Goal: Task Accomplishment & Management: Complete application form

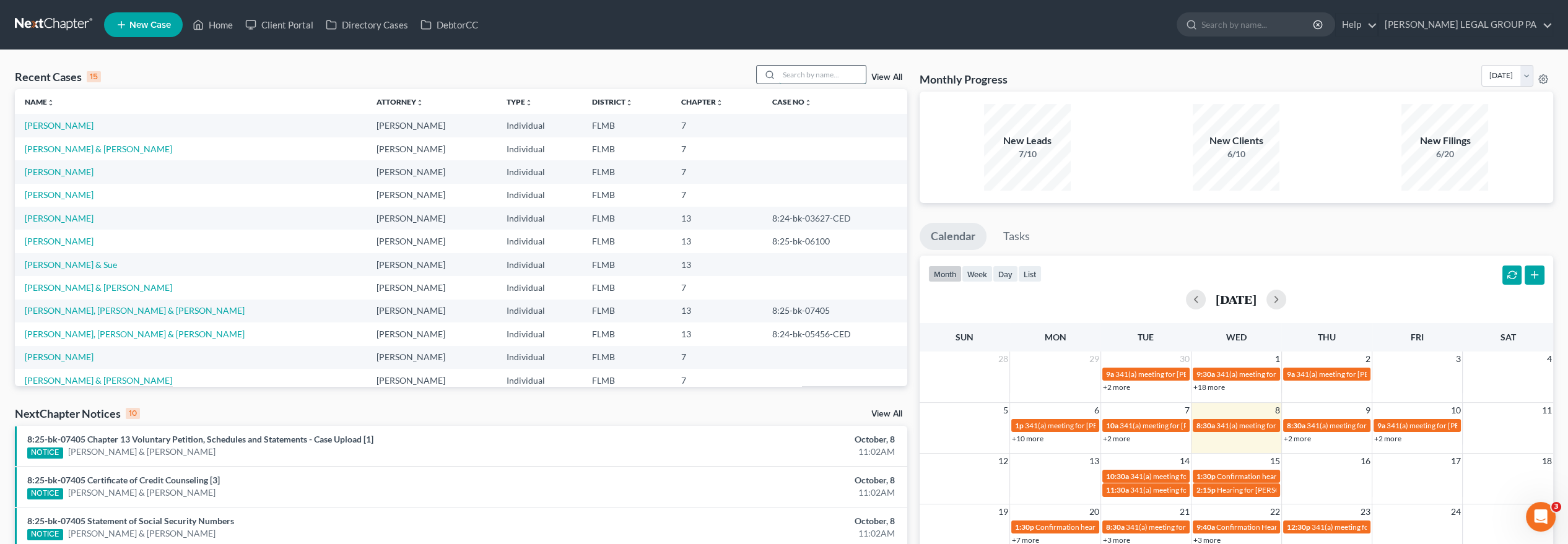
click at [793, 74] on input "search" at bounding box center [822, 74] width 86 height 18
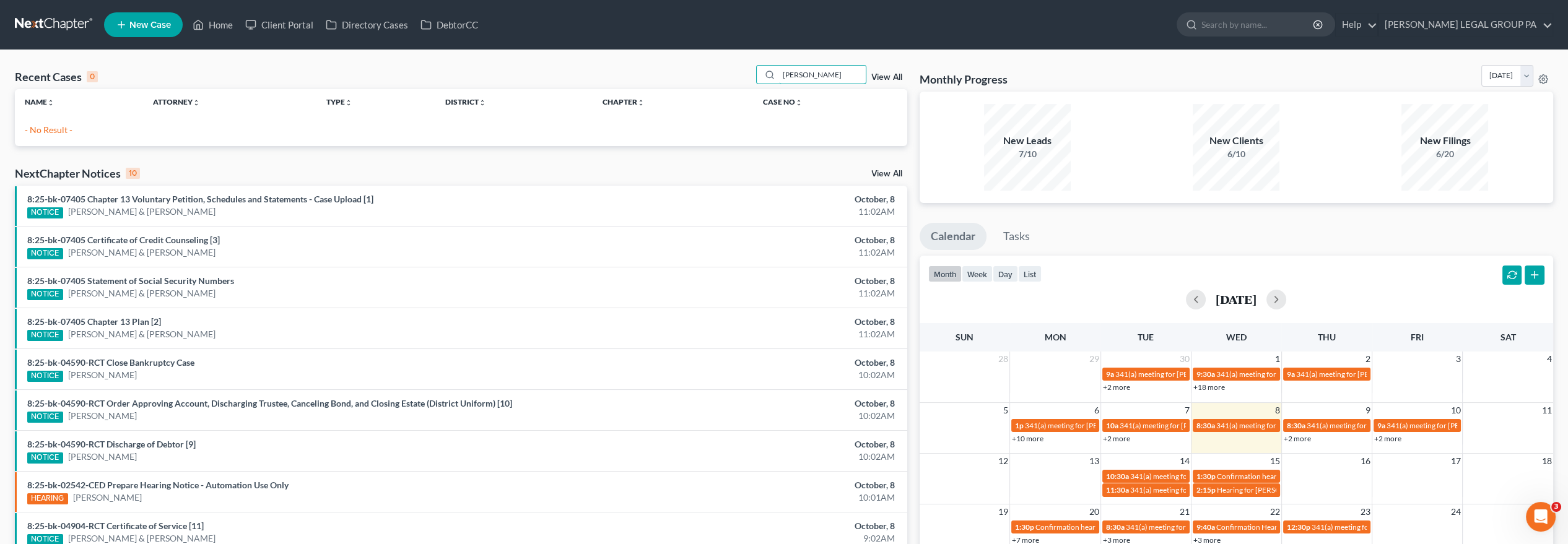
type input "[PERSON_NAME]"
click at [149, 35] on link "New Case" at bounding box center [144, 24] width 79 height 25
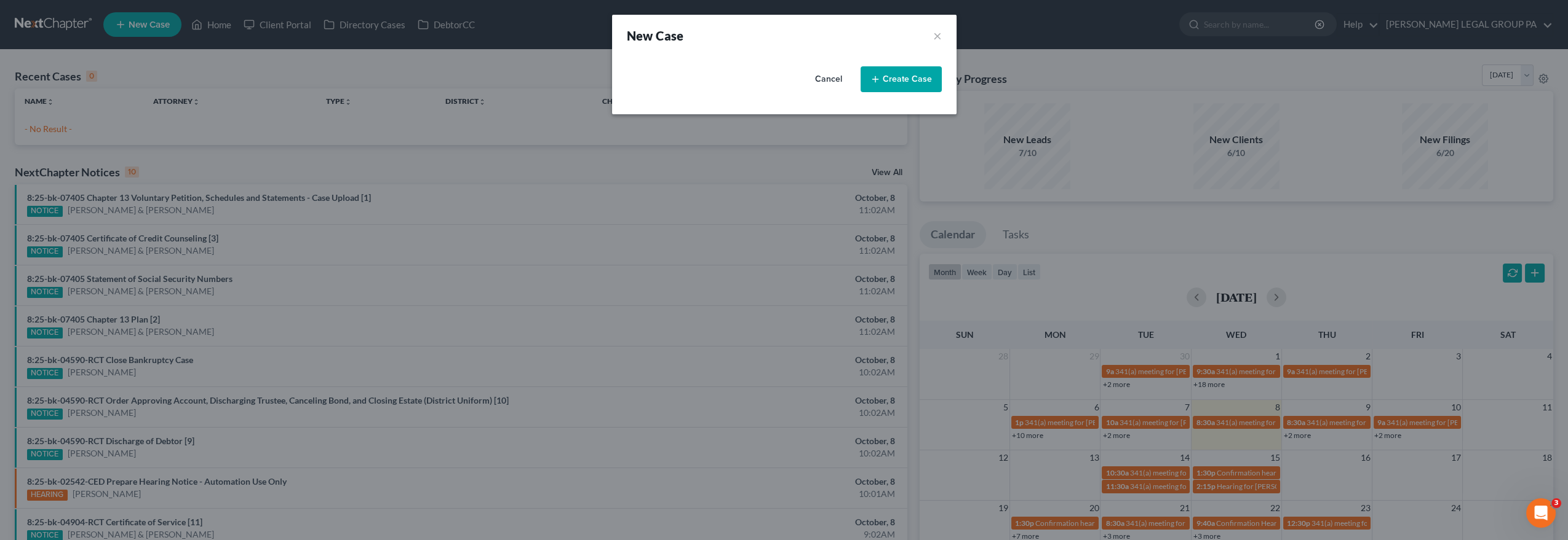
select select "15"
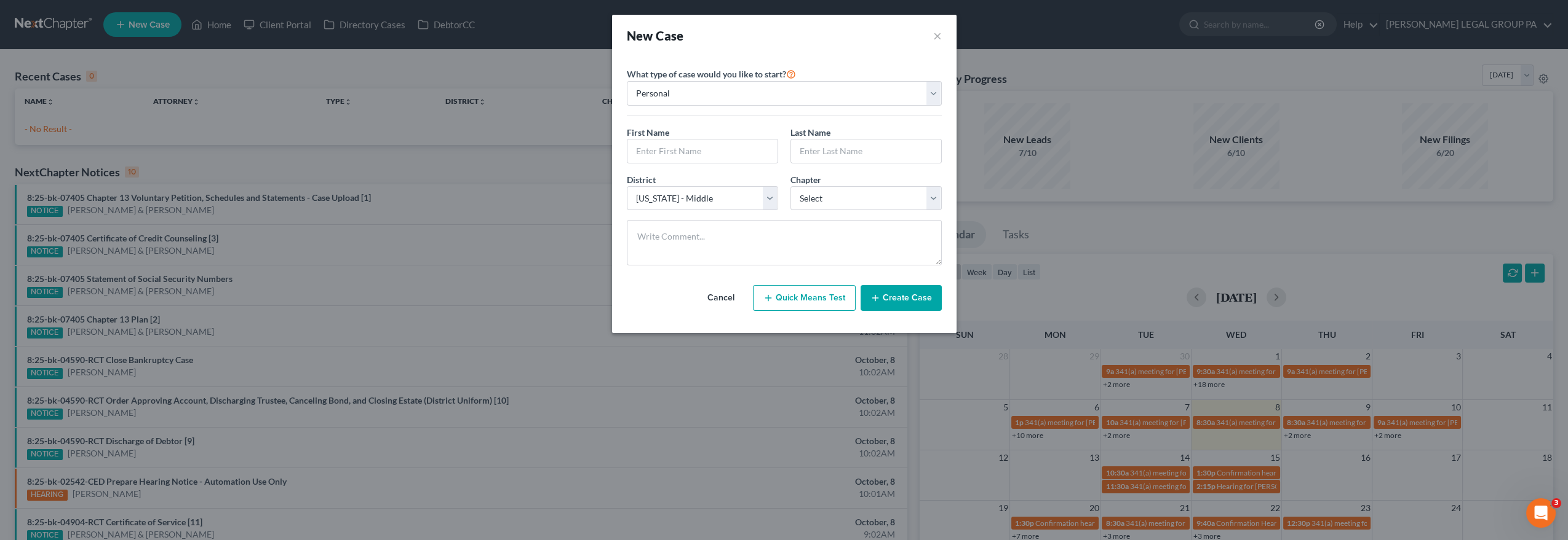
click at [733, 164] on div "First Name * Last Name *" at bounding box center [784, 149] width 327 height 48
click at [736, 155] on input "text" at bounding box center [702, 151] width 150 height 24
type input "[PERSON_NAME]"
click at [893, 201] on select "Select 7 11 12 13" at bounding box center [866, 198] width 151 height 25
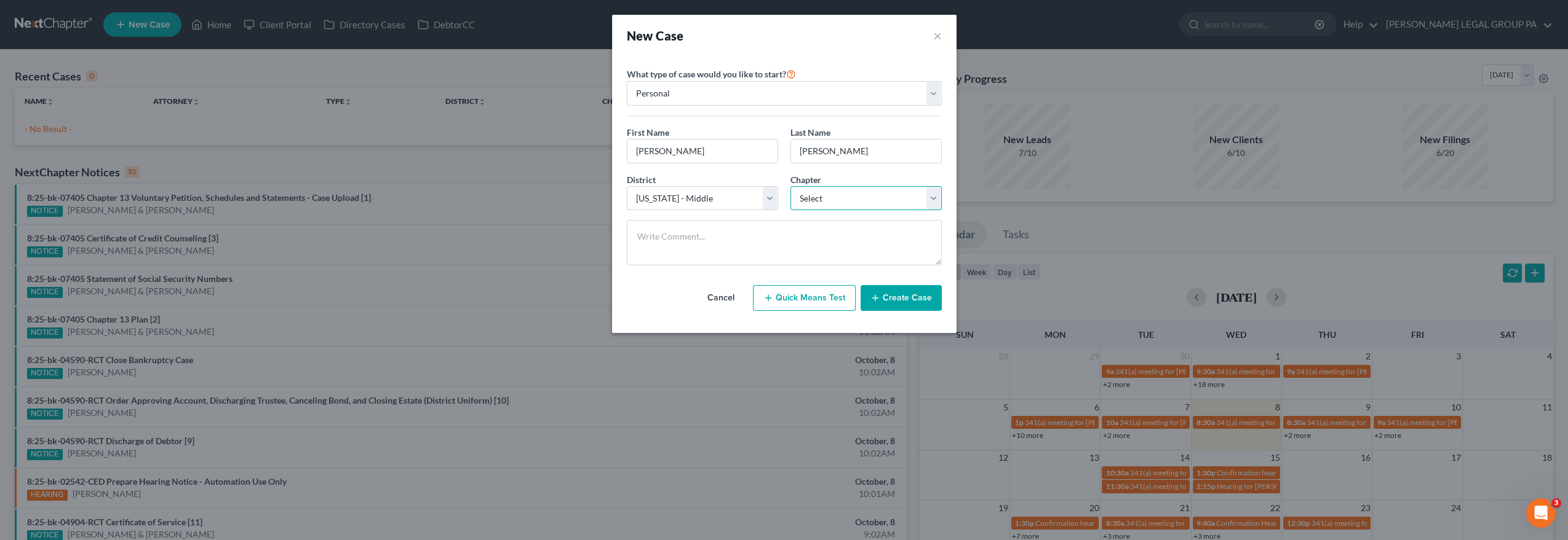
select select "3"
click at [790, 186] on select "Select 7 11 12 13" at bounding box center [866, 198] width 151 height 25
click at [849, 249] on textarea at bounding box center [784, 243] width 315 height 46
click at [657, 152] on input "[PERSON_NAME]" at bounding box center [702, 151] width 150 height 24
type input "[PERSON_NAME]"
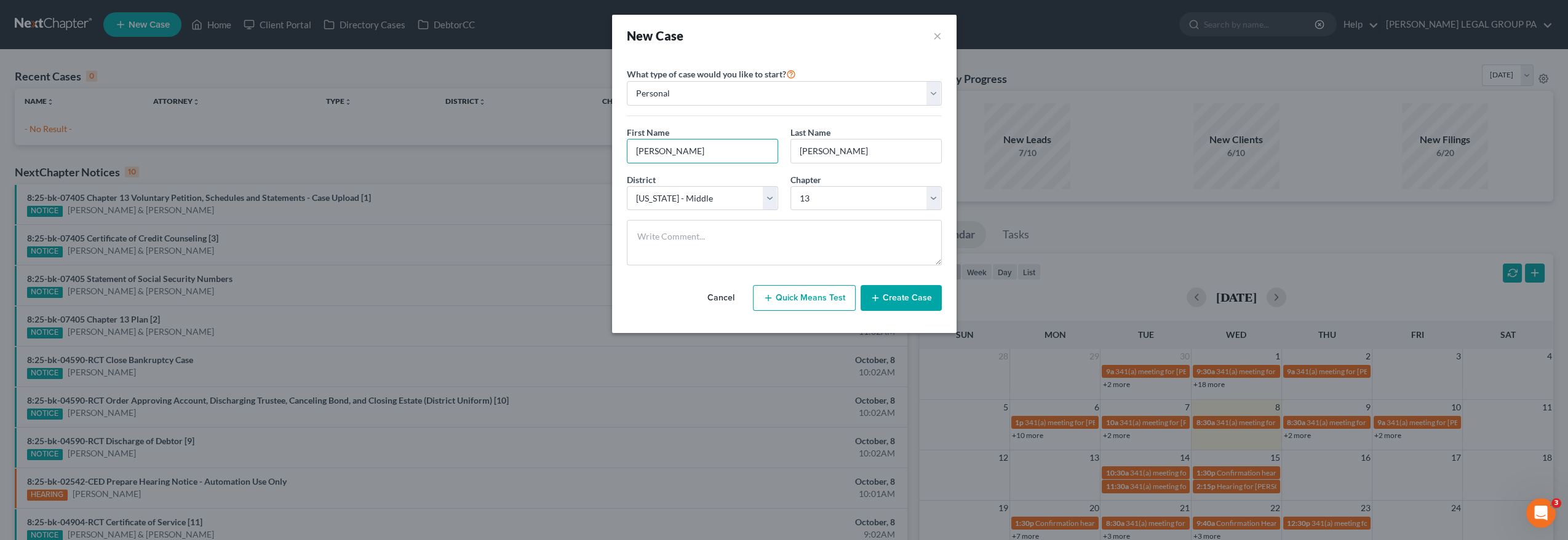
click at [900, 296] on button "Create Case" at bounding box center [901, 298] width 82 height 25
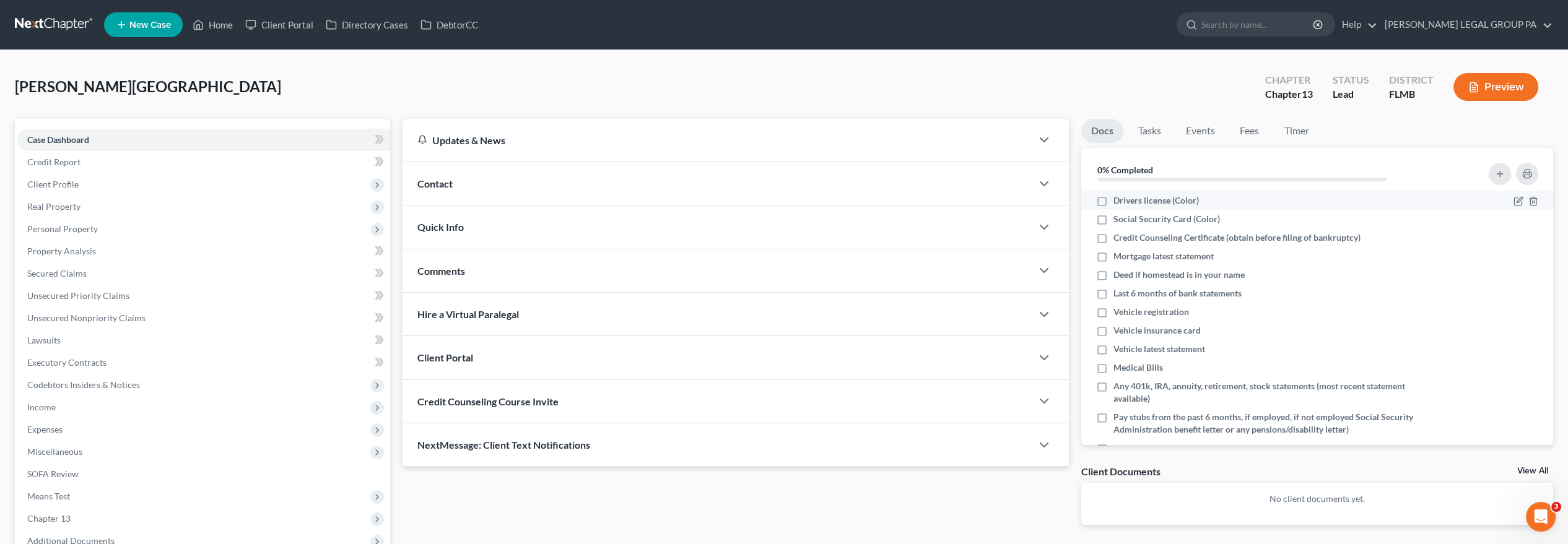
click at [1114, 201] on label "Drivers license (Color)" at bounding box center [1157, 200] width 86 height 12
click at [1119, 201] on input "Drivers license (Color)" at bounding box center [1122, 198] width 8 height 8
checkbox input "true"
click at [1114, 216] on label "Social Security Card (Color)" at bounding box center [1167, 219] width 107 height 12
click at [1119, 216] on input "Social Security Card (Color)" at bounding box center [1122, 216] width 8 height 8
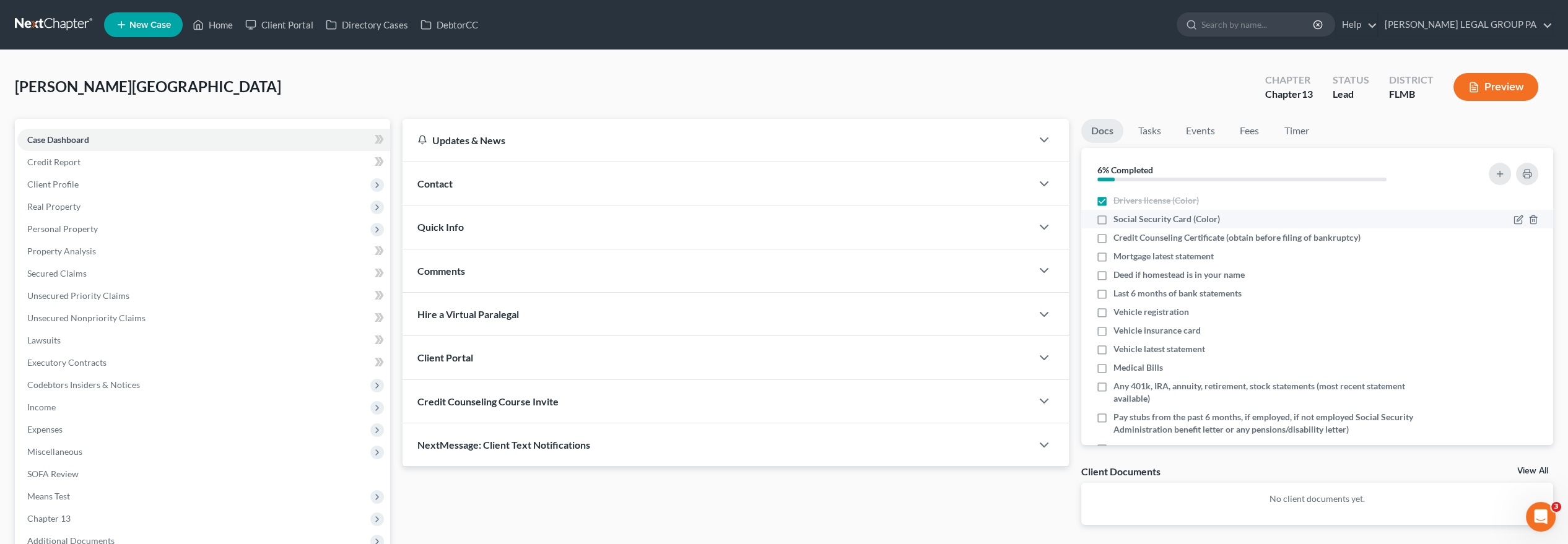
checkbox input "true"
click at [68, 179] on span "Client Profile" at bounding box center [53, 184] width 51 height 10
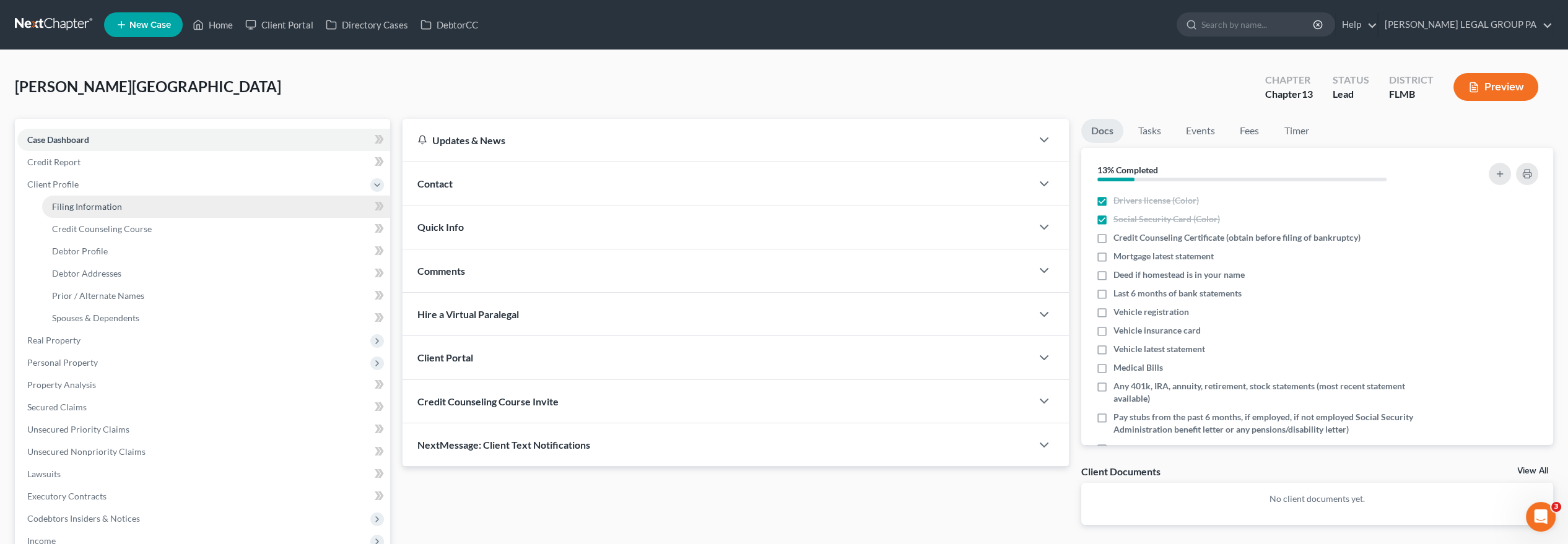
click at [92, 204] on span "Filing Information" at bounding box center [87, 206] width 70 height 10
select select "1"
select select "0"
select select "3"
select select "15"
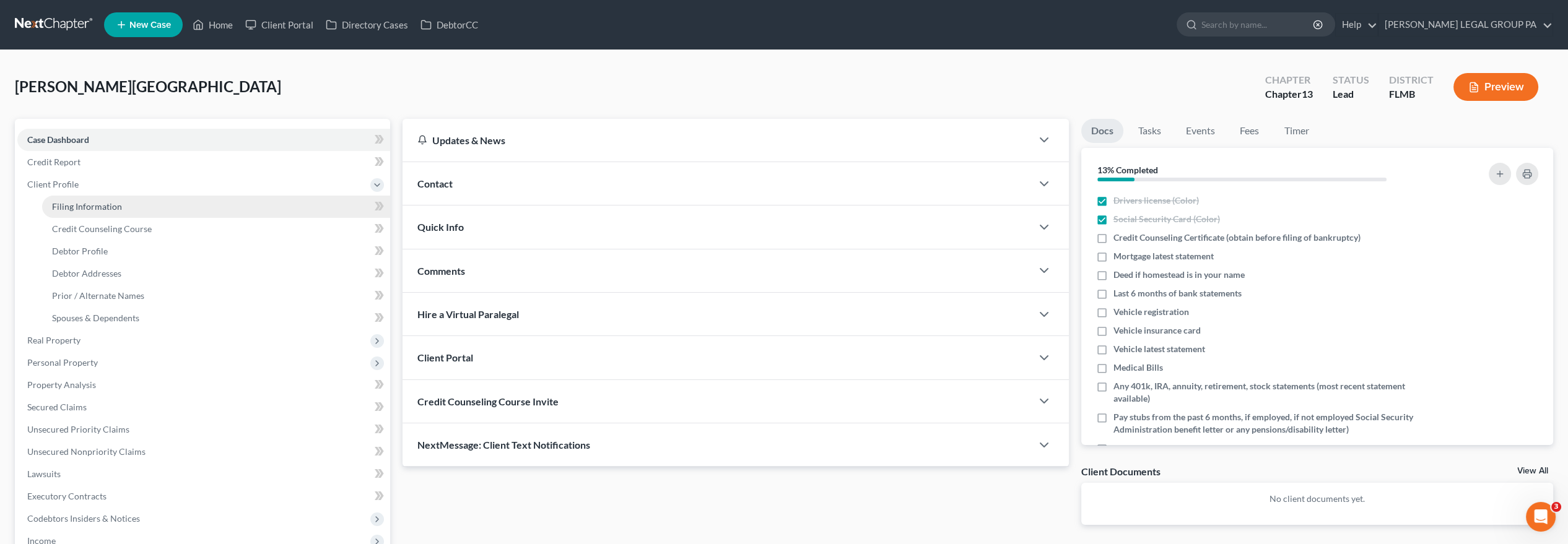
select select "9"
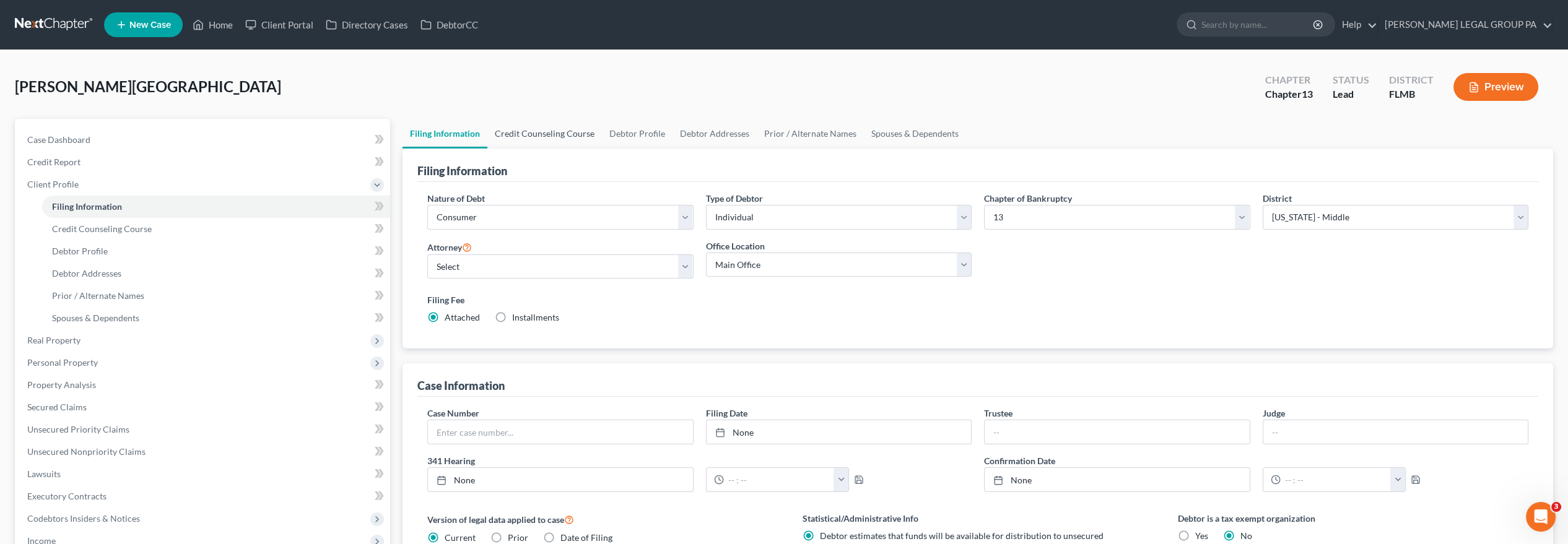
click at [583, 138] on link "Credit Counseling Course" at bounding box center [545, 133] width 115 height 30
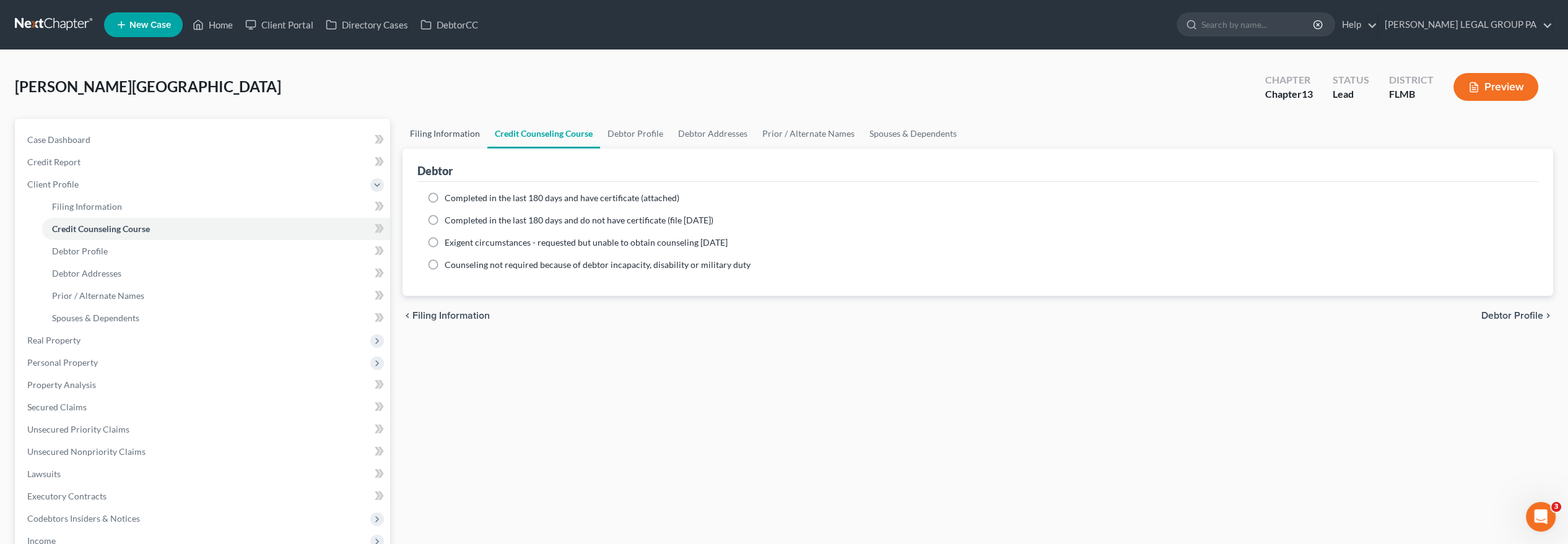
click at [459, 131] on link "Filing Information" at bounding box center [445, 133] width 85 height 30
select select "1"
select select "0"
select select "3"
select select "15"
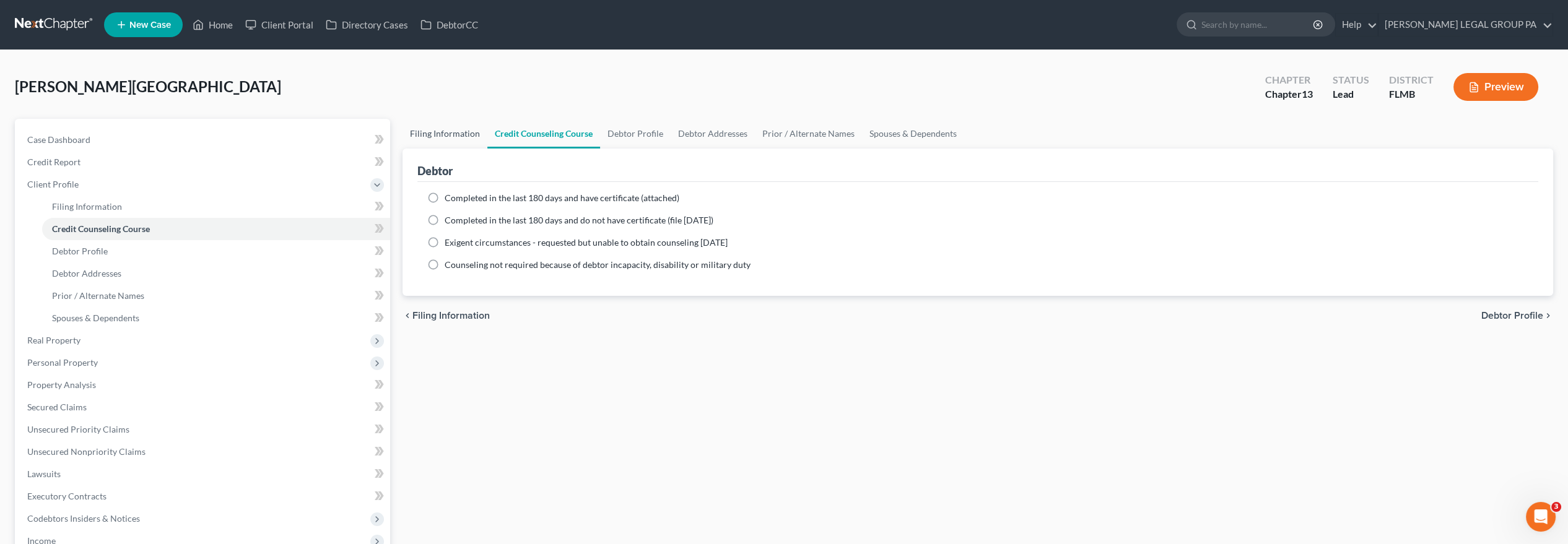
select select "9"
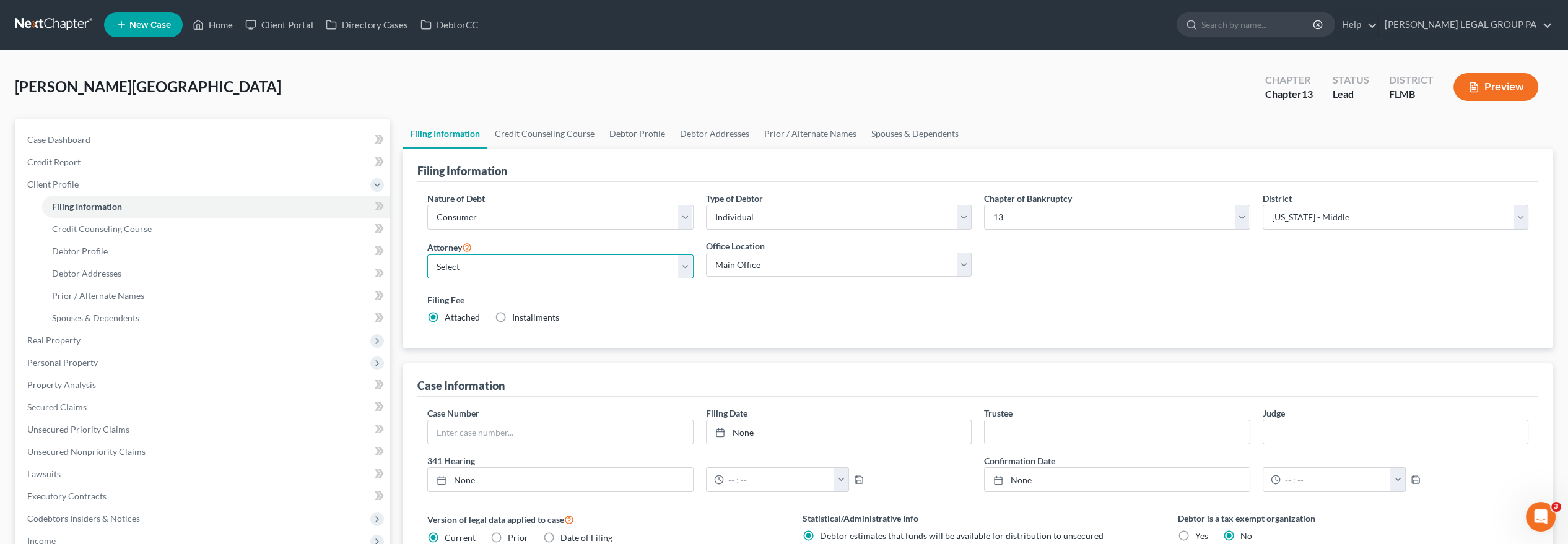
drag, startPoint x: 558, startPoint y: 259, endPoint x: 560, endPoint y: 269, distance: 10.2
click at [559, 259] on select "Select [PERSON_NAME] - FLMB [PERSON_NAME] - FLMB" at bounding box center [560, 267] width 266 height 25
select select "0"
click at [428, 255] on select "Select [PERSON_NAME] - FLMB [PERSON_NAME] - FLMB" at bounding box center [560, 267] width 266 height 25
click at [859, 334] on div "Nature of Debt Select Business Consumer Other Nature of Business Select Clearin…" at bounding box center [978, 266] width 1121 height 168
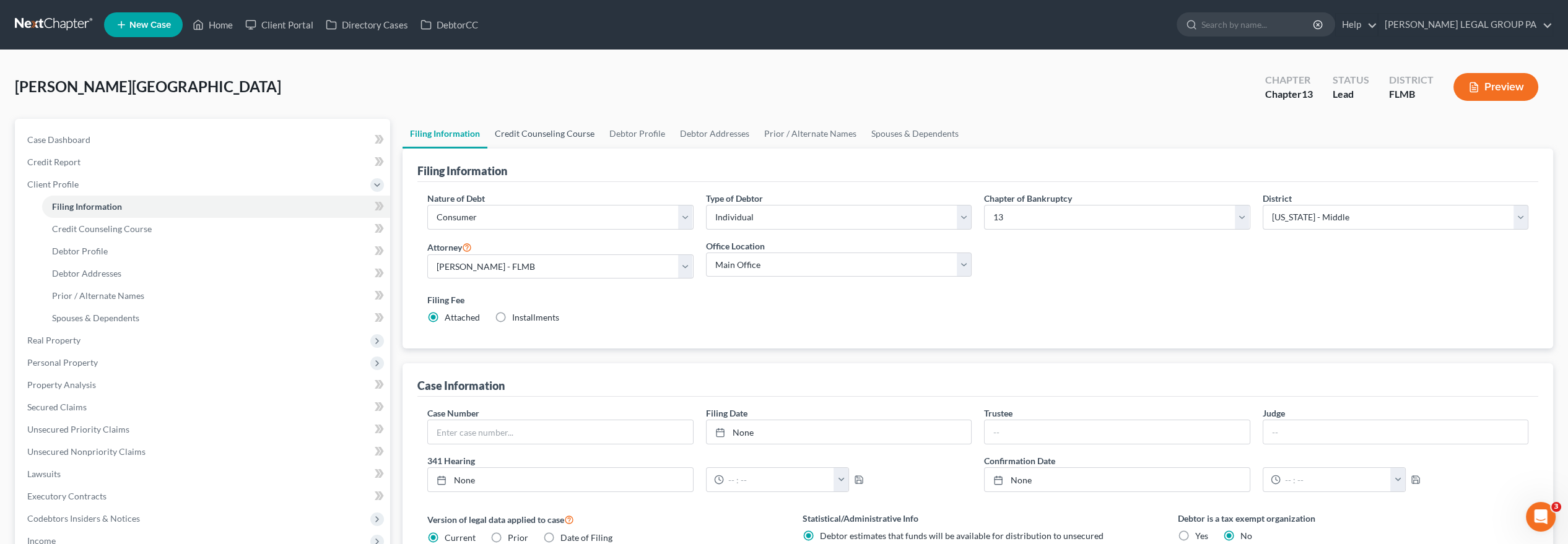
click at [557, 133] on link "Credit Counseling Course" at bounding box center [545, 133] width 115 height 30
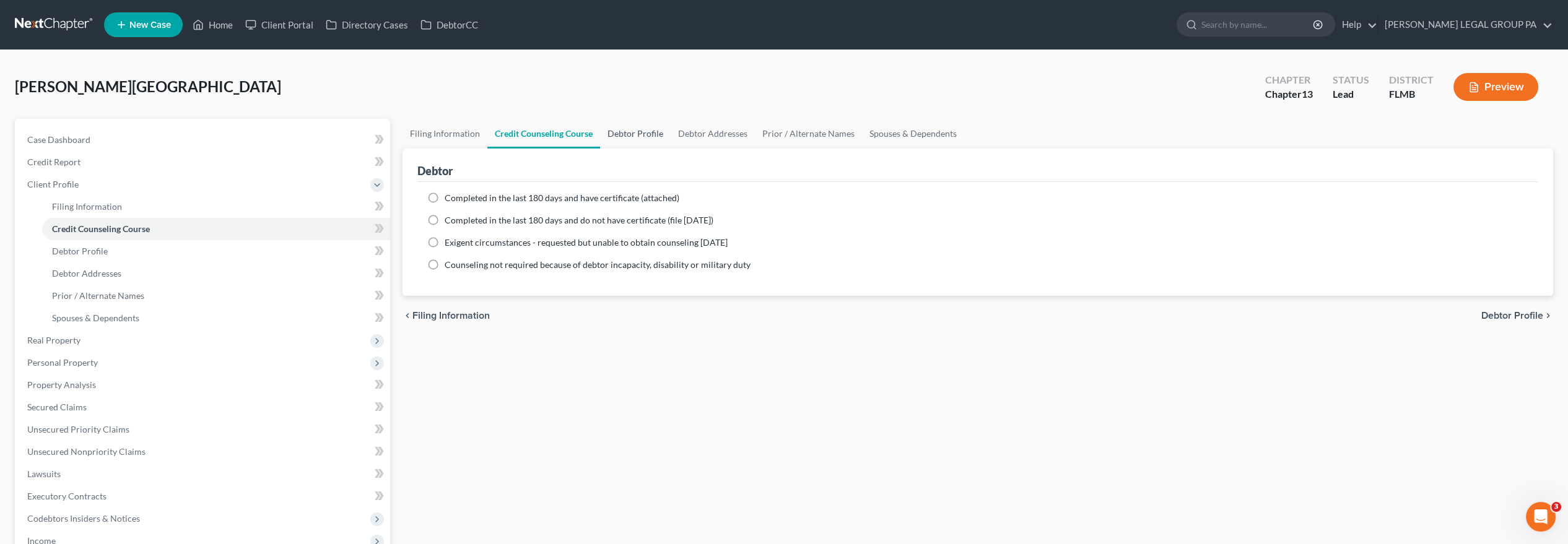
click at [630, 132] on link "Debtor Profile" at bounding box center [636, 133] width 71 height 30
select select "0"
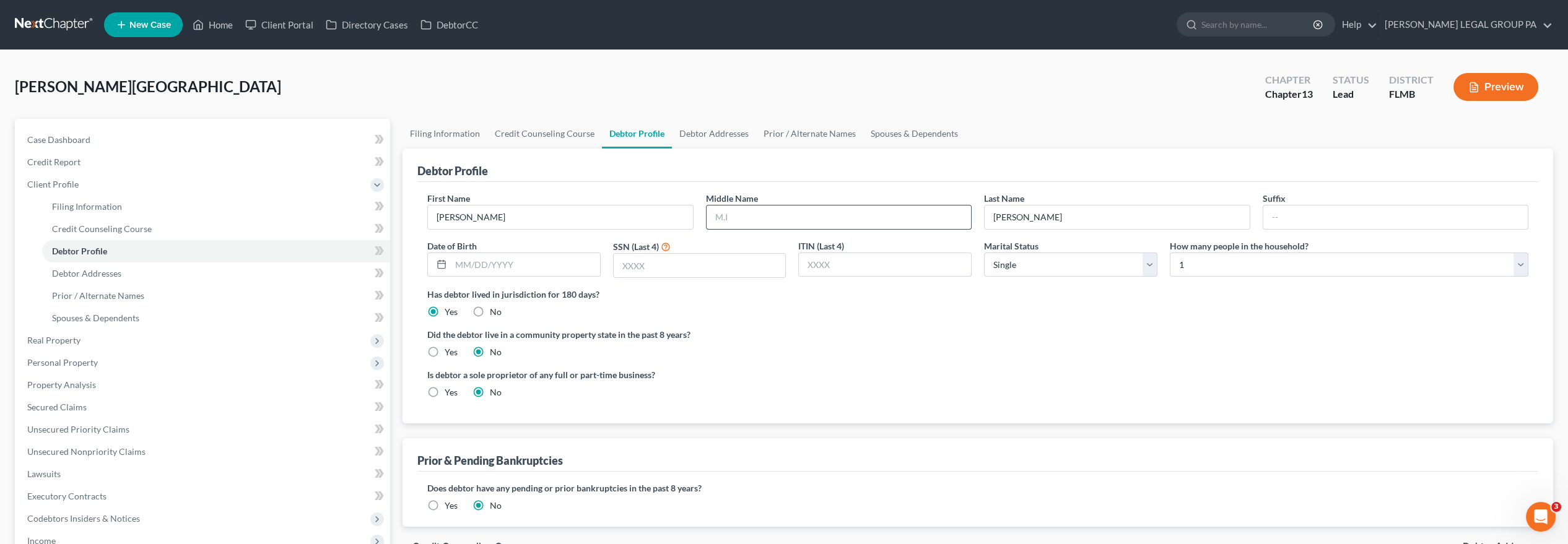
click at [781, 216] on input "text" at bounding box center [839, 217] width 265 height 24
click at [534, 259] on input "text" at bounding box center [525, 265] width 150 height 24
type input "[DATE]"
click at [646, 271] on input "text" at bounding box center [700, 266] width 172 height 24
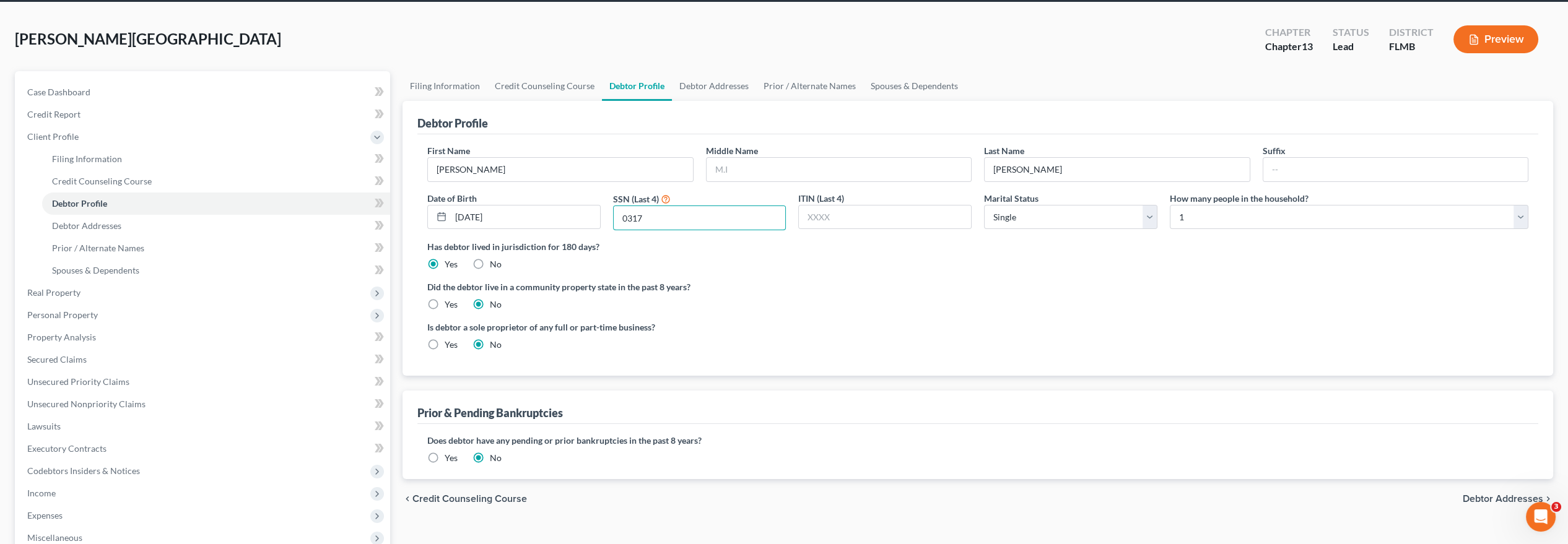
scroll to position [68, 0]
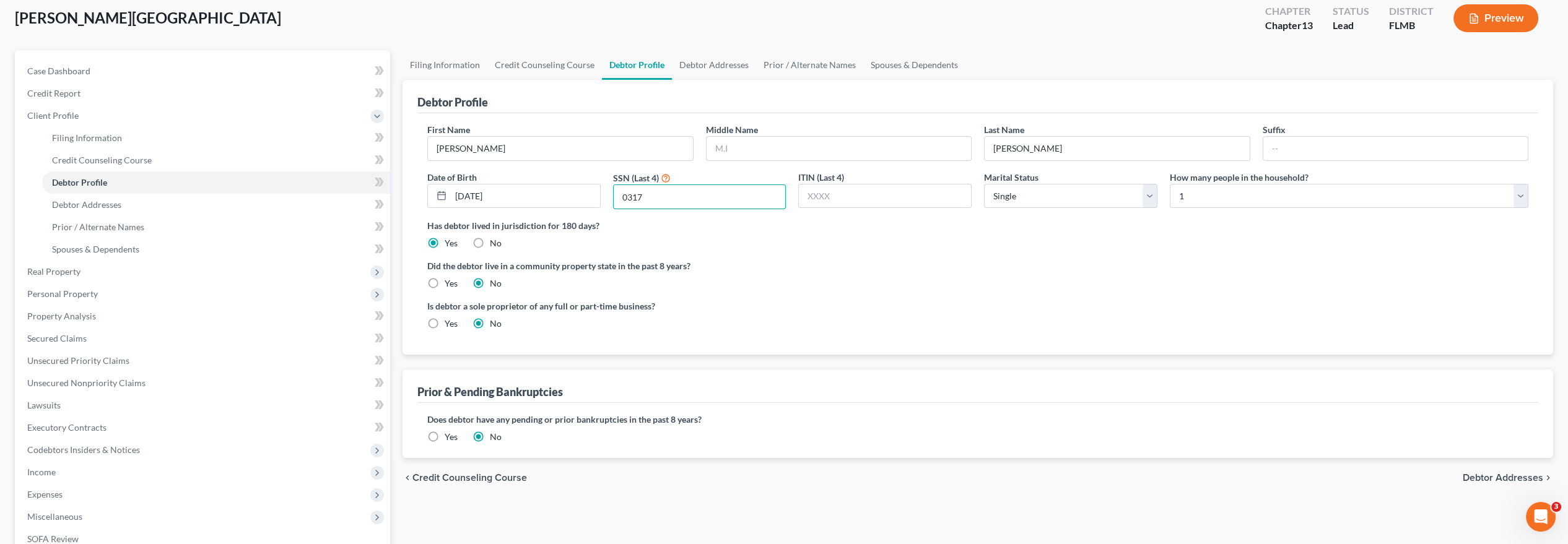
type input "0317"
click at [934, 277] on div "Did the debtor live in a community property state in the past 8 years? Yes No" at bounding box center [978, 274] width 1101 height 30
click at [1094, 195] on select "Select Single Married Separated Divorced Widowed" at bounding box center [1071, 196] width 174 height 25
select select "2"
click at [985, 184] on select "Select Single Married Separated Divorced Widowed" at bounding box center [1071, 196] width 174 height 25
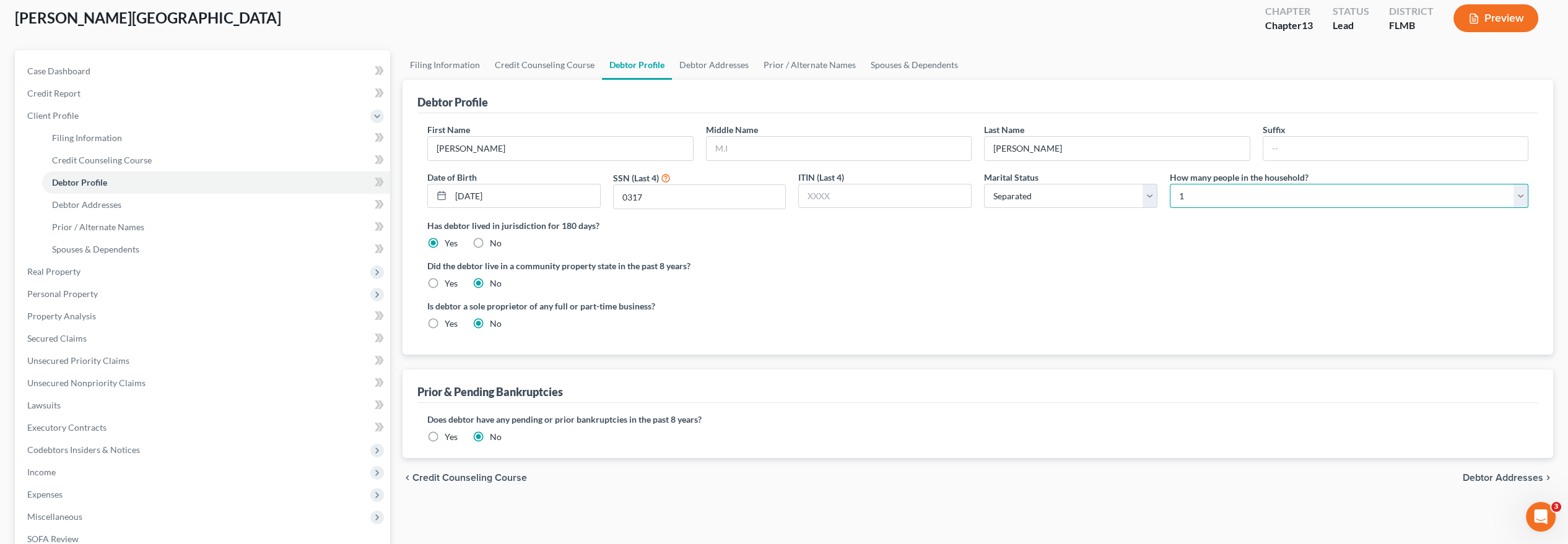
click at [1194, 197] on select "Select 1 2 3 4 5 6 7 8 9 10 11 12 13 14 15 16 17 18 19 20" at bounding box center [1349, 196] width 358 height 25
select select "2"
click at [1170, 184] on select "Select 1 2 3 4 5 6 7 8 9 10 11 12 13 14 15 16 17 18 19 20" at bounding box center [1349, 196] width 358 height 25
click at [979, 285] on div "Did the debtor live in a community property state in the past 8 years? Yes No" at bounding box center [978, 274] width 1101 height 30
click at [762, 145] on input "text" at bounding box center [839, 149] width 265 height 24
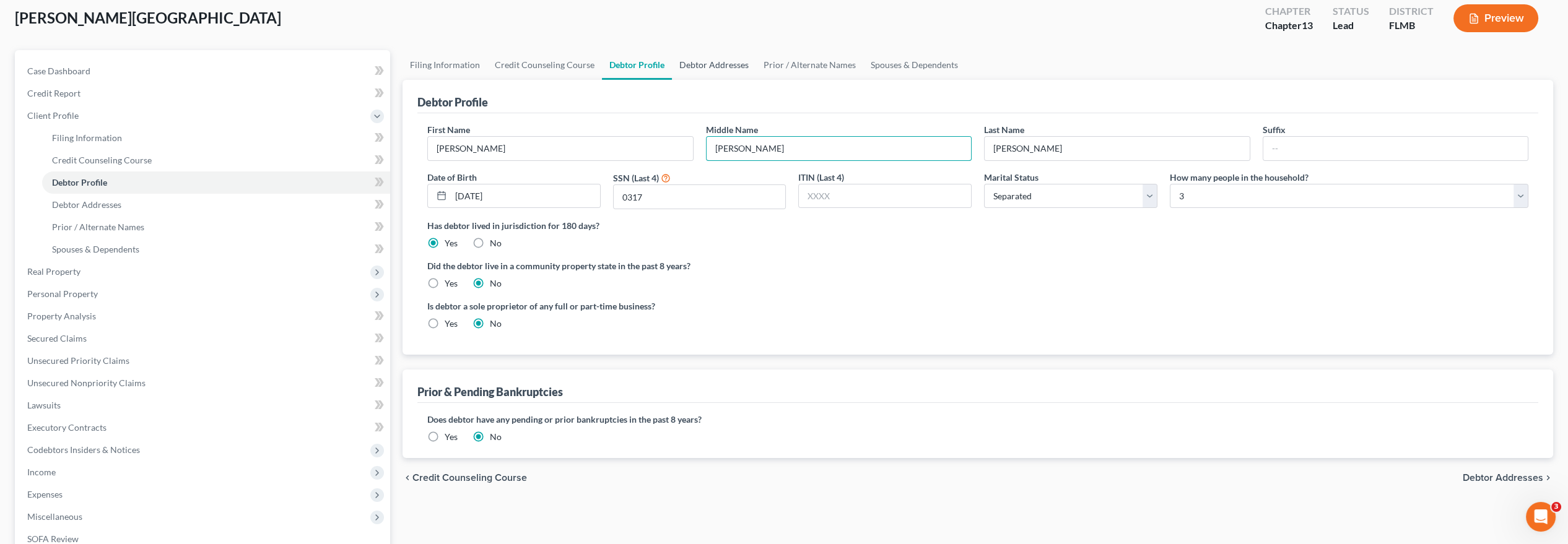
type input "[PERSON_NAME]"
click at [715, 59] on link "Debtor Addresses" at bounding box center [714, 65] width 84 height 30
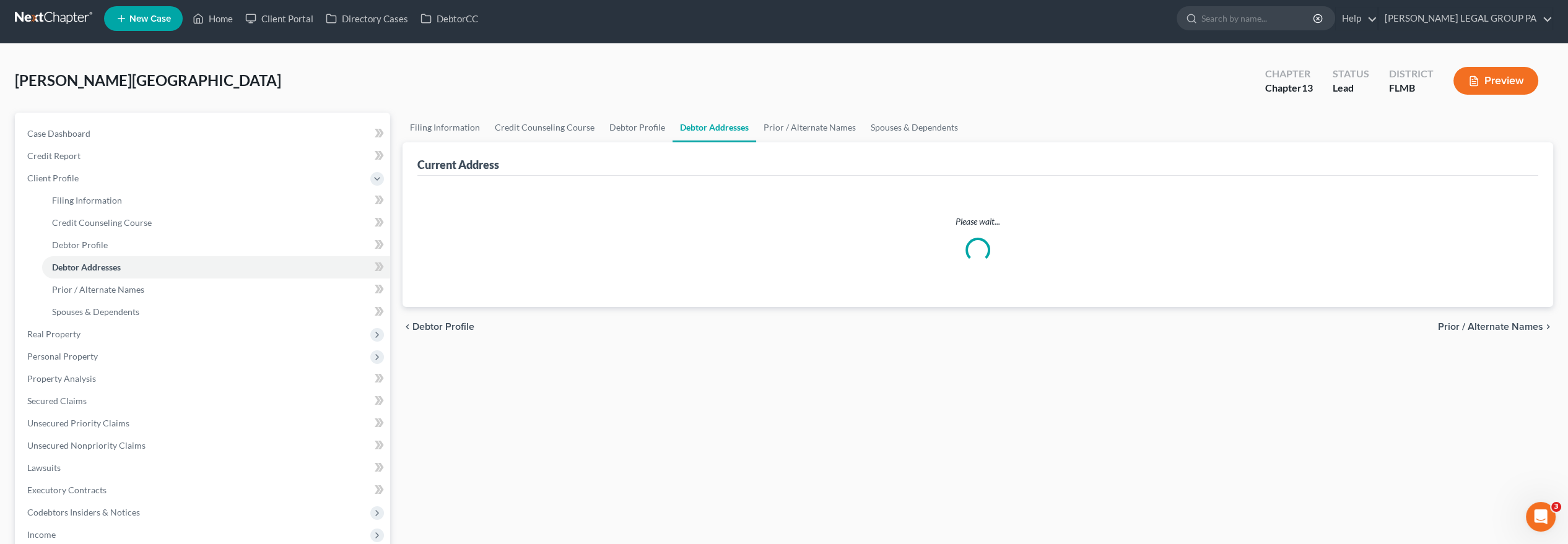
select select "0"
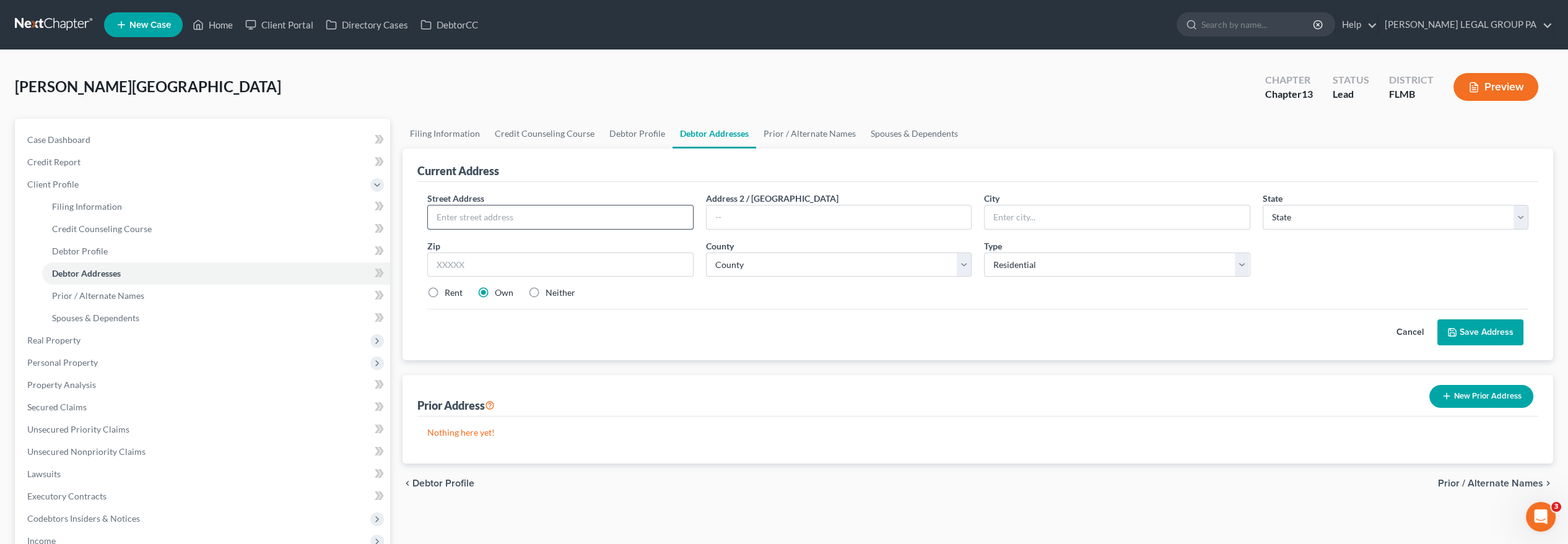
click at [513, 210] on input "text" at bounding box center [560, 217] width 265 height 24
type input "[STREET_ADDRESS]"
drag, startPoint x: 641, startPoint y: 263, endPoint x: 633, endPoint y: 260, distance: 8.5
click at [641, 263] on input "text" at bounding box center [560, 264] width 266 height 25
type input "33705"
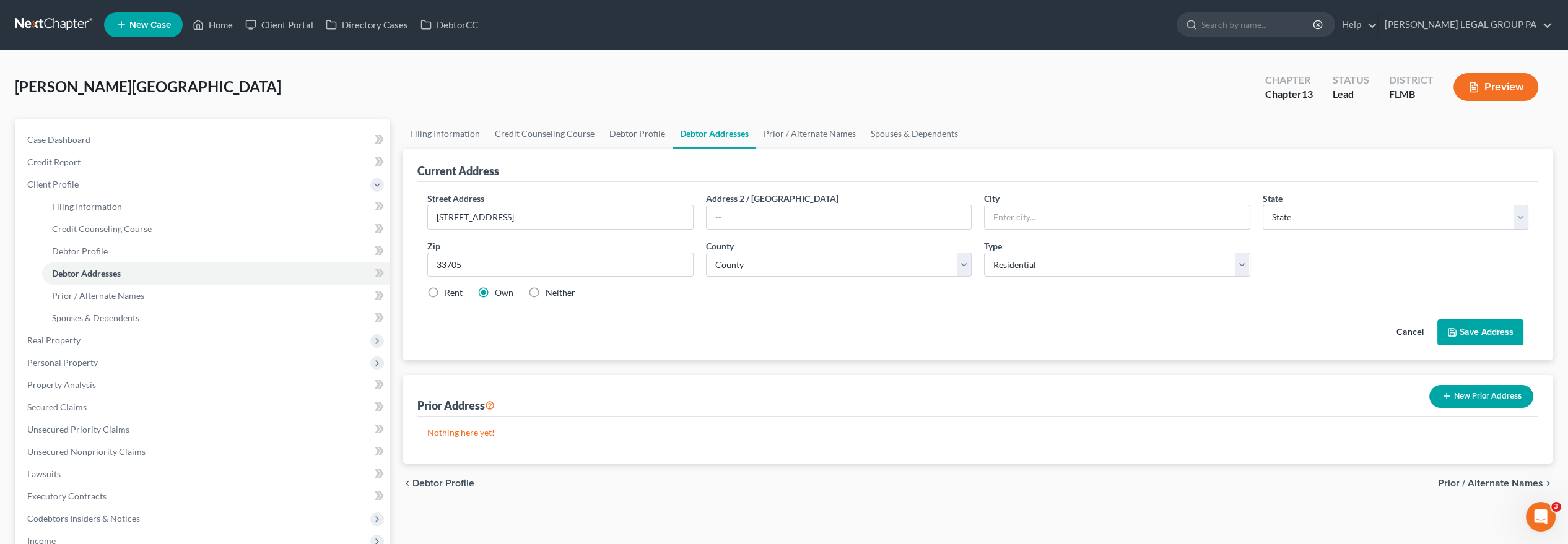
type input "[GEOGRAPHIC_DATA]"
select select "9"
click at [704, 312] on div "Cancel Save Address" at bounding box center [978, 327] width 1101 height 37
click at [757, 268] on select "County" at bounding box center [838, 264] width 266 height 25
select select "51"
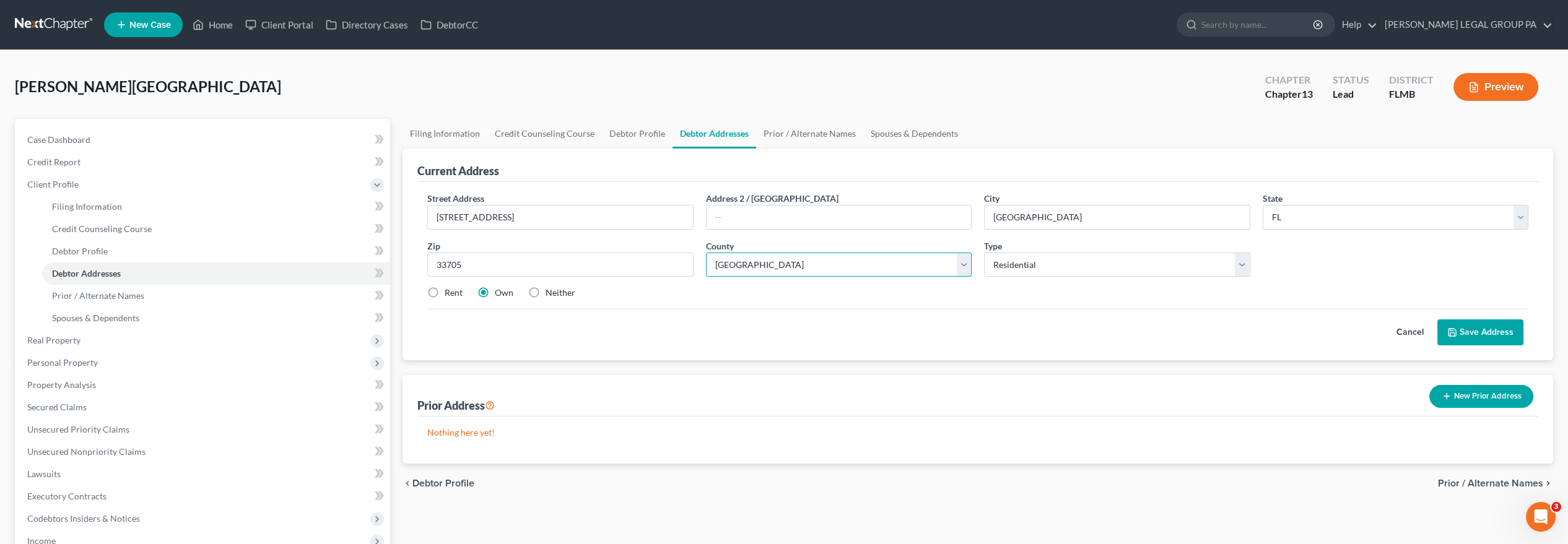
click at [706, 252] on select "County [GEOGRAPHIC_DATA] [GEOGRAPHIC_DATA] [GEOGRAPHIC_DATA] [GEOGRAPHIC_DATA] …" at bounding box center [838, 264] width 266 height 25
click at [1074, 317] on div "Cancel Save Address" at bounding box center [978, 327] width 1101 height 37
click at [1482, 335] on button "Save Address" at bounding box center [1481, 333] width 86 height 26
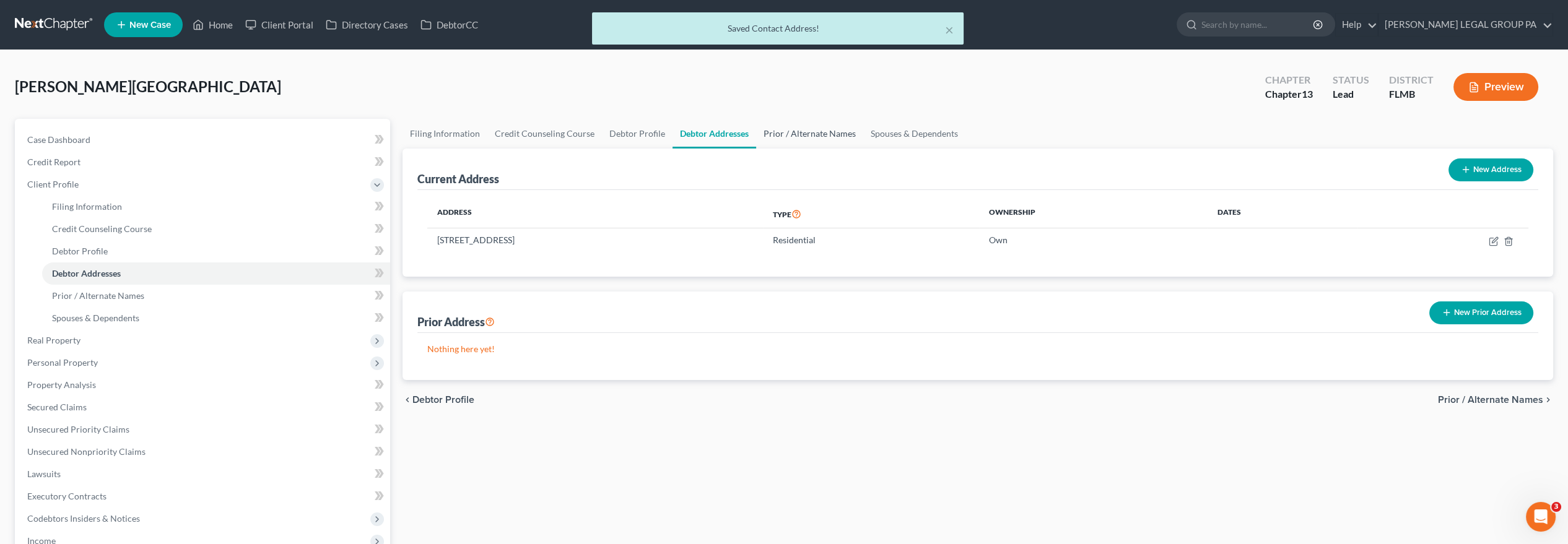
click at [782, 140] on link "Prior / Alternate Names" at bounding box center [809, 133] width 107 height 30
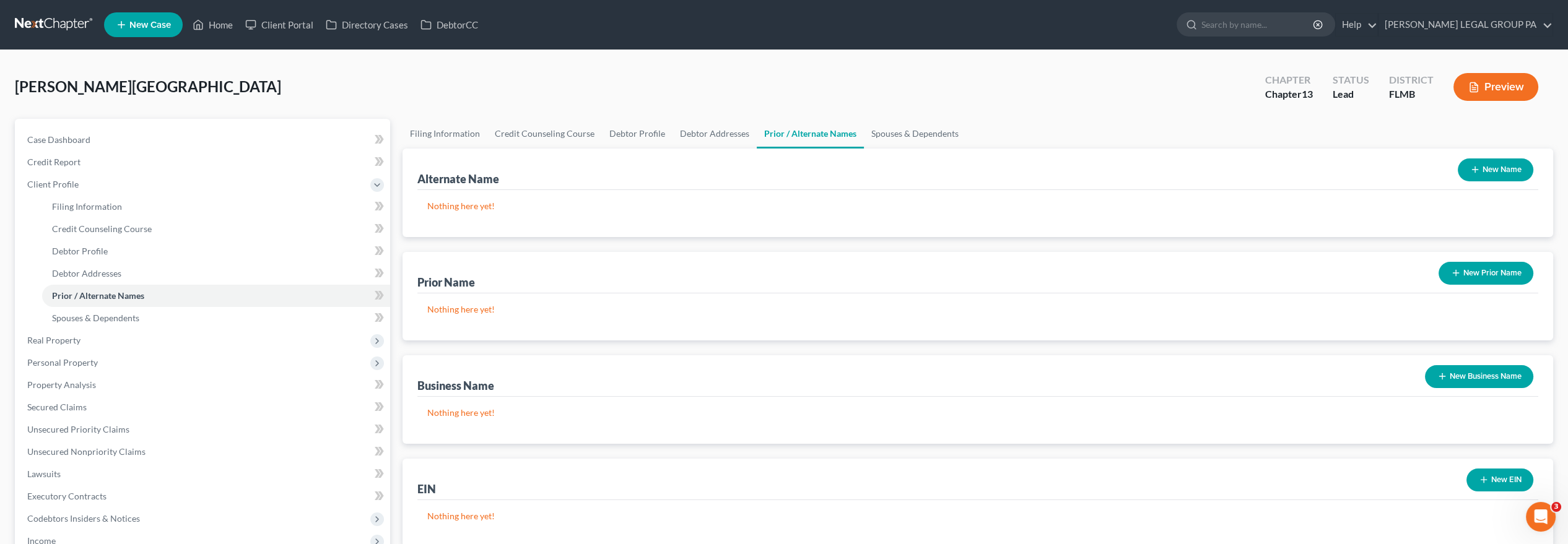
click at [1483, 173] on button "New Name" at bounding box center [1495, 169] width 75 height 23
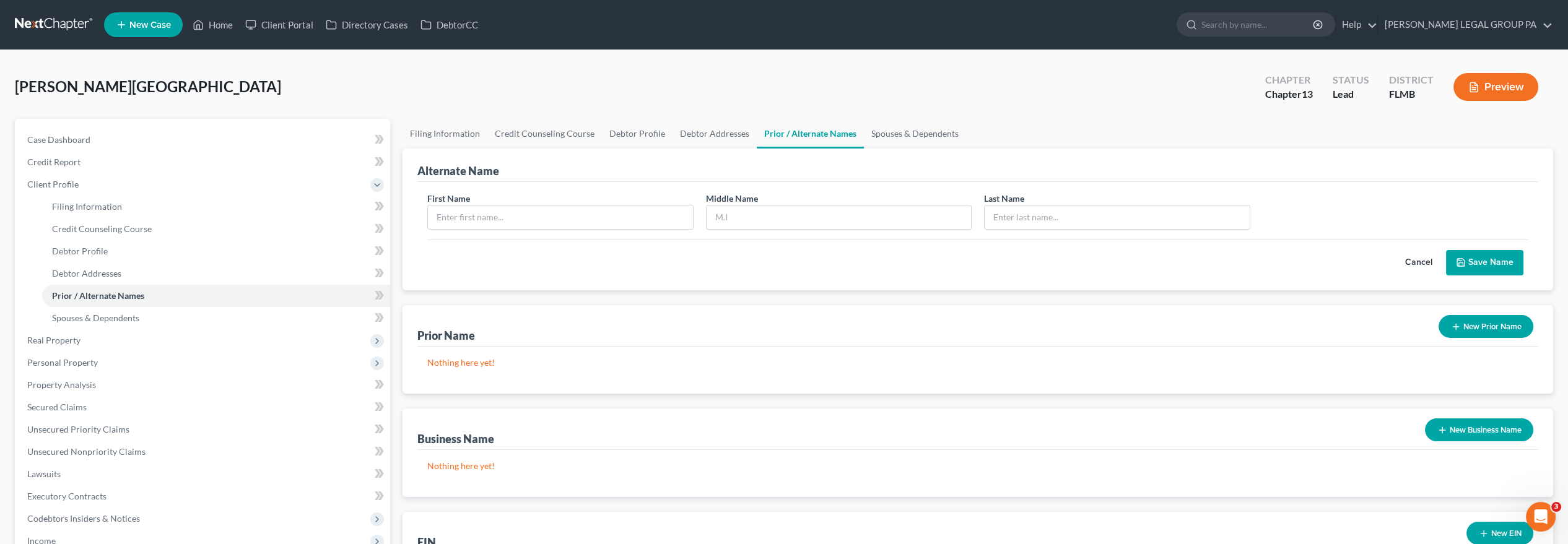
click at [1427, 259] on button "Cancel" at bounding box center [1419, 263] width 55 height 25
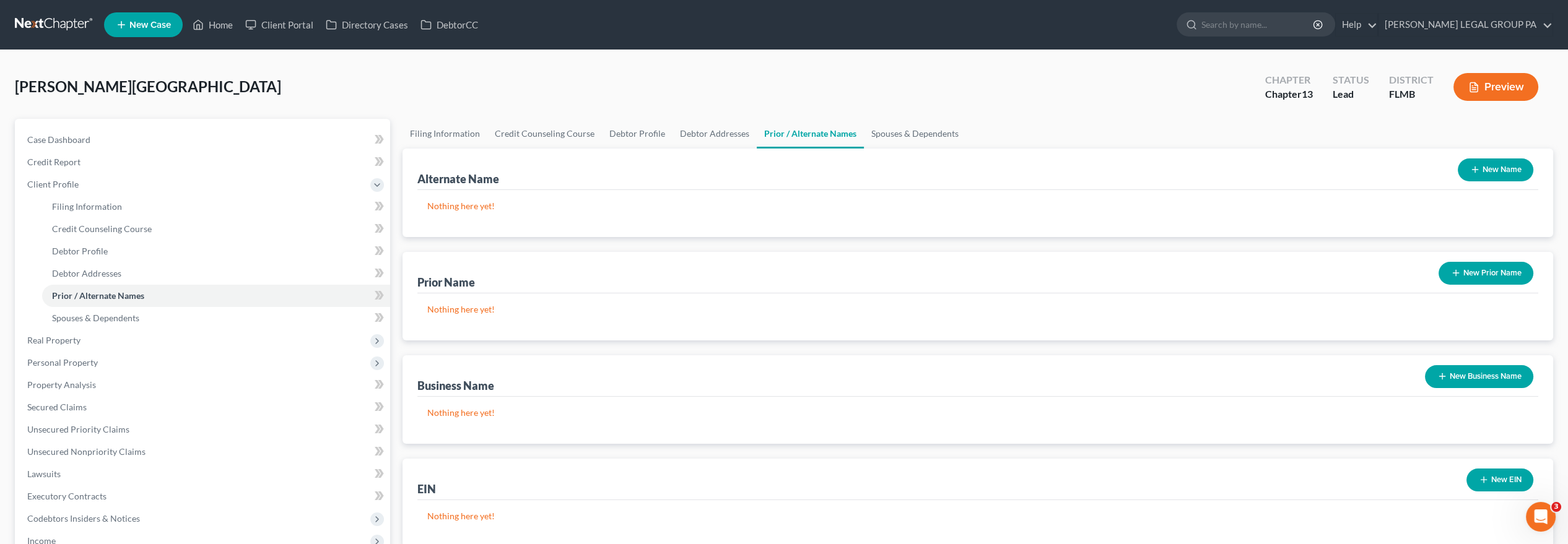
drag, startPoint x: 1494, startPoint y: 271, endPoint x: 1463, endPoint y: 275, distance: 31.3
click at [1494, 270] on button "New Prior Name" at bounding box center [1486, 273] width 95 height 23
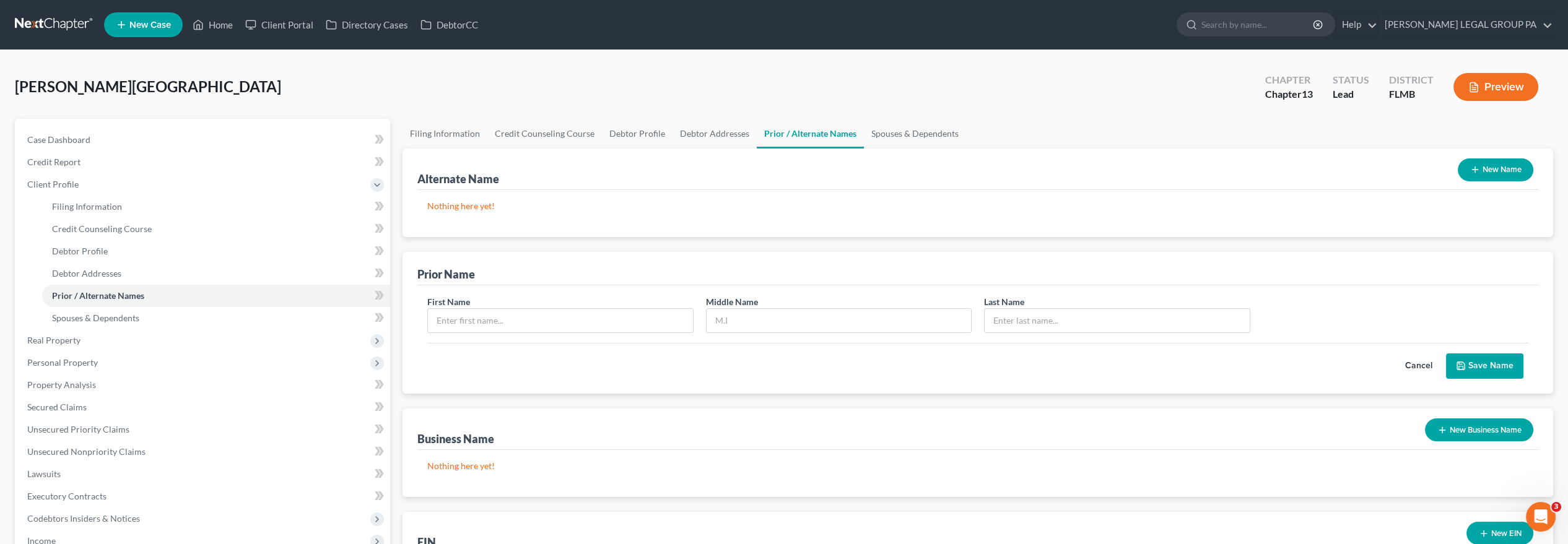
click at [587, 331] on div "First Name Middle Name Last Name *" at bounding box center [978, 319] width 1114 height 48
click at [1031, 321] on input "text" at bounding box center [1117, 321] width 265 height 24
type input "[PERSON_NAME]"
click at [943, 319] on input "text" at bounding box center [839, 321] width 265 height 24
type input "L"
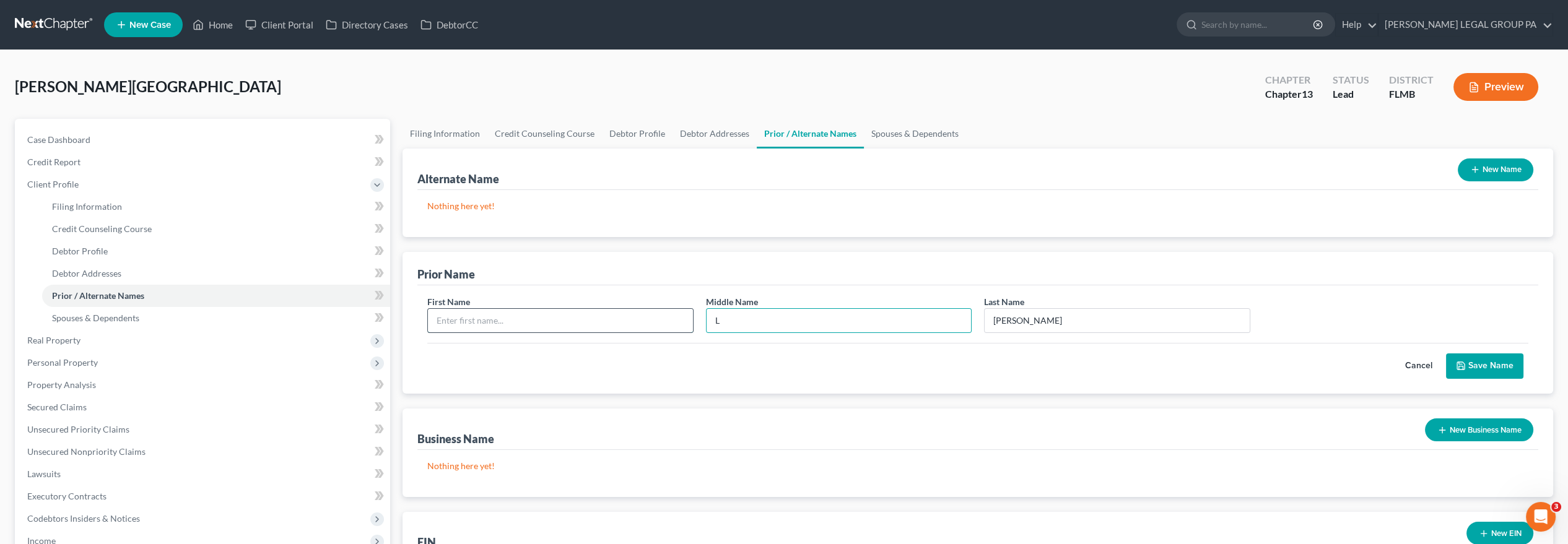
click at [494, 319] on input "text" at bounding box center [560, 321] width 265 height 24
click at [161, 86] on span "[PERSON_NAME][GEOGRAPHIC_DATA]" at bounding box center [147, 86] width 266 height 18
copy span "[PERSON_NAME]"
click at [444, 317] on input "text" at bounding box center [560, 321] width 265 height 24
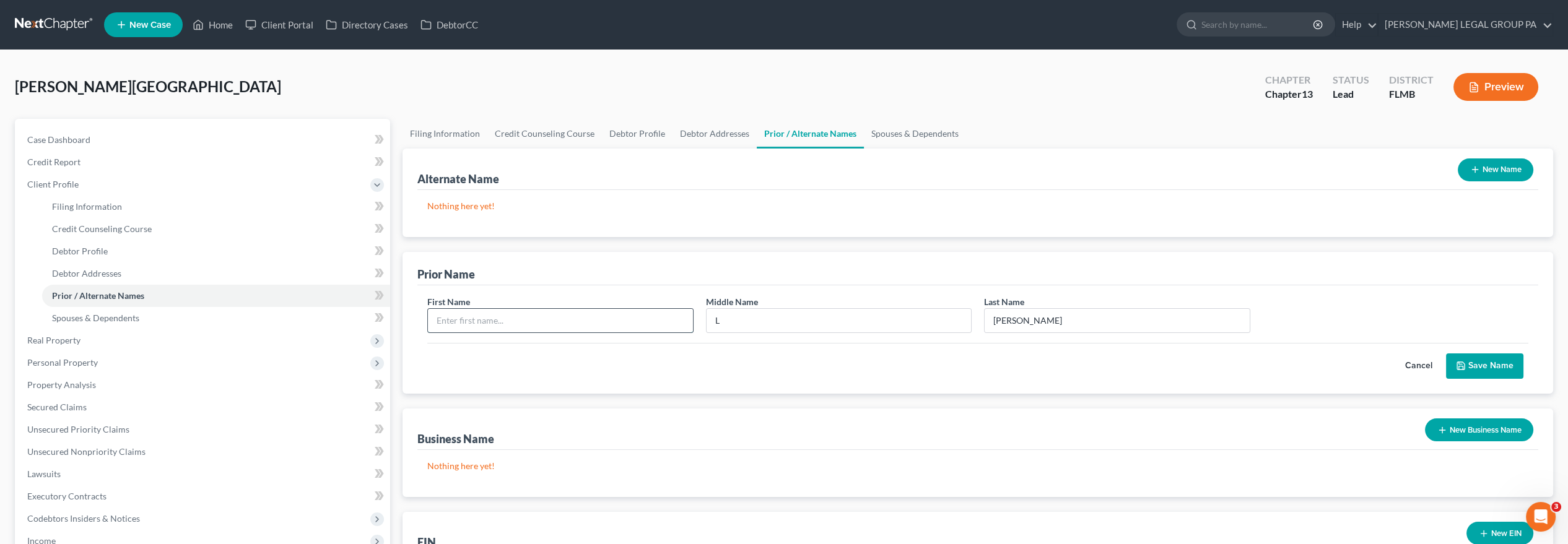
paste input "[PERSON_NAME]"
type input "[PERSON_NAME]"
click at [977, 268] on div "Prior Name" at bounding box center [978, 269] width 1121 height 33
click at [1474, 358] on button "Save Name" at bounding box center [1485, 366] width 78 height 26
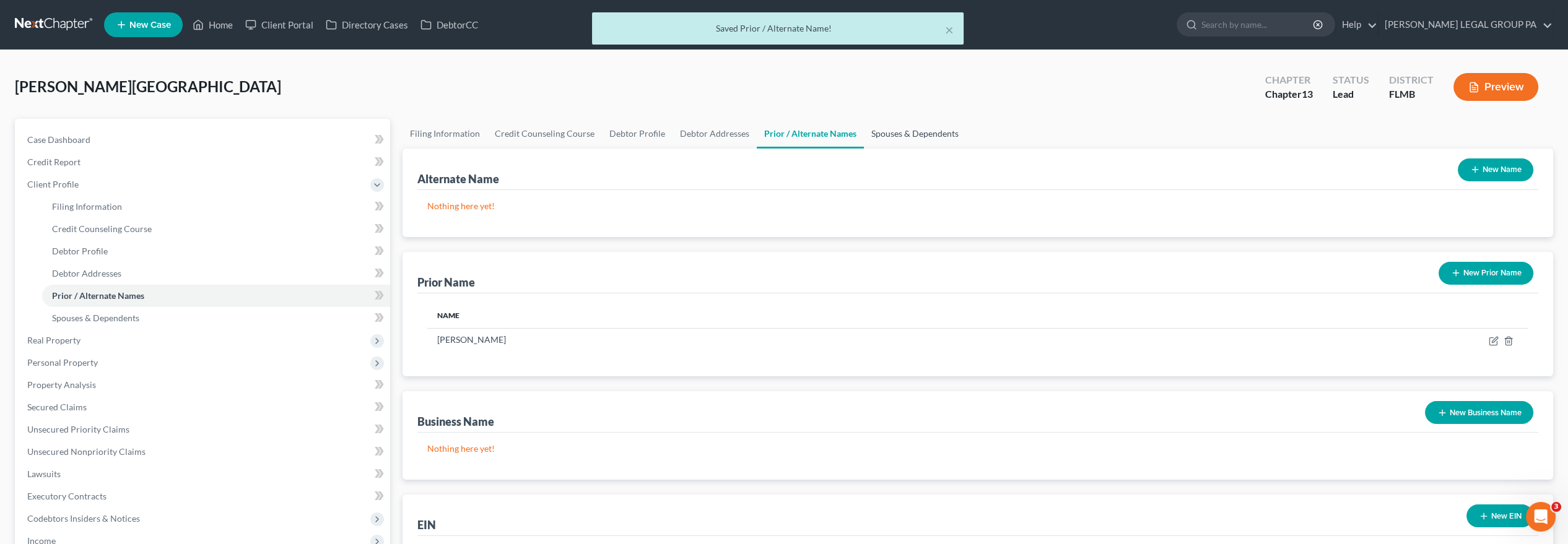
click at [918, 139] on link "Spouses & Dependents" at bounding box center [914, 133] width 102 height 30
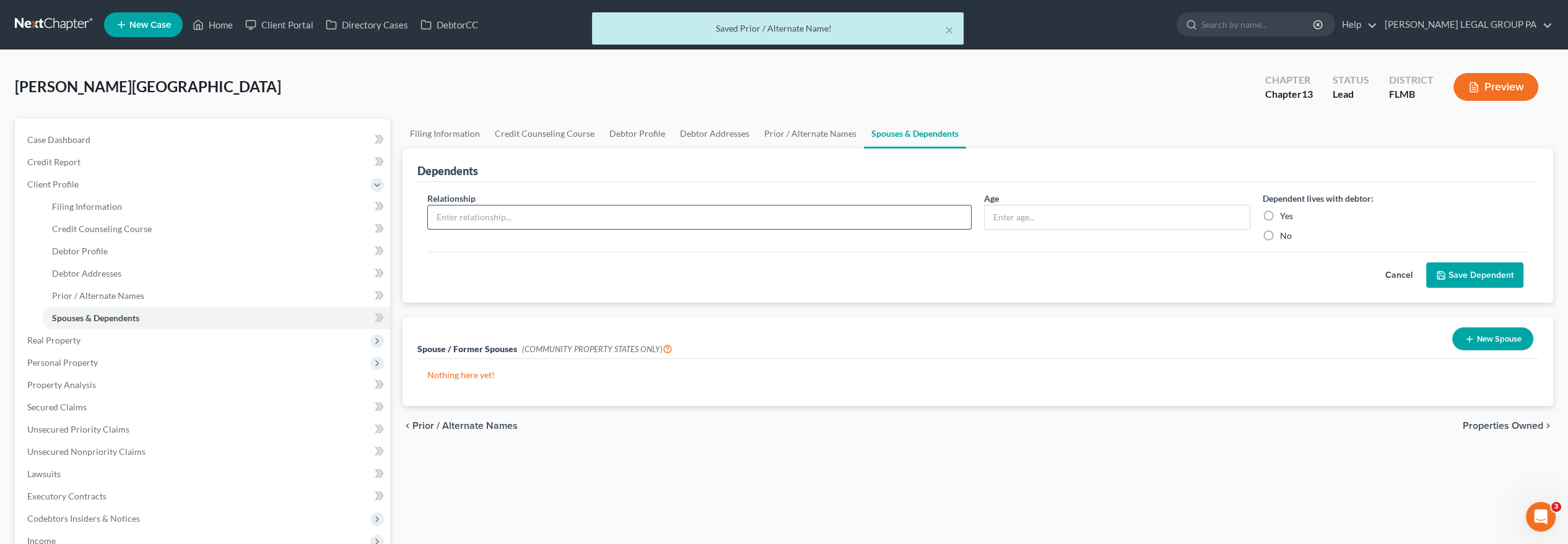
click at [798, 213] on input "text" at bounding box center [699, 217] width 543 height 24
type input "Son"
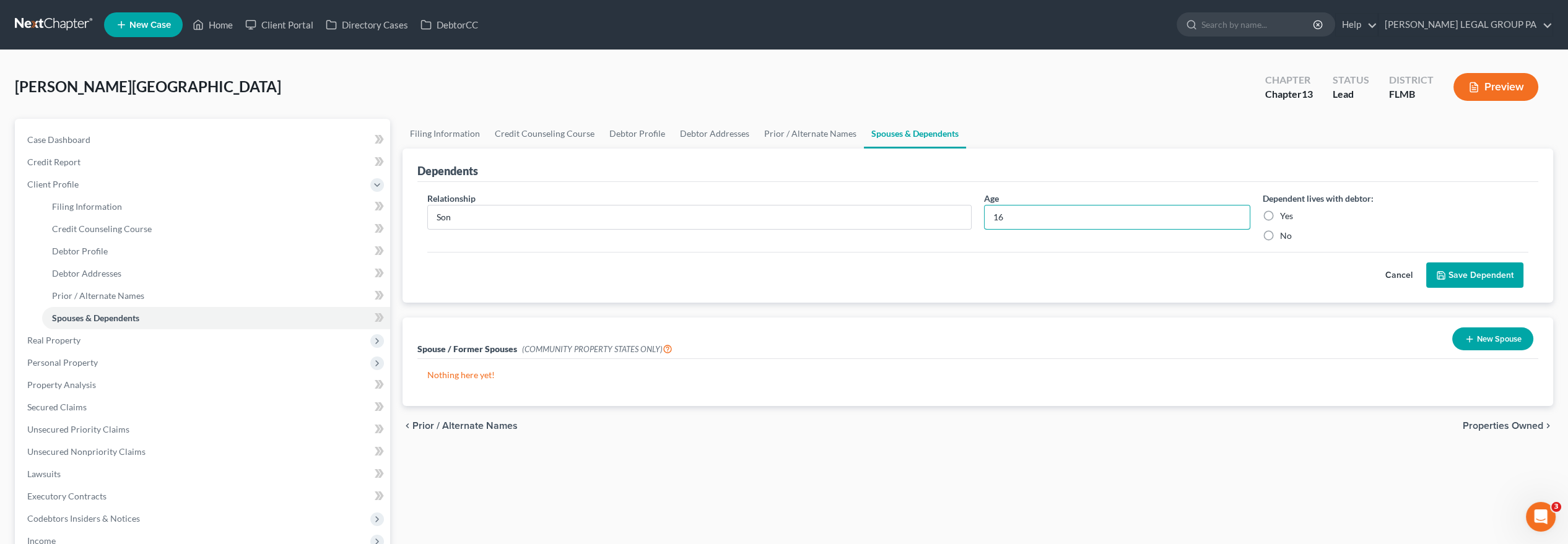
type input "16"
click at [1281, 213] on label "Yes" at bounding box center [1287, 216] width 13 height 12
click at [1285, 213] on input "Yes" at bounding box center [1288, 213] width 8 height 8
radio input "true"
click at [1453, 266] on button "Save Dependent" at bounding box center [1476, 275] width 98 height 26
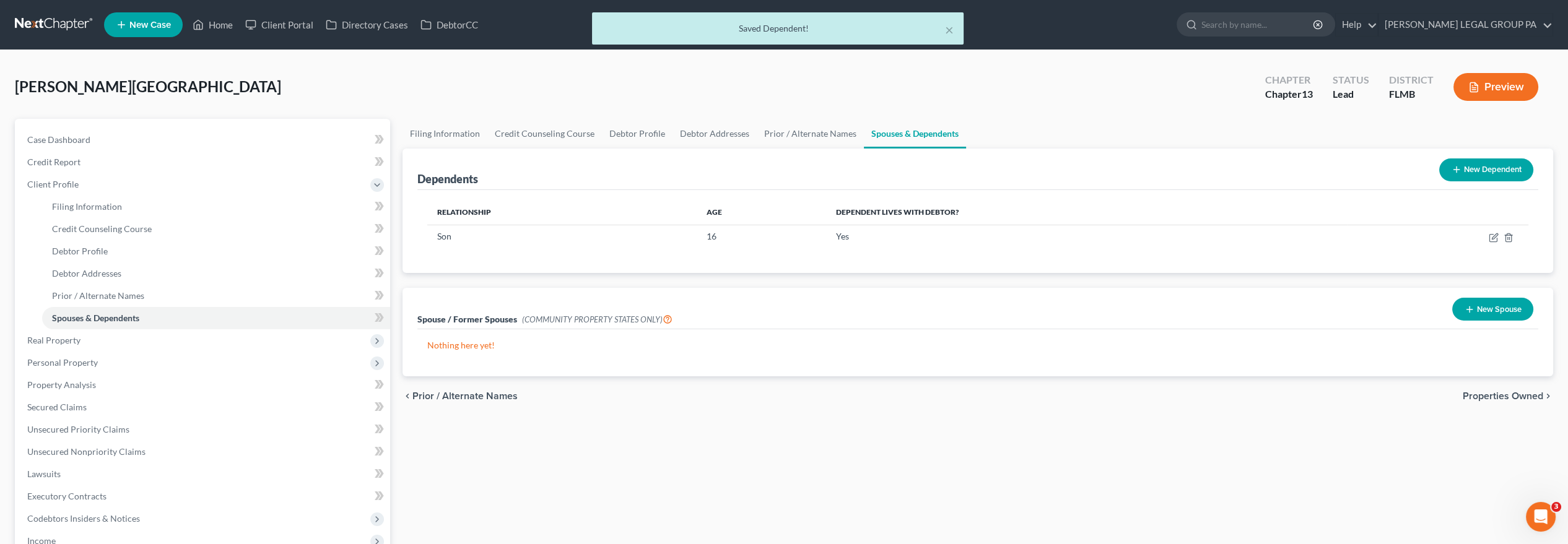
click at [1460, 168] on icon at bounding box center [1457, 170] width 10 height 10
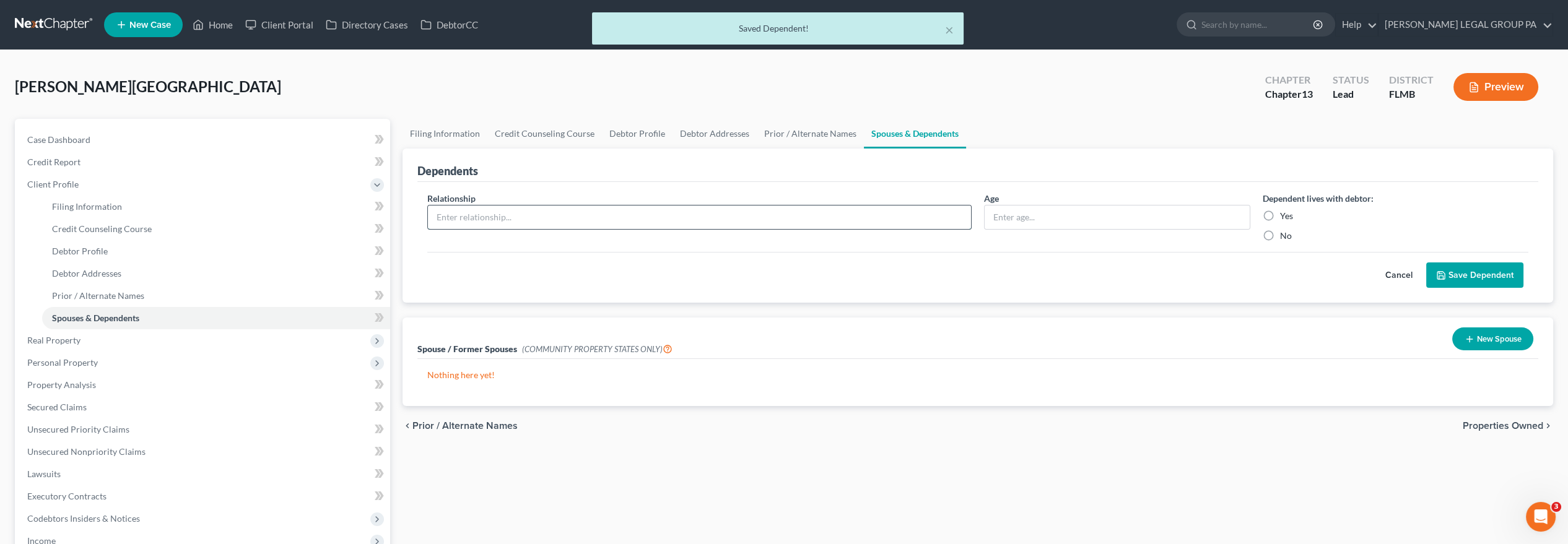
click at [513, 227] on input "text" at bounding box center [699, 217] width 543 height 24
type input "Son"
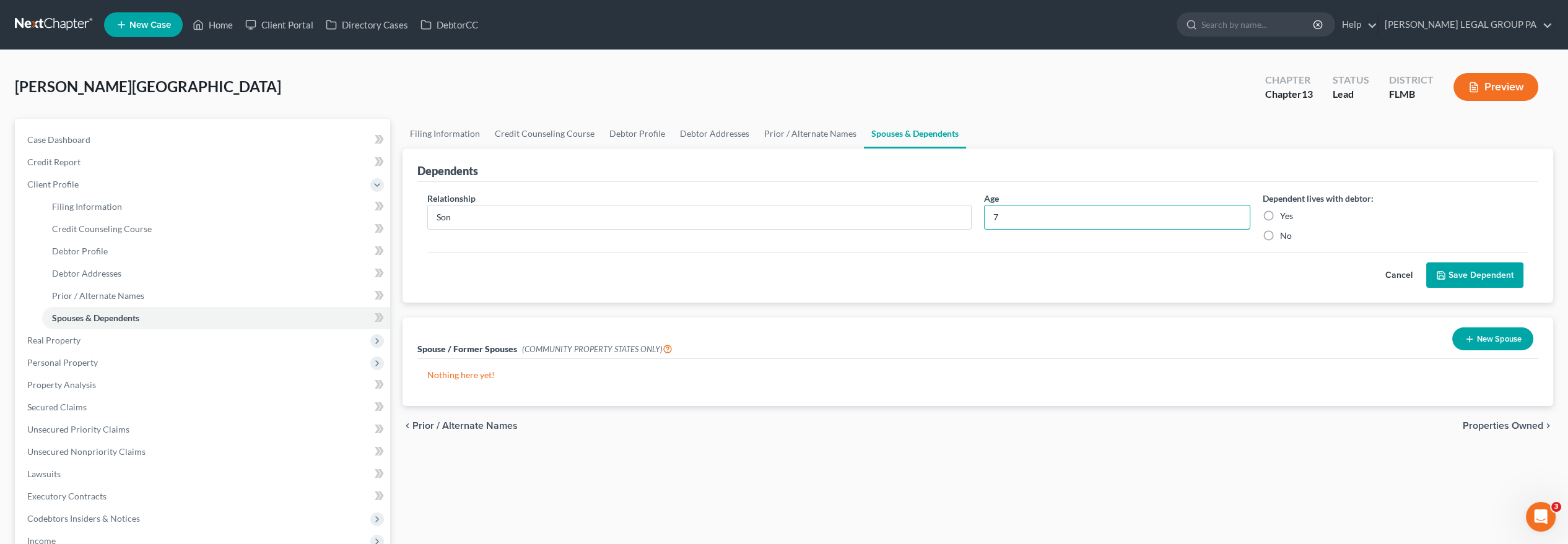
type input "7"
click at [1281, 215] on label "Yes" at bounding box center [1287, 216] width 13 height 12
click at [1285, 215] on input "Yes" at bounding box center [1288, 213] width 8 height 8
radio input "true"
click at [1490, 269] on button "Save Dependent" at bounding box center [1476, 275] width 98 height 26
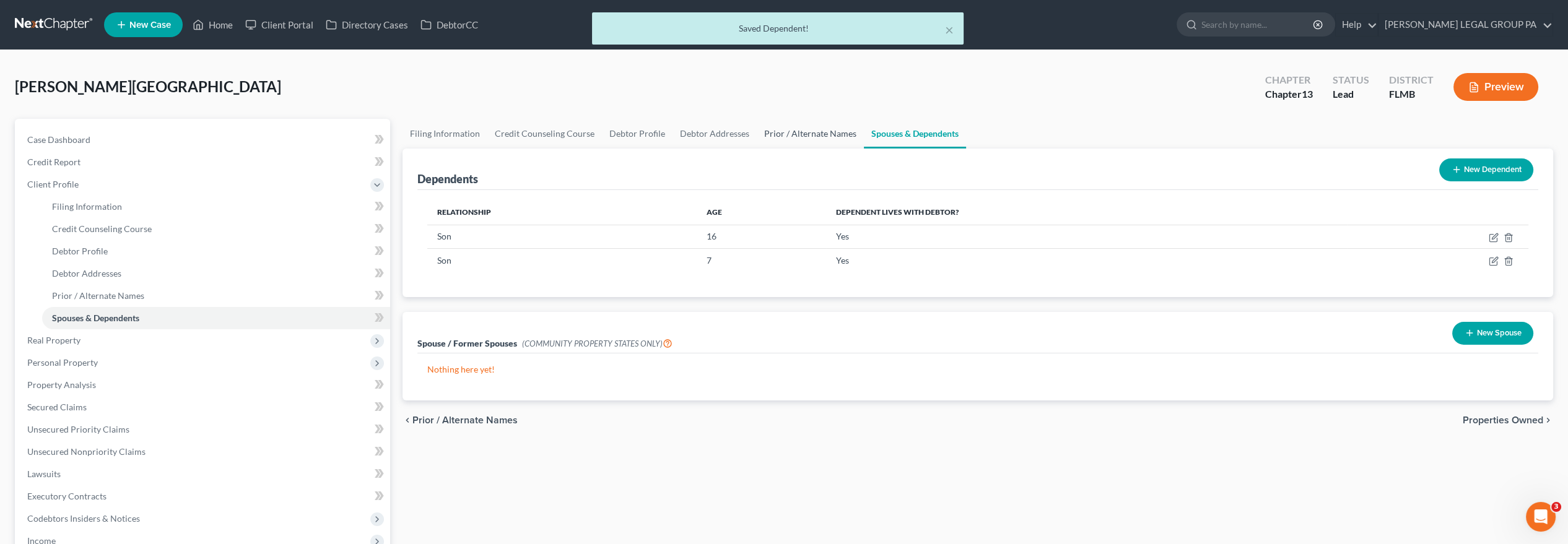
click at [823, 127] on link "Prior / Alternate Names" at bounding box center [810, 133] width 107 height 30
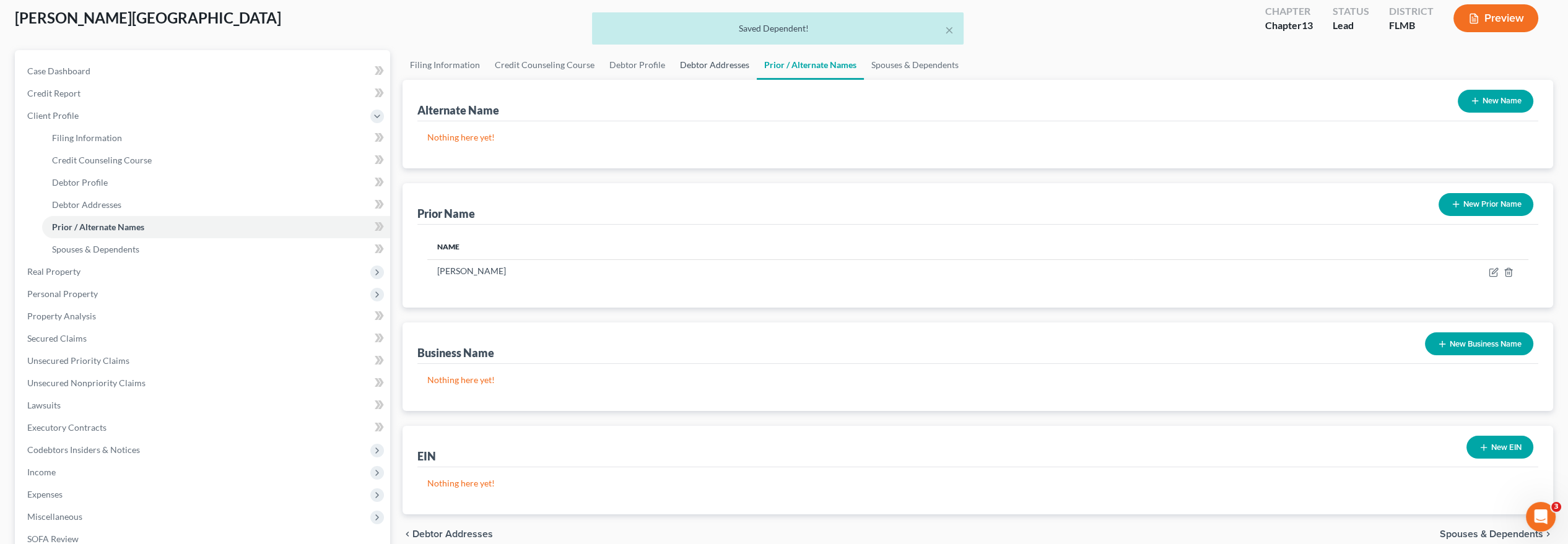
click at [688, 60] on link "Debtor Addresses" at bounding box center [714, 65] width 84 height 30
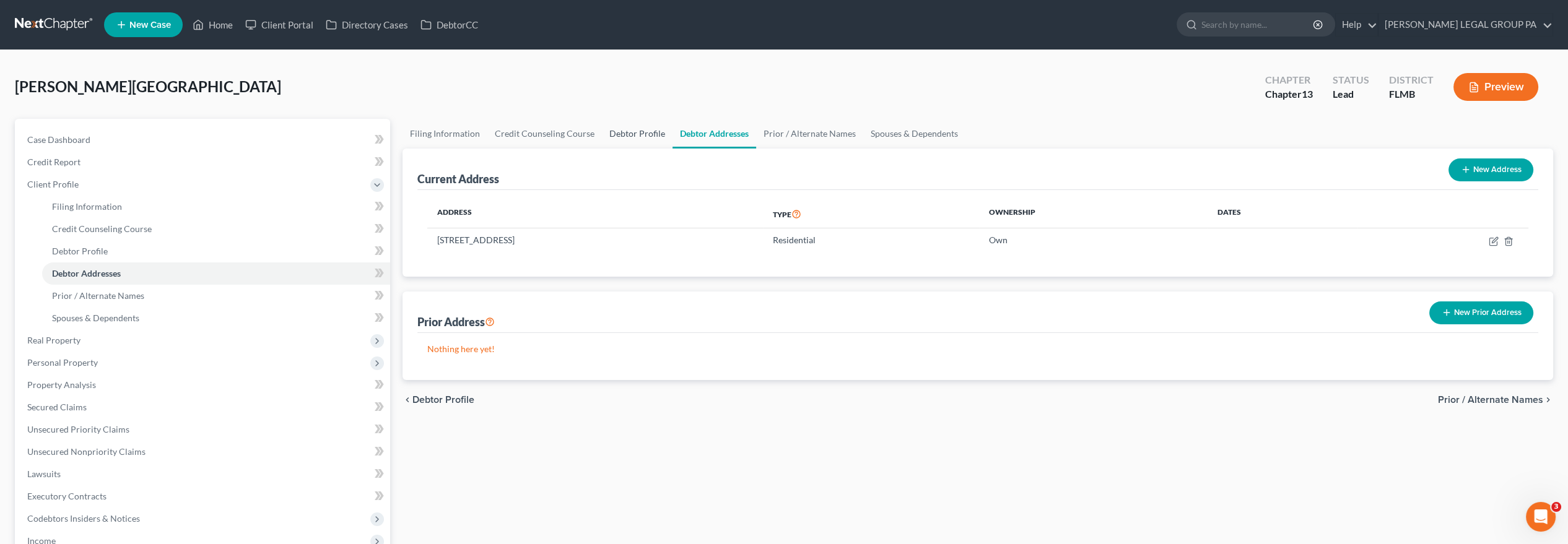
click at [632, 119] on link "Debtor Profile" at bounding box center [637, 133] width 71 height 30
select select "2"
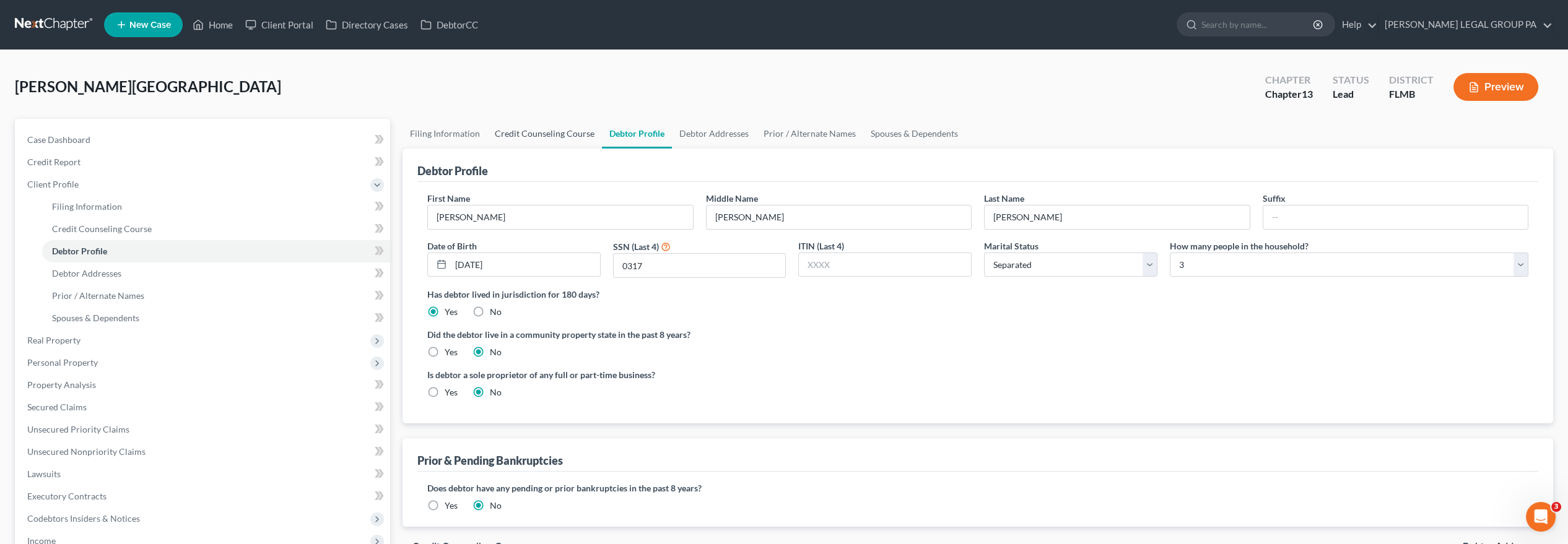
click at [544, 136] on link "Credit Counseling Course" at bounding box center [545, 133] width 115 height 30
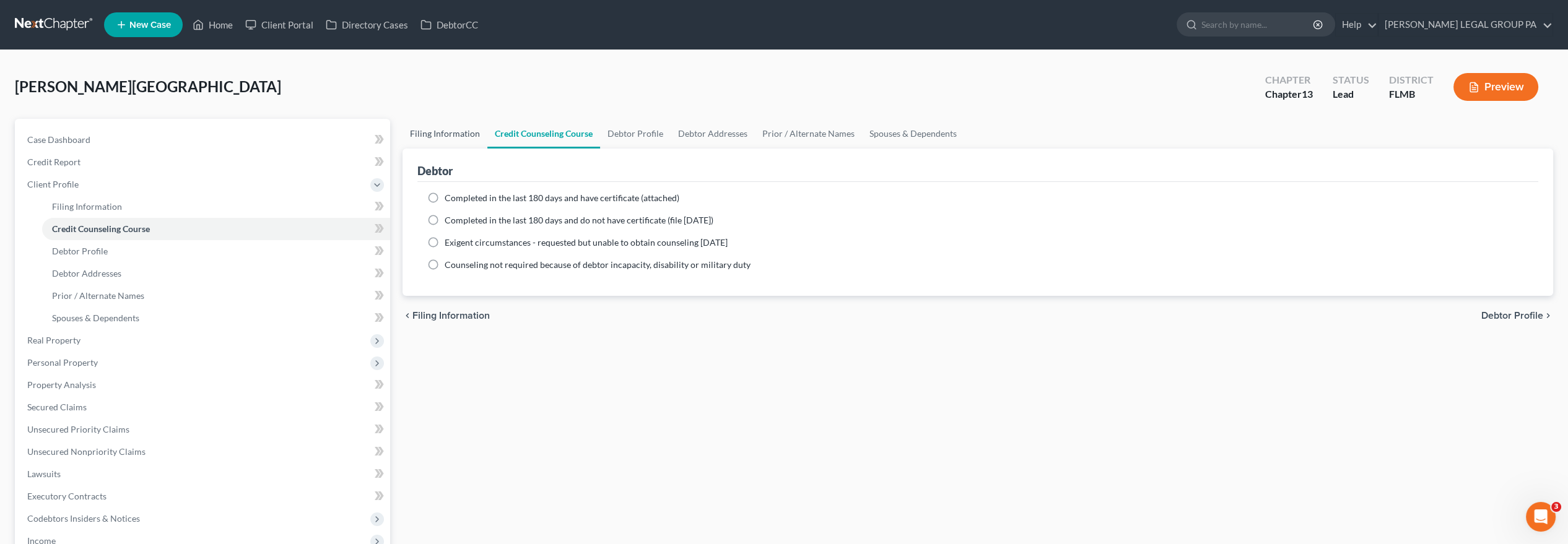
click at [444, 136] on link "Filing Information" at bounding box center [445, 133] width 85 height 30
select select "1"
select select "0"
select select "3"
select select "15"
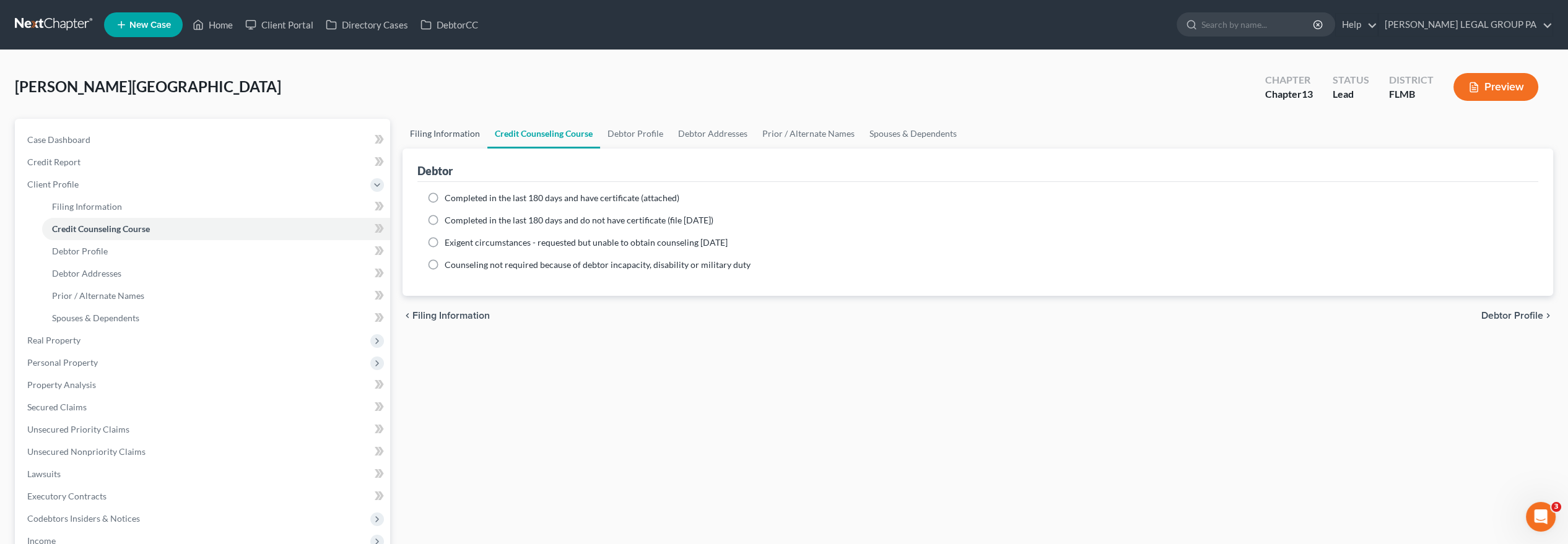
select select "0"
select select "9"
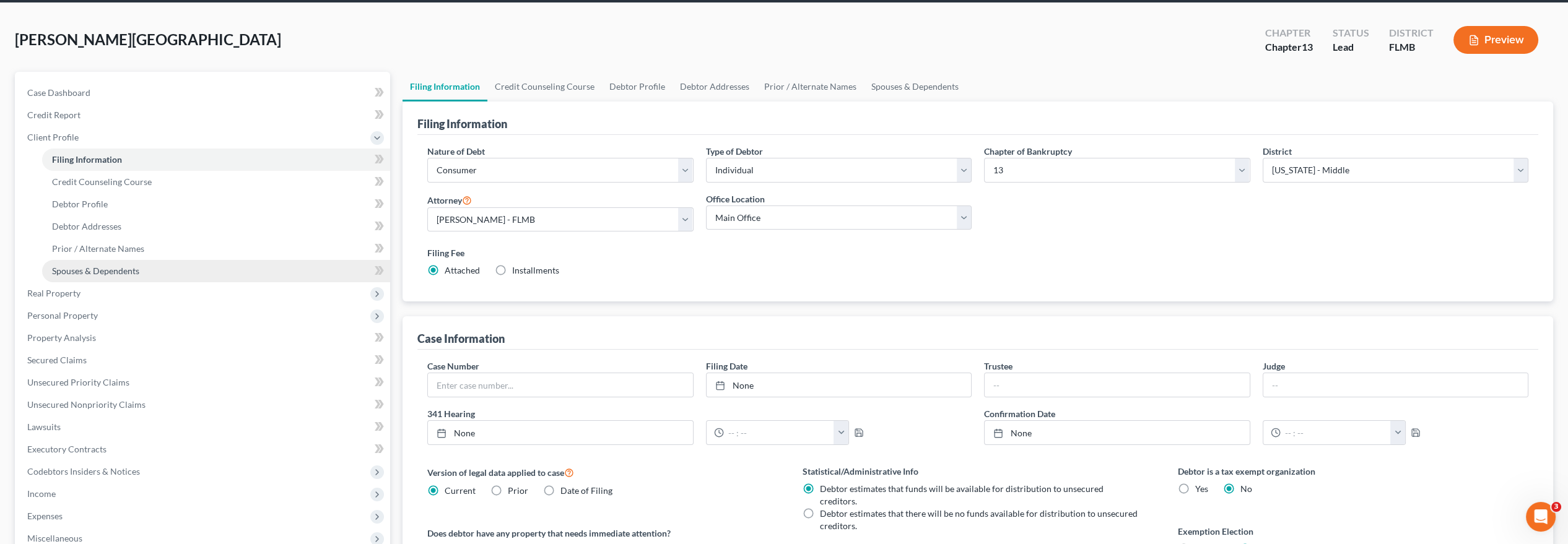
scroll to position [68, 0]
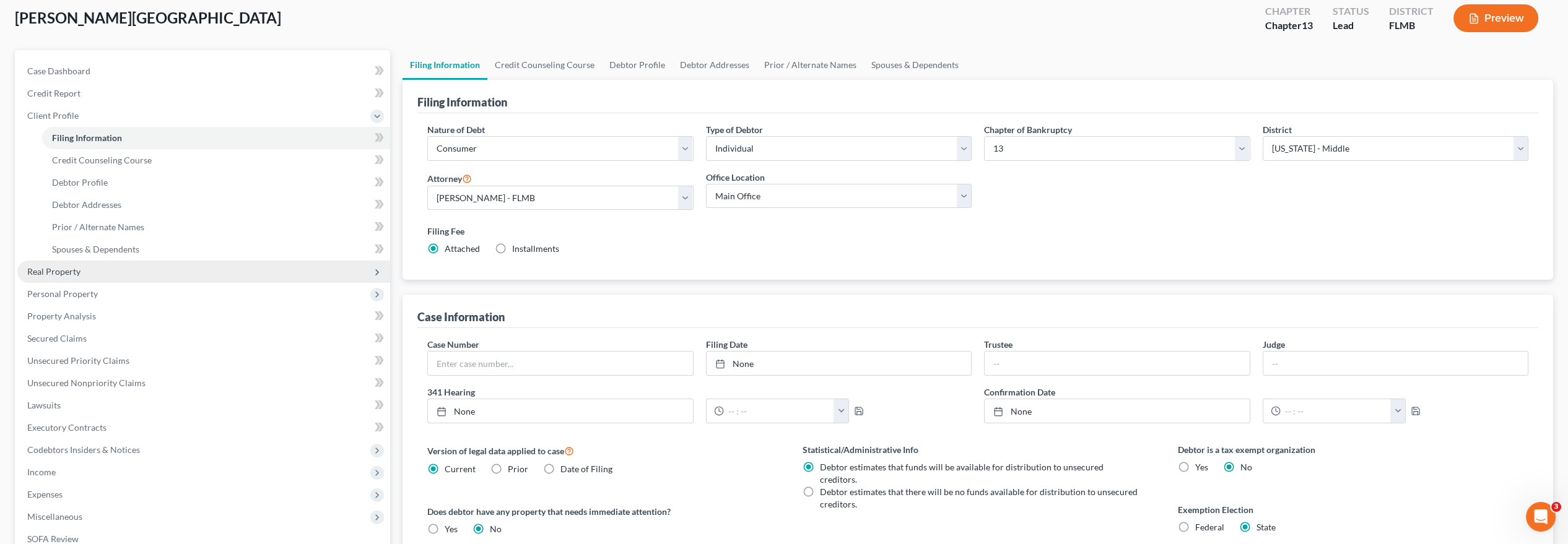
click at [102, 272] on span "Real Property" at bounding box center [204, 272] width 373 height 22
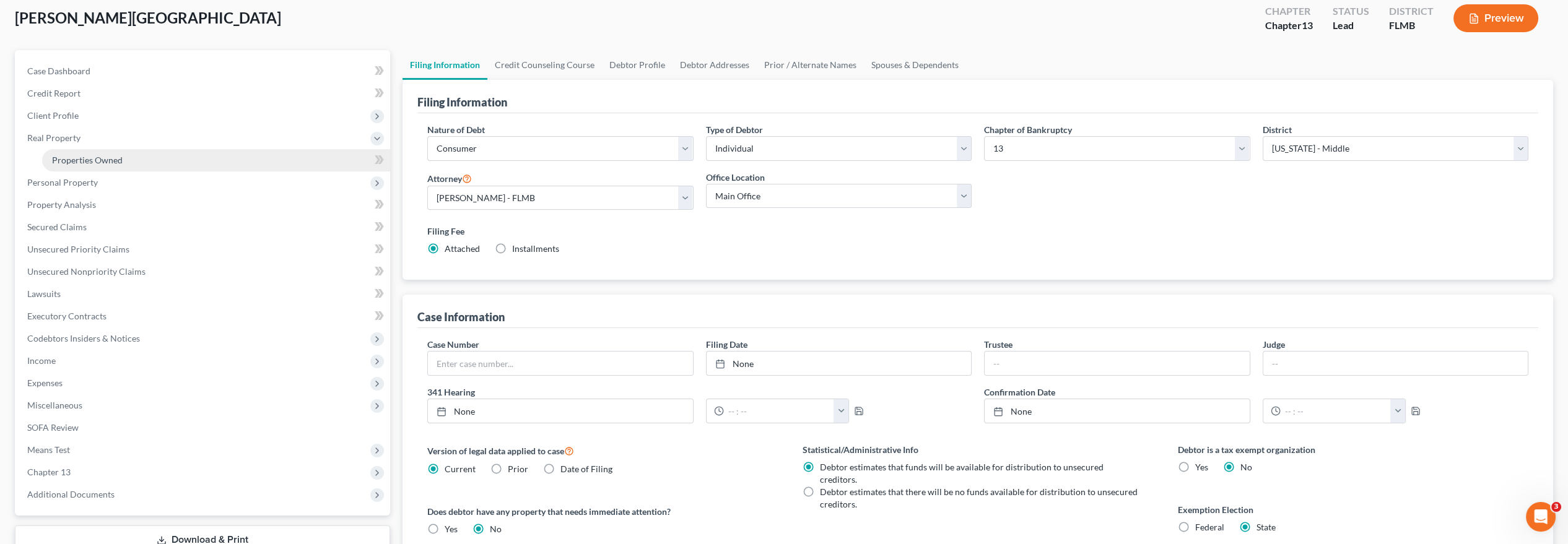
click at [108, 156] on span "Properties Owned" at bounding box center [87, 160] width 71 height 10
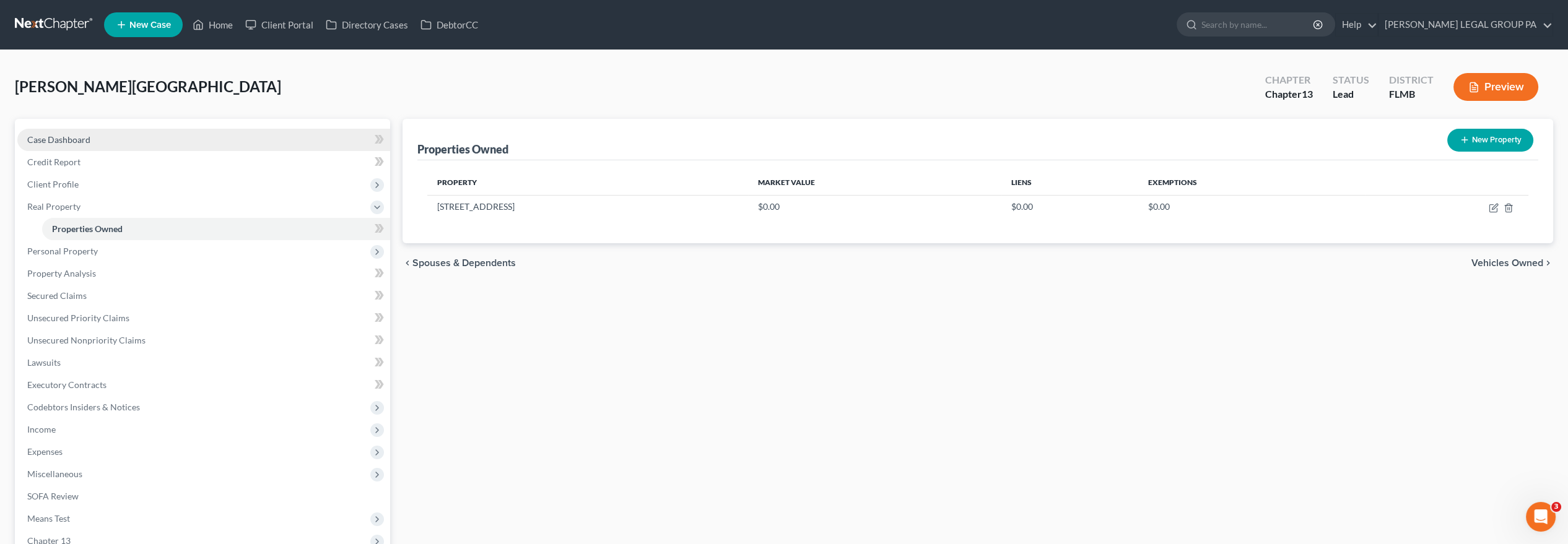
click at [132, 136] on link "Case Dashboard" at bounding box center [204, 140] width 373 height 22
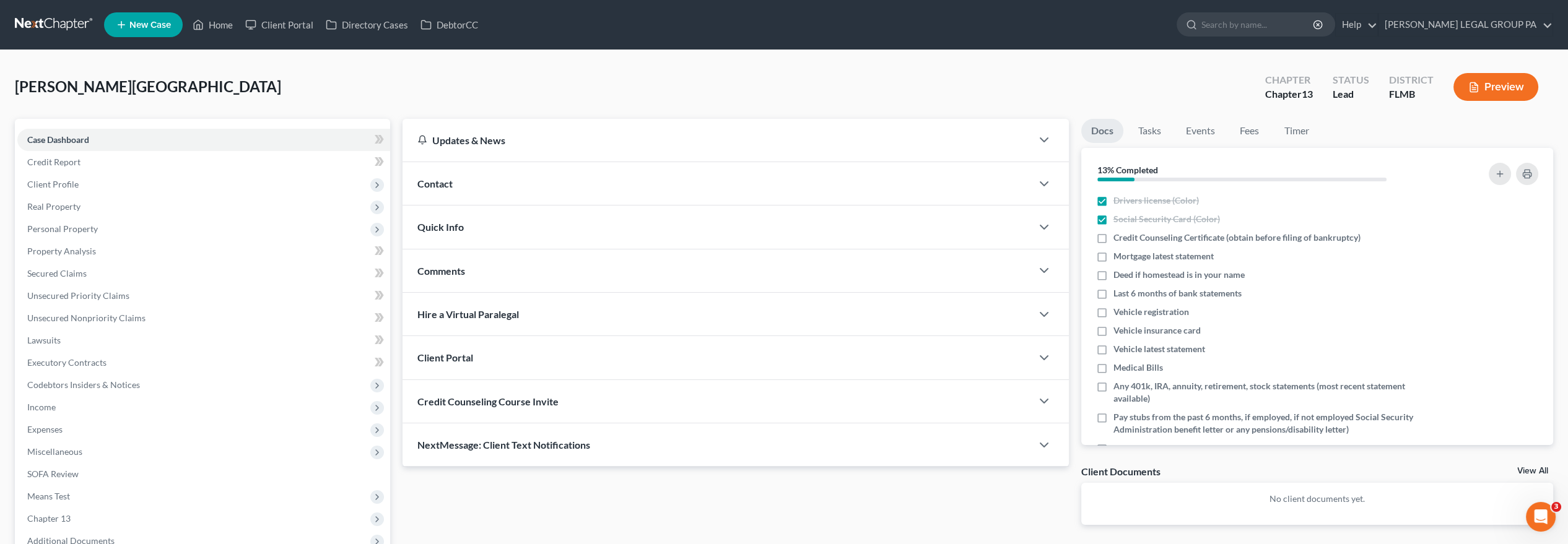
click at [705, 400] on div "Credit Counseling Course Invite" at bounding box center [718, 402] width 630 height 43
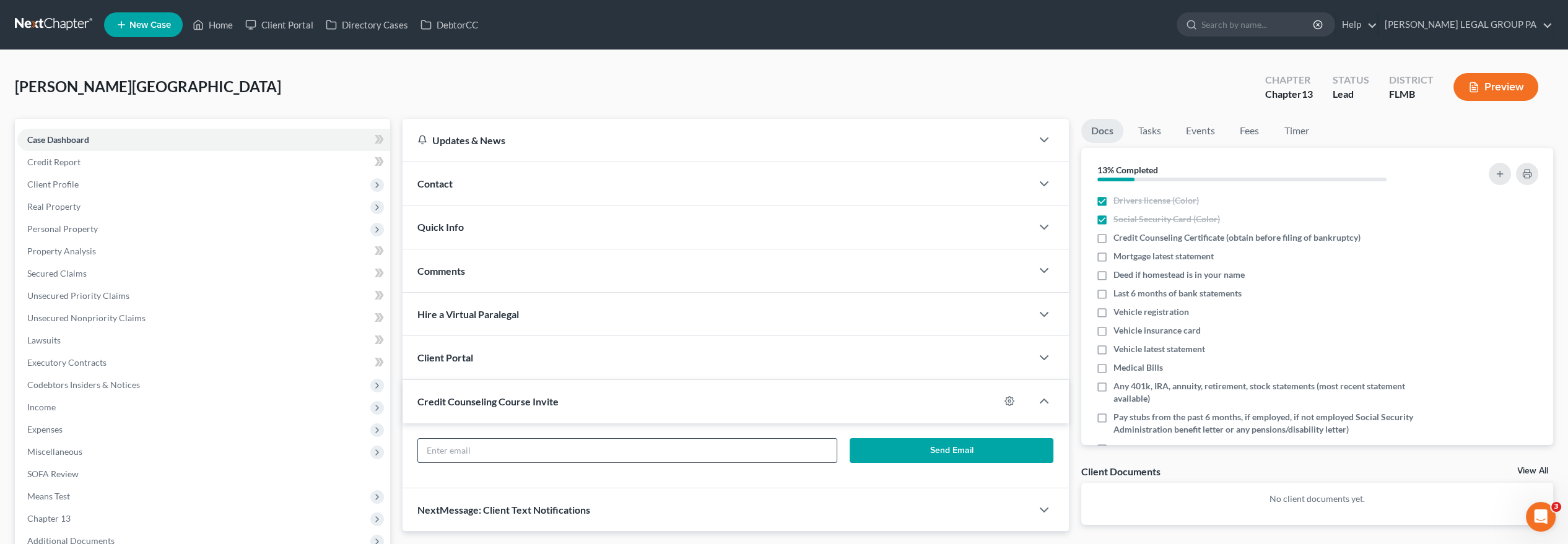
click at [642, 450] on input "text" at bounding box center [627, 451] width 418 height 24
paste input "[EMAIL_ADDRESS][DOMAIN_NAME]"
type input "[EMAIL_ADDRESS][DOMAIN_NAME]"
click at [908, 444] on button "Send Email" at bounding box center [951, 451] width 204 height 25
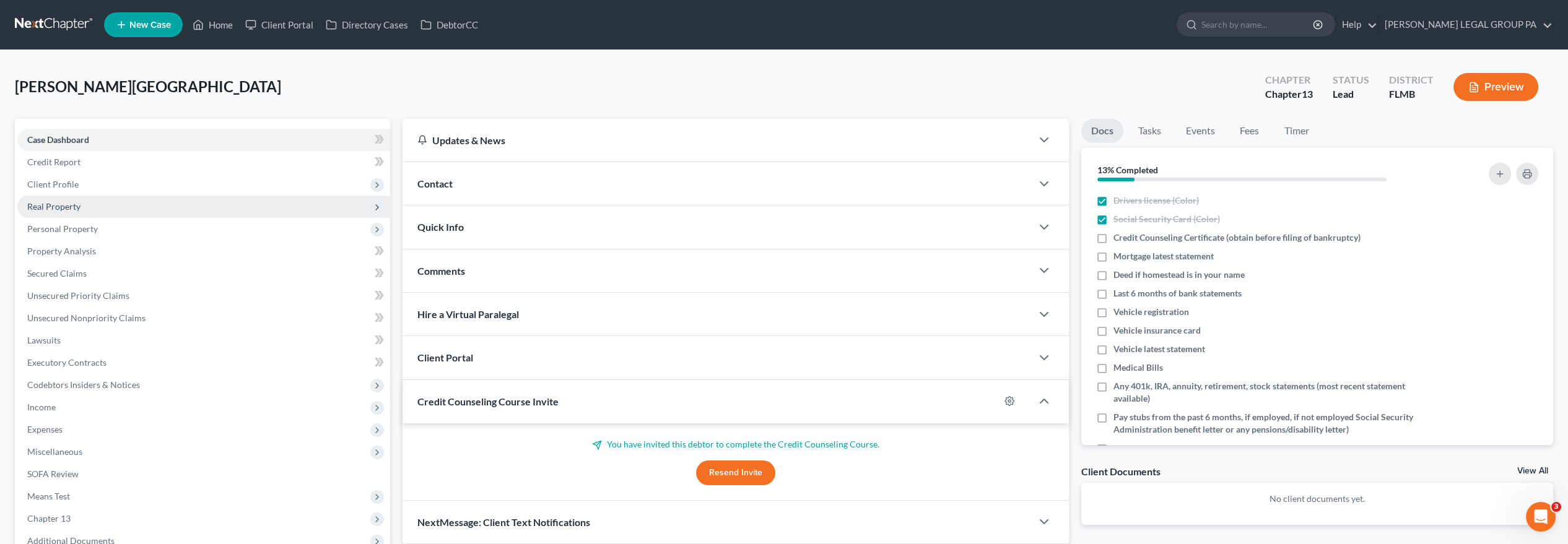
click at [156, 208] on span "Real Property" at bounding box center [204, 207] width 373 height 22
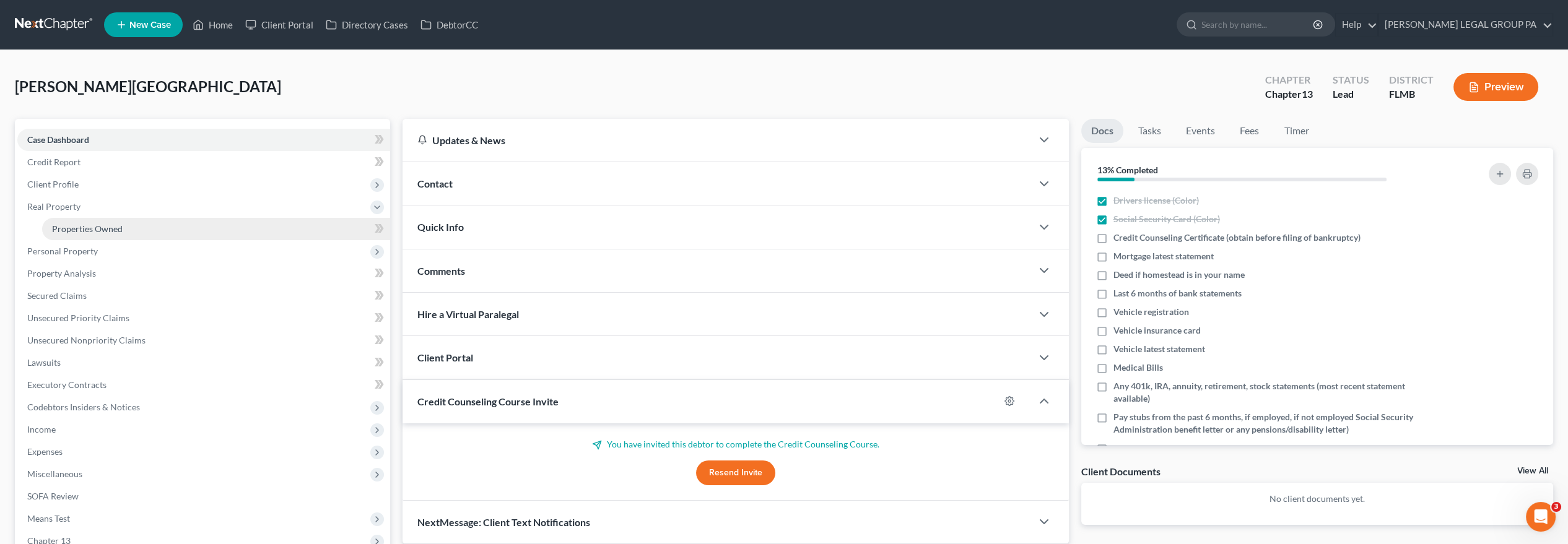
click at [156, 223] on link "Properties Owned" at bounding box center [216, 229] width 348 height 22
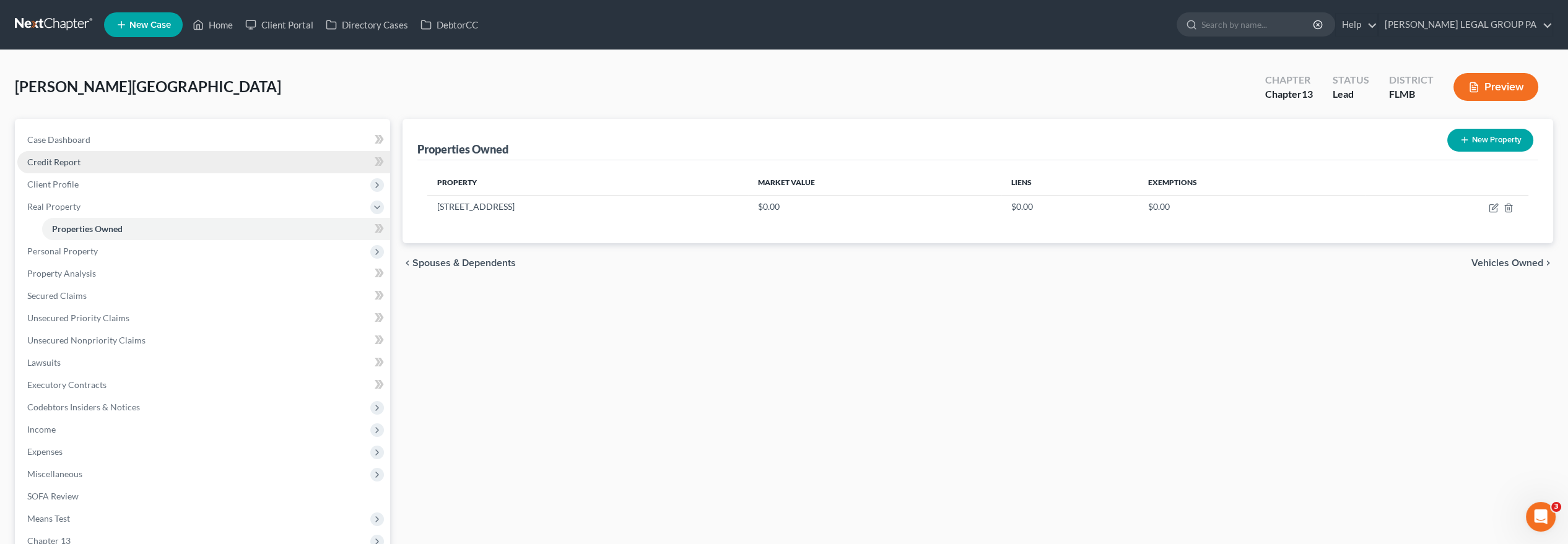
click at [78, 159] on span "Credit Report" at bounding box center [54, 162] width 53 height 10
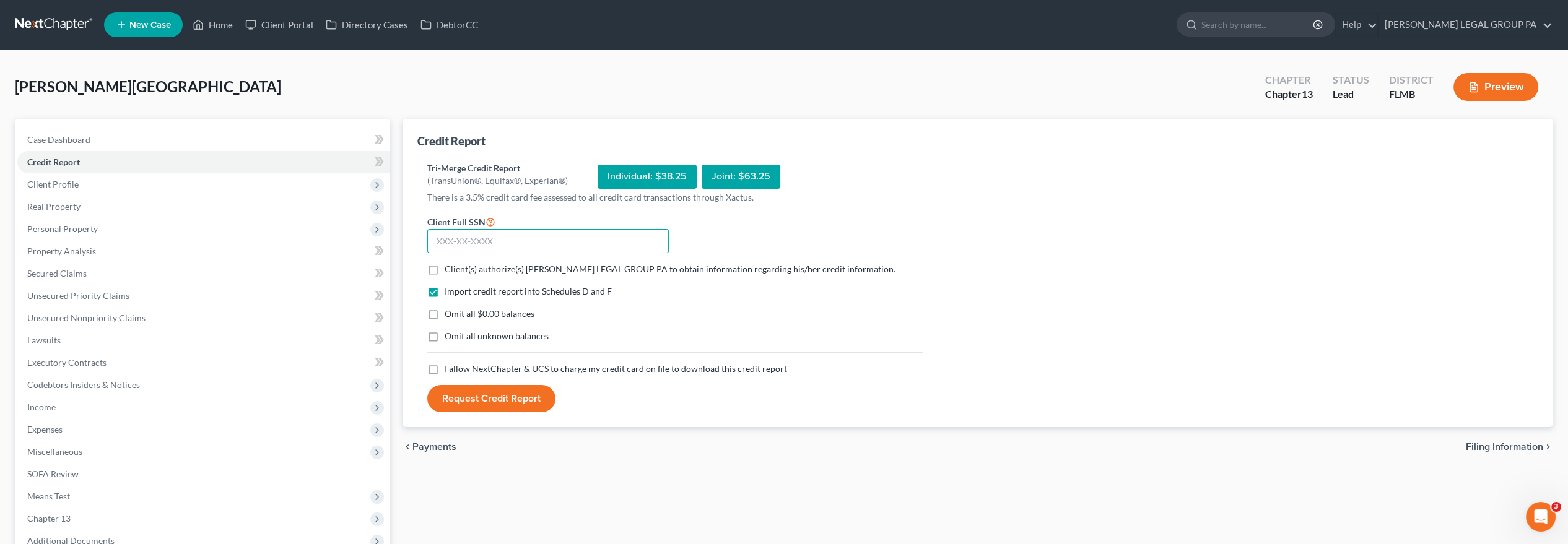
click at [534, 241] on input "text" at bounding box center [548, 241] width 241 height 25
click at [445, 266] on label "Client(s) authorize(s) [PERSON_NAME] LEGAL GROUP PA to obtain information regar…" at bounding box center [670, 269] width 451 height 12
click at [450, 266] on input "Client(s) authorize(s) [PERSON_NAME] LEGAL GROUP PA to obtain information regar…" at bounding box center [453, 267] width 8 height 8
checkbox input "true"
click at [445, 368] on label "I allow NextChapter & UCS to charge my credit card on file to download this cre…" at bounding box center [616, 369] width 342 height 12
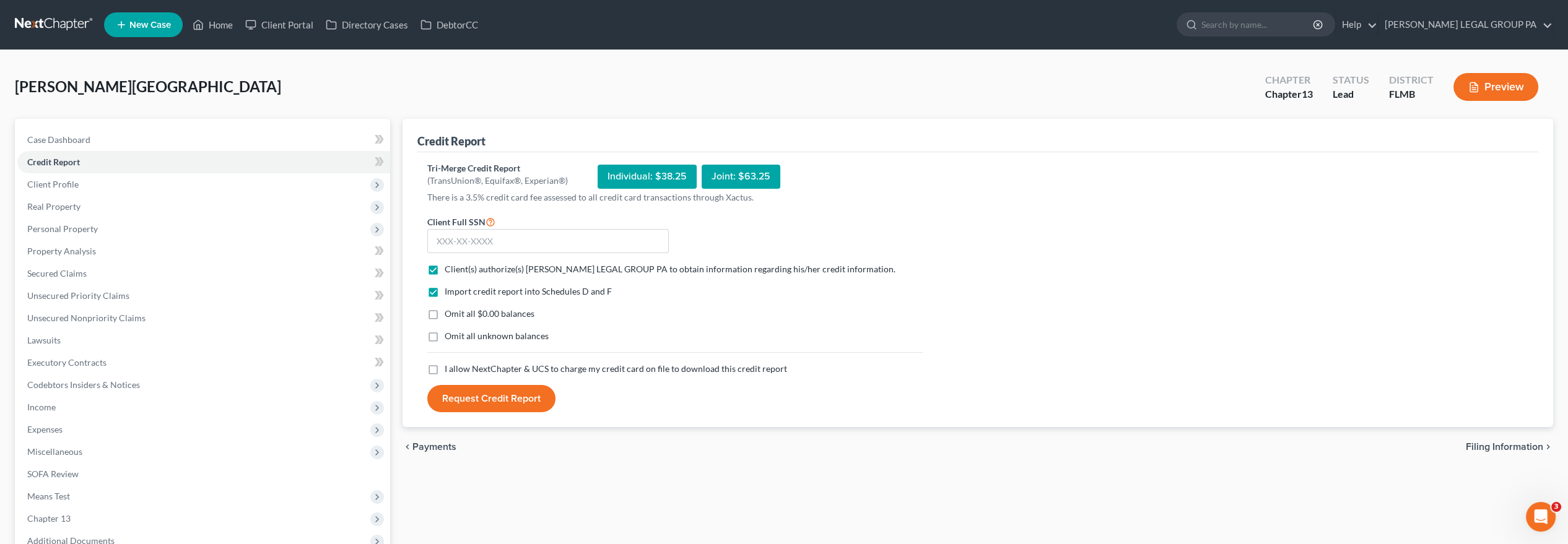
click at [450, 368] on input "I allow NextChapter & UCS to charge my credit card on file to download this cre…" at bounding box center [453, 366] width 8 height 8
checkbox input "true"
click at [548, 238] on input "text" at bounding box center [548, 241] width 241 height 25
type input "262-99-0317"
click at [858, 252] on form "Client Full SSN * 262-99-0317 Client(s) authorize(s) [PERSON_NAME] LEGAL GROUP …" at bounding box center [675, 314] width 508 height 198
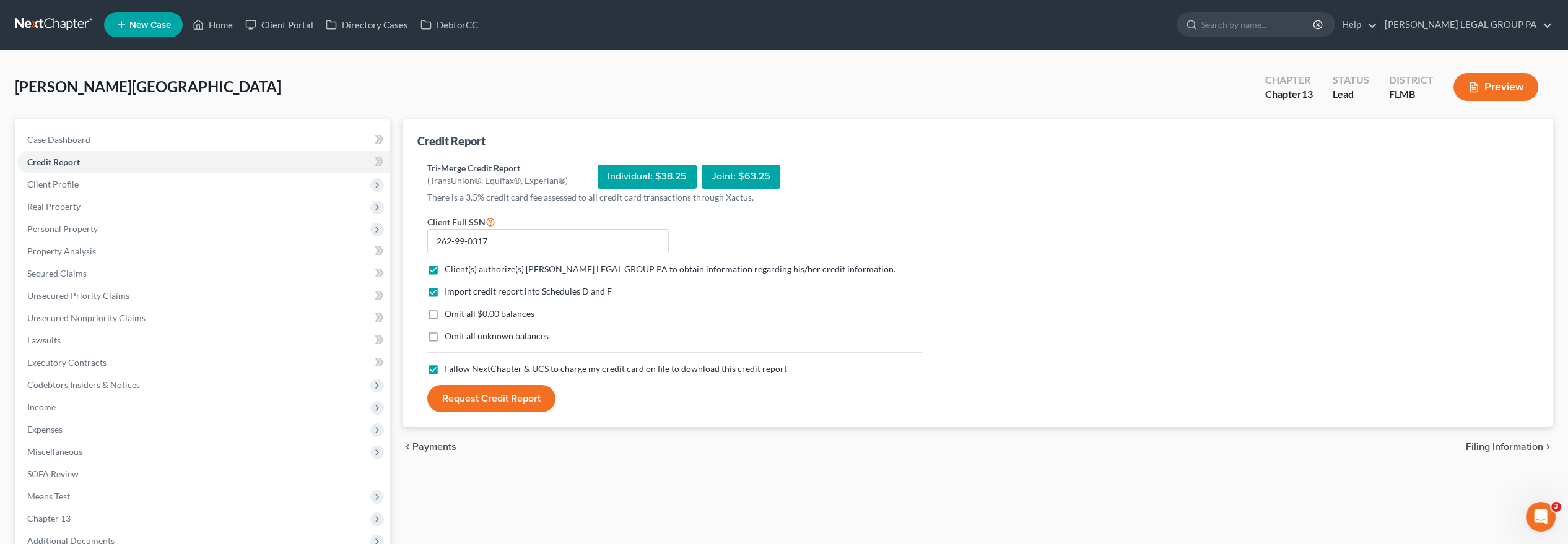
click at [495, 387] on button "Request Credit Report" at bounding box center [492, 399] width 128 height 27
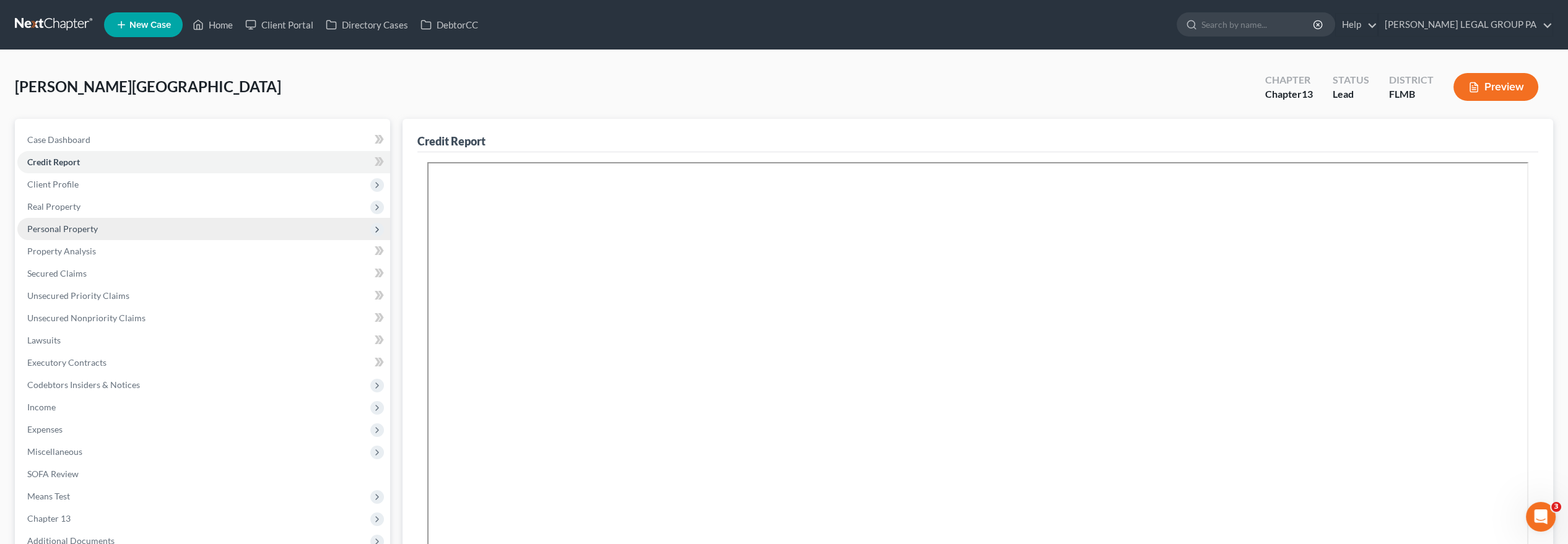
click at [172, 228] on span "Personal Property" at bounding box center [204, 229] width 373 height 22
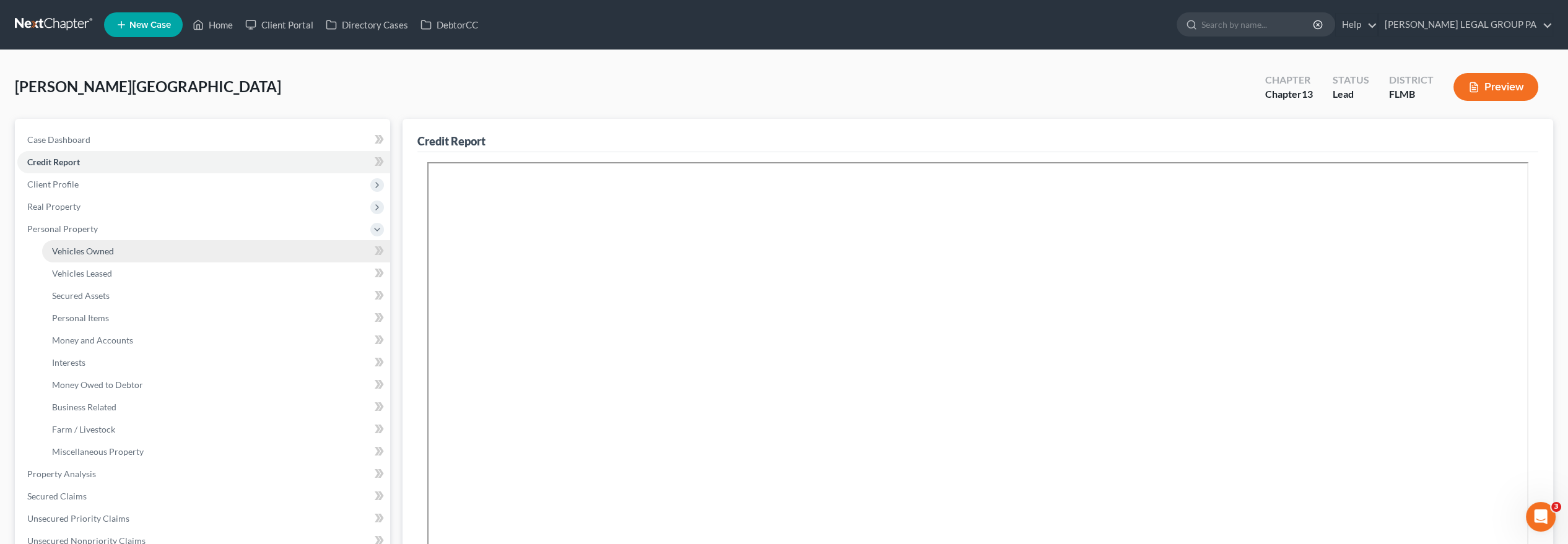
click at [150, 252] on link "Vehicles Owned" at bounding box center [216, 251] width 348 height 22
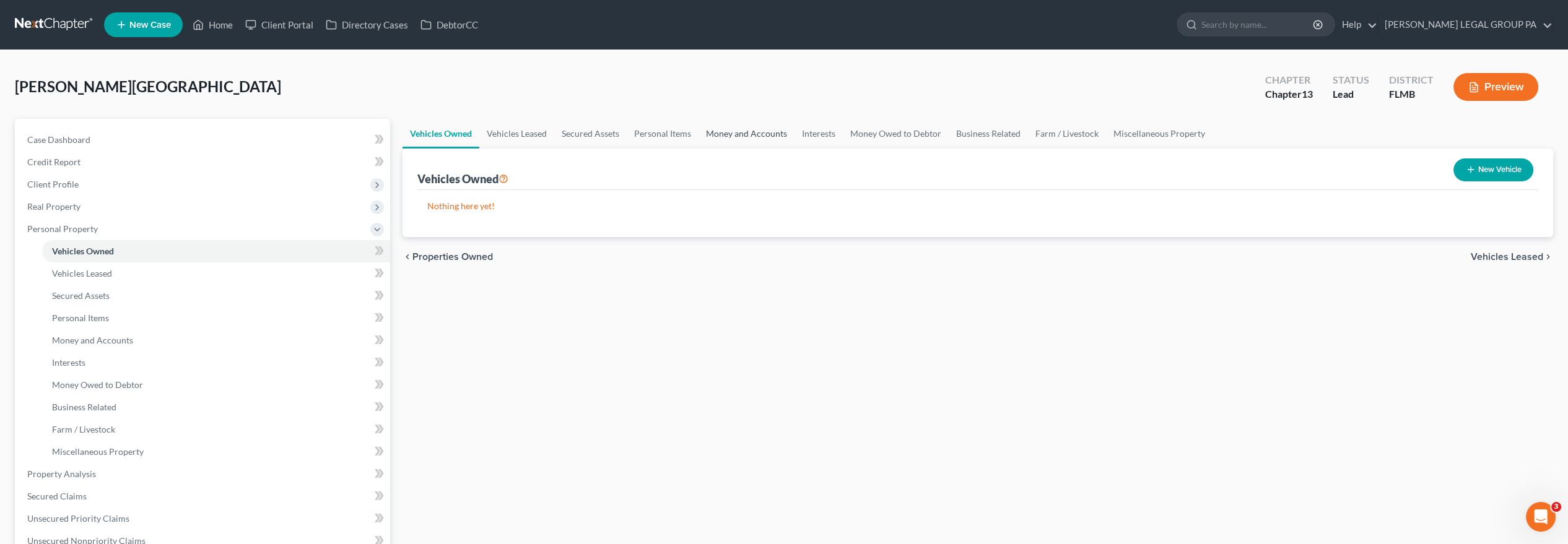
click at [734, 130] on link "Money and Accounts" at bounding box center [747, 133] width 96 height 30
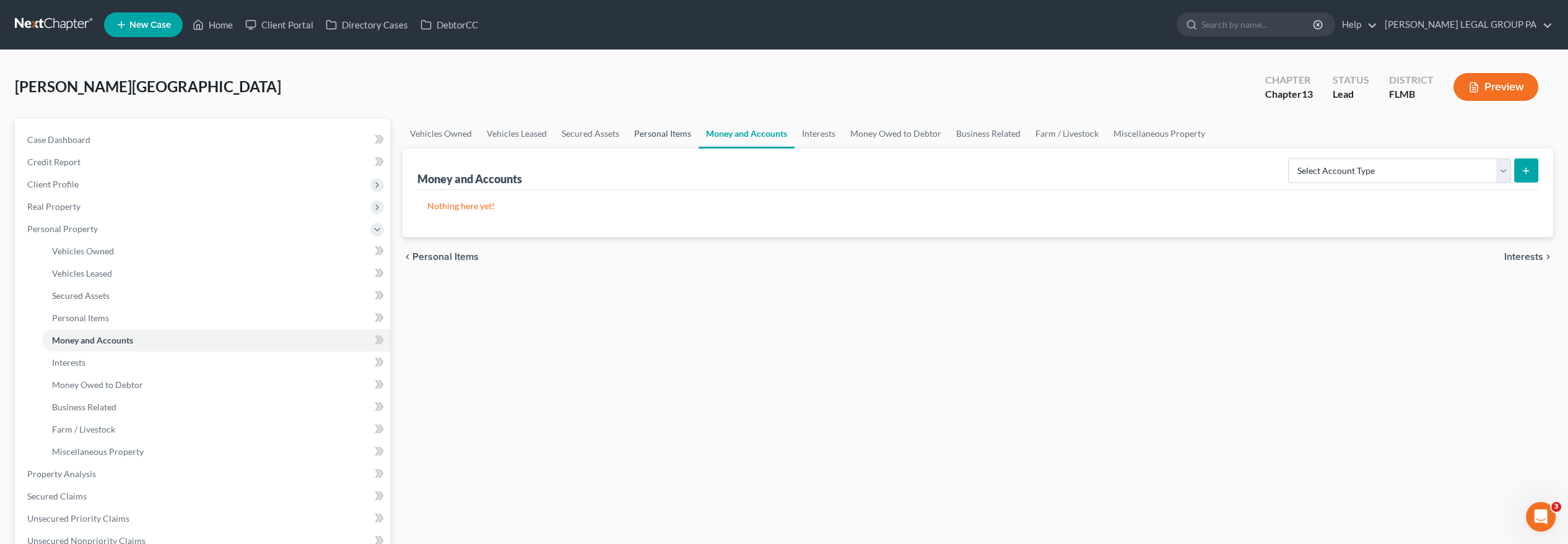
click at [656, 136] on link "Personal Items" at bounding box center [663, 133] width 72 height 30
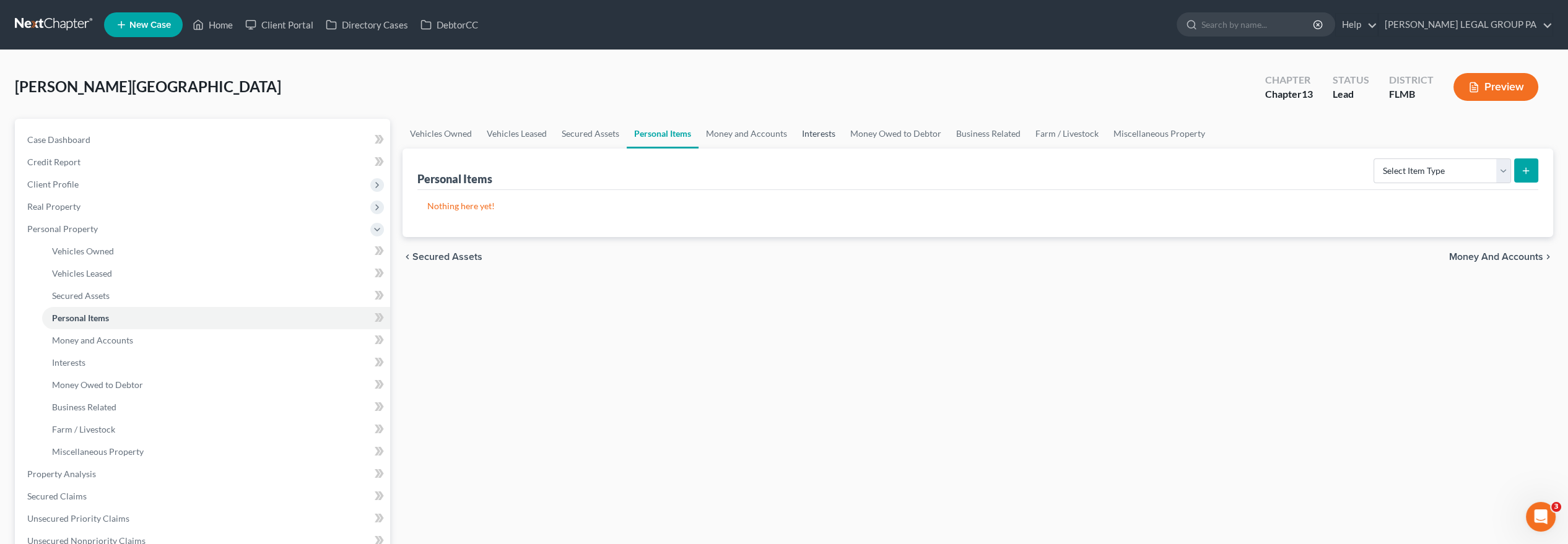
click at [810, 135] on link "Interests" at bounding box center [819, 133] width 48 height 30
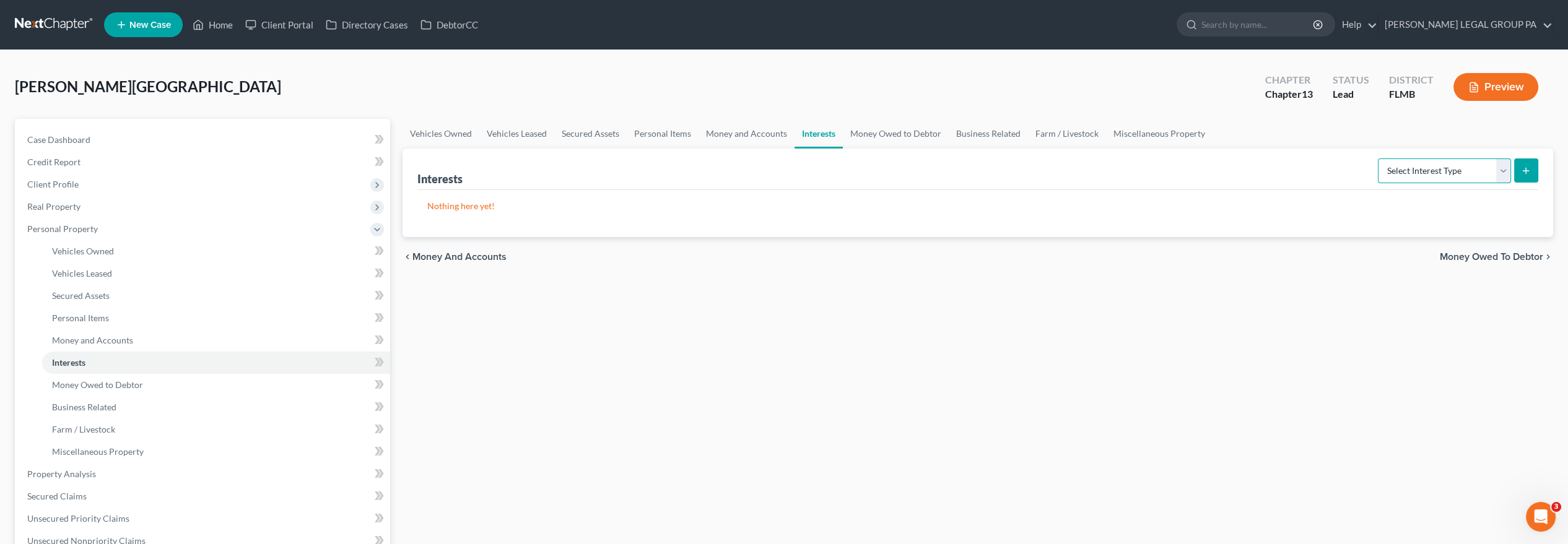
click at [1447, 171] on select "Select Interest Type 401K Annuity Bond Education IRA Government Bond Government…" at bounding box center [1445, 170] width 133 height 25
select select "other_retirement_plan"
click at [1380, 158] on select "Select Interest Type 401K Annuity Bond Education IRA Government Bond Government…" at bounding box center [1445, 170] width 133 height 25
click at [1527, 163] on button "submit" at bounding box center [1526, 170] width 24 height 24
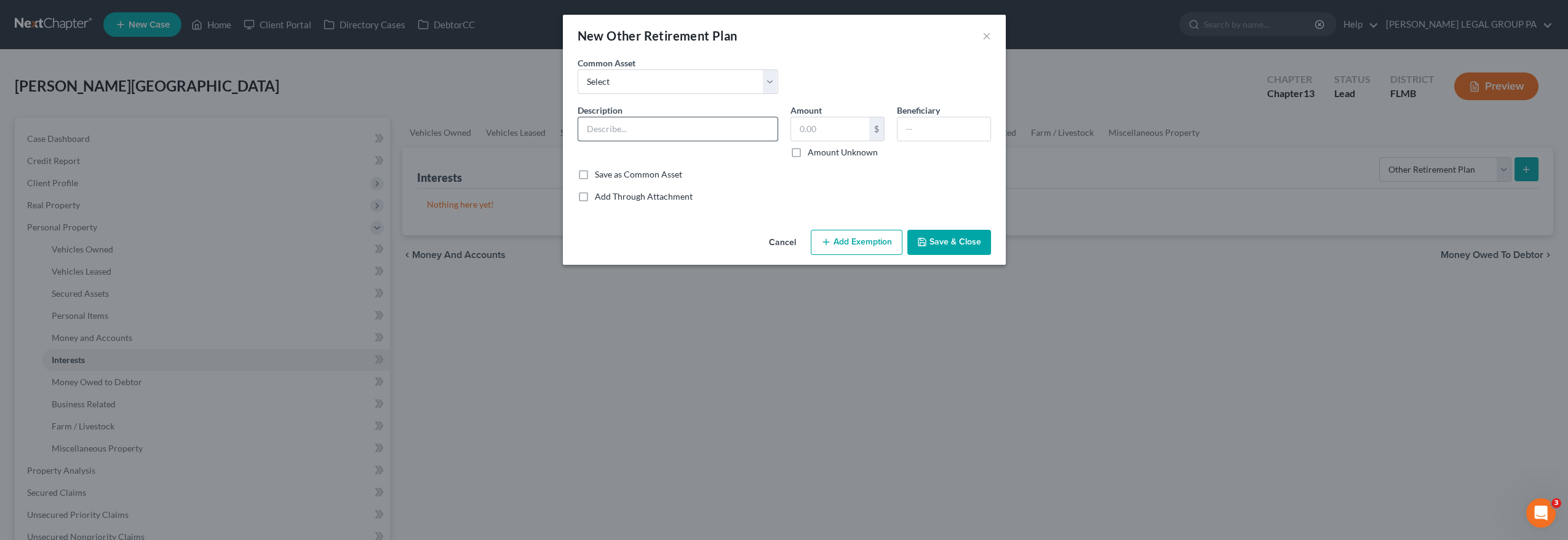
click at [699, 126] on input "text" at bounding box center [678, 129] width 200 height 24
type input "FRS through employer"
click at [958, 246] on button "Save & Close" at bounding box center [949, 243] width 83 height 25
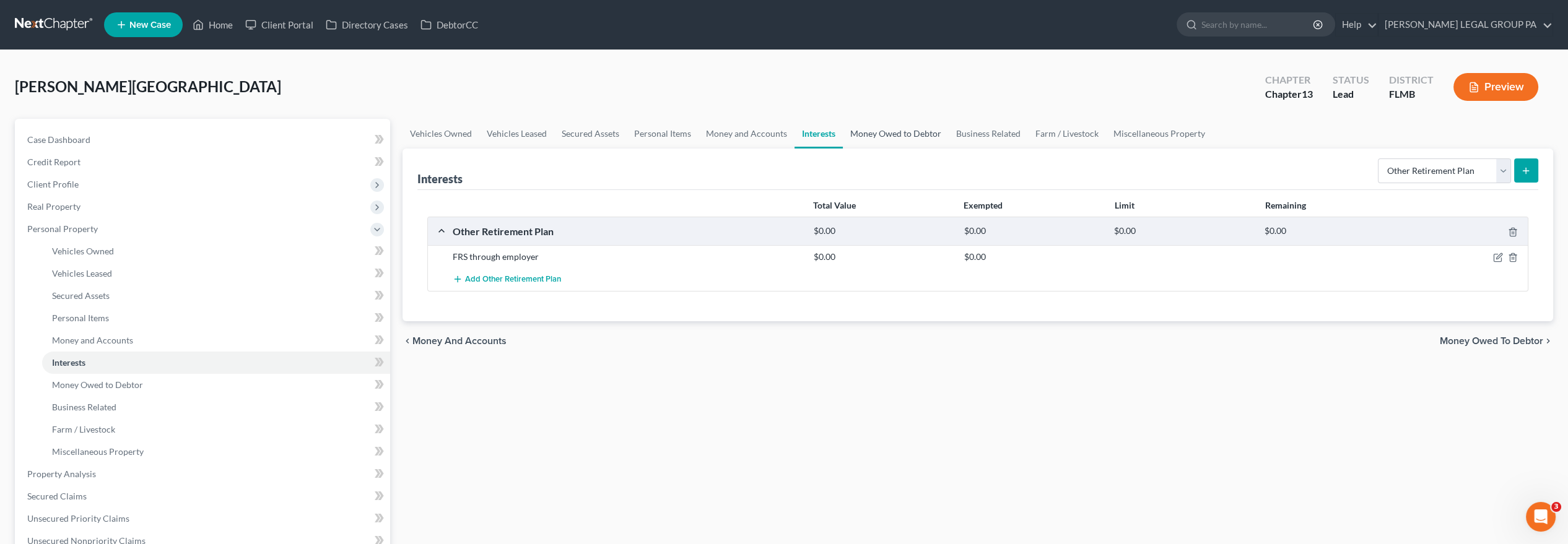
click at [888, 129] on link "Money Owed to Debtor" at bounding box center [896, 133] width 106 height 30
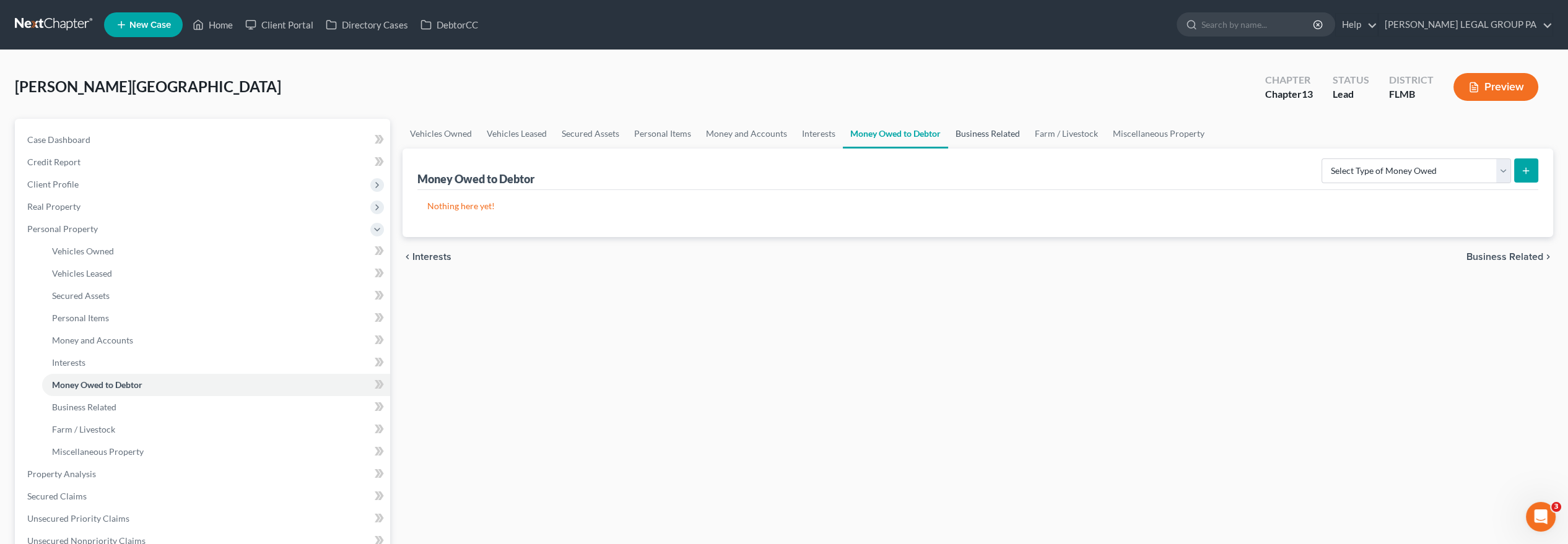
click at [1019, 133] on link "Business Related" at bounding box center [988, 133] width 80 height 30
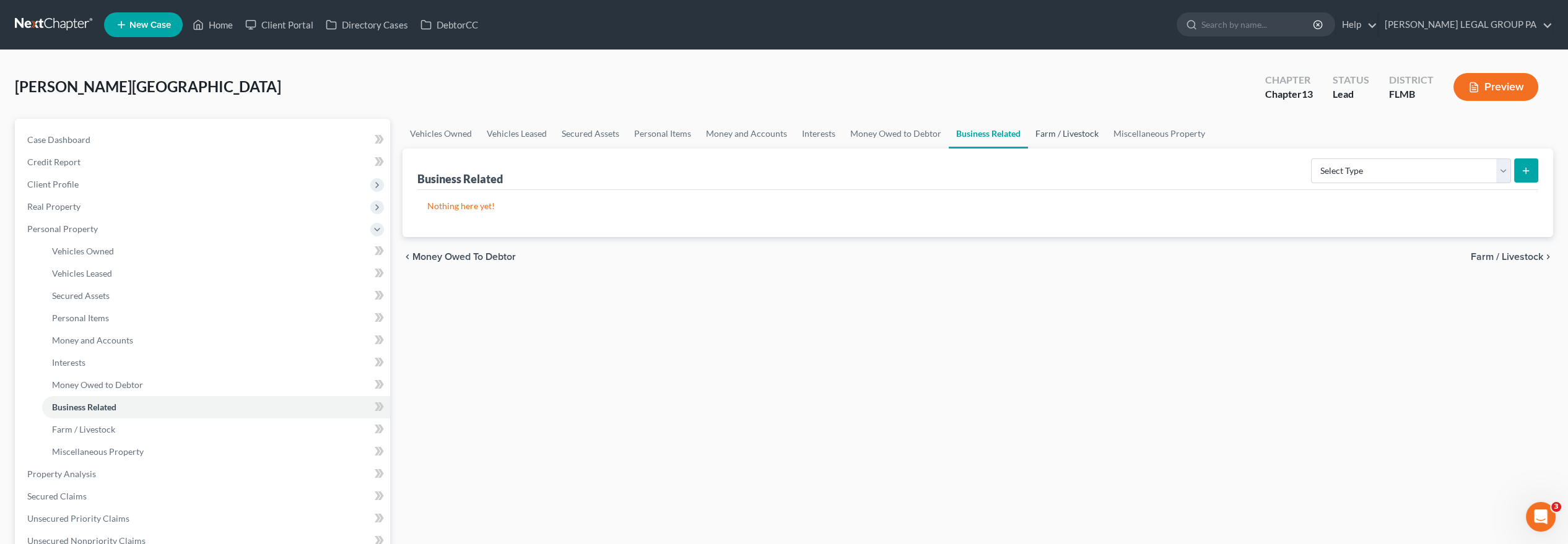
drag, startPoint x: 1065, startPoint y: 132, endPoint x: 1101, endPoint y: 133, distance: 36.0
click at [1065, 132] on link "Farm / Livestock" at bounding box center [1067, 133] width 78 height 30
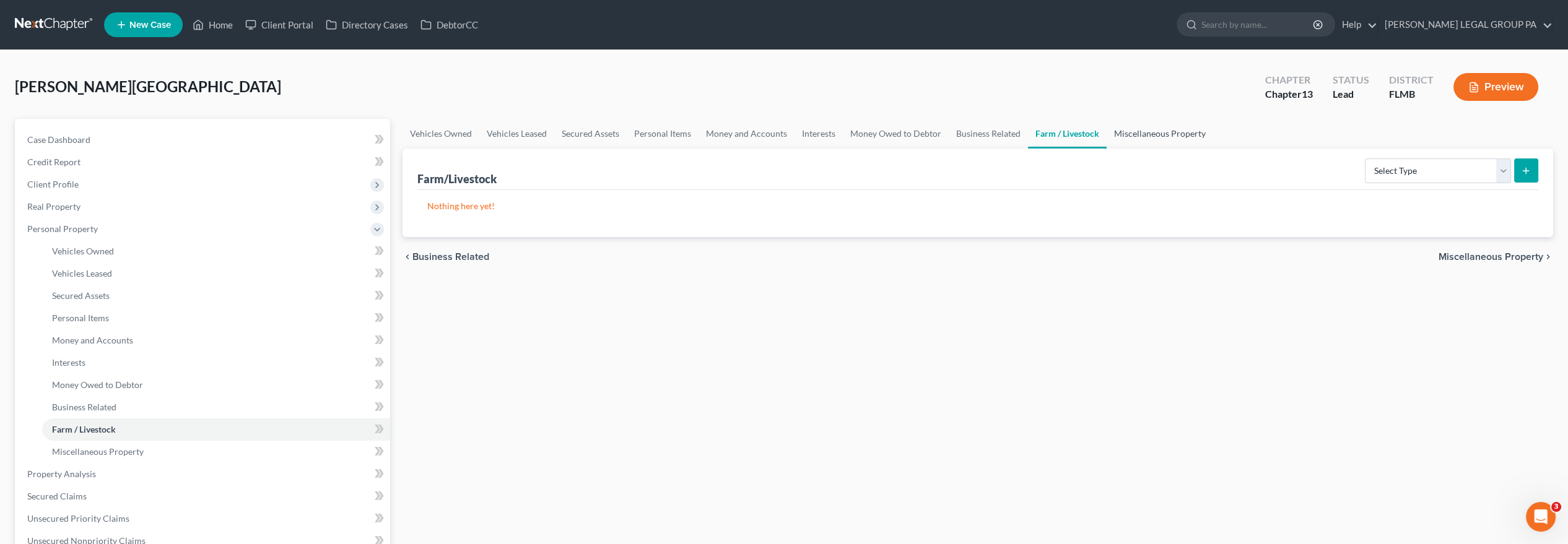
click at [1143, 135] on link "Miscellaneous Property" at bounding box center [1160, 133] width 107 height 30
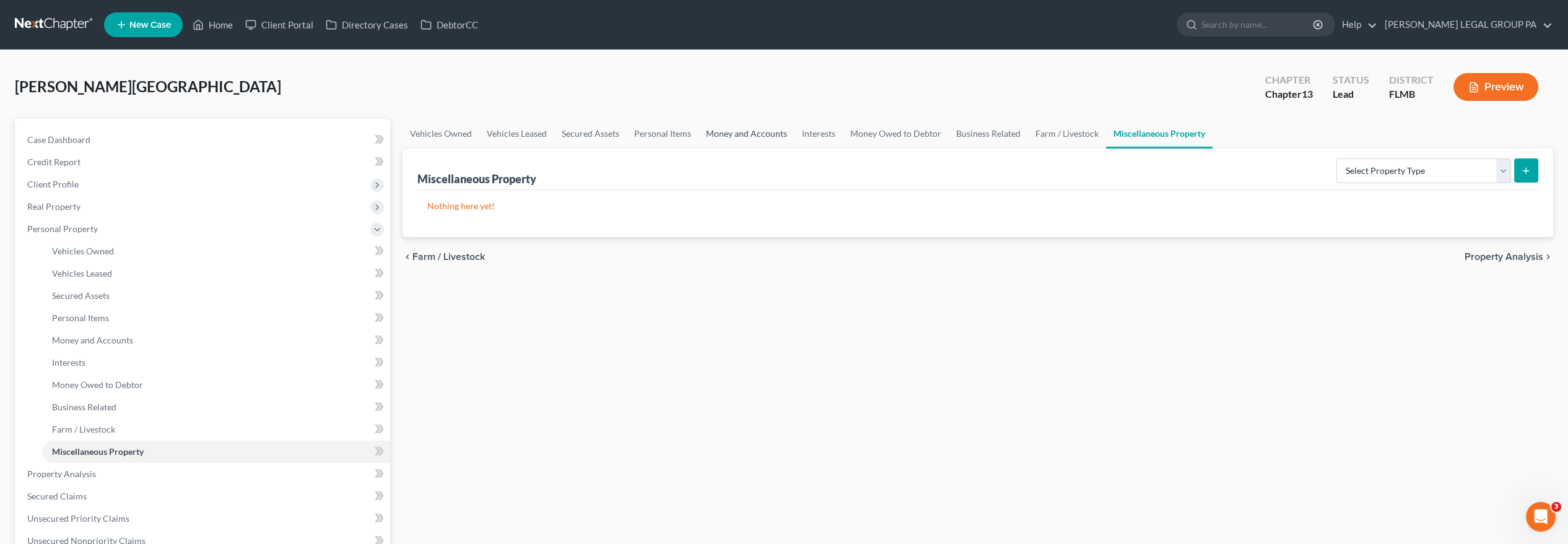
click at [701, 133] on link "Money and Accounts" at bounding box center [747, 133] width 96 height 30
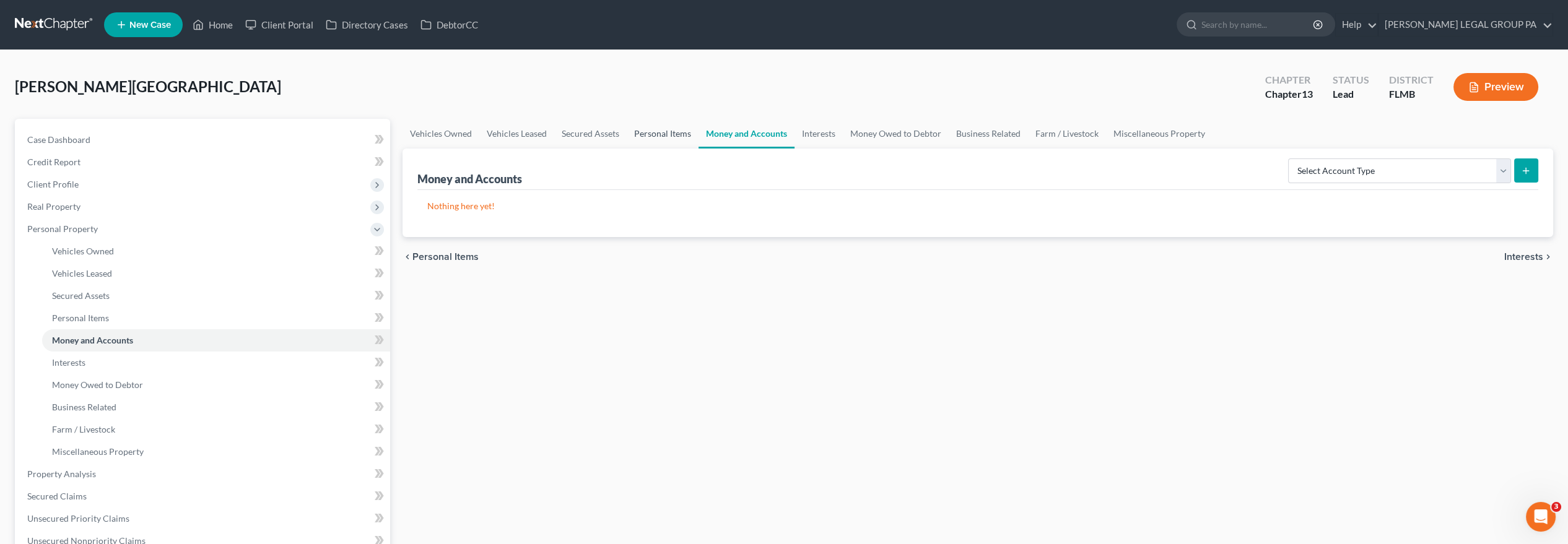
click at [668, 133] on link "Personal Items" at bounding box center [663, 133] width 72 height 30
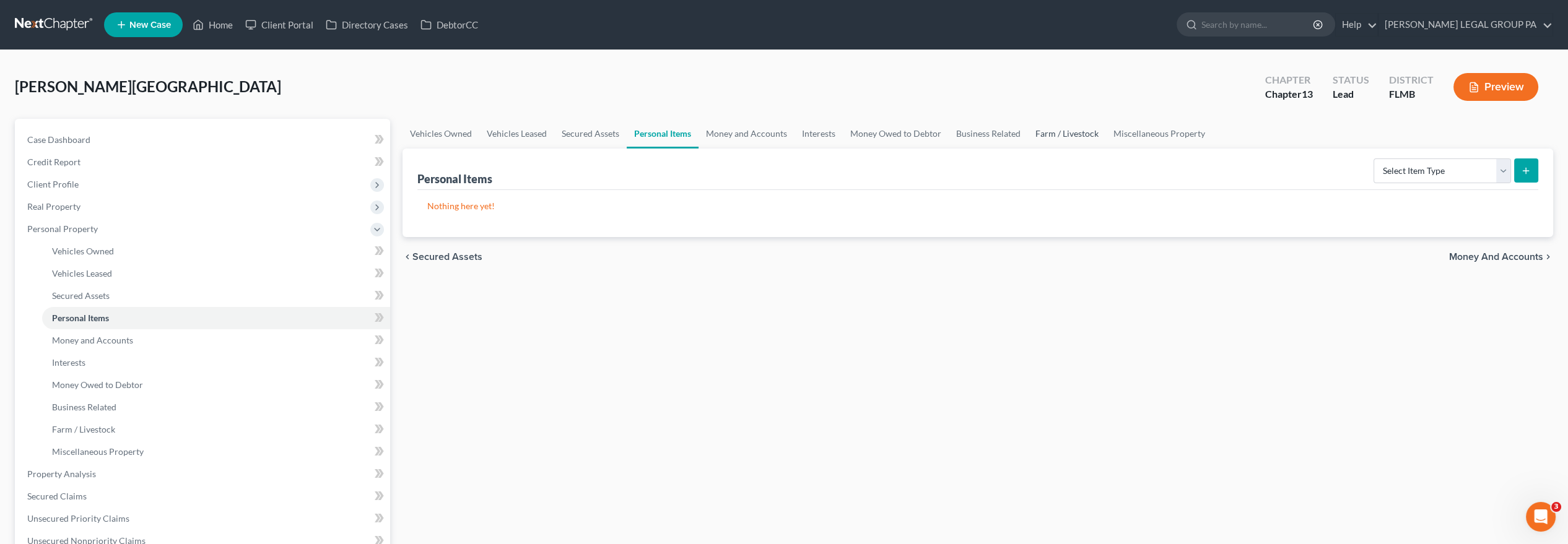
click at [1064, 139] on link "Farm / Livestock" at bounding box center [1067, 133] width 78 height 30
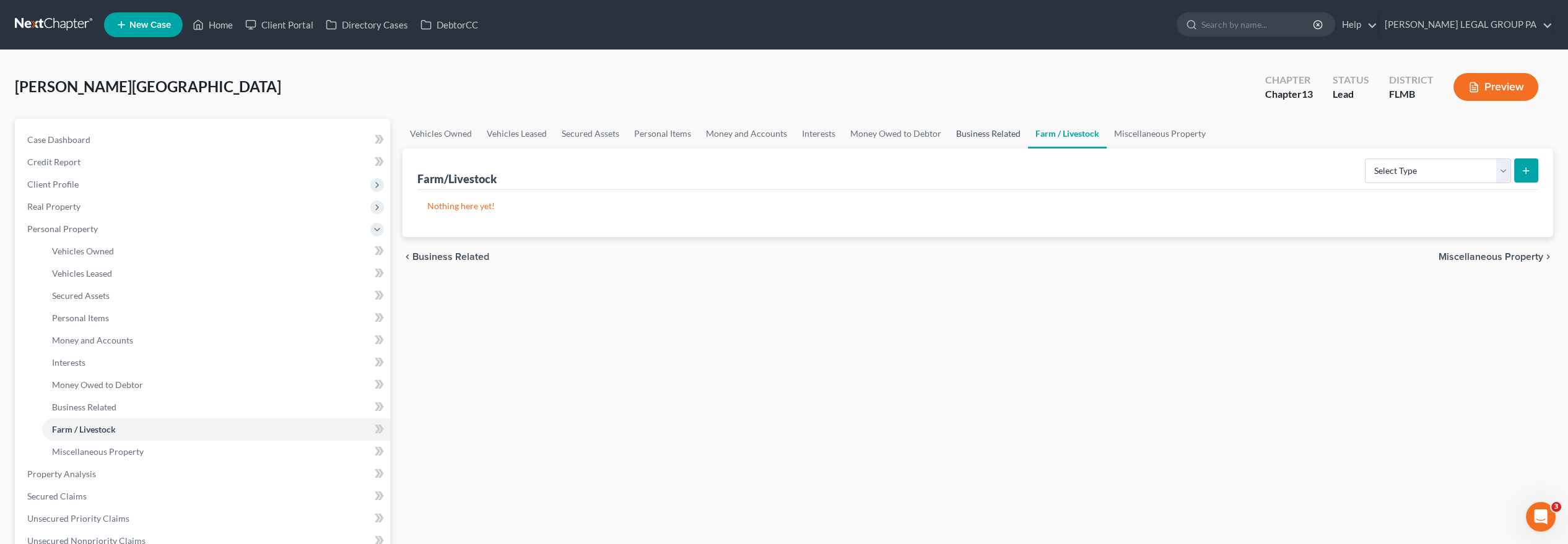
click at [969, 133] on link "Business Related" at bounding box center [988, 133] width 80 height 30
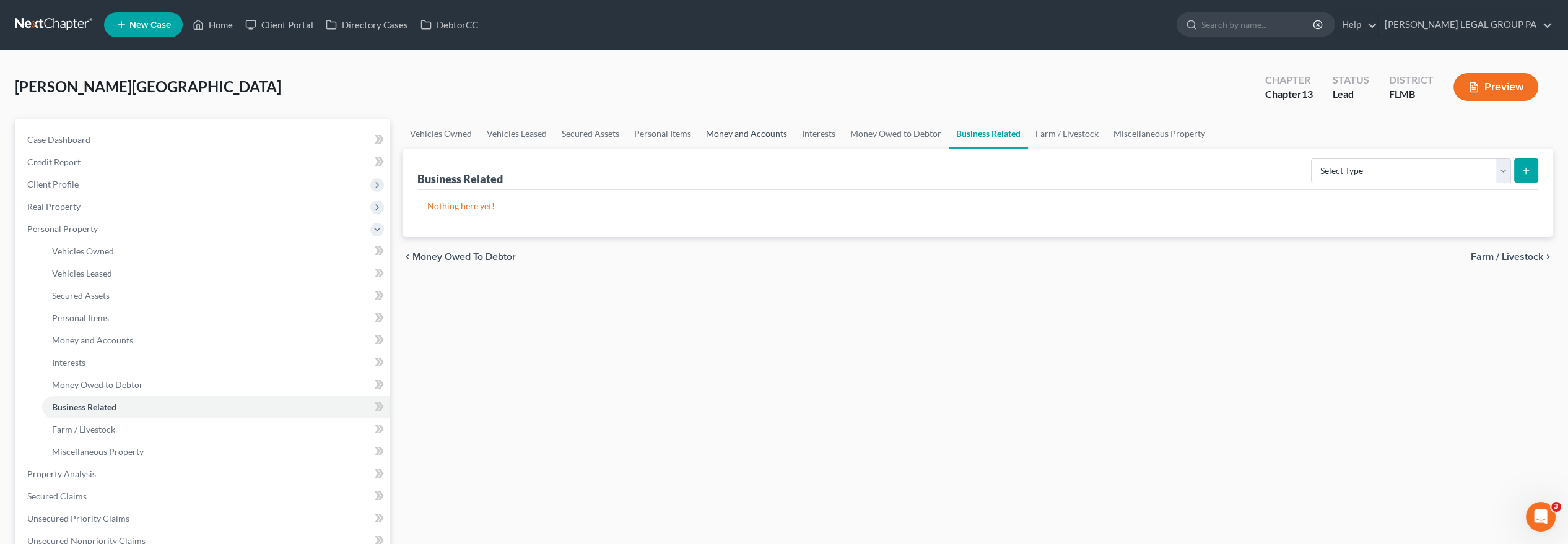
click at [731, 129] on link "Money and Accounts" at bounding box center [747, 133] width 96 height 30
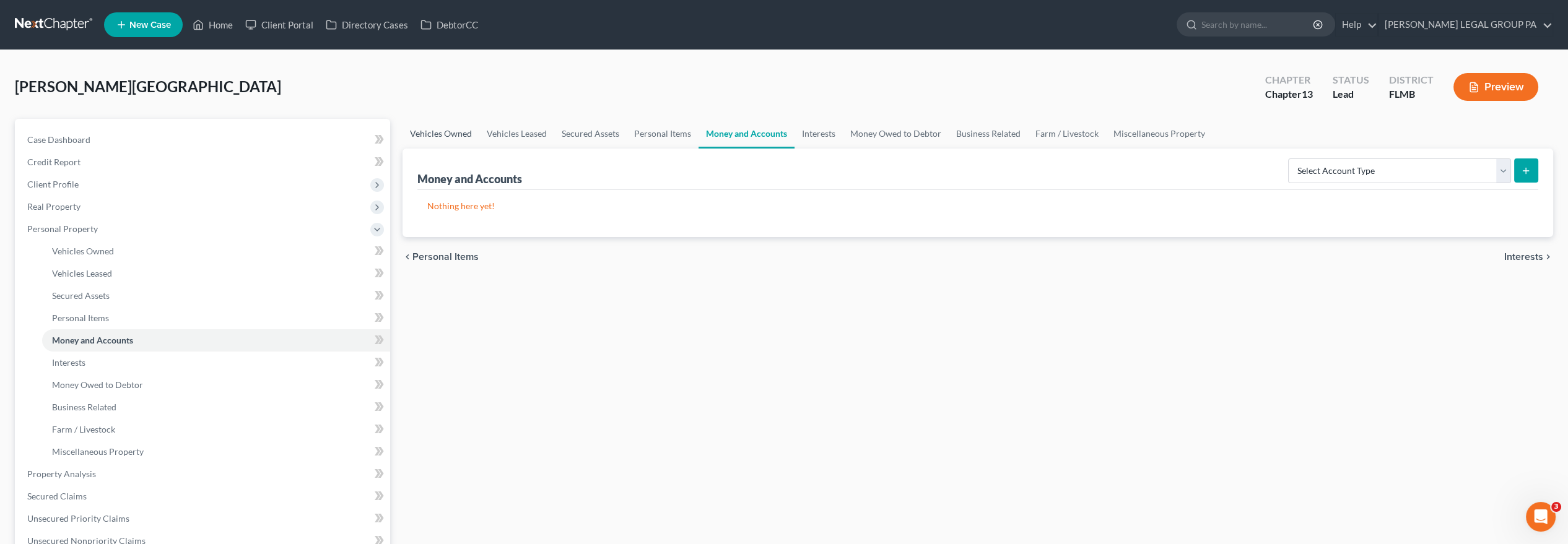
click at [450, 138] on link "Vehicles Owned" at bounding box center [441, 133] width 77 height 30
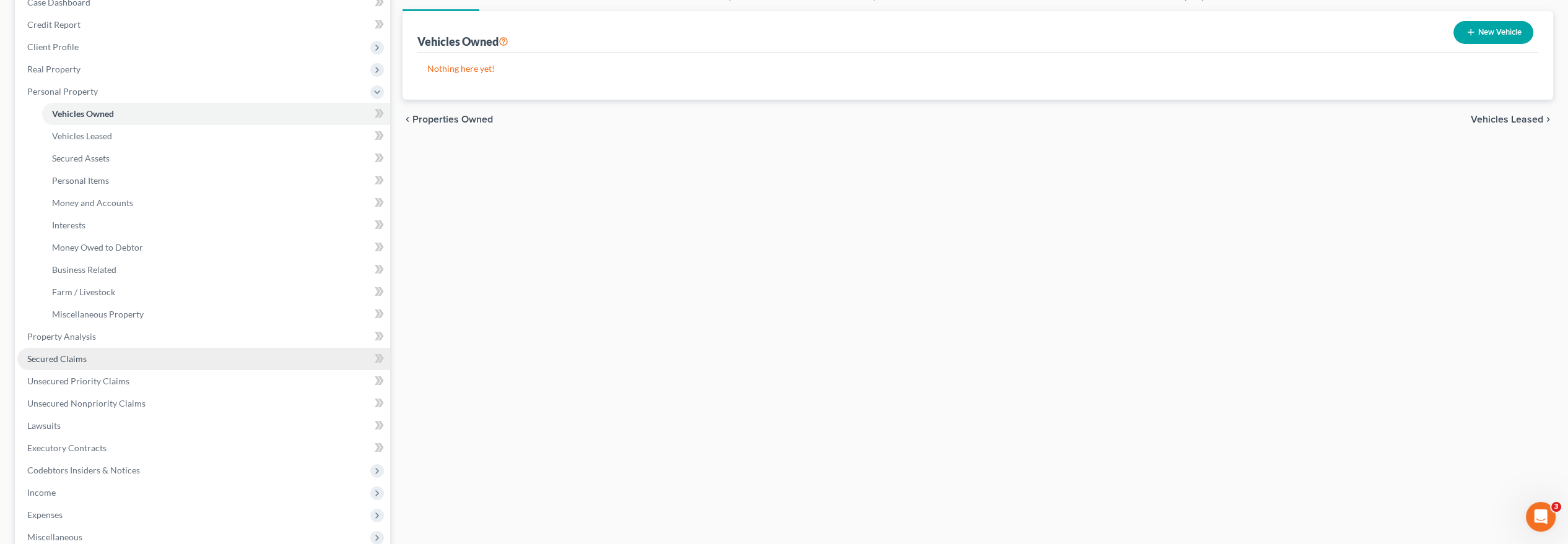
click at [100, 360] on link "Secured Claims" at bounding box center [204, 359] width 373 height 22
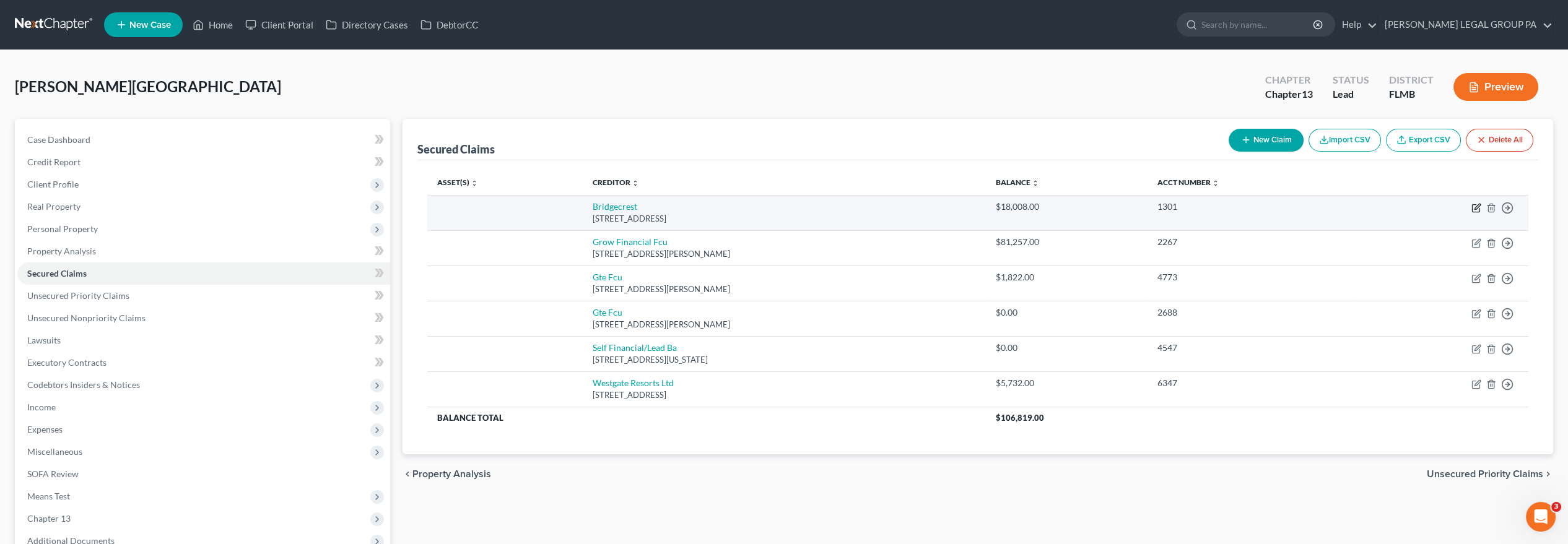
click at [1476, 211] on icon "button" at bounding box center [1476, 209] width 8 height 8
select select "3"
select select "0"
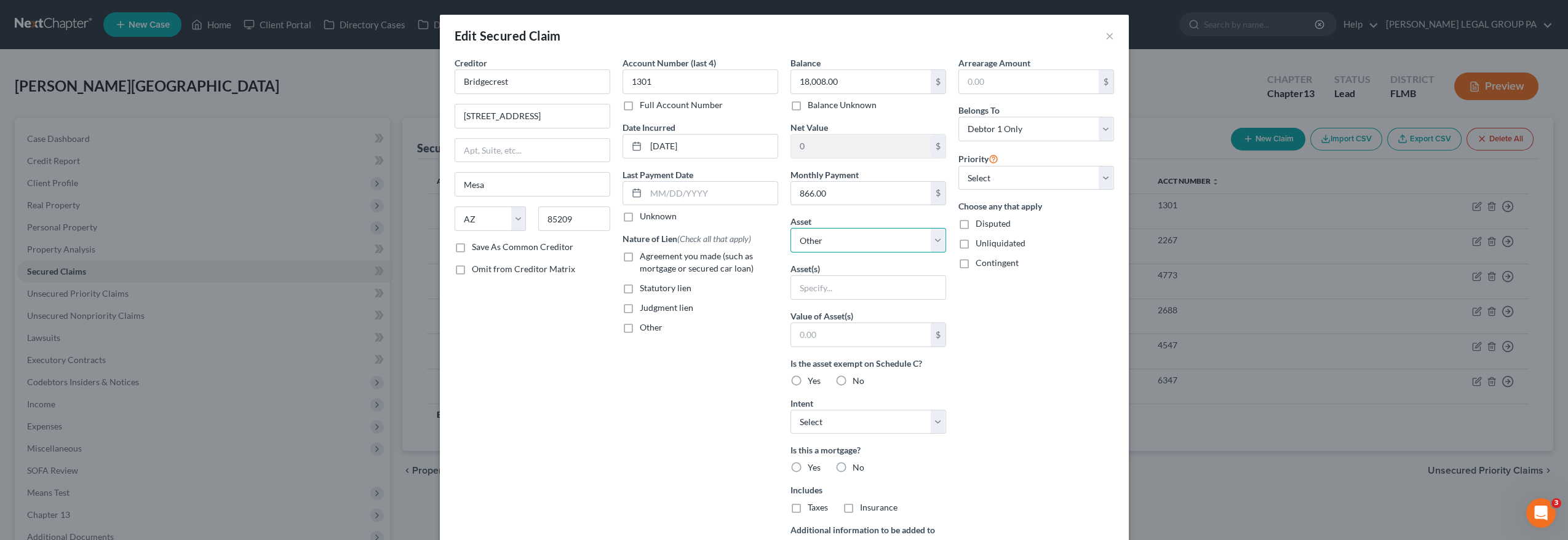
click at [877, 240] on select "Select Other Multiple Assets [STREET_ADDRESS] S - $0.0 FRS through employer - $…" at bounding box center [867, 240] width 155 height 25
drag, startPoint x: 1104, startPoint y: 33, endPoint x: 1098, endPoint y: 36, distance: 6.7
click at [1105, 33] on button "×" at bounding box center [1109, 35] width 8 height 14
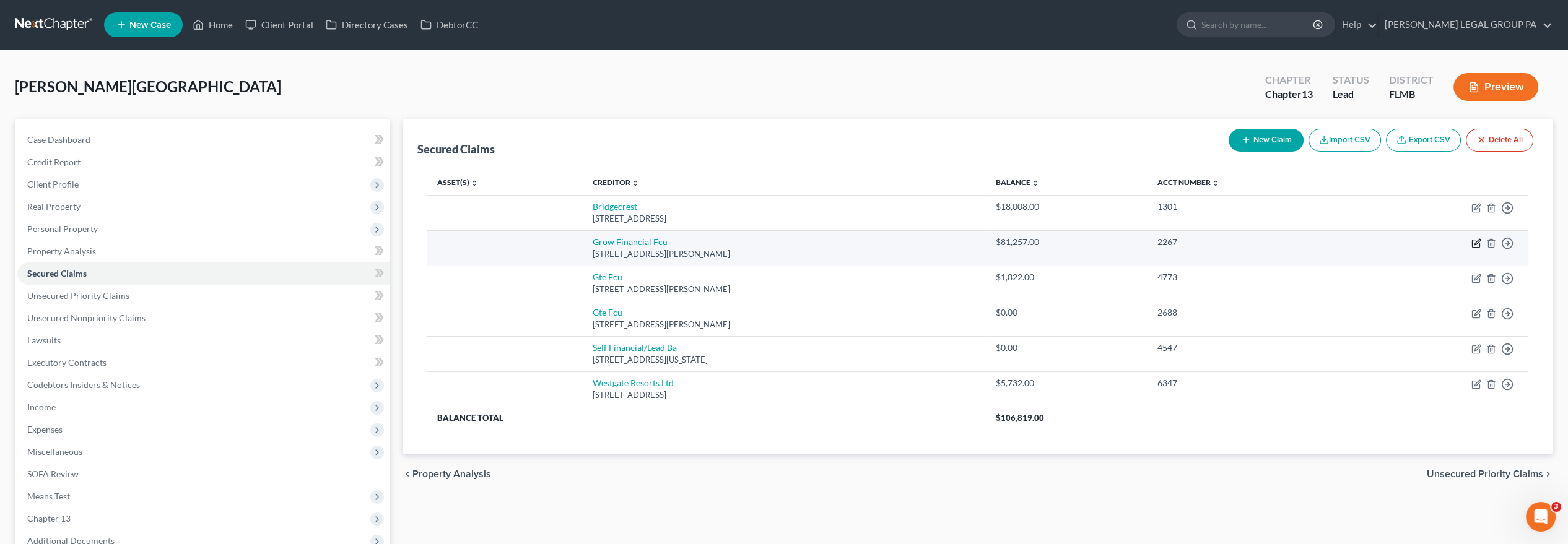
click at [1474, 240] on icon "button" at bounding box center [1476, 244] width 8 height 8
select select "33"
select select "0"
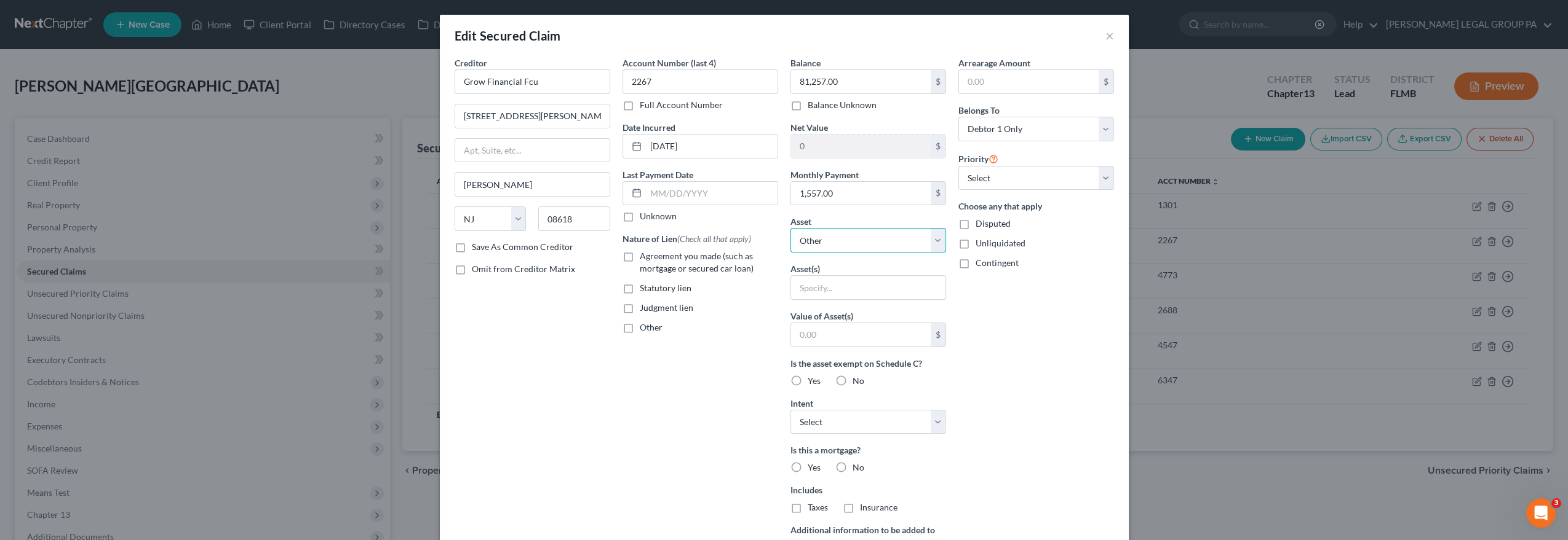
click at [849, 245] on select "Select Other Multiple Assets [STREET_ADDRESS] S - $0.0 FRS through employer - $…" at bounding box center [867, 240] width 155 height 25
select select "2"
click at [790, 228] on select "Select Other Multiple Assets [STREET_ADDRESS] S - $0.0 FRS through employer - $…" at bounding box center [867, 240] width 155 height 25
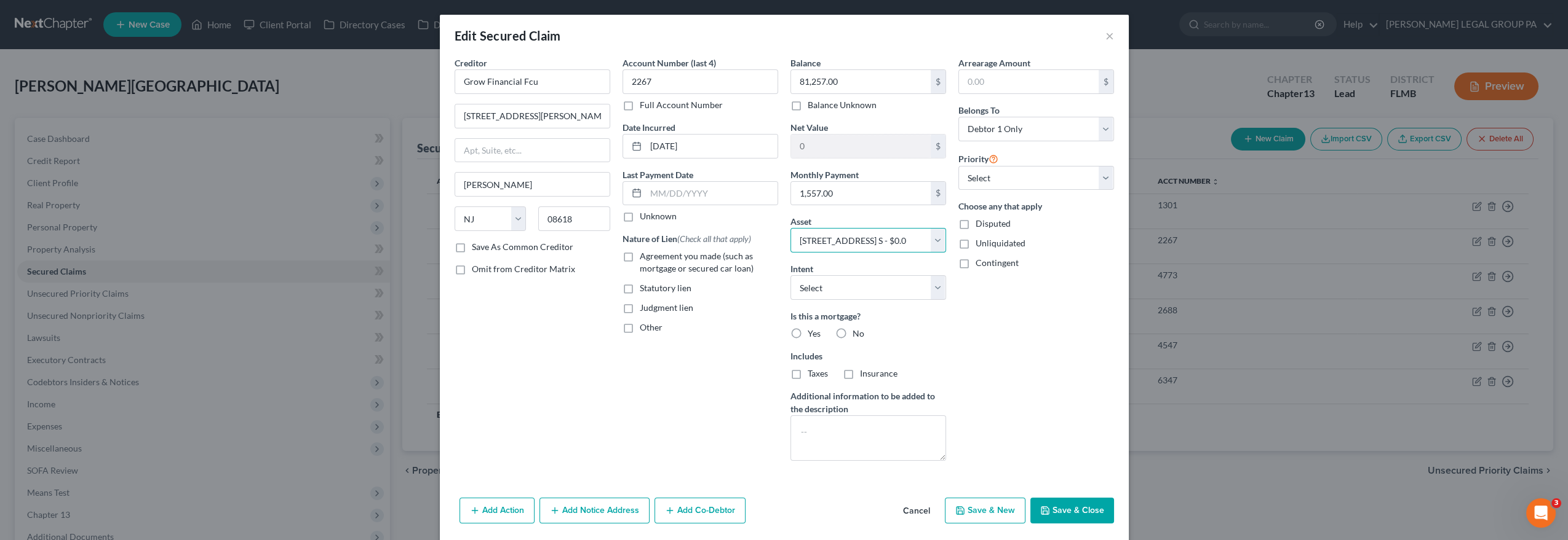
scroll to position [41, 0]
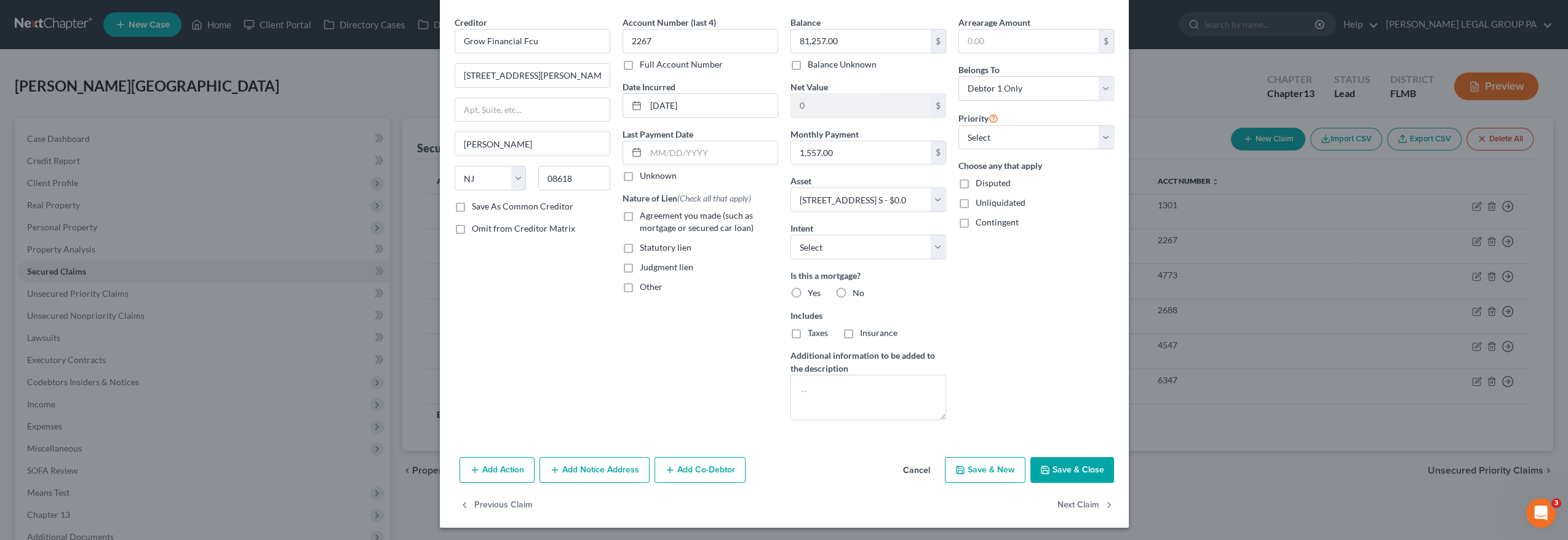
drag, startPoint x: 620, startPoint y: 213, endPoint x: 728, endPoint y: 257, distance: 116.6
click at [640, 213] on label "Agreement you made (such as mortgage or secured car loan)" at bounding box center [708, 222] width 138 height 25
click at [645, 213] on input "Agreement you made (such as mortgage or secured car loan)" at bounding box center [648, 213] width 8 height 8
checkbox input "true"
drag, startPoint x: 787, startPoint y: 290, endPoint x: 780, endPoint y: 326, distance: 36.7
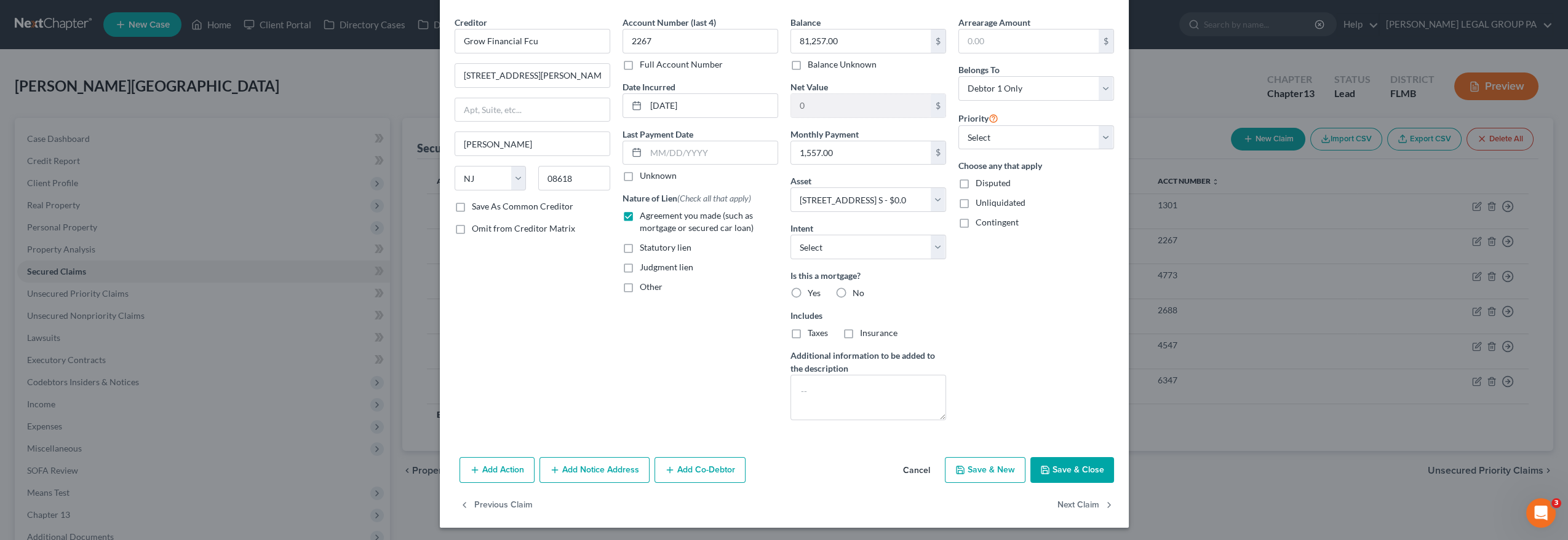
click at [808, 290] on label "Yes" at bounding box center [814, 293] width 13 height 12
click at [813, 290] on input "Yes" at bounding box center [816, 290] width 8 height 8
radio input "true"
click at [808, 333] on label "Taxes" at bounding box center [818, 333] width 20 height 12
click at [813, 333] on input "Taxes" at bounding box center [816, 330] width 8 height 8
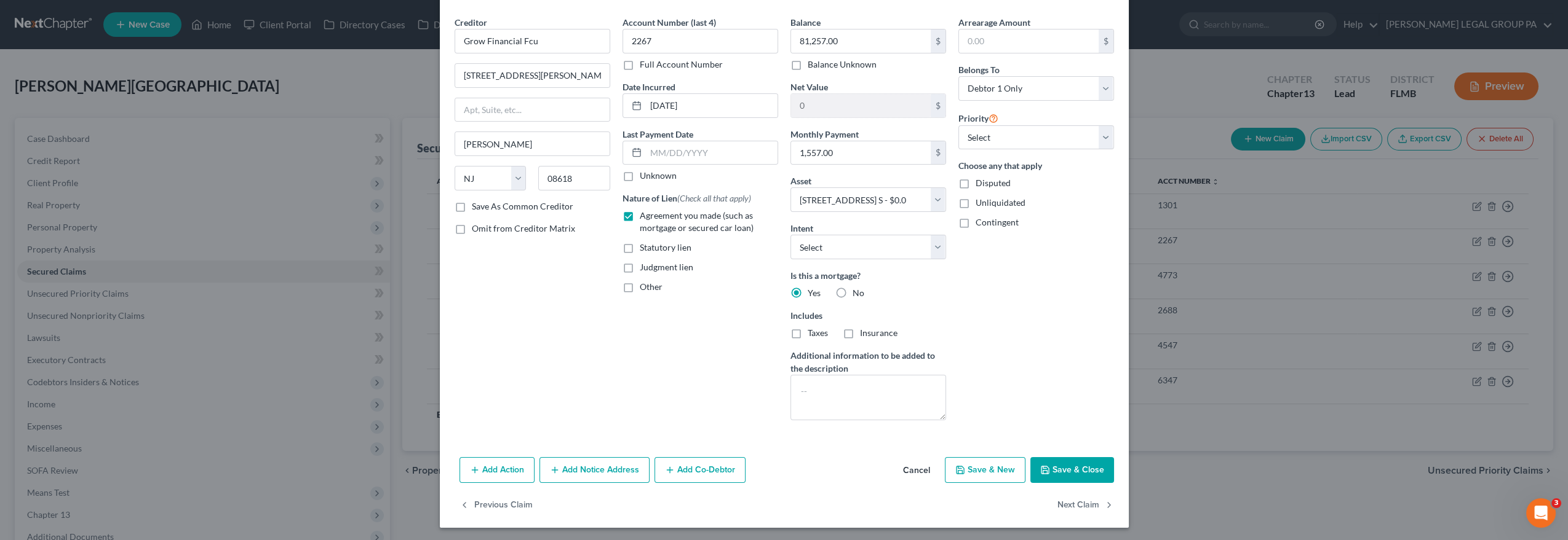
checkbox input "true"
click at [860, 331] on label "Insurance" at bounding box center [878, 333] width 37 height 12
click at [865, 331] on input "Insurance" at bounding box center [868, 330] width 8 height 8
checkbox input "true"
click at [995, 50] on input "text" at bounding box center [1029, 42] width 139 height 24
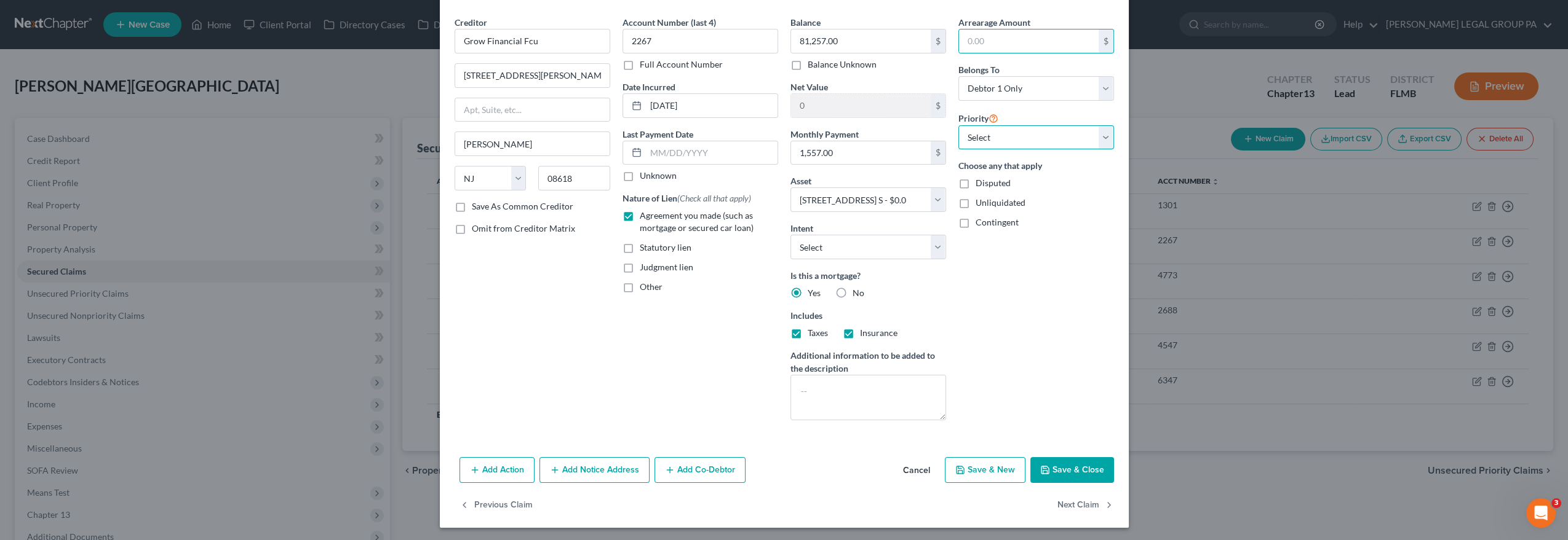
click at [1017, 138] on select "Select 1st 2nd 3rd 4th 5th 6th 7th 8th 9th 10th 11th 12th 13th 14th 15th 16th 1…" at bounding box center [1035, 138] width 155 height 25
select select "0"
click at [958, 126] on select "Select 1st 2nd 3rd 4th 5th 6th 7th 8th 9th 10th 11th 12th 13th 14th 15th 16th 1…" at bounding box center [1035, 138] width 155 height 25
click at [1058, 423] on div "Arrearage Amount $ Belongs To * Select Debtor 1 Only Debtor 2 Only Debtor 1 And…" at bounding box center [1036, 223] width 168 height 414
drag, startPoint x: 1049, startPoint y: 458, endPoint x: 1042, endPoint y: 431, distance: 27.9
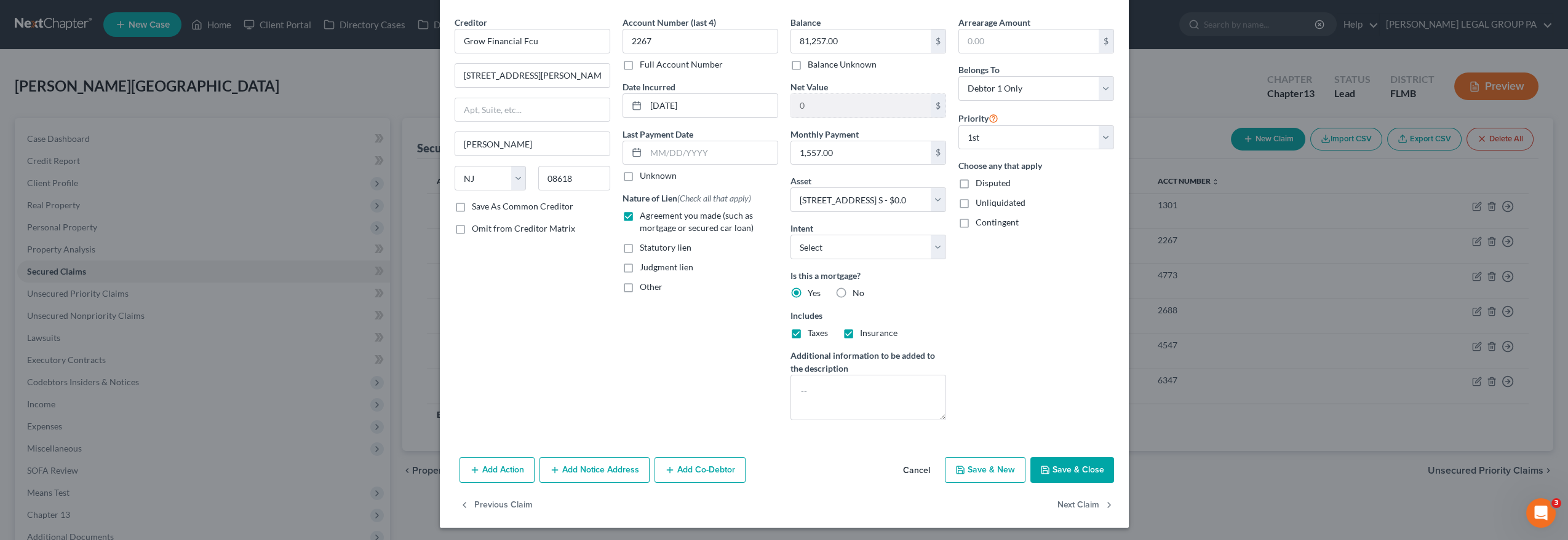
click at [1051, 458] on button "Save & Close" at bounding box center [1072, 470] width 83 height 25
select select
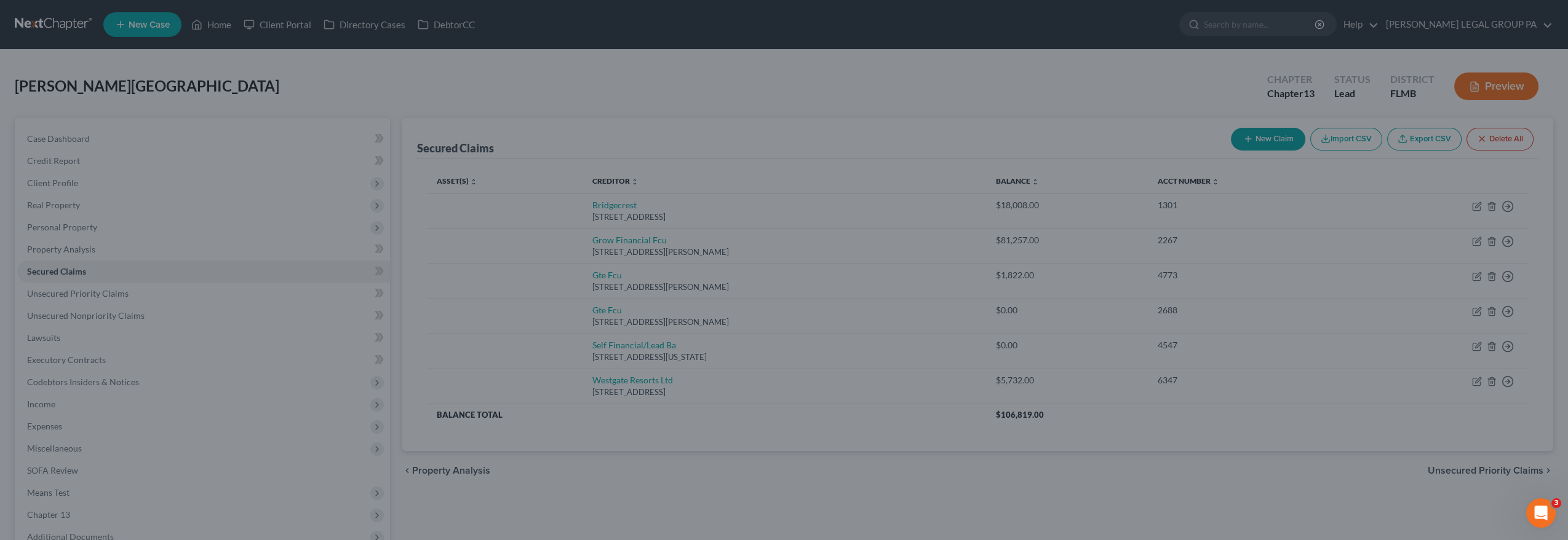
type input "-81,257.00"
select select "2"
type input "0"
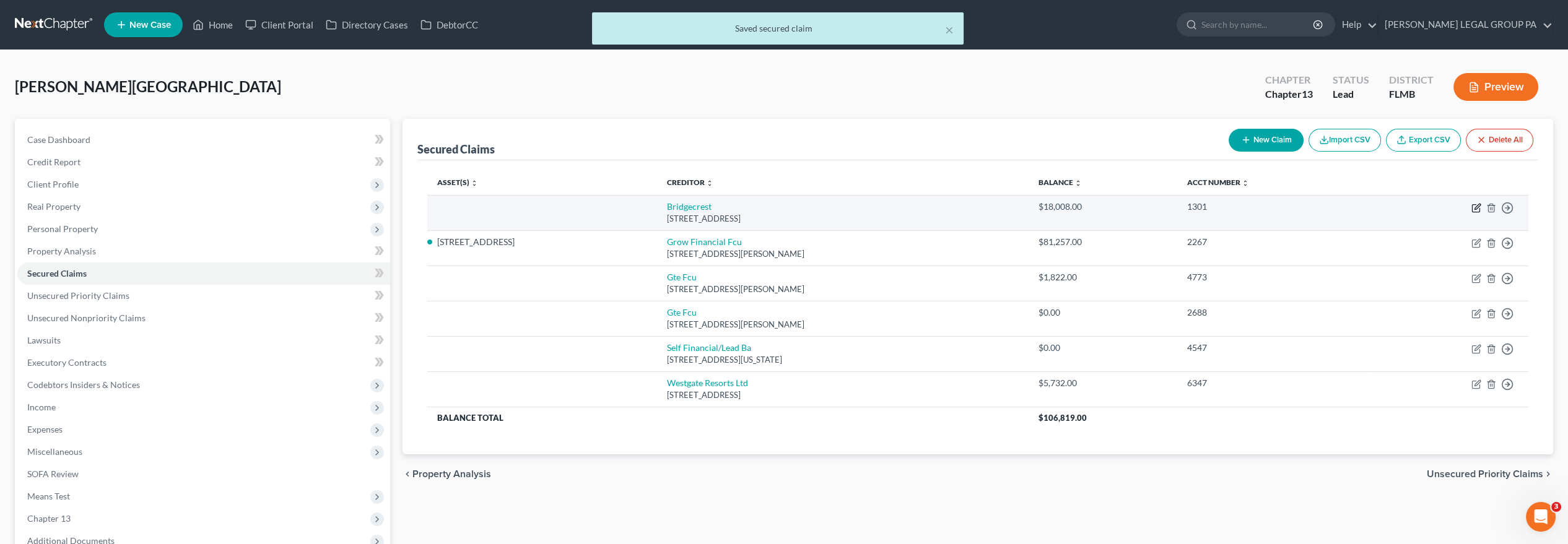
click at [1476, 209] on icon "button" at bounding box center [1477, 206] width 6 height 6
select select "3"
select select "0"
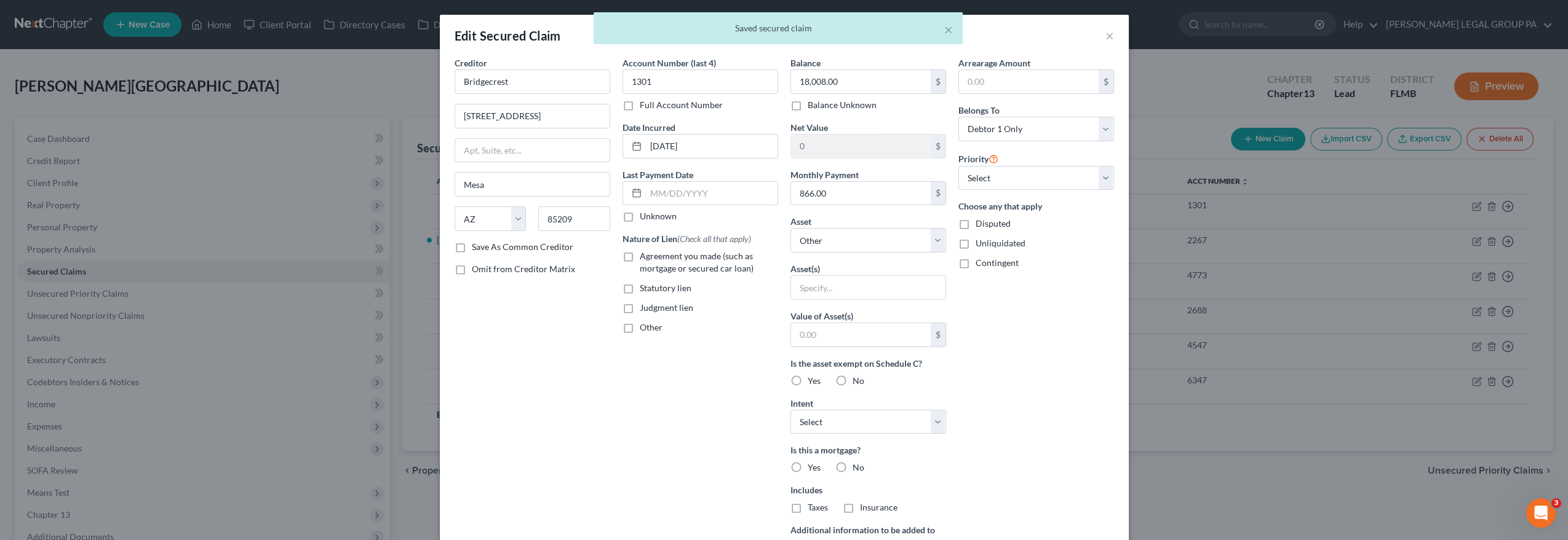
click at [640, 255] on label "Agreement you made (such as mortgage or secured car loan)" at bounding box center [708, 262] width 138 height 25
click at [645, 255] on input "Agreement you made (such as mortgage or secured car loan)" at bounding box center [648, 254] width 8 height 8
checkbox input "true"
click at [915, 277] on input "text" at bounding box center [868, 288] width 155 height 24
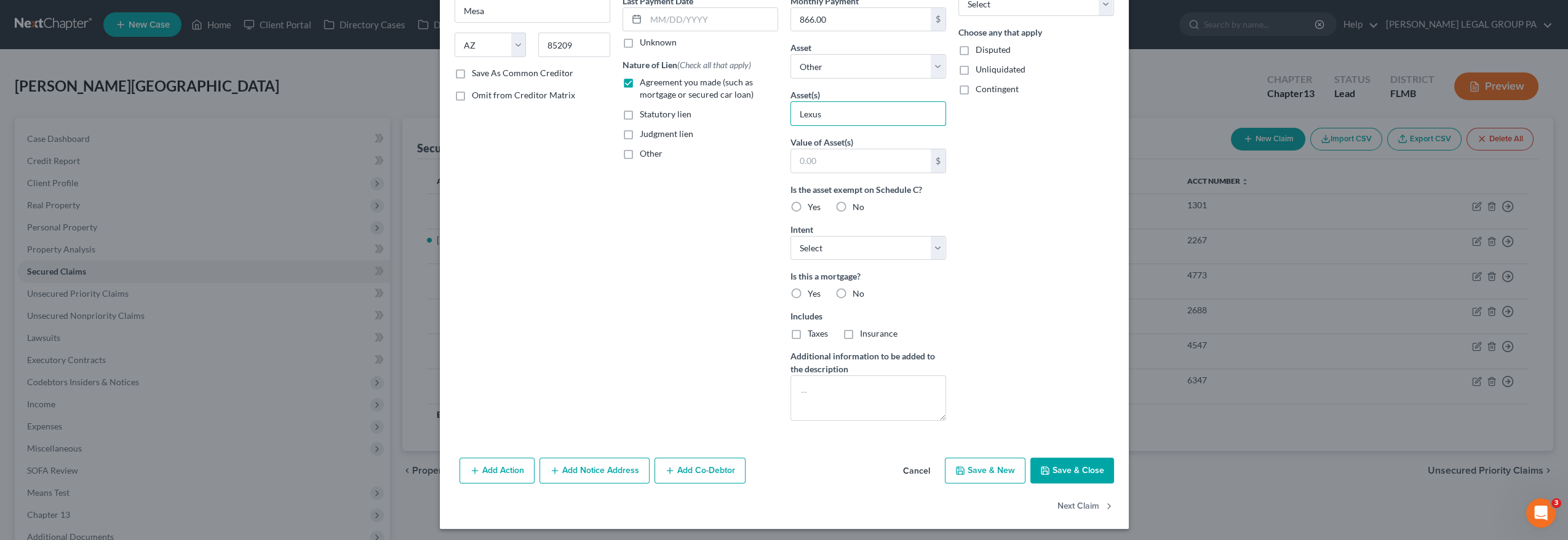
type input "Lexus"
click at [1074, 468] on button "Save & Close" at bounding box center [1072, 470] width 83 height 25
select select
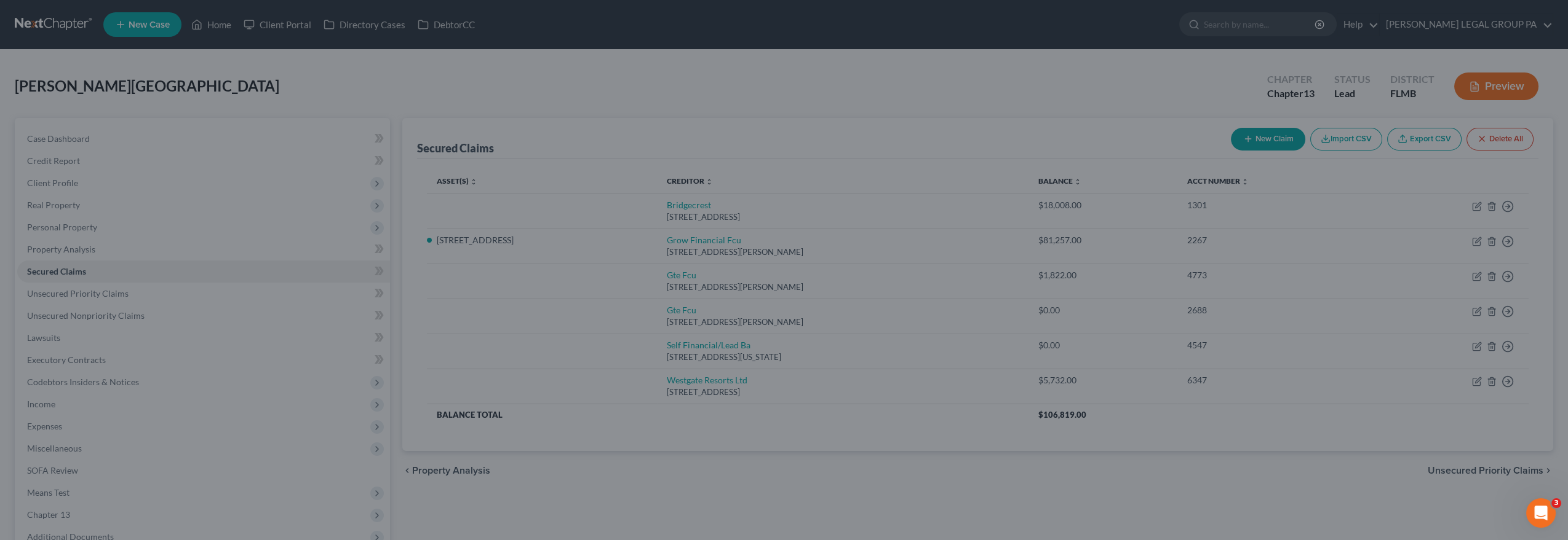
type input "0"
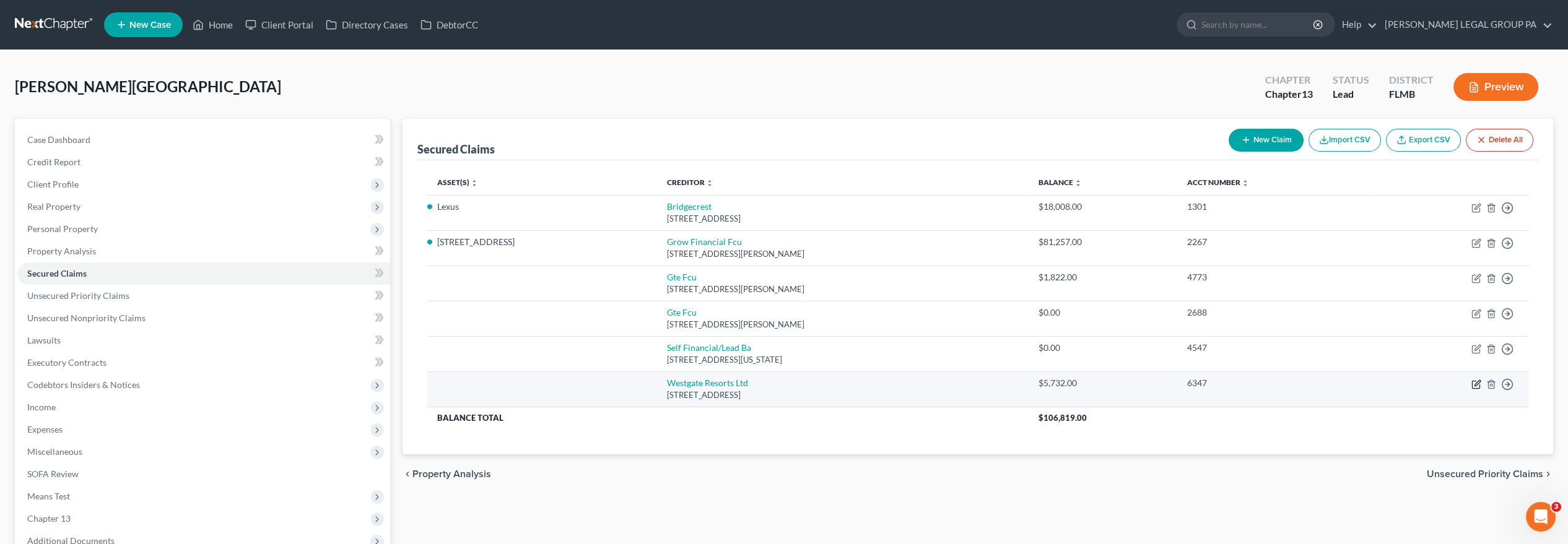
click at [1471, 381] on icon "button" at bounding box center [1476, 385] width 10 height 10
select select "9"
select select "0"
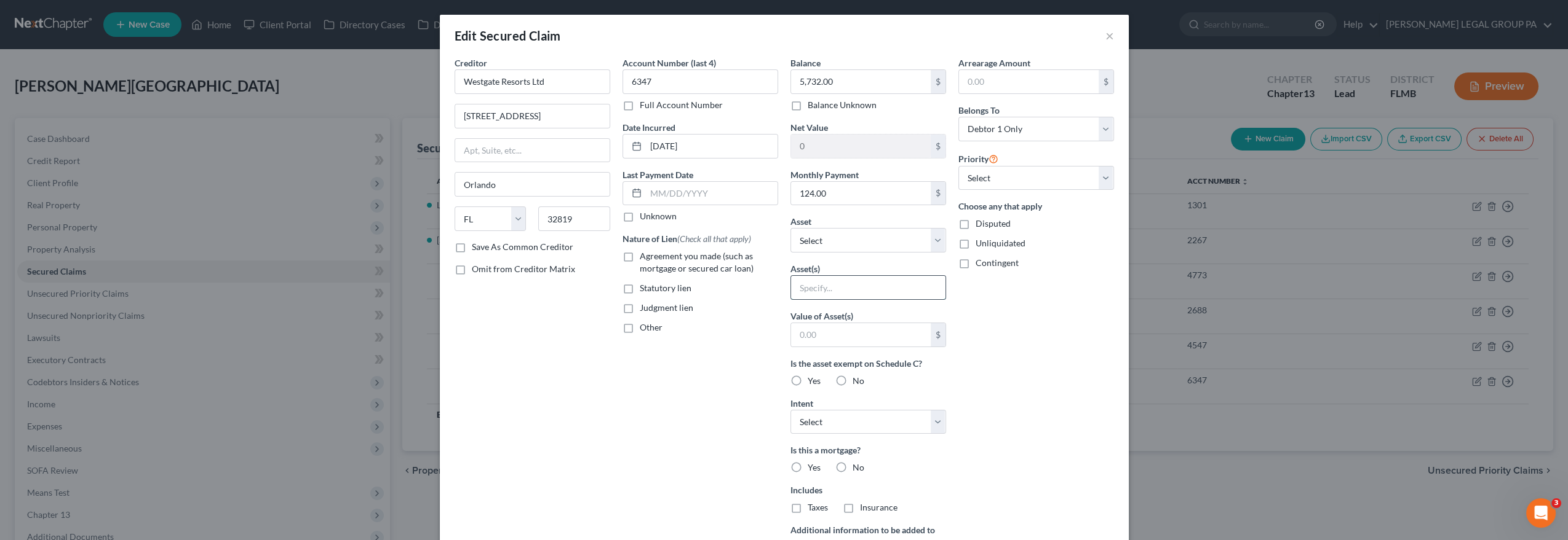
click at [836, 289] on input "text" at bounding box center [868, 288] width 155 height 24
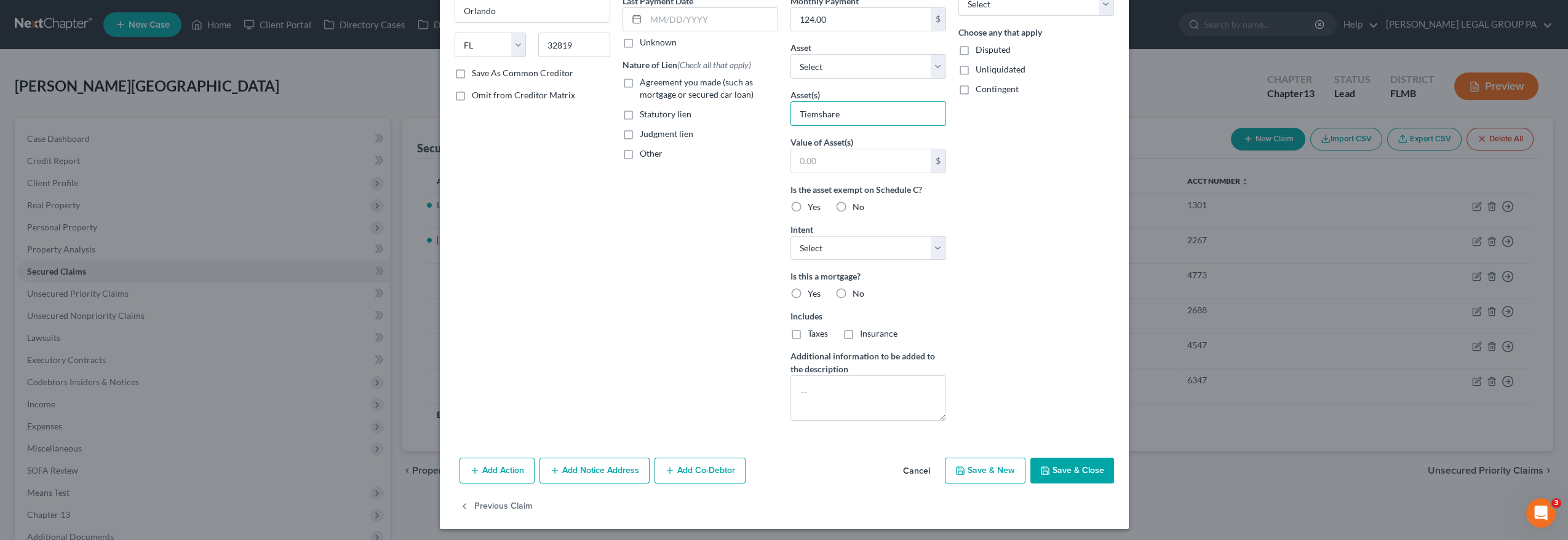
type input "Tiemshare"
click at [1086, 470] on button "Save & Close" at bounding box center [1072, 470] width 83 height 25
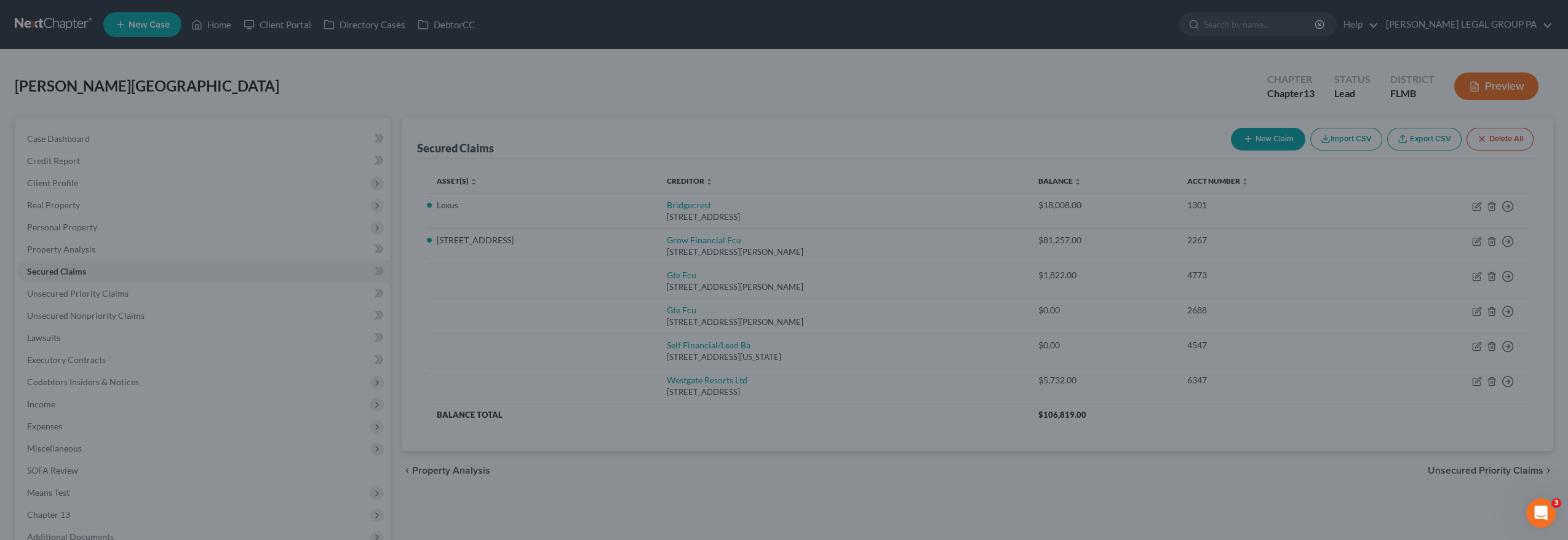
type input "0"
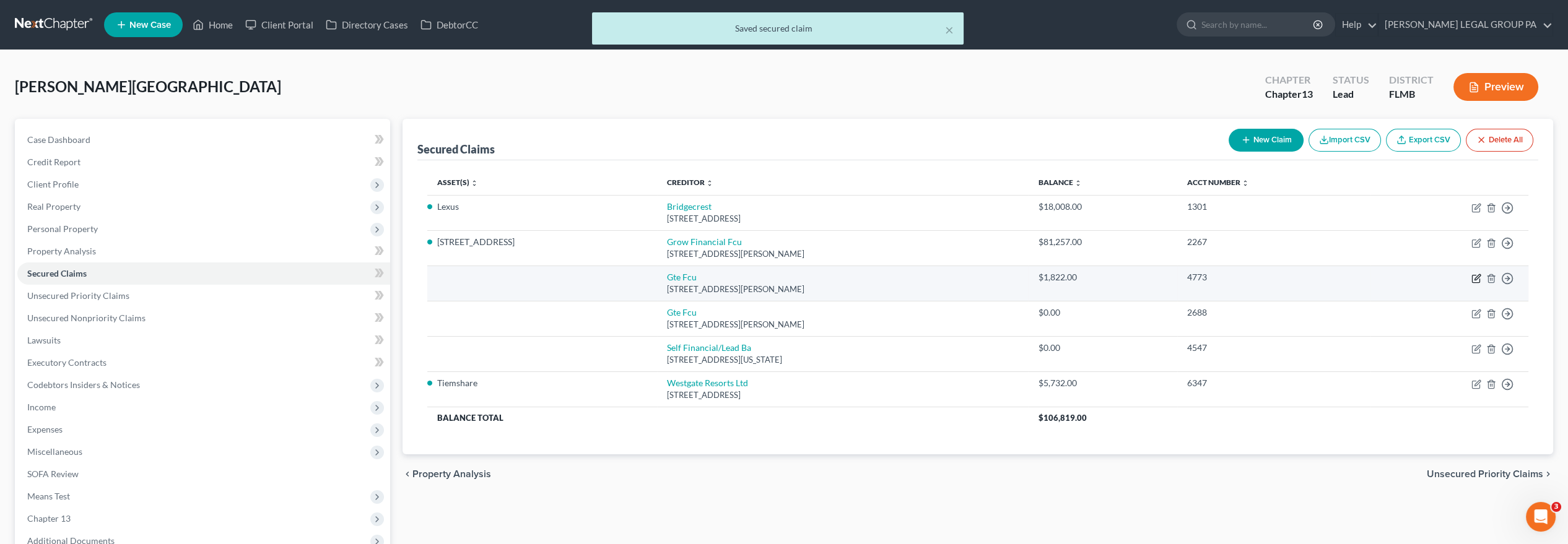
click at [1471, 279] on icon "button" at bounding box center [1476, 279] width 10 height 10
select select "9"
select select "0"
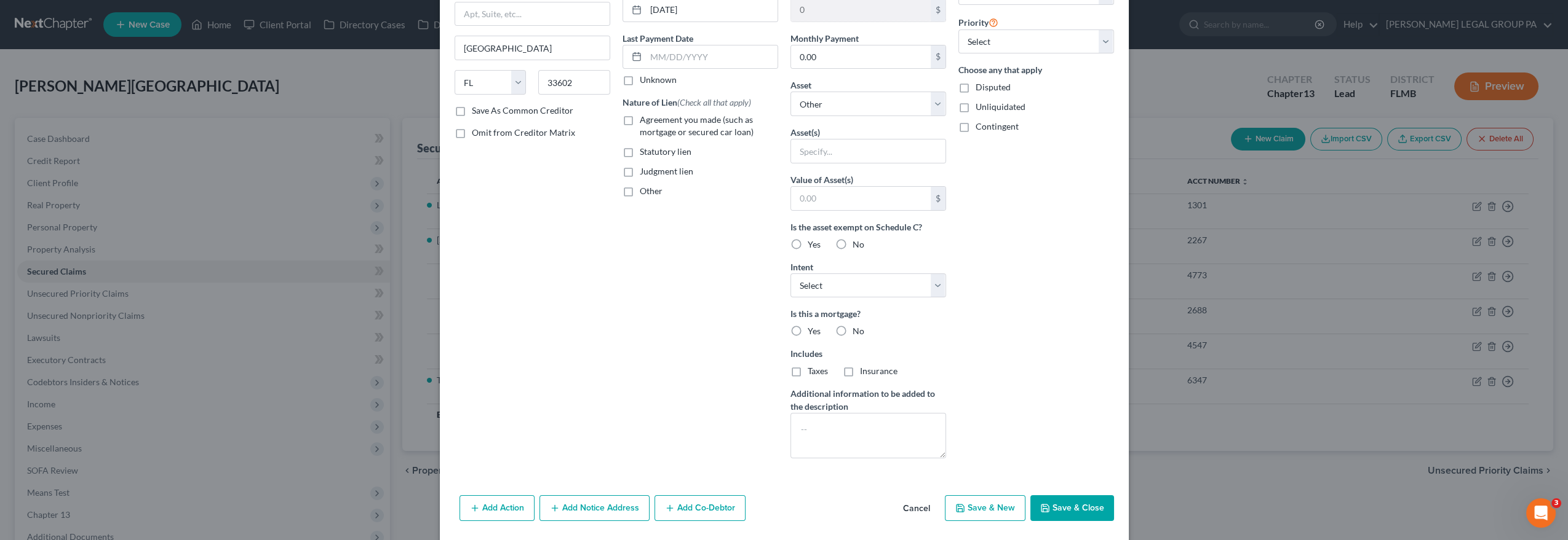
scroll to position [174, 0]
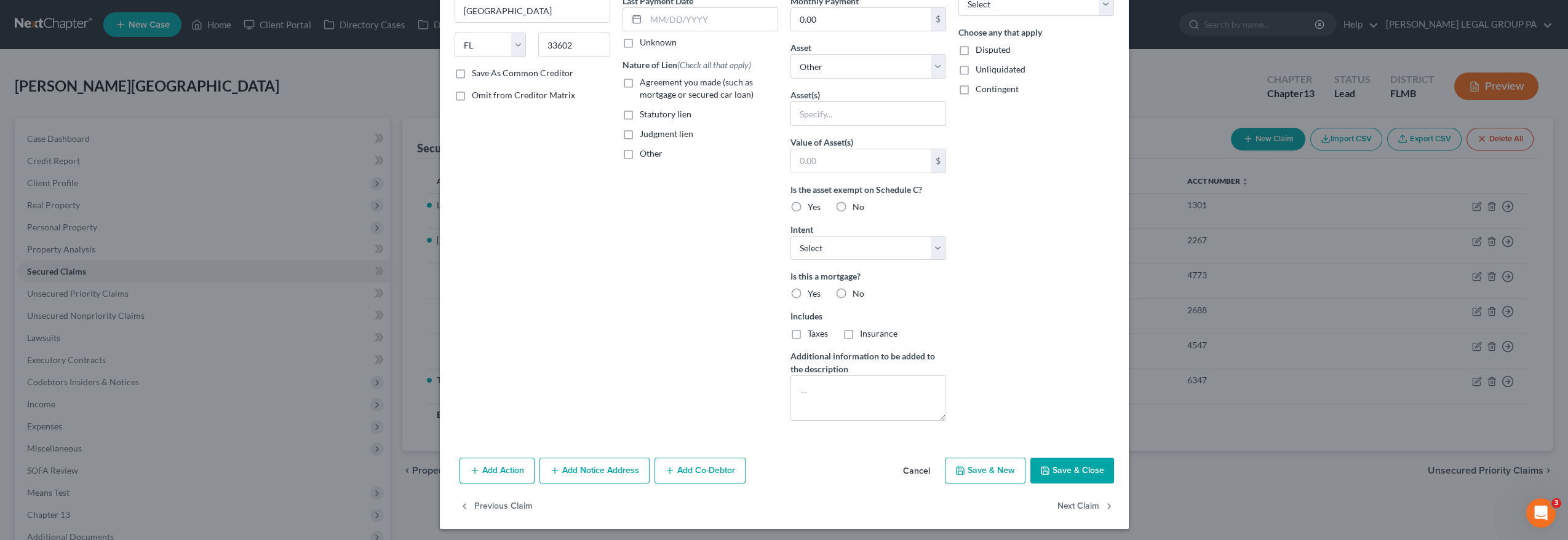
click at [510, 467] on button "Add Action" at bounding box center [497, 470] width 75 height 25
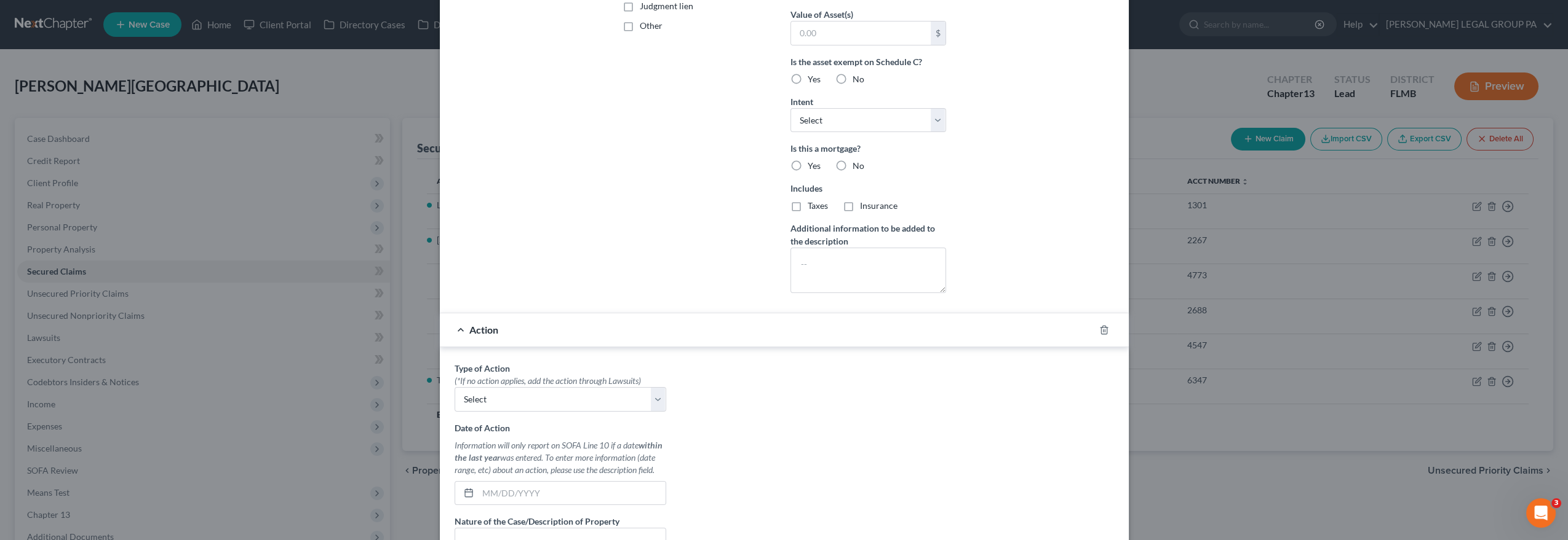
scroll to position [380, 0]
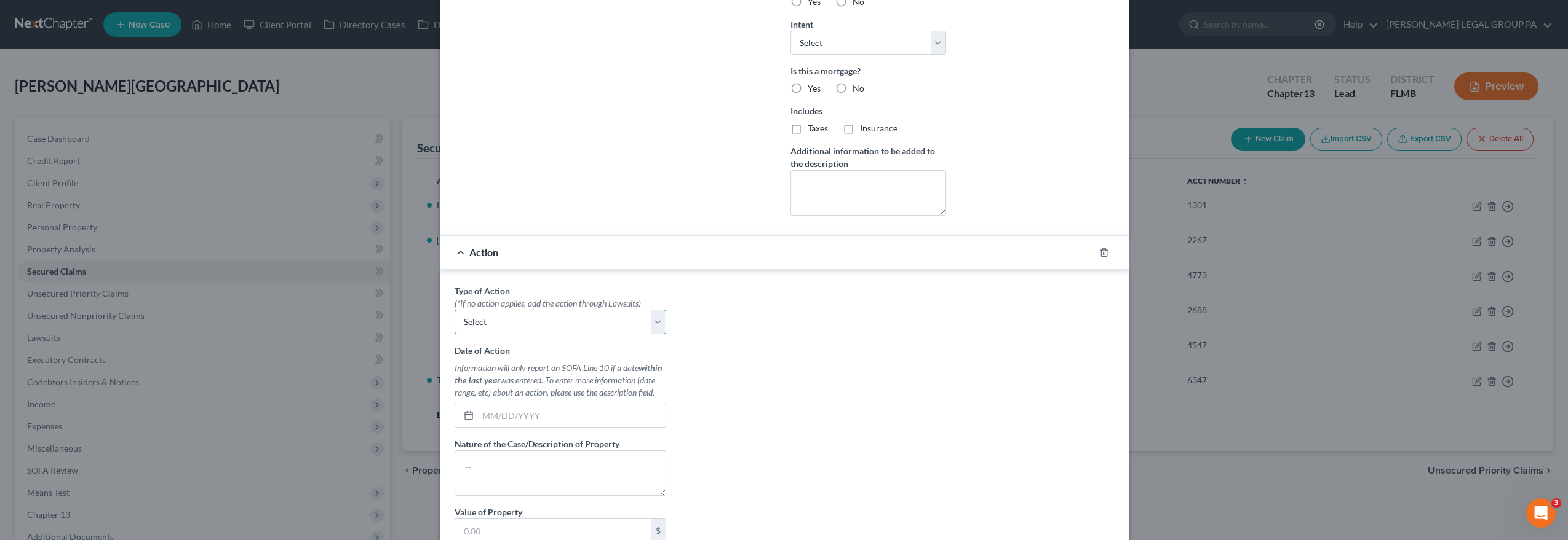
click at [545, 316] on select "Select Repossession Garnishment Foreclosure Personal Injury Attached, Seized, O…" at bounding box center [560, 322] width 212 height 25
select select "0"
click at [454, 310] on select "Select Repossession Garnishment Foreclosure Personal Injury Attached, Seized, O…" at bounding box center [560, 322] width 212 height 25
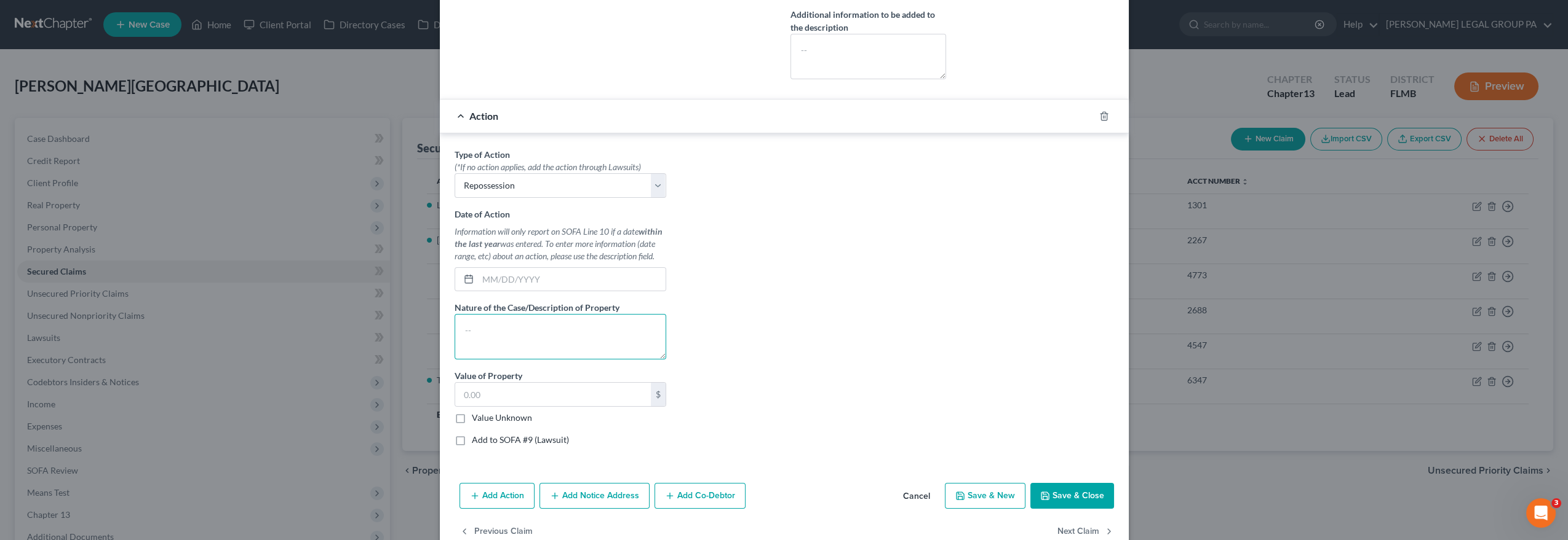
click at [563, 330] on textarea at bounding box center [560, 337] width 212 height 46
click at [460, 322] on textarea "BMW 328i" at bounding box center [560, 337] width 212 height 46
type textarea "BMW 328i"
click at [895, 295] on div "Type of Action * (*If no action applies, add the action through Lawsuits) Selec…" at bounding box center [784, 302] width 672 height 308
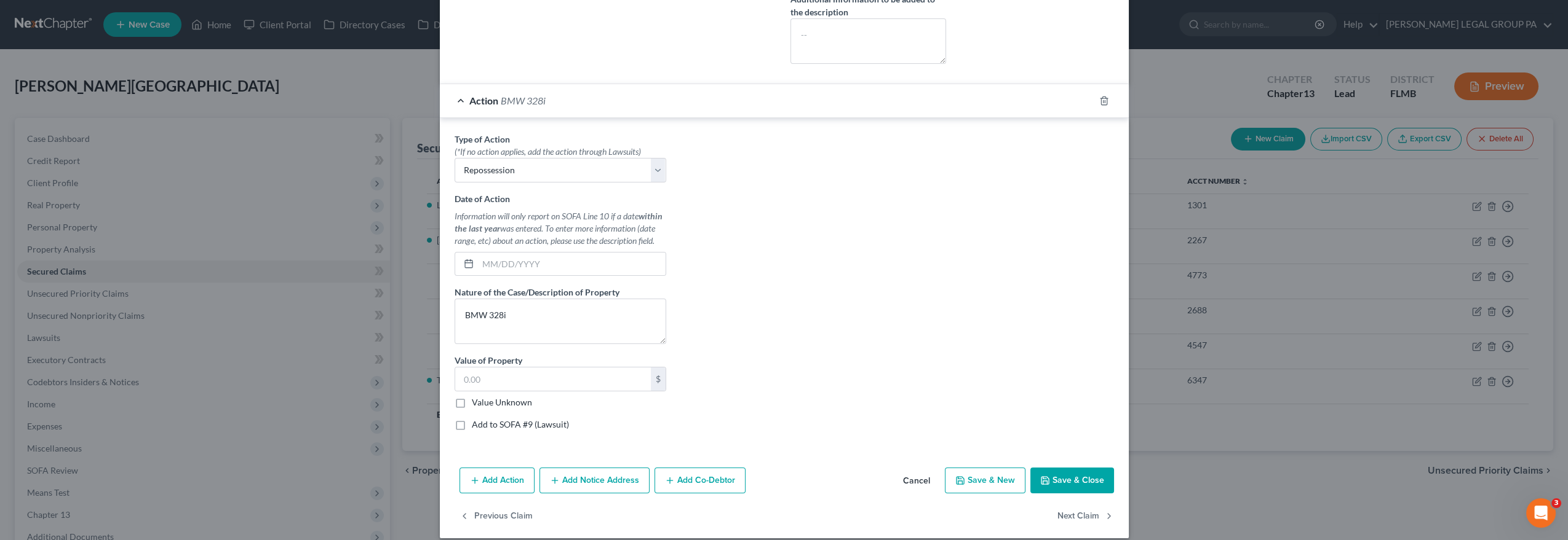
scroll to position [539, 0]
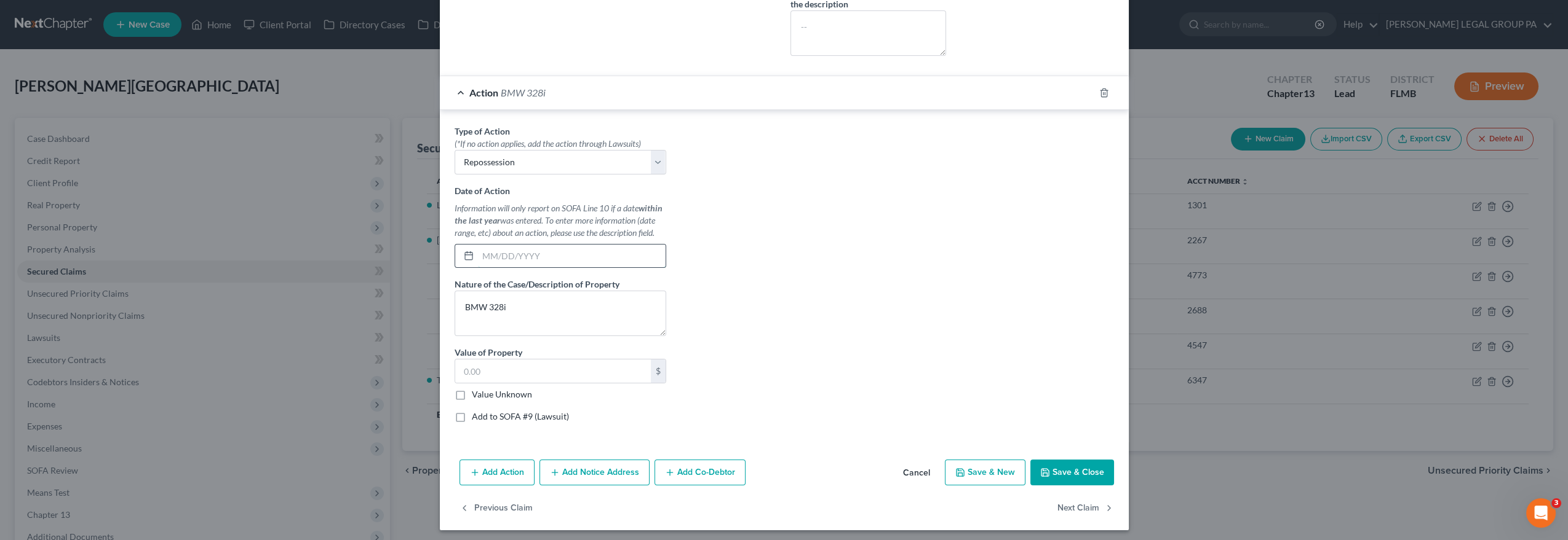
click at [650, 252] on input "text" at bounding box center [572, 256] width 188 height 24
type input "0"
type input "2018"
click at [866, 248] on div "Type of Action * (*If no action applies, add the action through Lawsuits) Selec…" at bounding box center [784, 278] width 672 height 308
click at [1038, 473] on button "Save & Close" at bounding box center [1072, 473] width 83 height 25
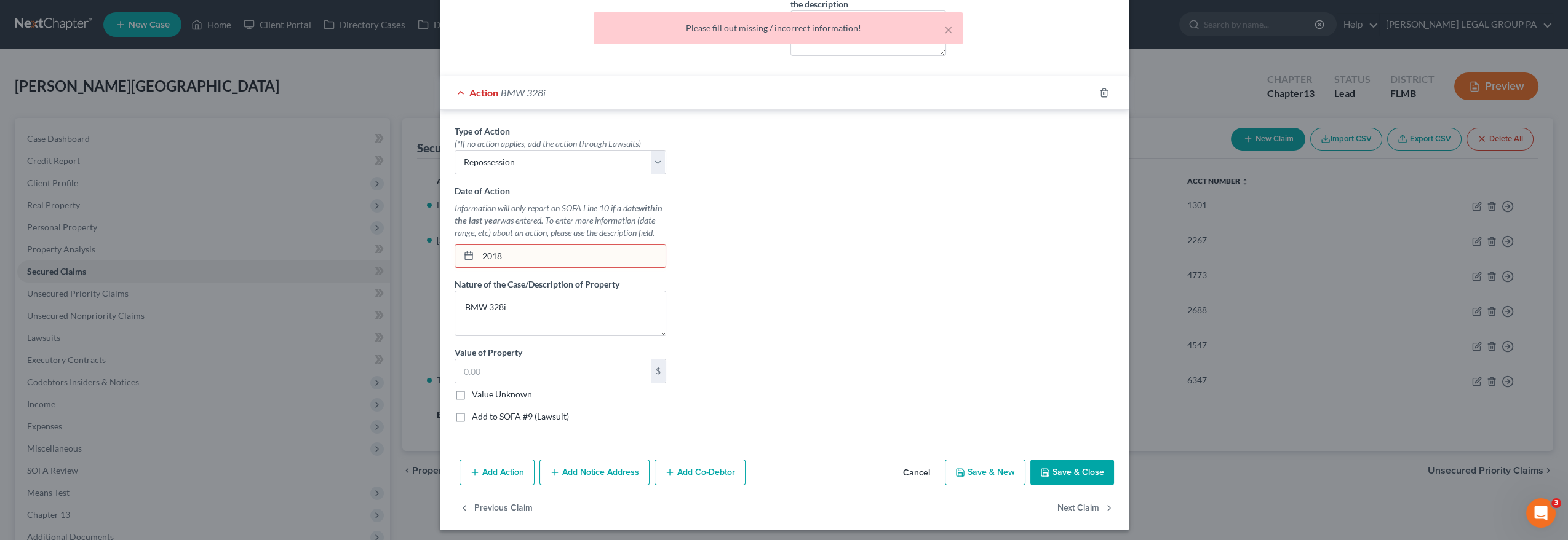
click at [601, 253] on input "2018" at bounding box center [572, 256] width 188 height 24
drag, startPoint x: 589, startPoint y: 255, endPoint x: 485, endPoint y: 253, distance: 104.0
click at [482, 253] on input "2018" at bounding box center [572, 256] width 188 height 24
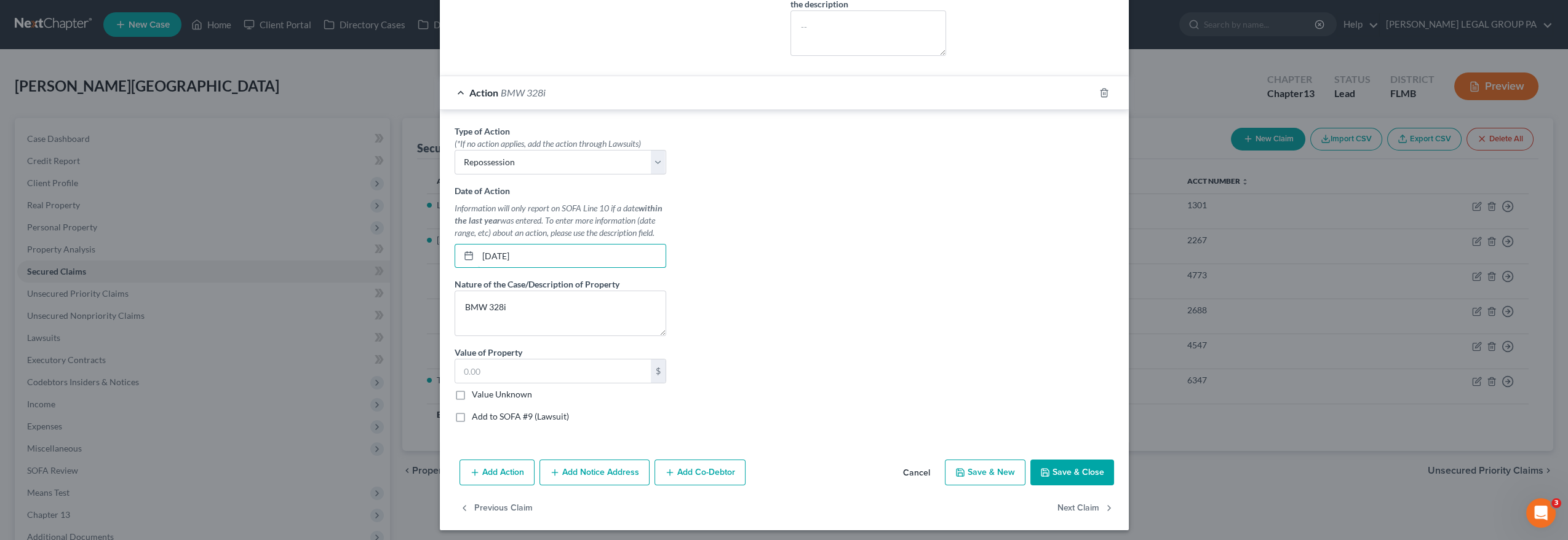
type input "[DATE]"
click at [819, 257] on div "Type of Action * (*If no action applies, add the action through Lawsuits) Selec…" at bounding box center [784, 278] width 672 height 308
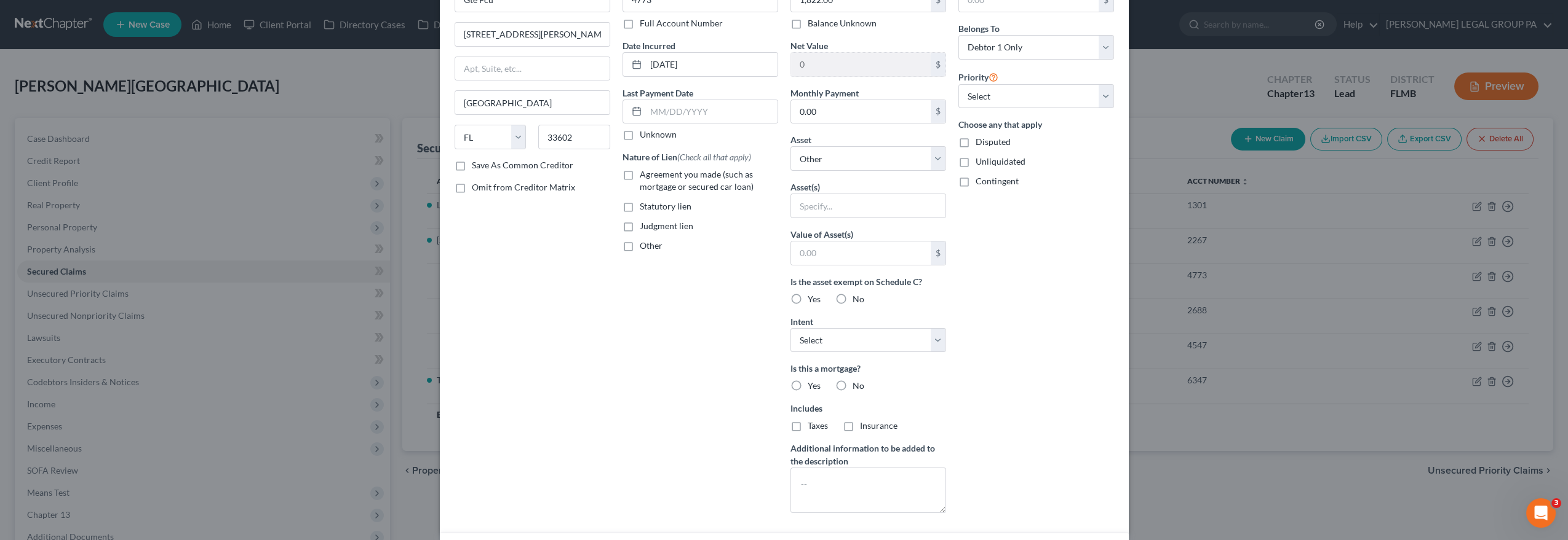
scroll to position [0, 0]
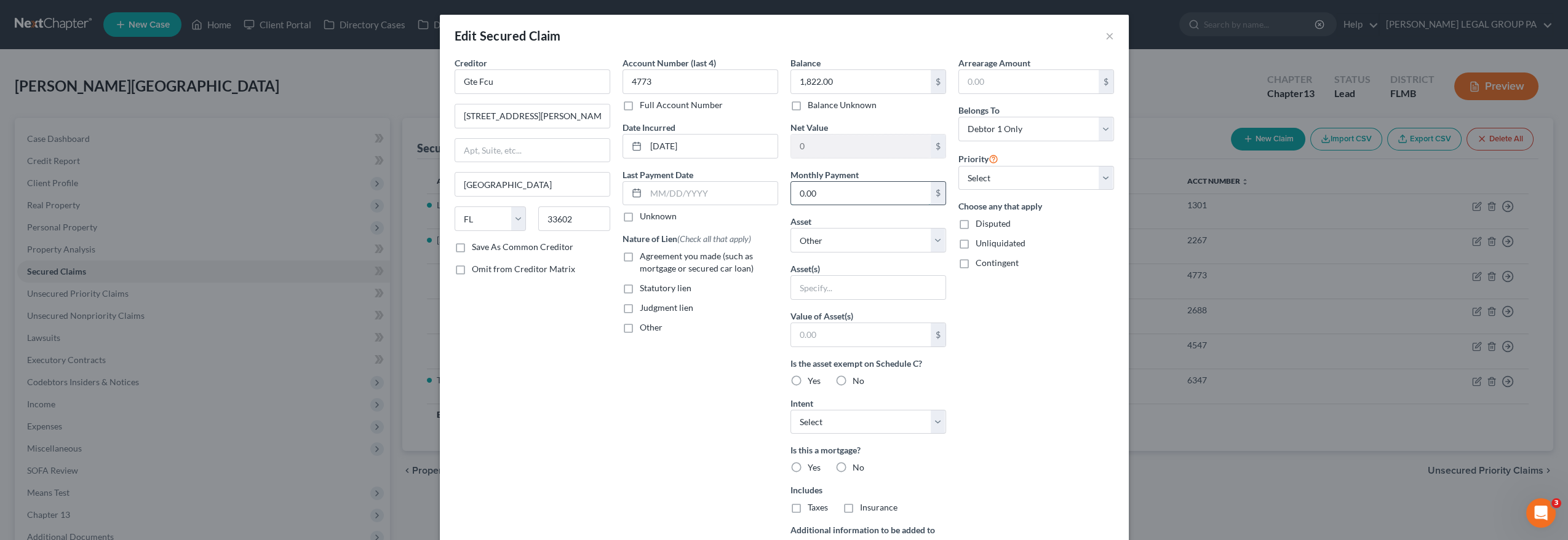
click at [871, 194] on input "0.00" at bounding box center [860, 194] width 139 height 24
type input "125.00"
click at [1035, 402] on div "Arrearage Amount $ Belongs To * Select Debtor 1 Only Debtor 2 Only Debtor 1 And…" at bounding box center [1036, 331] width 168 height 548
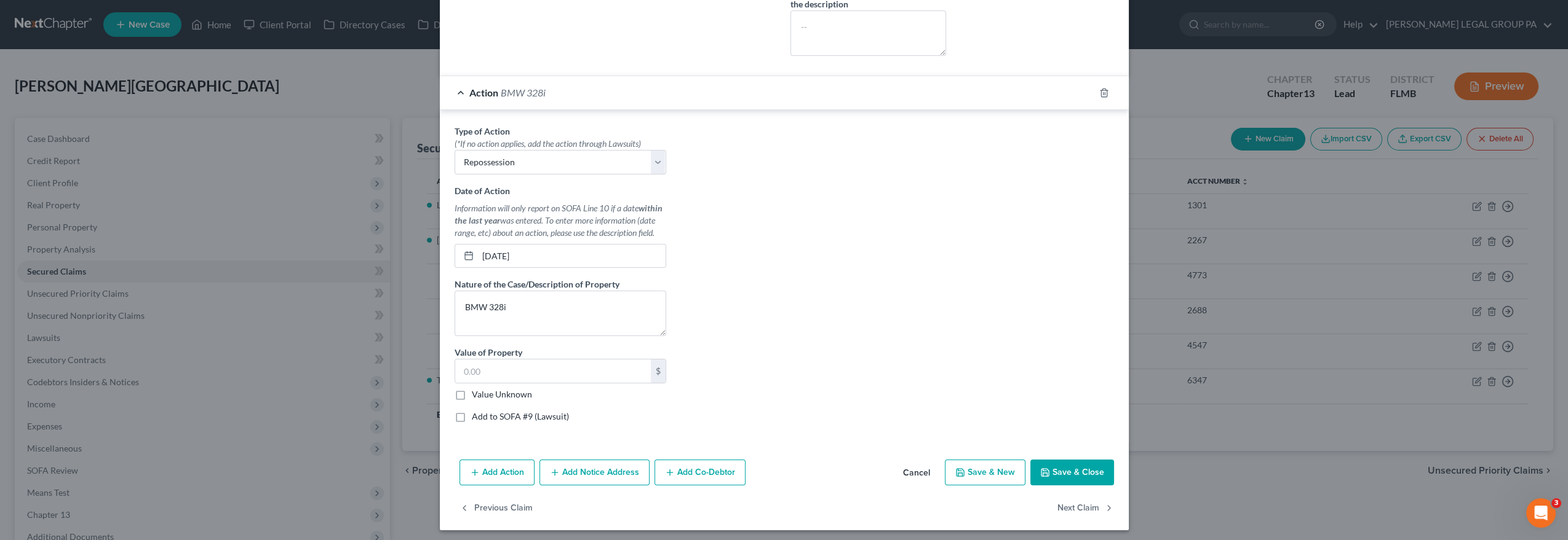
drag, startPoint x: 1064, startPoint y: 478, endPoint x: 1063, endPoint y: 471, distance: 7.1
click at [1064, 475] on button "Save & Close" at bounding box center [1072, 473] width 83 height 25
select select
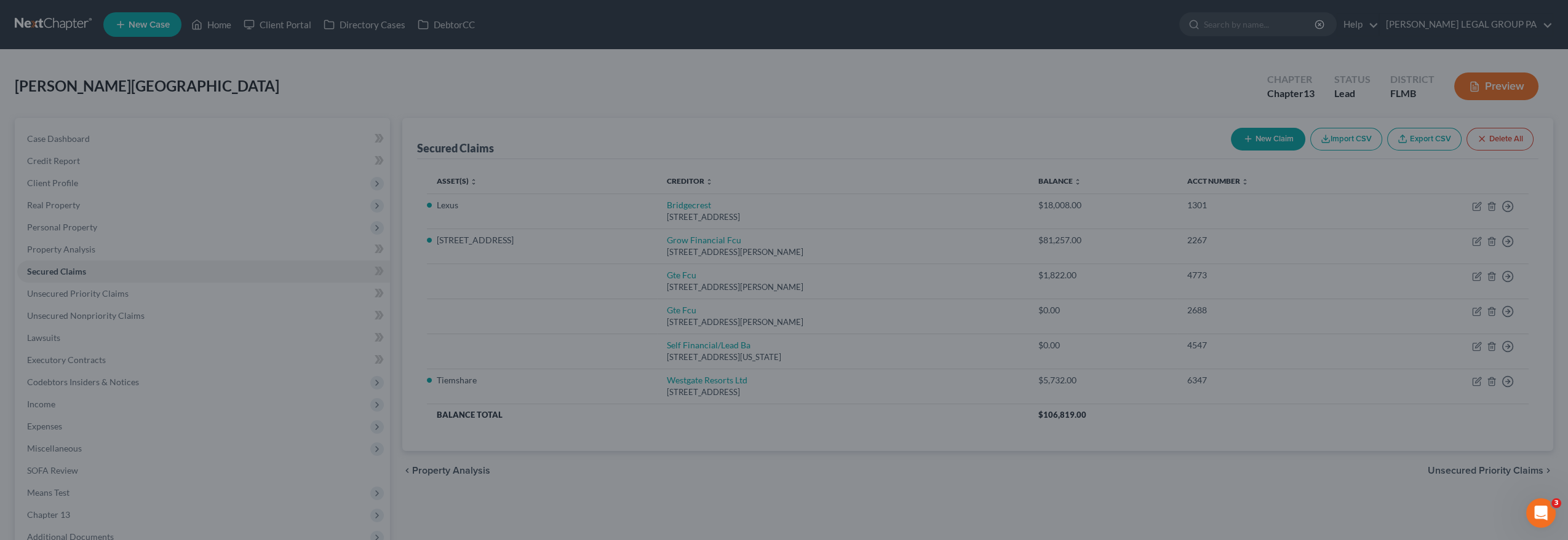
type input "0"
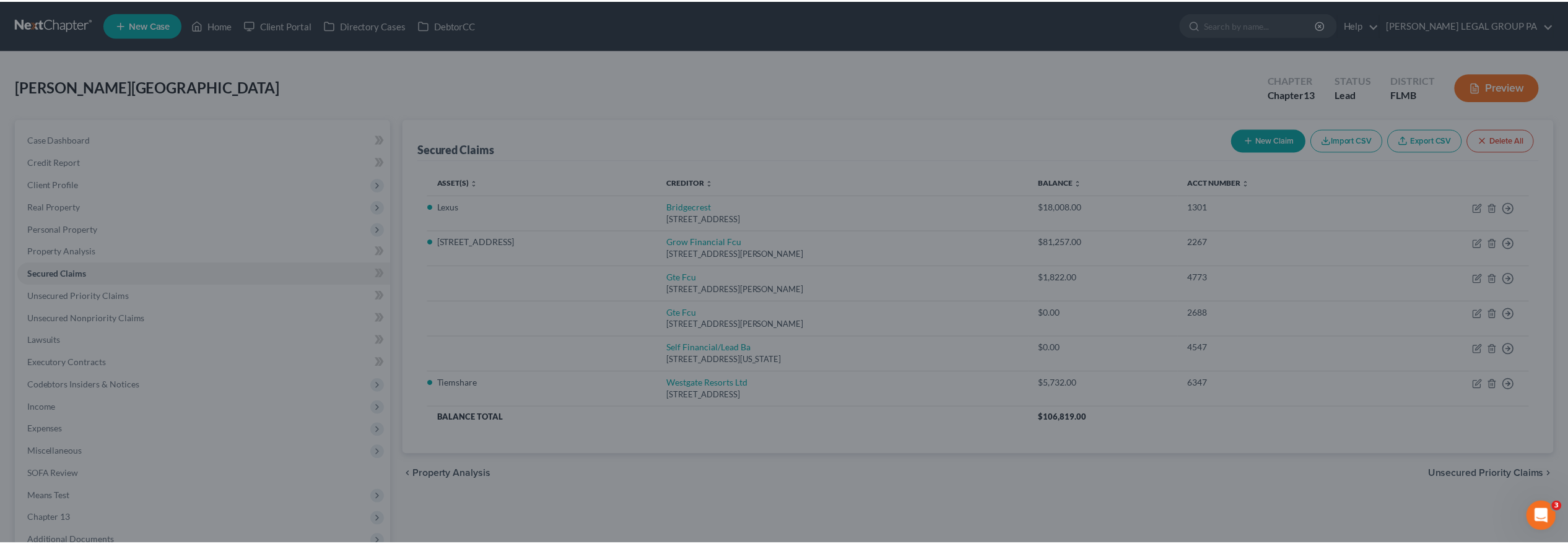
scroll to position [75, 0]
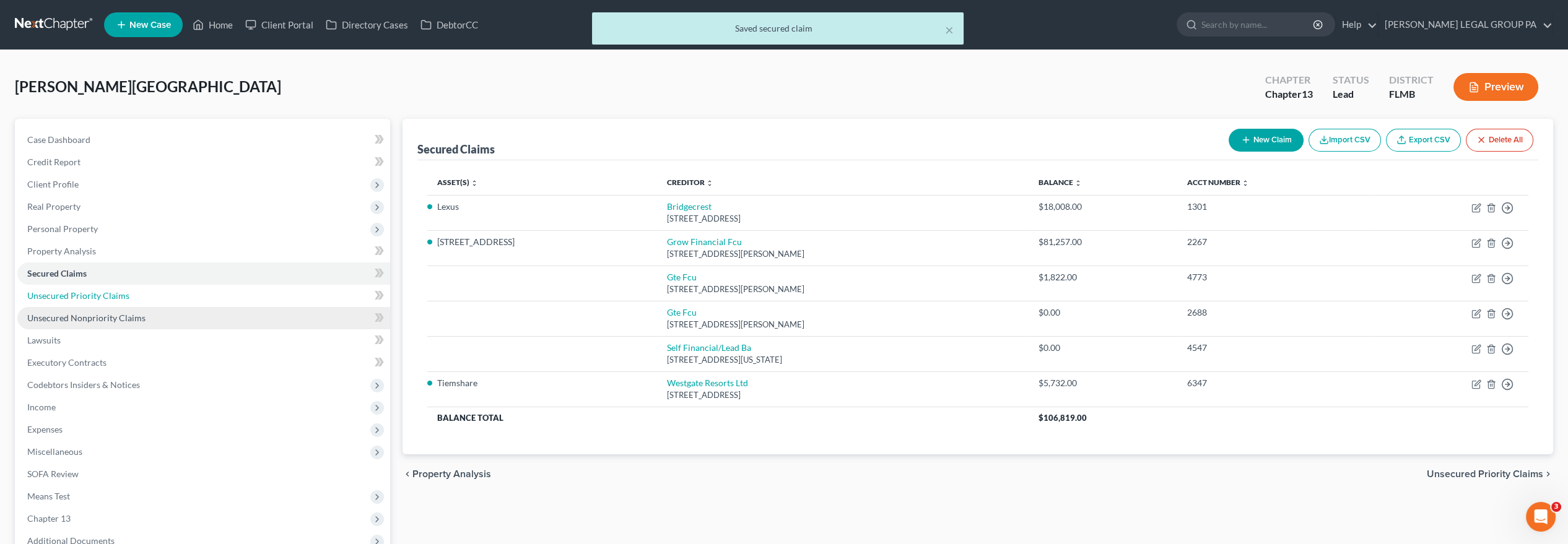
drag, startPoint x: 109, startPoint y: 299, endPoint x: 114, endPoint y: 309, distance: 11.2
click at [109, 299] on span "Unsecured Priority Claims" at bounding box center [78, 296] width 102 height 10
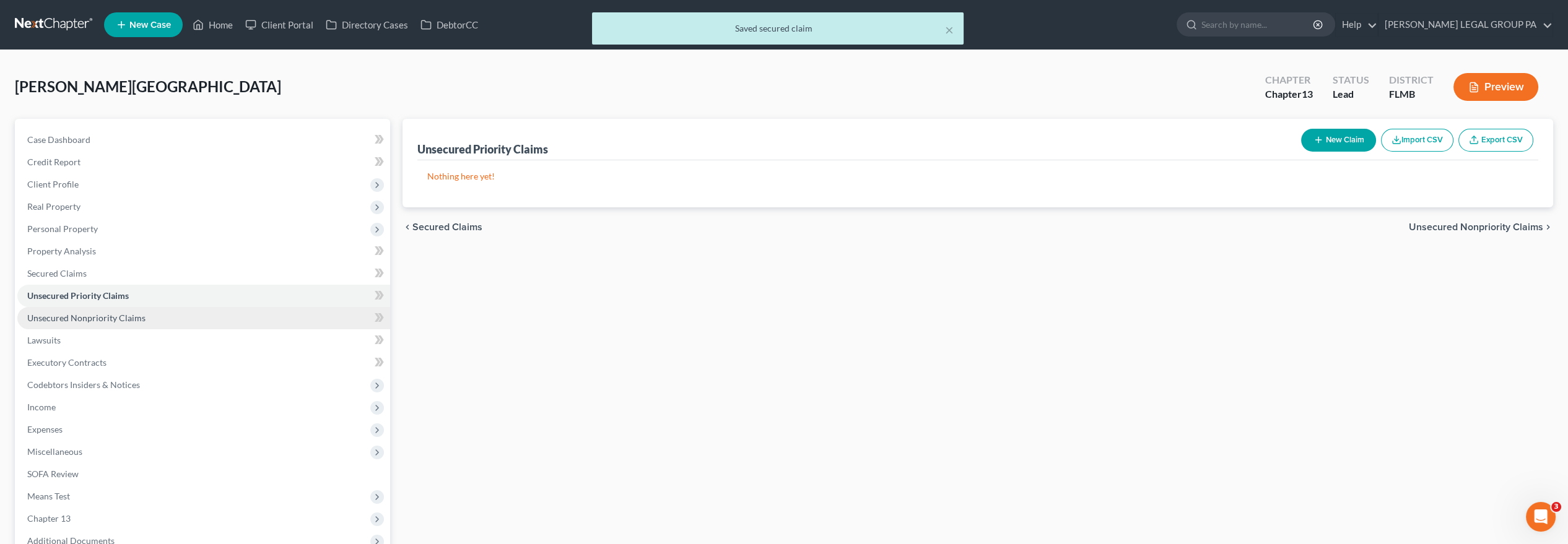
click at [118, 316] on span "Unsecured Nonpriority Claims" at bounding box center [86, 318] width 118 height 10
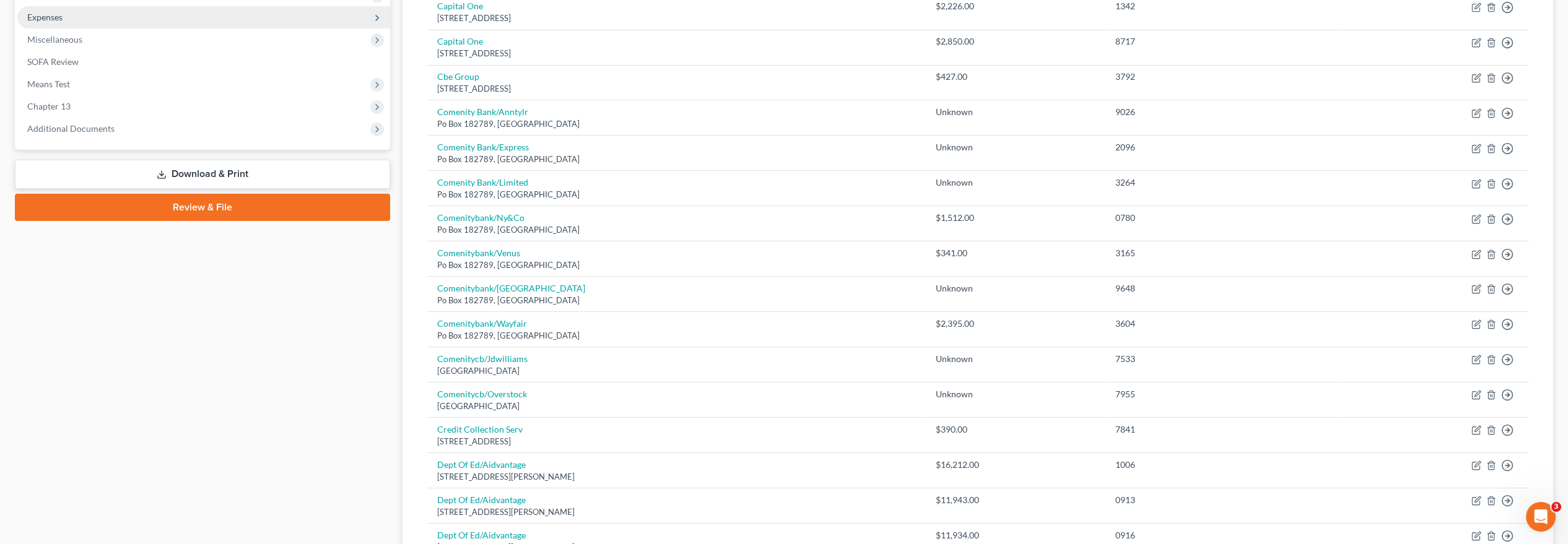
scroll to position [275, 0]
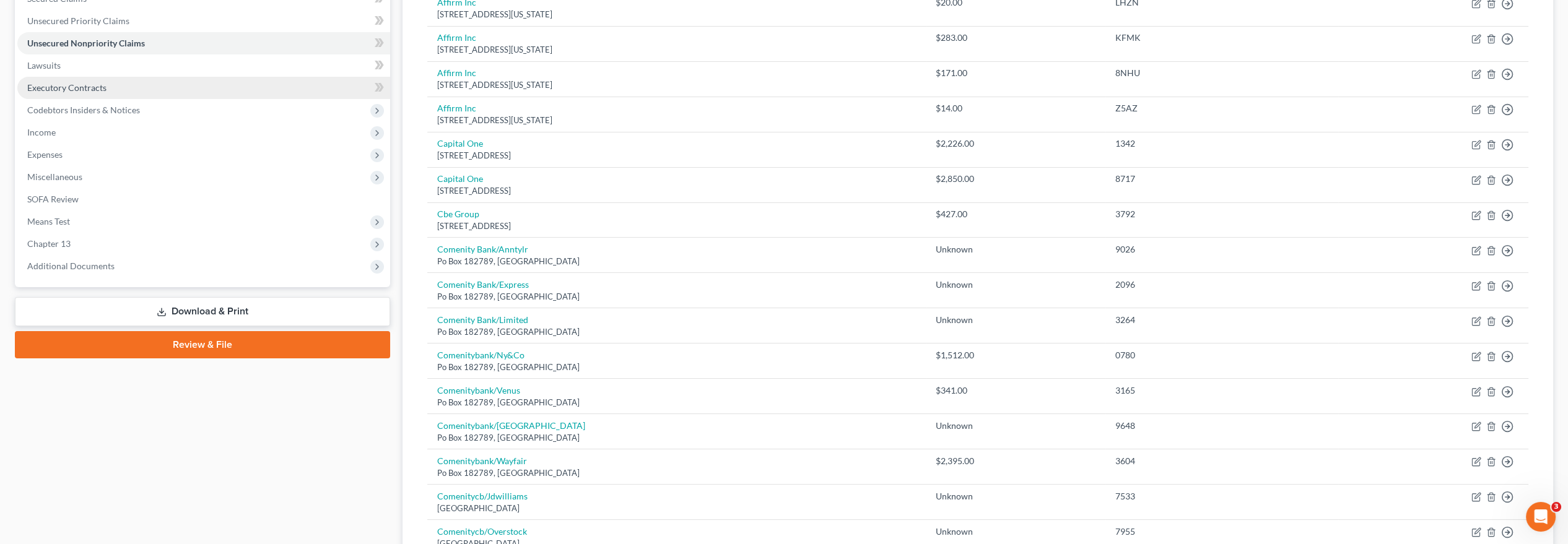
click at [109, 77] on link "Executory Contracts" at bounding box center [204, 88] width 373 height 22
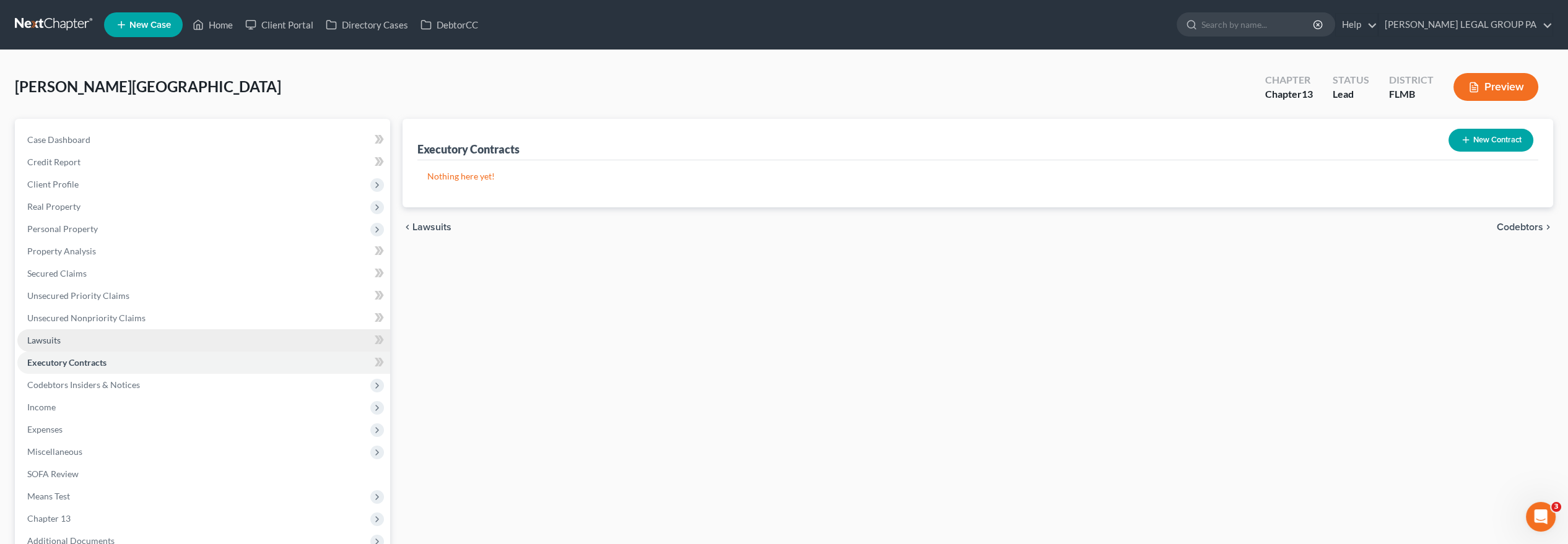
click at [127, 342] on link "Lawsuits" at bounding box center [204, 340] width 373 height 22
click at [129, 356] on link "Executory Contracts" at bounding box center [204, 363] width 373 height 22
click at [142, 379] on span "Codebtors Insiders & Notices" at bounding box center [204, 385] width 373 height 22
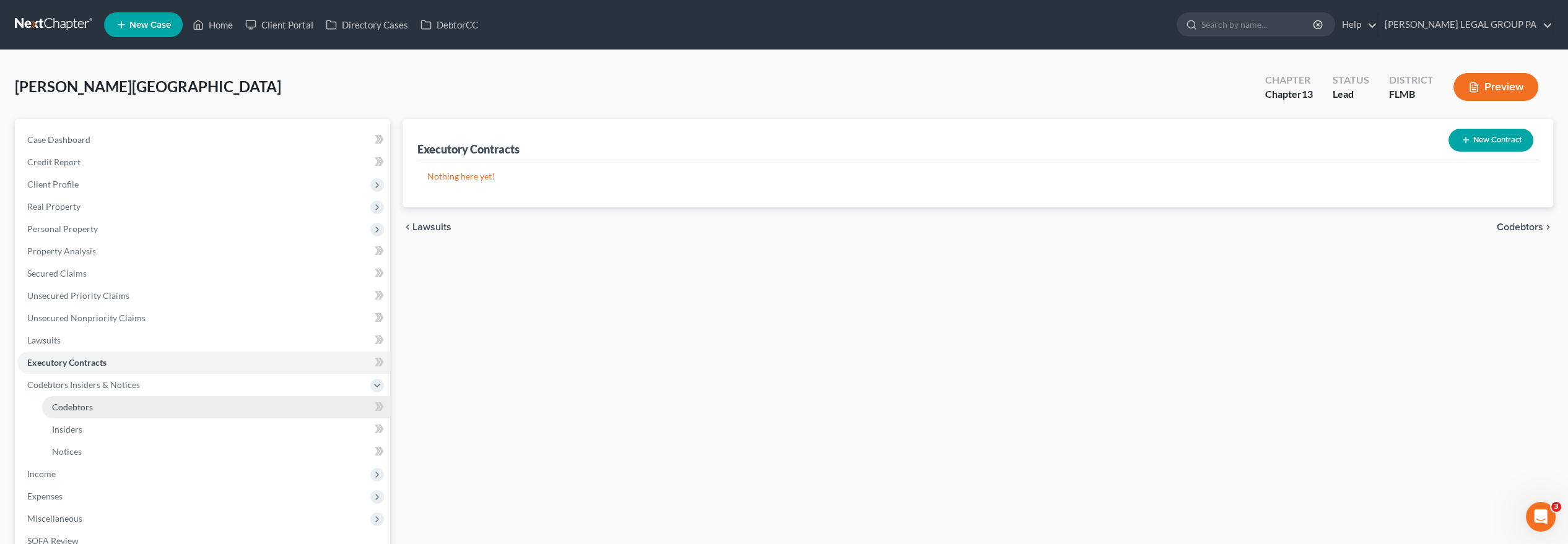
click at [188, 404] on link "Codebtors" at bounding box center [216, 407] width 348 height 22
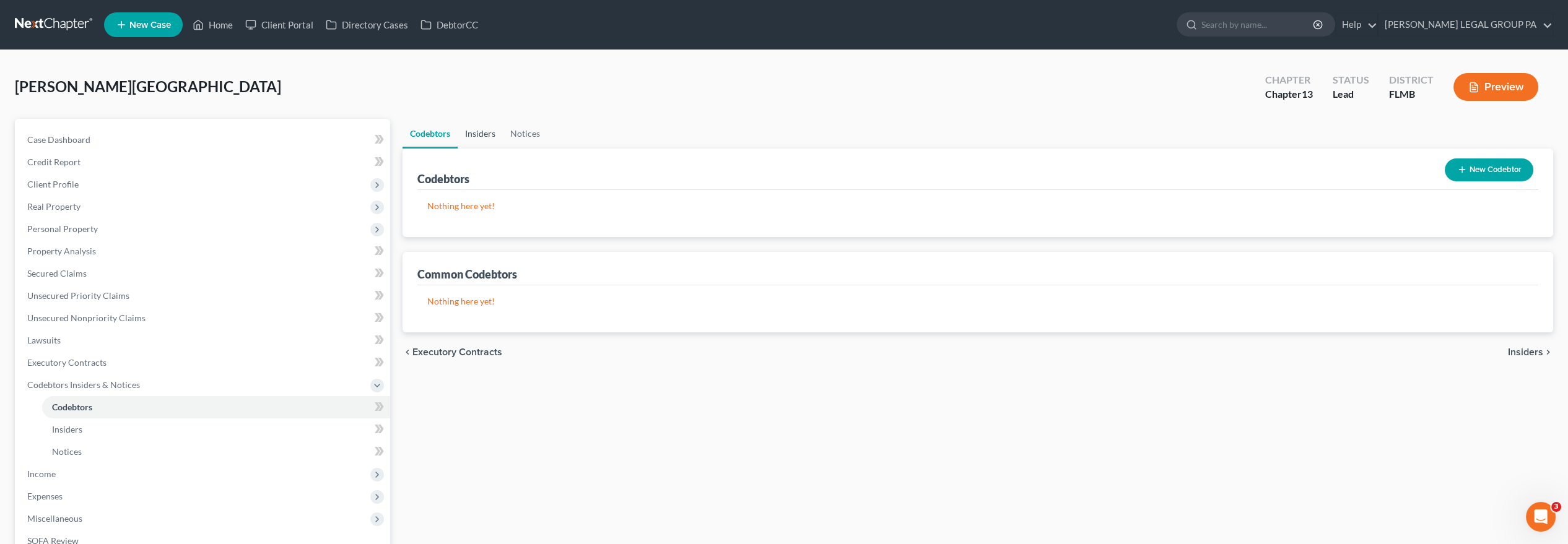
click at [476, 128] on link "Insiders" at bounding box center [480, 133] width 45 height 30
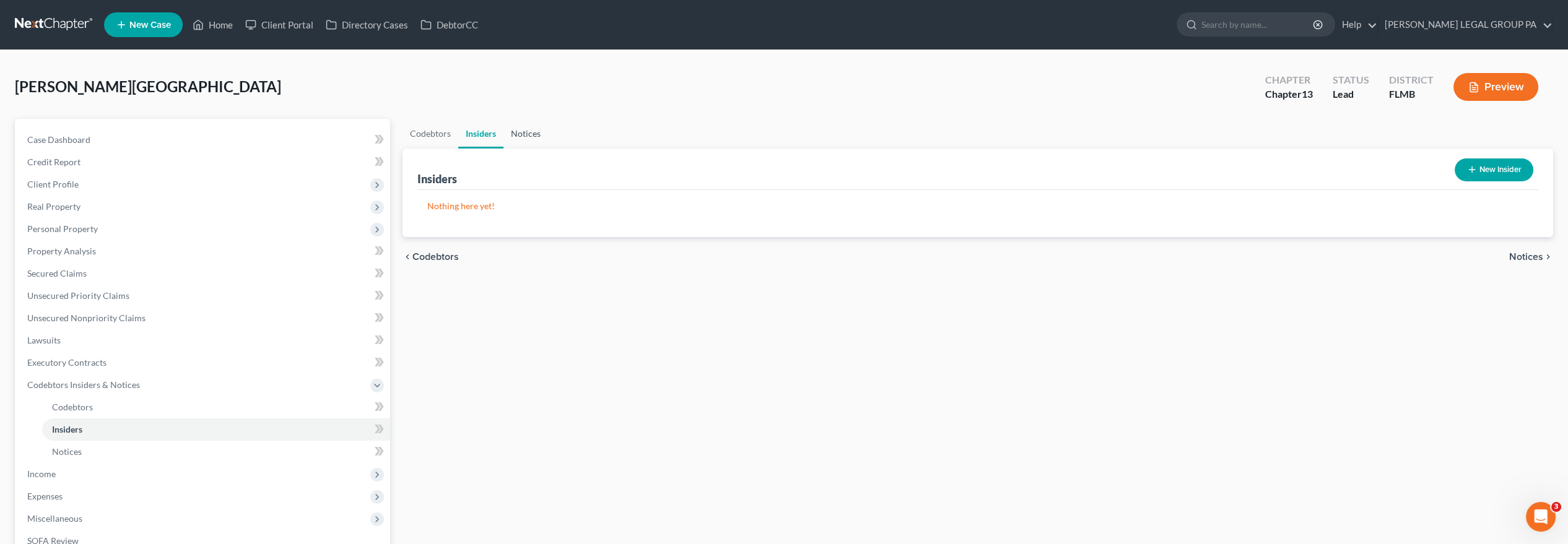
click at [520, 132] on link "Notices" at bounding box center [526, 133] width 44 height 30
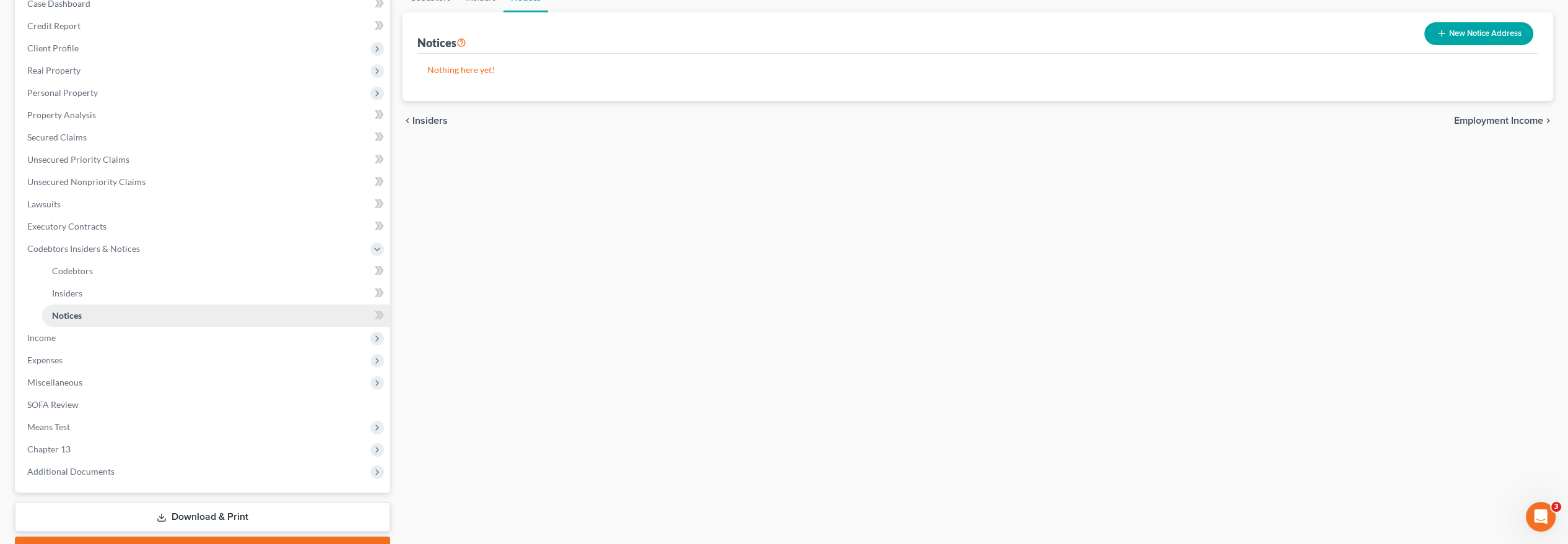
scroll to position [138, 0]
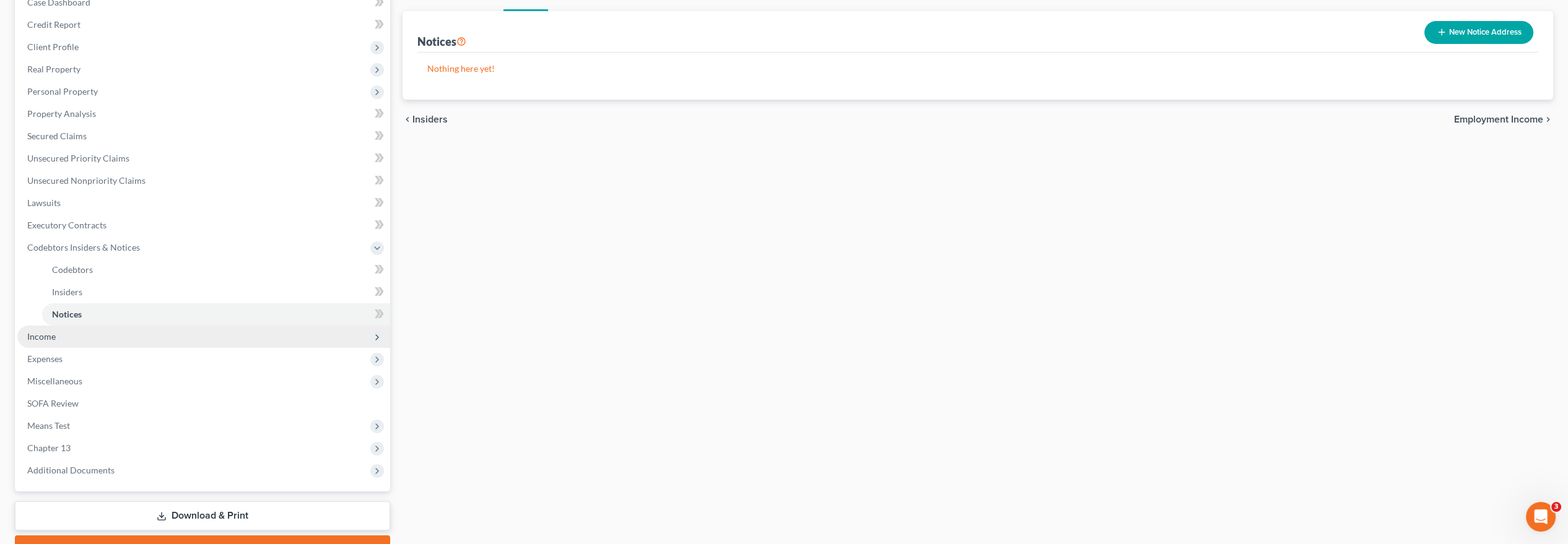
click at [115, 339] on span "Income" at bounding box center [204, 337] width 373 height 22
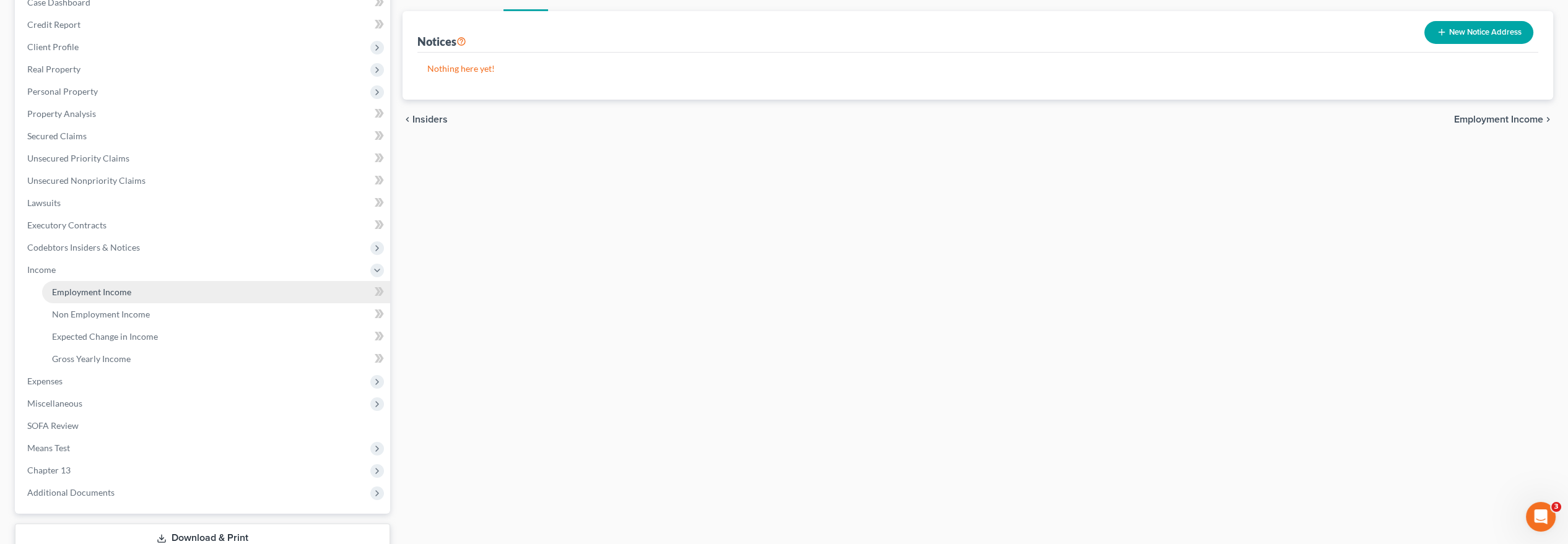
click at [125, 287] on span "Employment Income" at bounding box center [92, 292] width 80 height 10
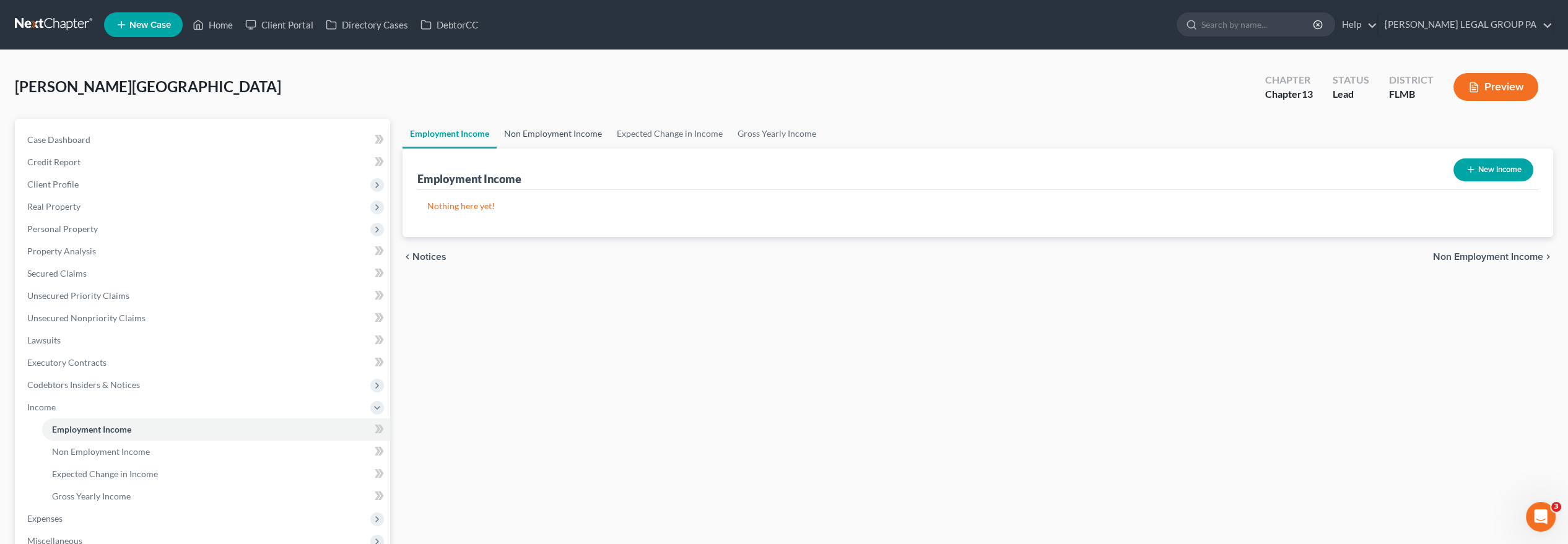
click at [523, 141] on link "Non Employment Income" at bounding box center [553, 133] width 113 height 30
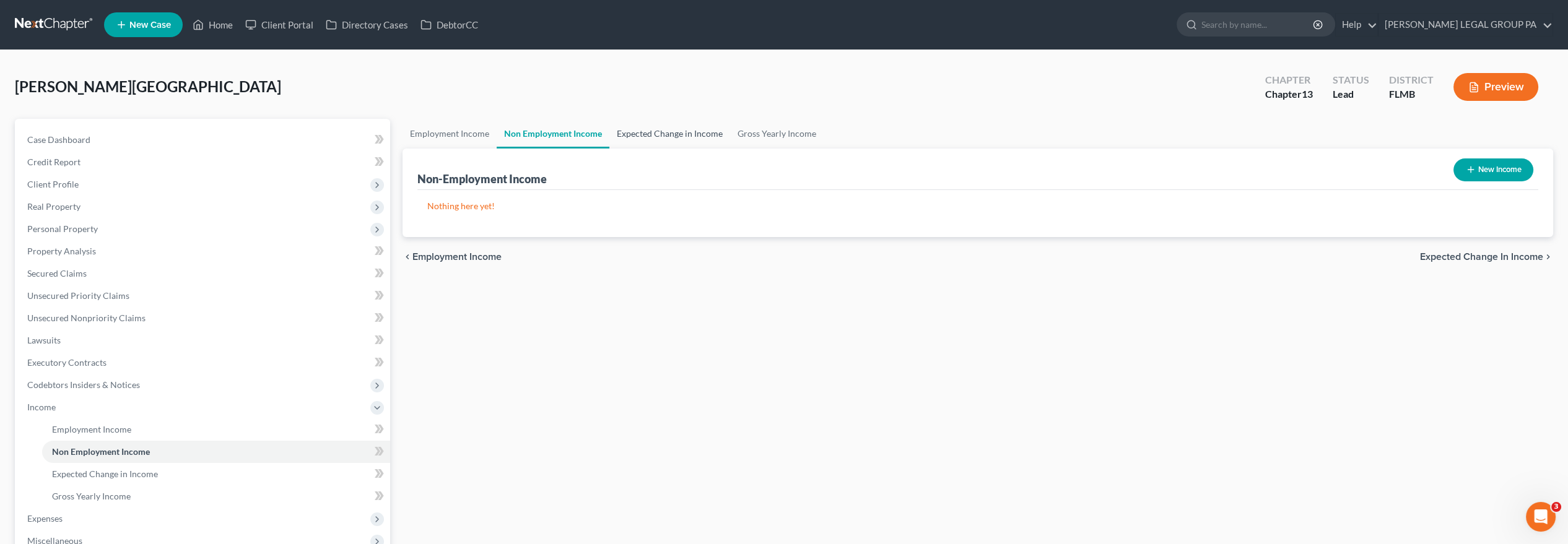
click at [676, 132] on link "Expected Change in Income" at bounding box center [669, 133] width 121 height 30
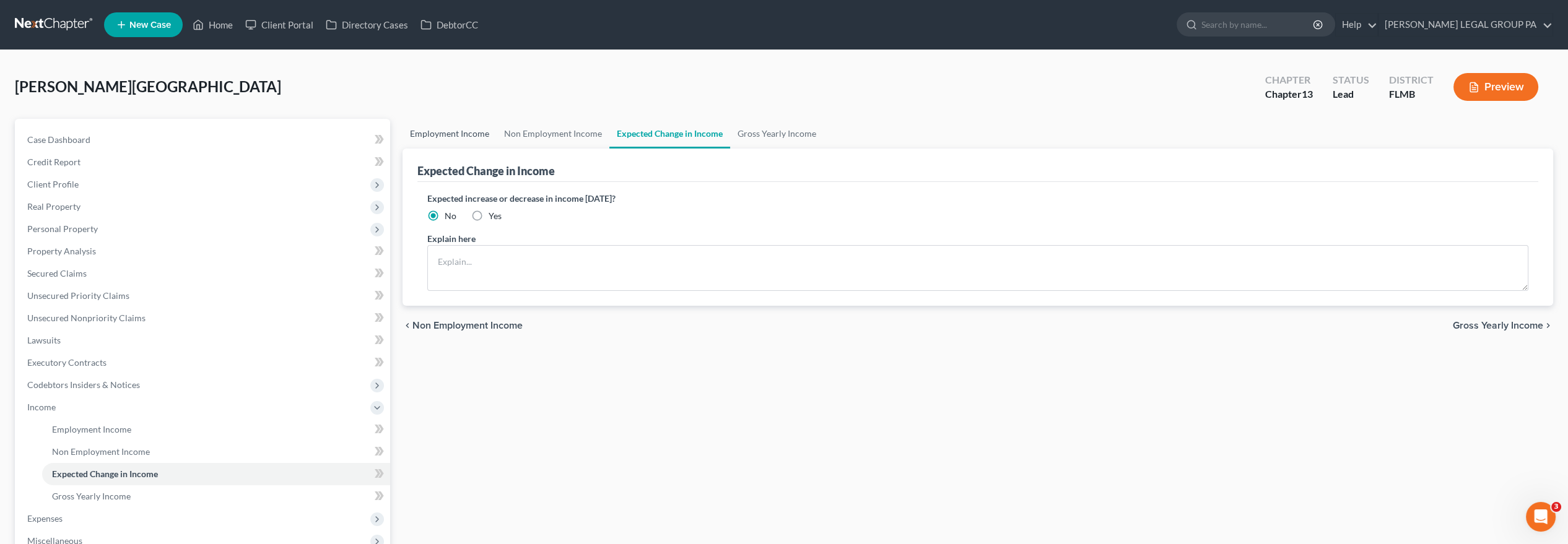
click at [438, 135] on link "Employment Income" at bounding box center [450, 133] width 94 height 30
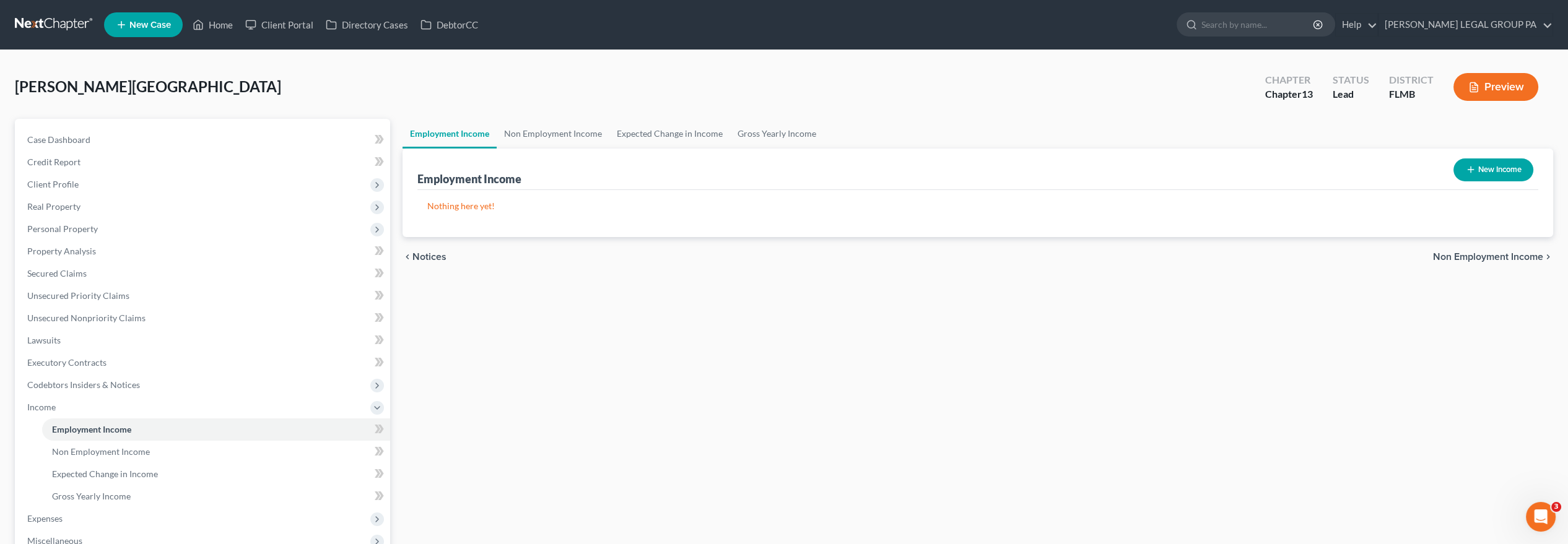
click at [1514, 169] on button "New Income" at bounding box center [1493, 169] width 80 height 23
select select "0"
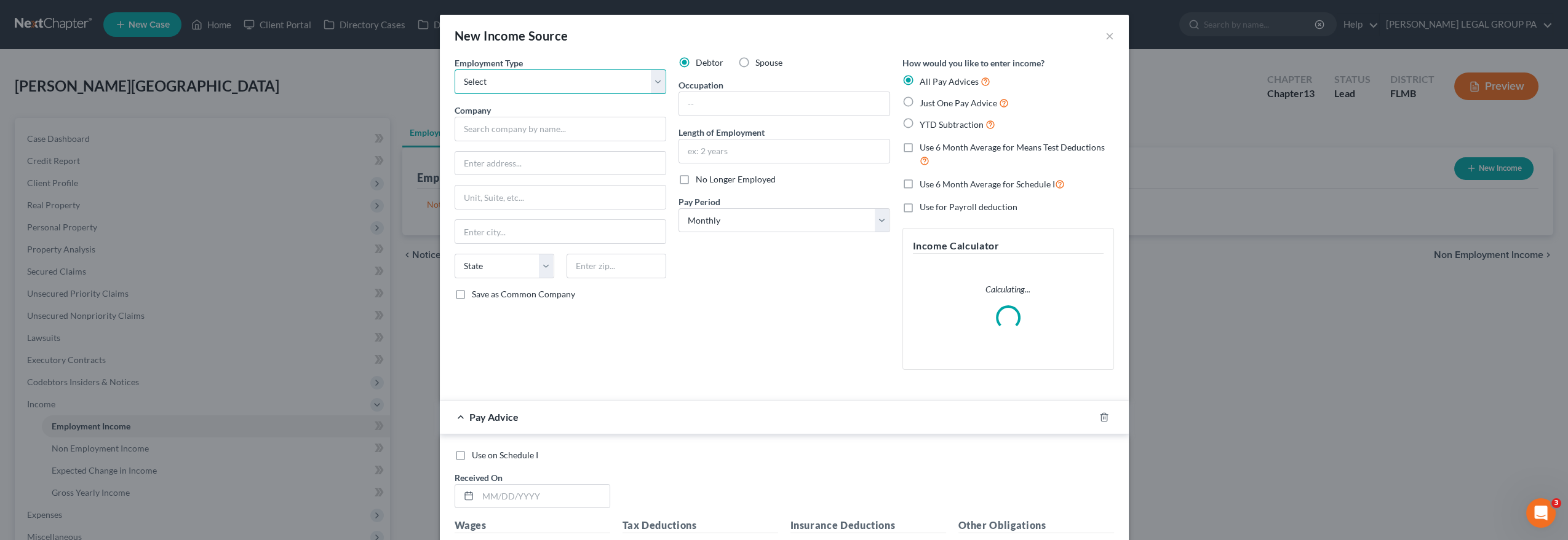
drag, startPoint x: 491, startPoint y: 85, endPoint x: 500, endPoint y: 88, distance: 9.5
click at [491, 85] on select "Select Full or [DEMOGRAPHIC_DATA] Employment Self Employment" at bounding box center [560, 82] width 212 height 25
select select "0"
click at [454, 70] on select "Select Full or [DEMOGRAPHIC_DATA] Employment Self Employment" at bounding box center [560, 82] width 212 height 25
click at [535, 126] on input "text" at bounding box center [560, 129] width 212 height 25
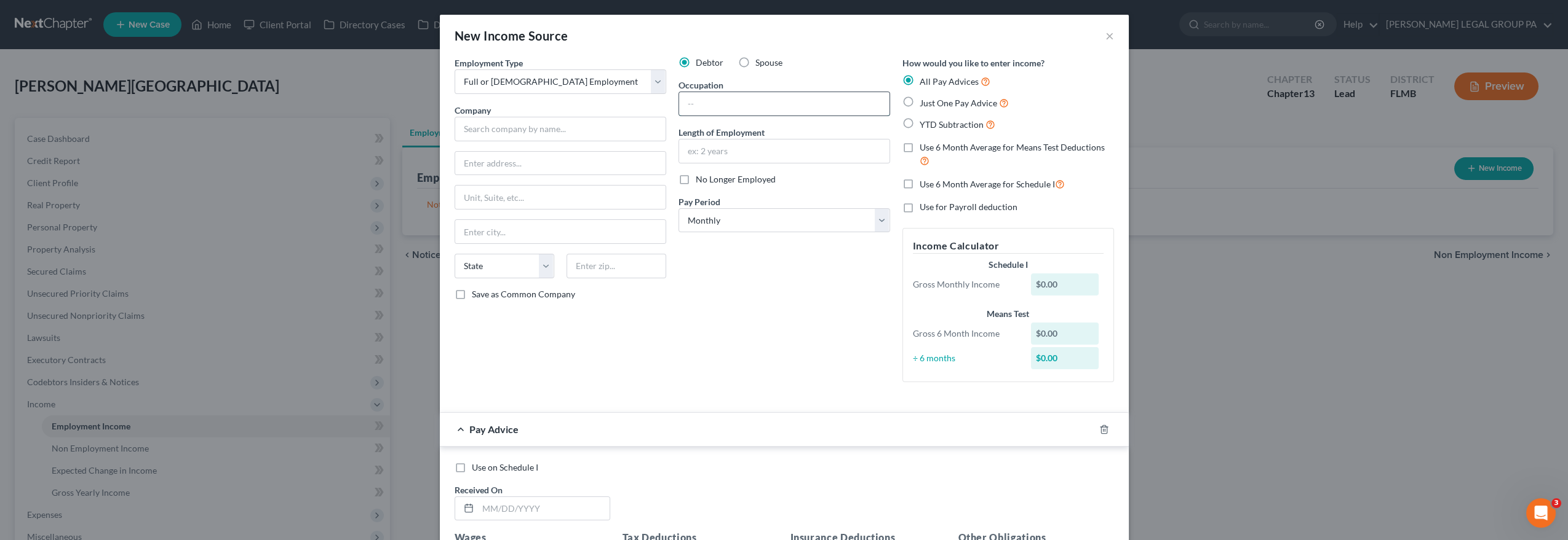
click at [703, 93] on input "text" at bounding box center [784, 104] width 211 height 24
paste input "regulatory specialist"
click at [684, 99] on input "regulatory specialist" at bounding box center [784, 104] width 211 height 24
type input "Regulatory Specialist"
click at [701, 155] on input "text" at bounding box center [784, 151] width 211 height 24
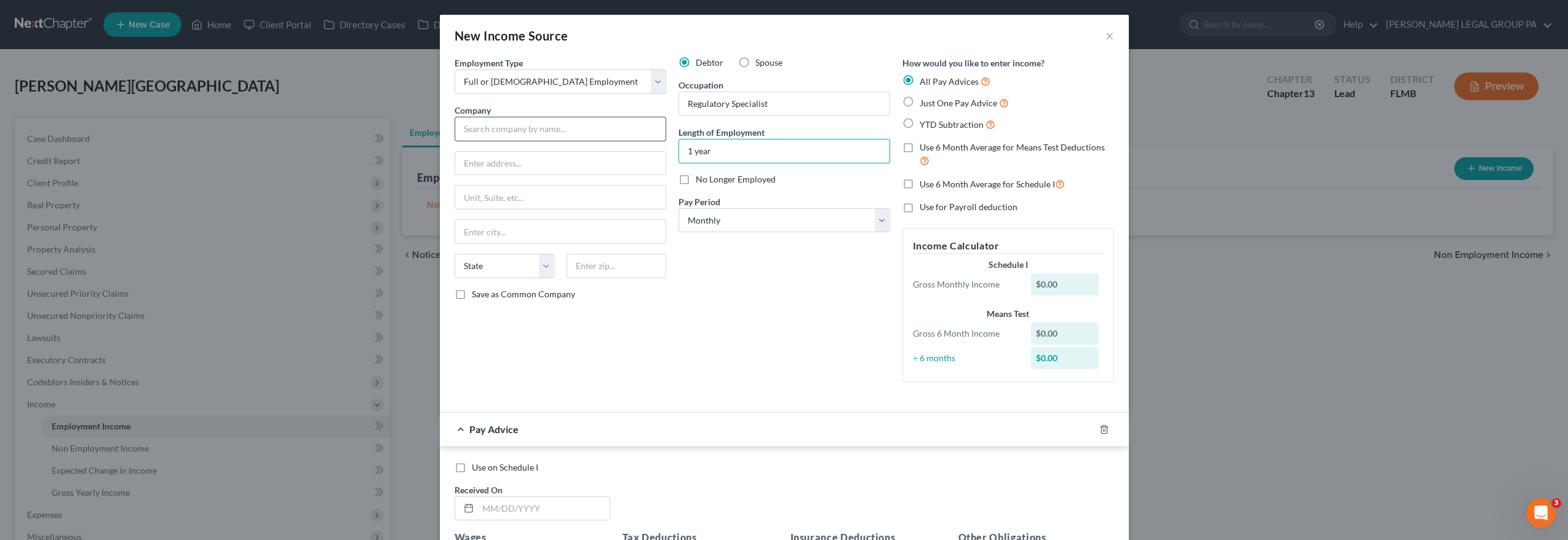
type input "1 year"
click at [548, 132] on input "text" at bounding box center [560, 129] width 212 height 25
click at [765, 345] on div "Debtor Spouse Occupation Regulatory Specialist Length of Employment 1 year No L…" at bounding box center [784, 224] width 224 height 335
click at [920, 100] on label "Just One Pay Advice" at bounding box center [964, 103] width 89 height 14
click at [924, 100] on input "Just One Pay Advice" at bounding box center [928, 99] width 8 height 8
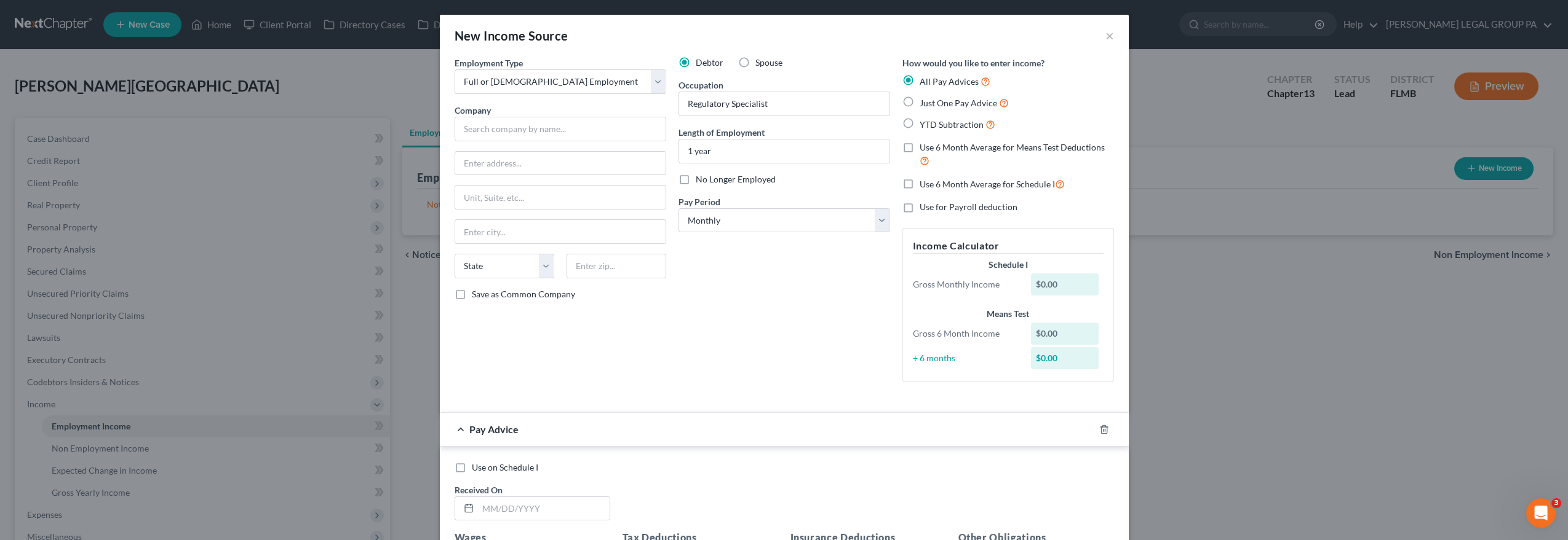
radio input "true"
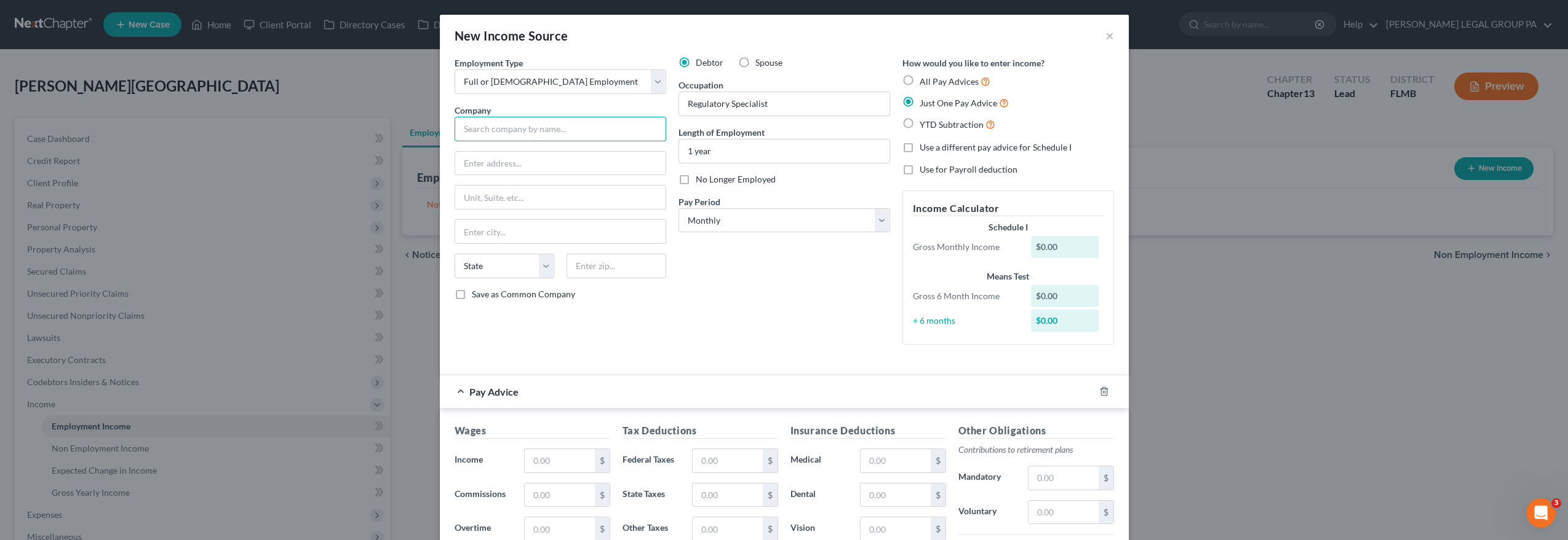
click at [527, 118] on input "text" at bounding box center [560, 129] width 212 height 25
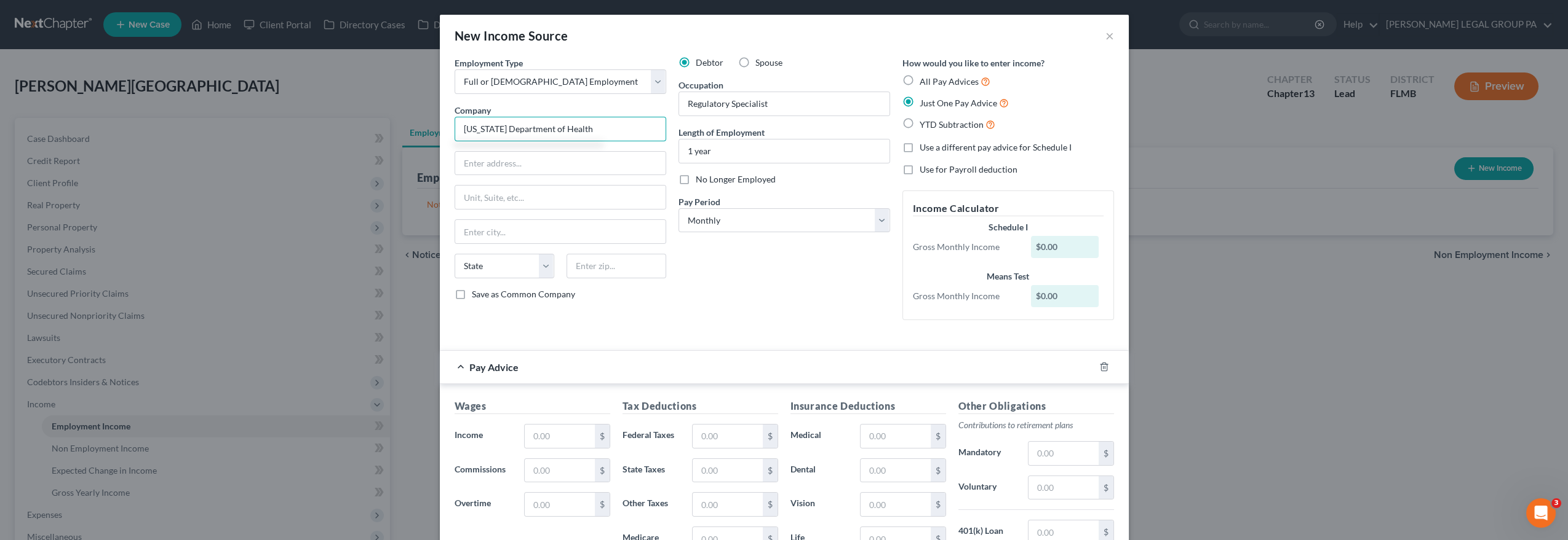
type input "[US_STATE] Department of Health"
type input "[STREET_ADDRESS]"
click at [629, 263] on input "text" at bounding box center [616, 266] width 99 height 25
type input "33716"
type input "[GEOGRAPHIC_DATA]"
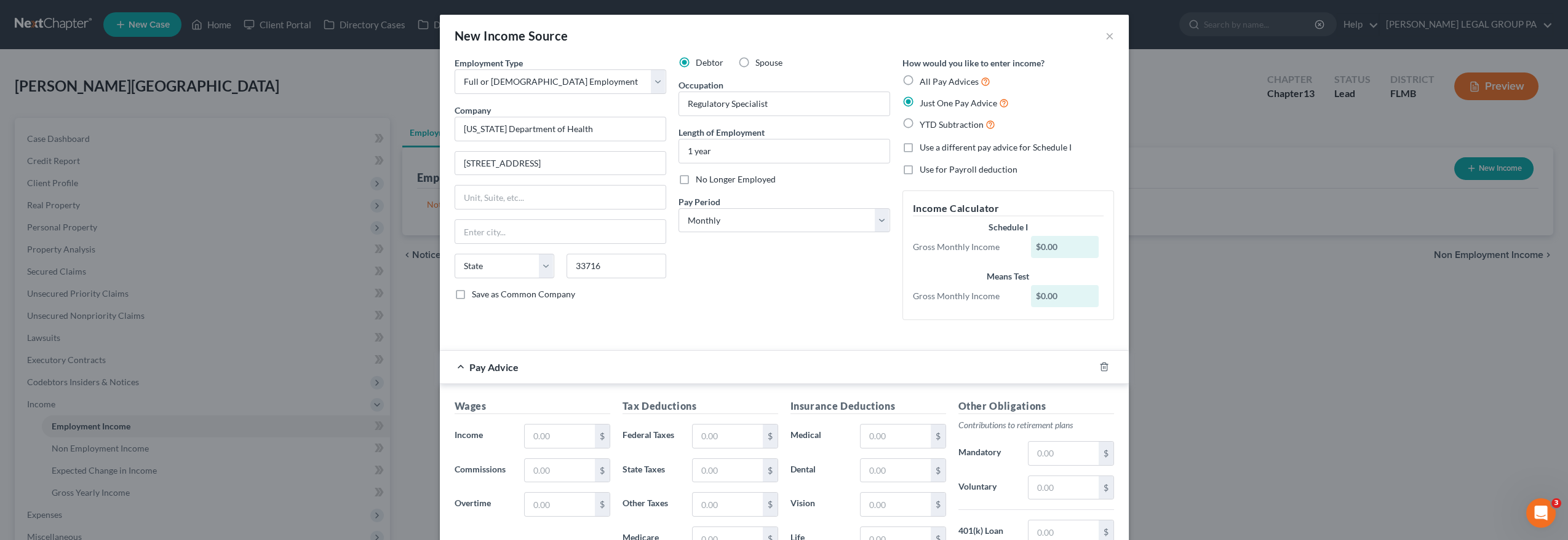
select select "9"
click at [683, 288] on div "Debtor Spouse Occupation Regulatory Specialist Length of Employment 1 year No L…" at bounding box center [784, 194] width 224 height 273
click at [506, 160] on input "[STREET_ADDRESS]" at bounding box center [561, 164] width 211 height 24
click at [552, 164] on input "[STREET_ADDRESS][PERSON_NAME]" at bounding box center [561, 164] width 211 height 24
drag, startPoint x: 544, startPoint y: 164, endPoint x: 490, endPoint y: 158, distance: 54.3
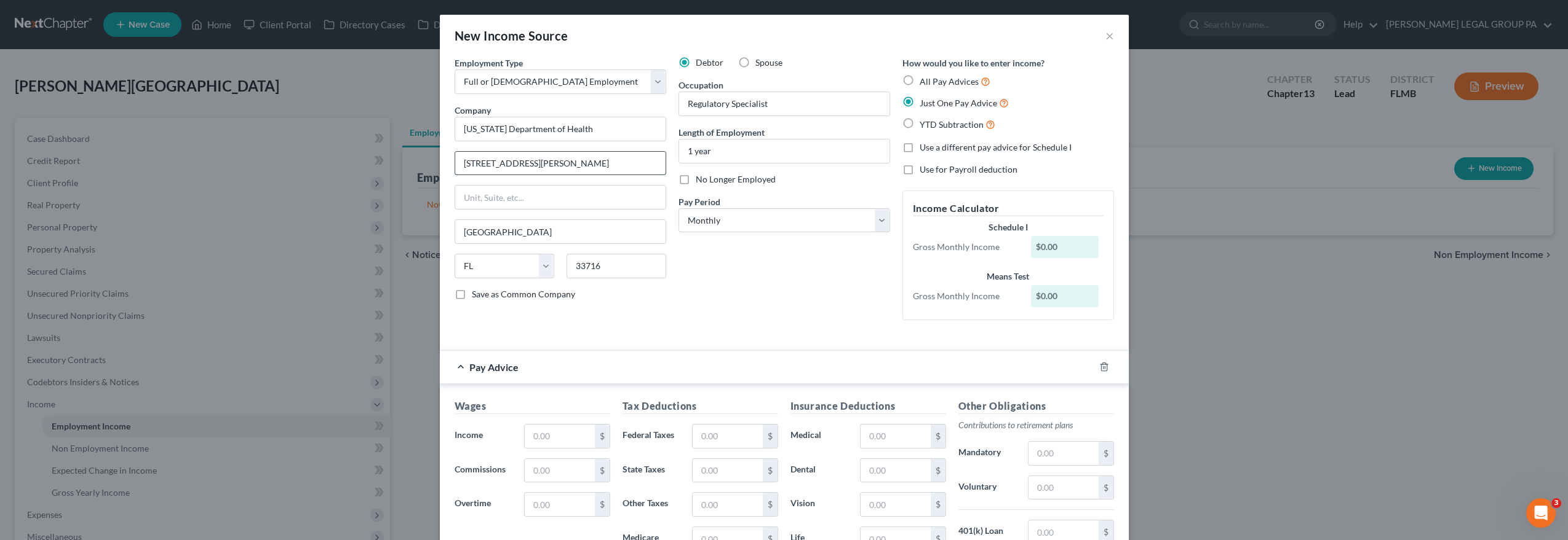
click at [455, 158] on input "[STREET_ADDRESS][PERSON_NAME]" at bounding box center [561, 164] width 211 height 24
click at [500, 161] on input "[STREET_ADDRESS][PERSON_NAME]" at bounding box center [561, 164] width 211 height 24
drag, startPoint x: 542, startPoint y: 163, endPoint x: 480, endPoint y: 159, distance: 62.1
click at [455, 160] on input "[STREET_ADDRESS][PERSON_NAME]" at bounding box center [561, 164] width 211 height 24
drag, startPoint x: 548, startPoint y: 161, endPoint x: 488, endPoint y: 162, distance: 60.0
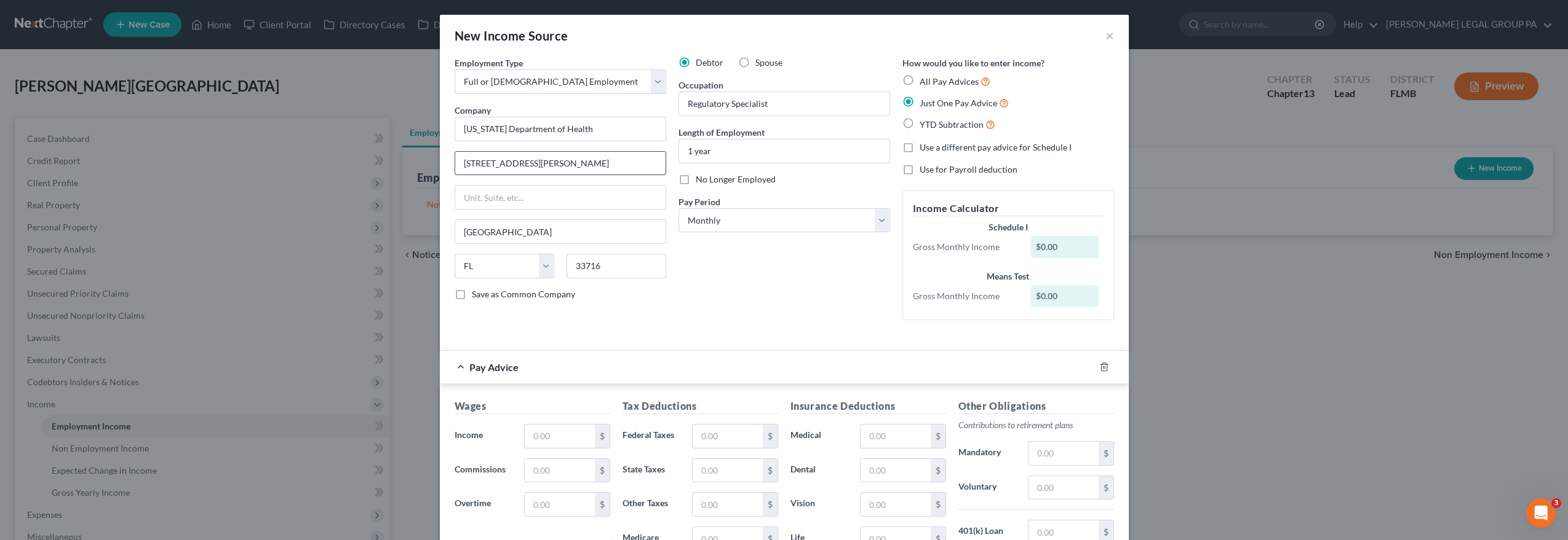
click at [425, 162] on div "New Income Source × Employment Type * Select Full or [DEMOGRAPHIC_DATA] Employm…" at bounding box center [784, 270] width 1568 height 540
paste input "illon Pkw"
type input "[STREET_ADDRESS]"
click at [764, 260] on div "Debtor Spouse Occupation Regulatory Specialist Length of Employment 1 year No L…" at bounding box center [784, 194] width 224 height 273
drag, startPoint x: 688, startPoint y: 149, endPoint x: 633, endPoint y: 146, distance: 55.1
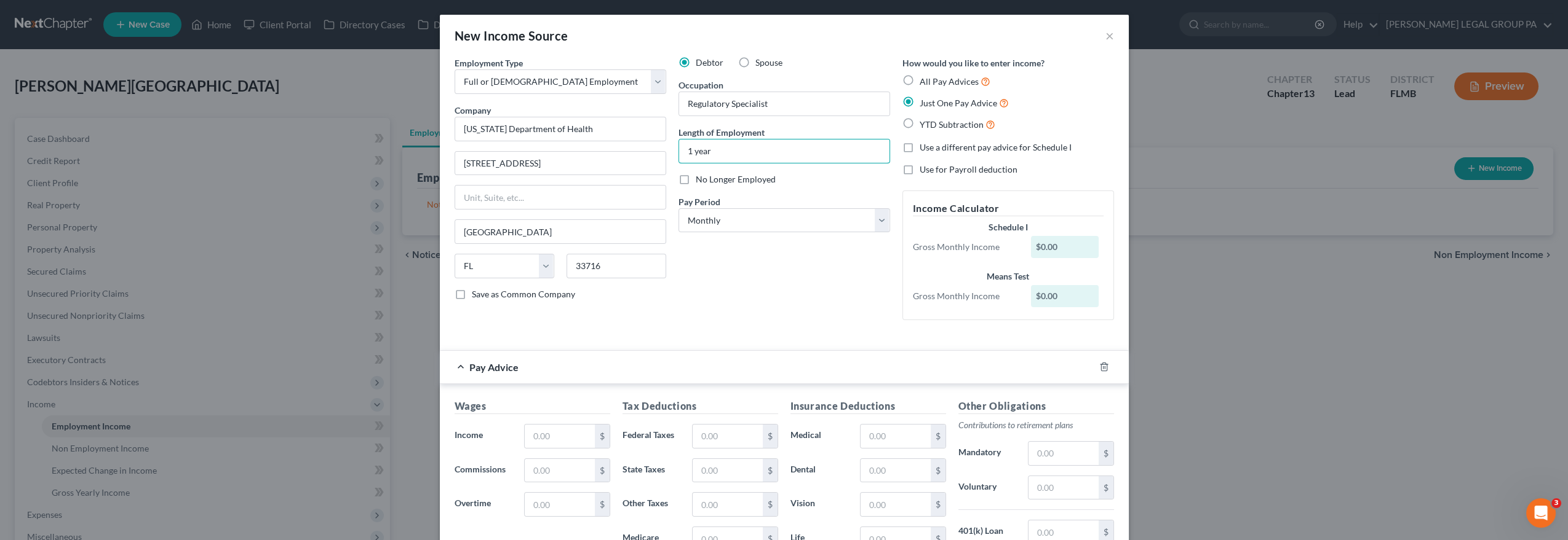
click at [633, 146] on div "Employment Type * Select Full or [DEMOGRAPHIC_DATA] Employment Self Employment …" at bounding box center [784, 199] width 672 height 284
click at [697, 149] on input "1 year" at bounding box center [784, 151] width 211 height 24
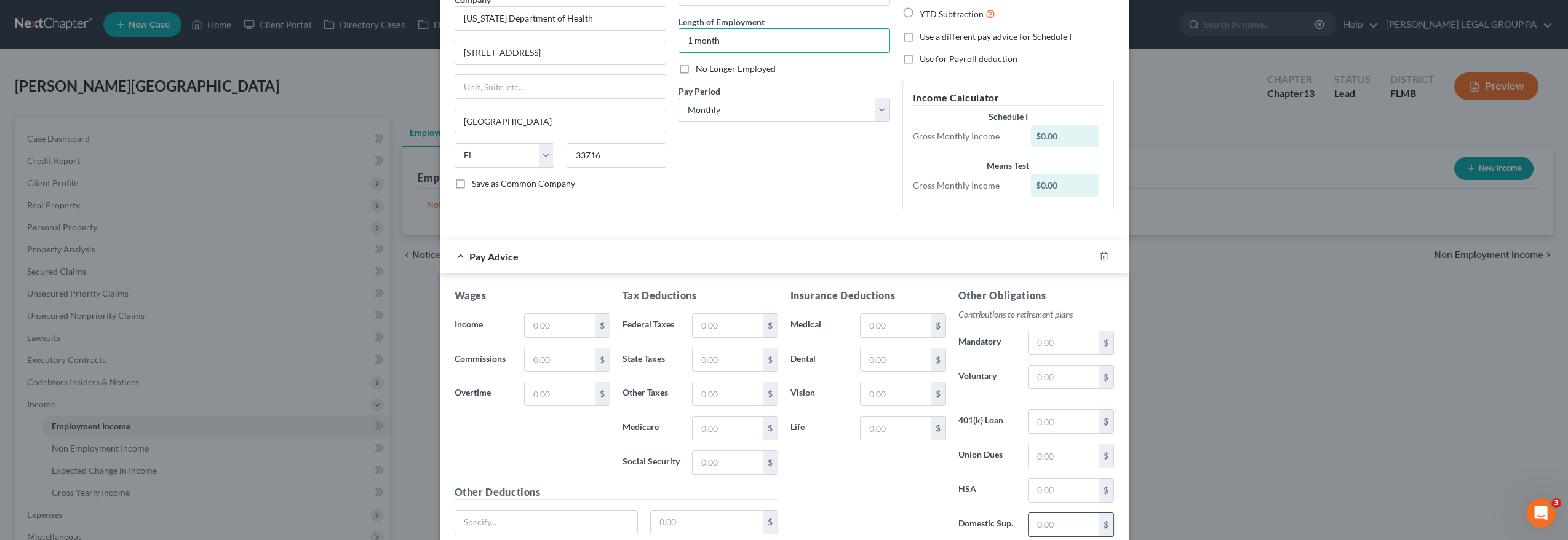
scroll to position [205, 0]
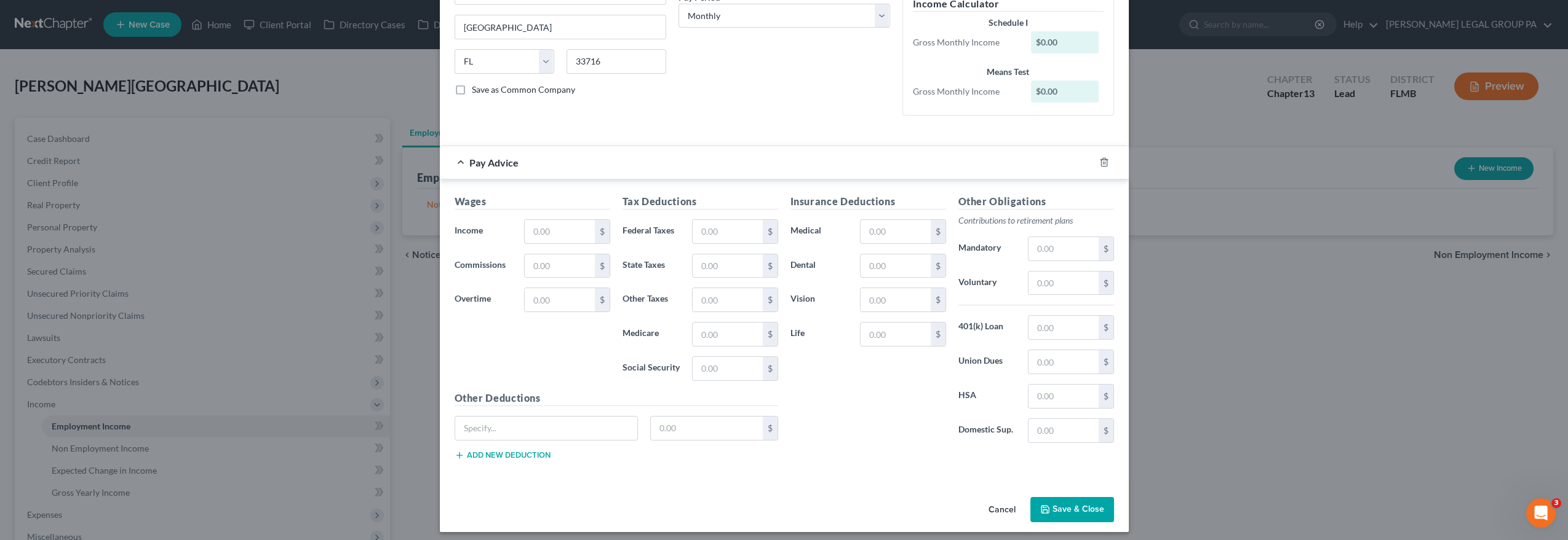
type input "1 month"
click at [1074, 511] on button "Save & Close" at bounding box center [1072, 510] width 83 height 25
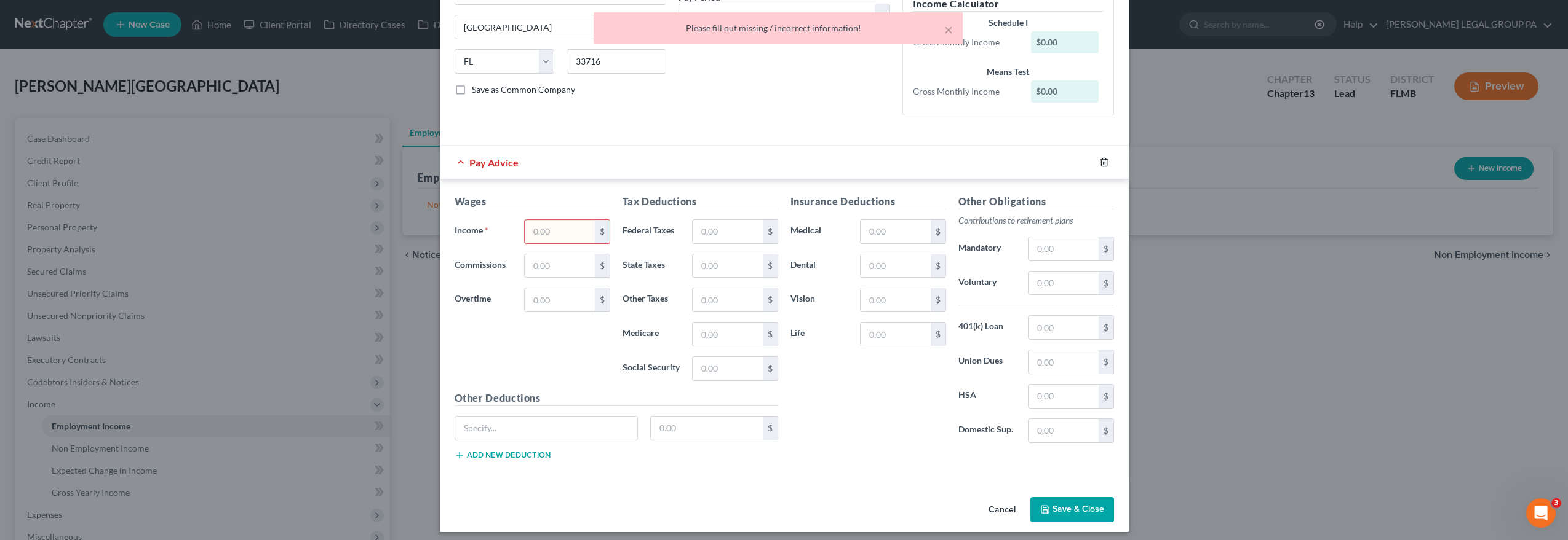
drag, startPoint x: 1098, startPoint y: 157, endPoint x: 1092, endPoint y: 167, distance: 11.7
click at [1101, 159] on icon "button" at bounding box center [1103, 162] width 6 height 8
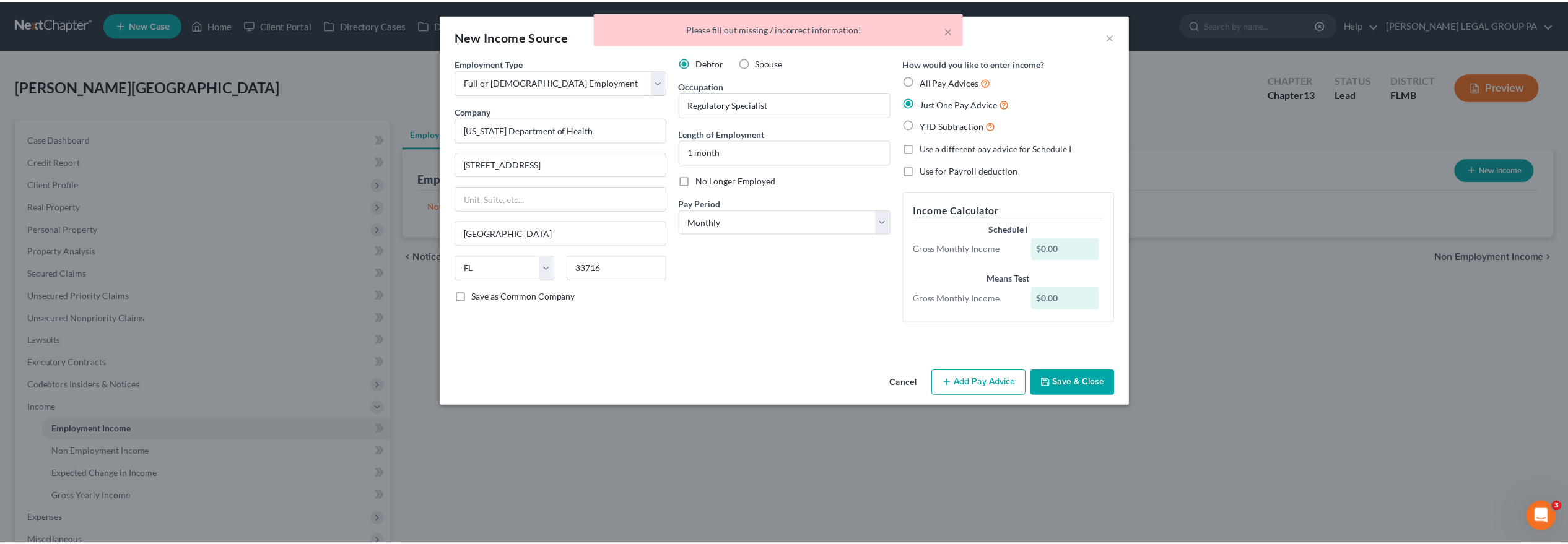
scroll to position [0, 0]
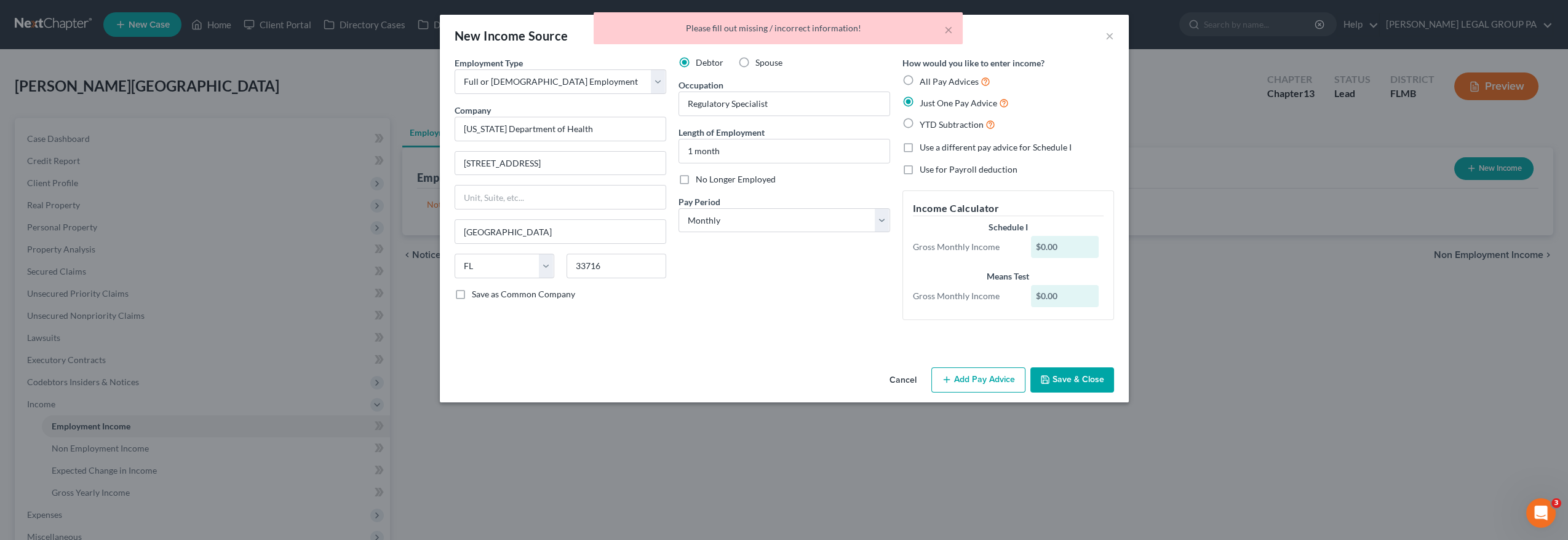
drag, startPoint x: 1082, startPoint y: 375, endPoint x: 1470, endPoint y: 197, distance: 426.9
click at [1082, 375] on button "Save & Close" at bounding box center [1072, 380] width 83 height 25
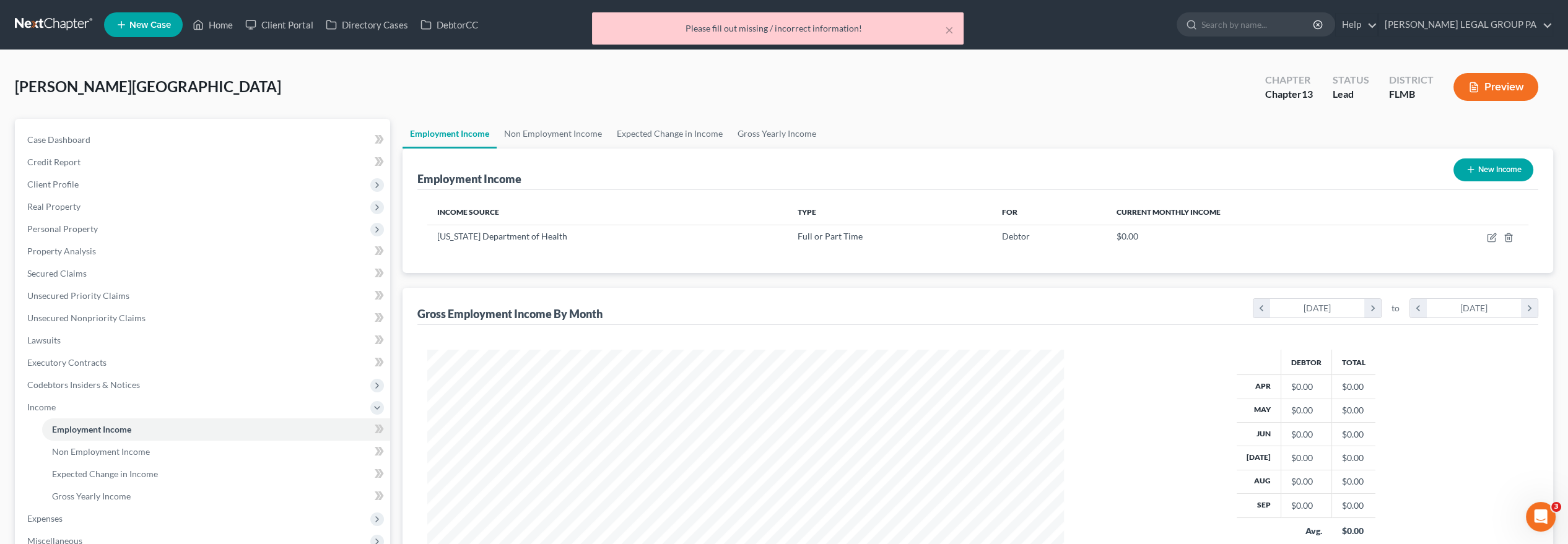
scroll to position [315, 657]
click at [1517, 166] on button "New Income" at bounding box center [1493, 169] width 80 height 23
select select "0"
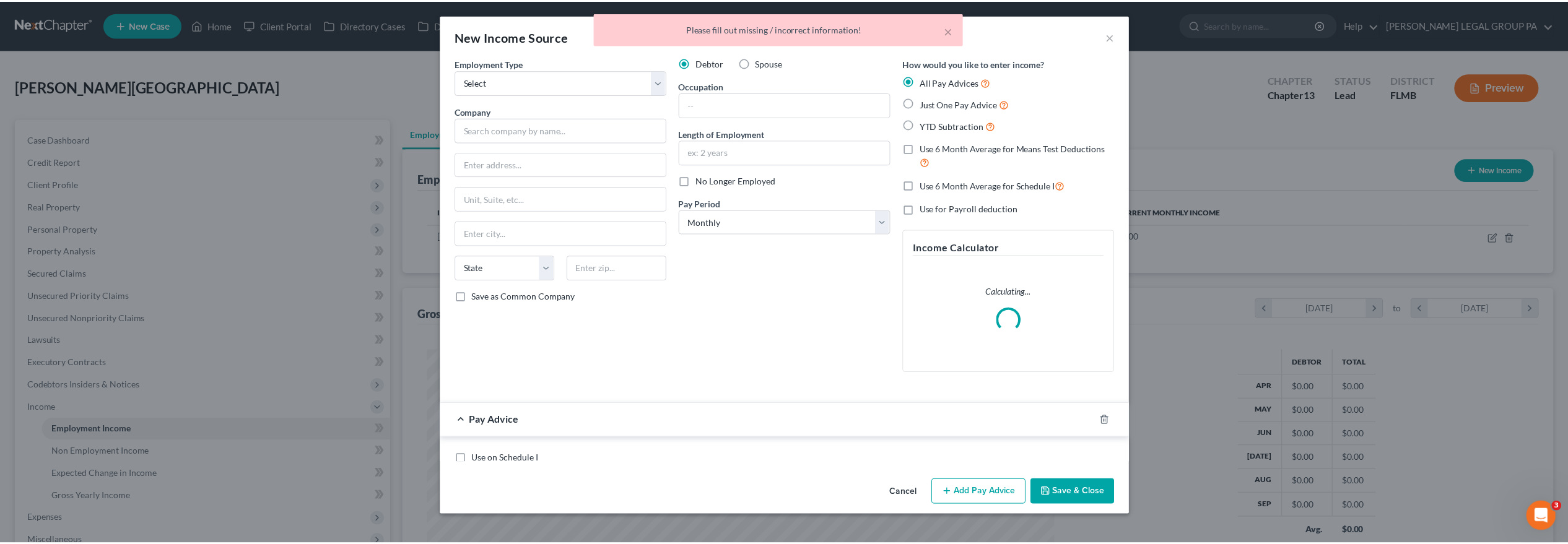
scroll to position [316, 661]
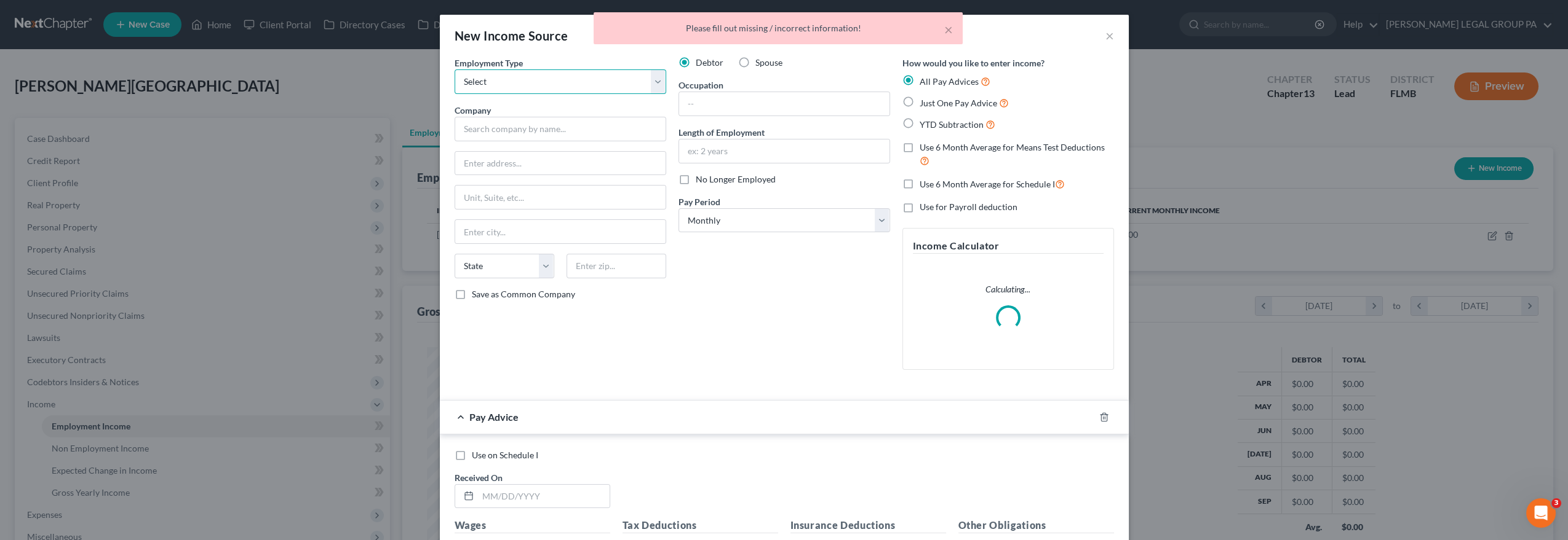
click at [544, 88] on select "Select Full or [DEMOGRAPHIC_DATA] Employment Self Employment" at bounding box center [560, 82] width 212 height 25
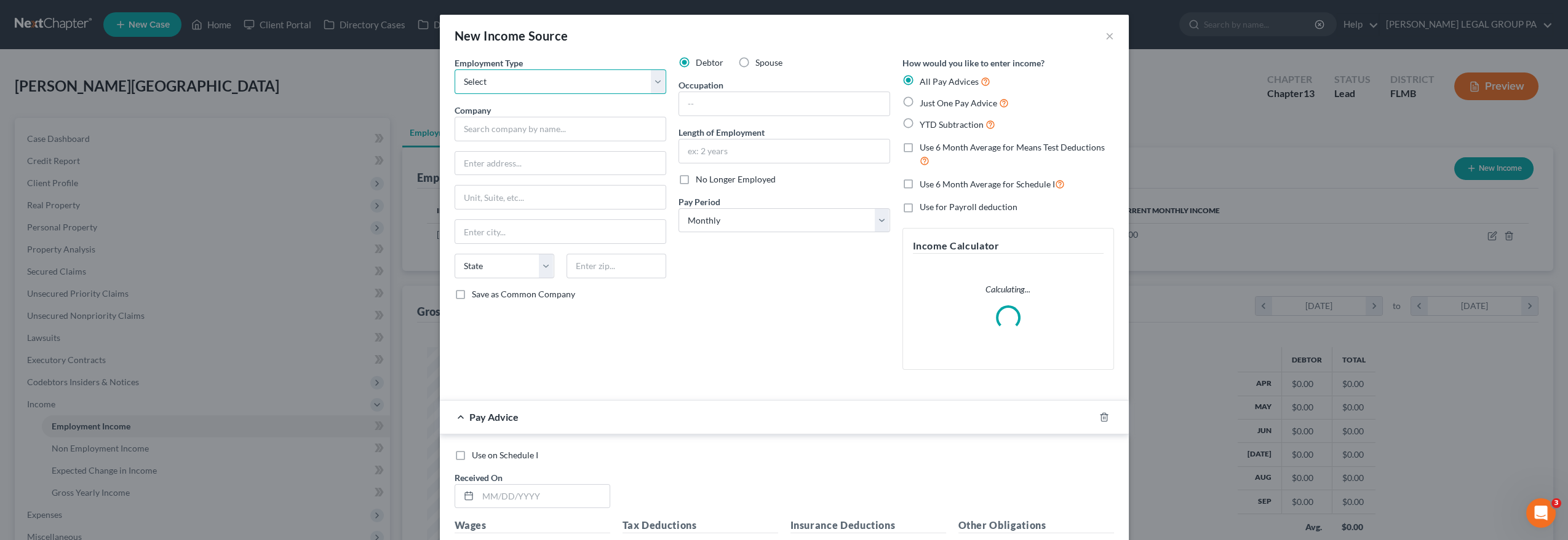
select select "0"
click at [454, 70] on select "Select Full or [DEMOGRAPHIC_DATA] Employment Self Employment" at bounding box center [560, 82] width 212 height 25
click at [561, 135] on input "text" at bounding box center [560, 129] width 212 height 25
type input "Dayforce"
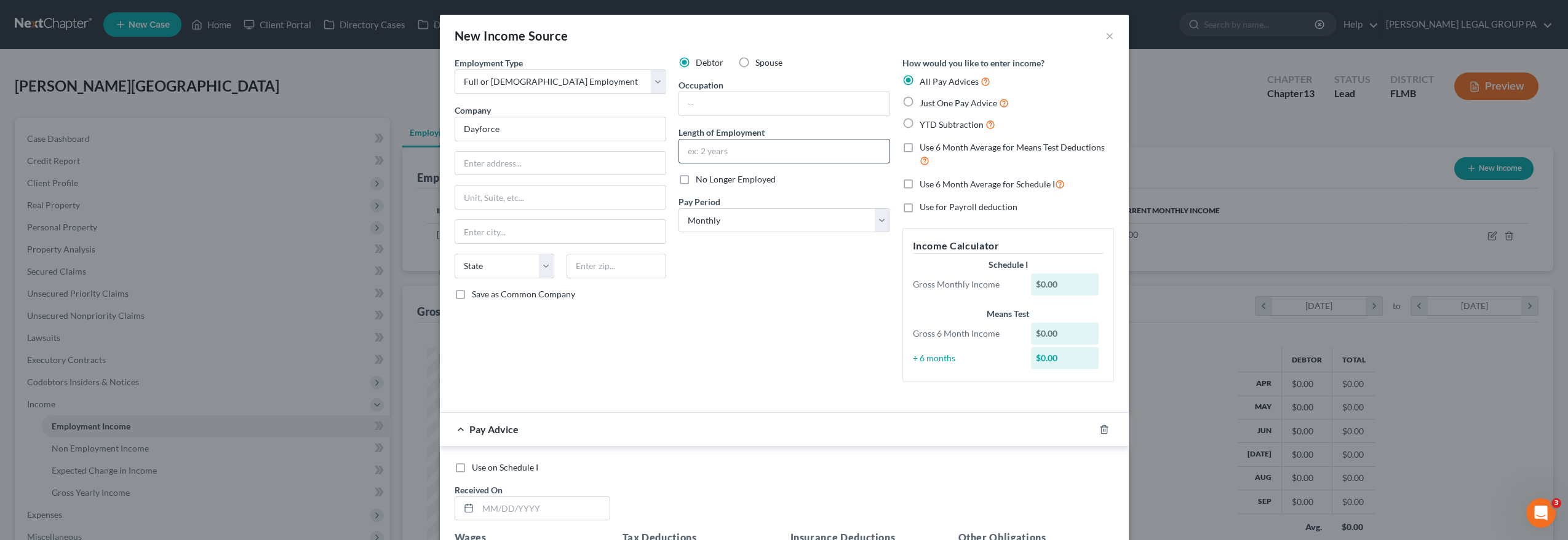
click at [775, 147] on input "text" at bounding box center [784, 151] width 211 height 24
type input "18 year"
click at [1106, 31] on button "×" at bounding box center [1109, 35] width 8 height 14
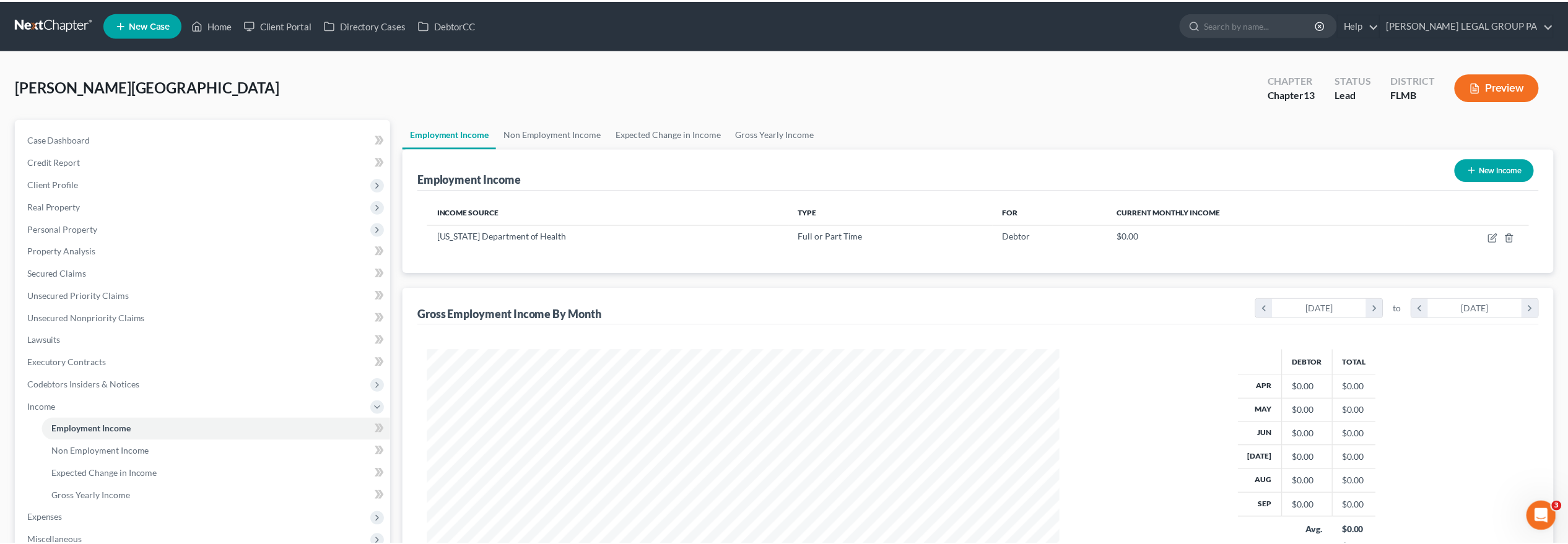
scroll to position [619026, 618743]
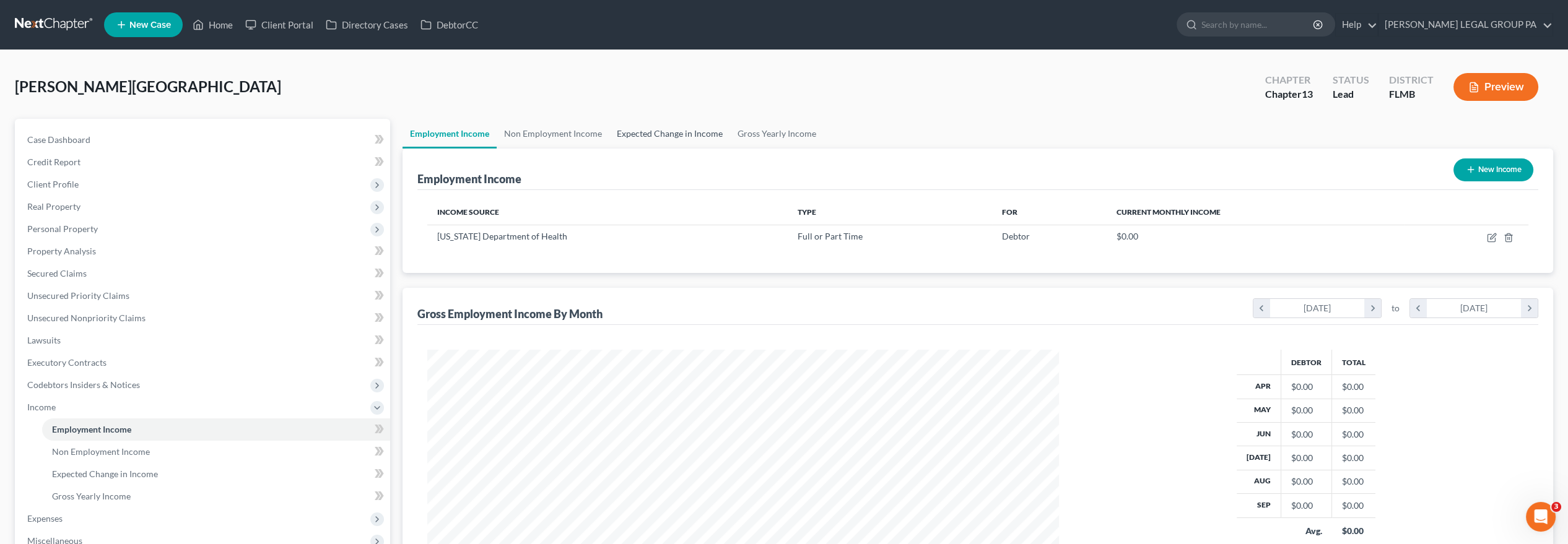
click at [684, 137] on link "Expected Change in Income" at bounding box center [669, 133] width 121 height 30
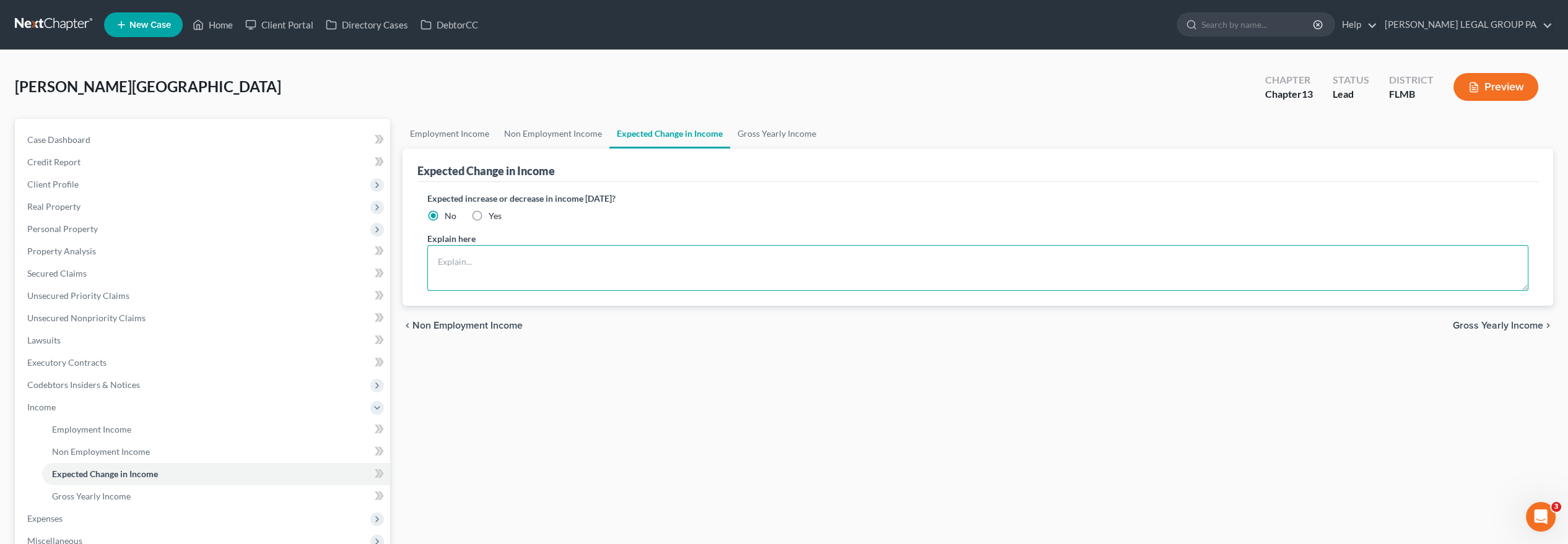
click at [639, 266] on textarea at bounding box center [978, 269] width 1101 height 46
click at [488, 216] on label "Yes" at bounding box center [494, 216] width 13 height 12
click at [494, 216] on input "Yes" at bounding box center [497, 213] width 8 height 8
radio input "true"
click at [504, 255] on textarea at bounding box center [978, 269] width 1101 height 46
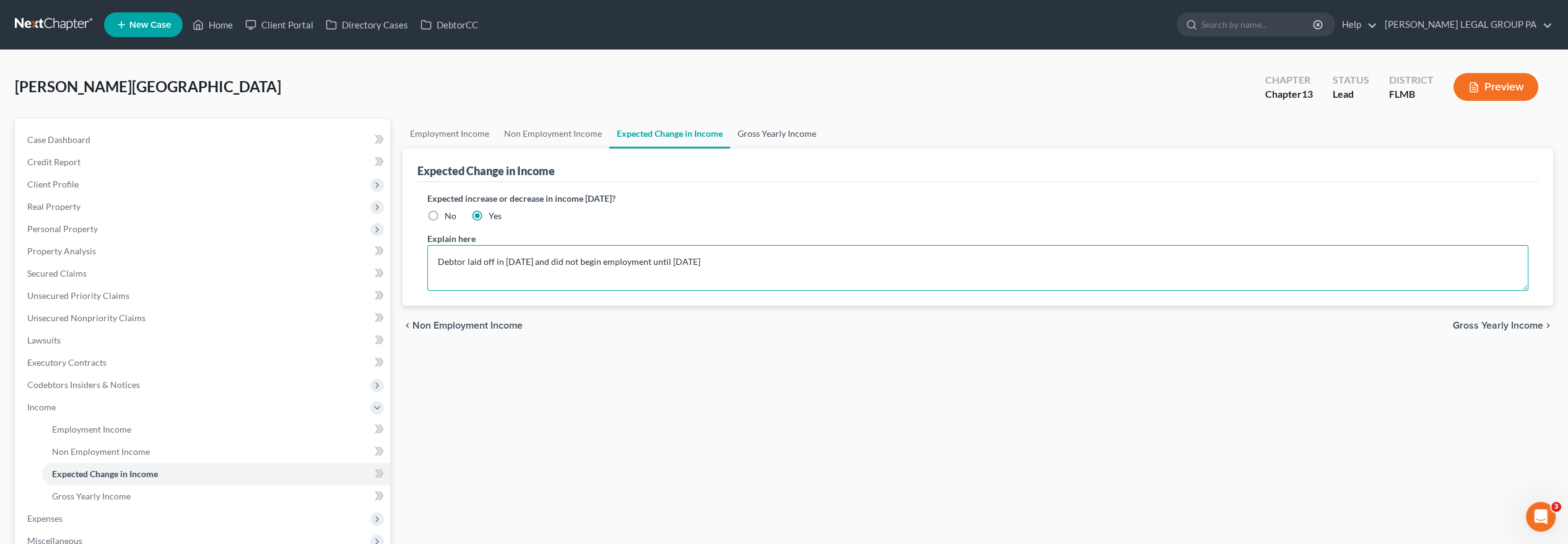
type textarea "Debtor laid off in [DATE] and did not begin employment until [DATE]"
click at [803, 131] on link "Gross Yearly Income" at bounding box center [777, 133] width 93 height 30
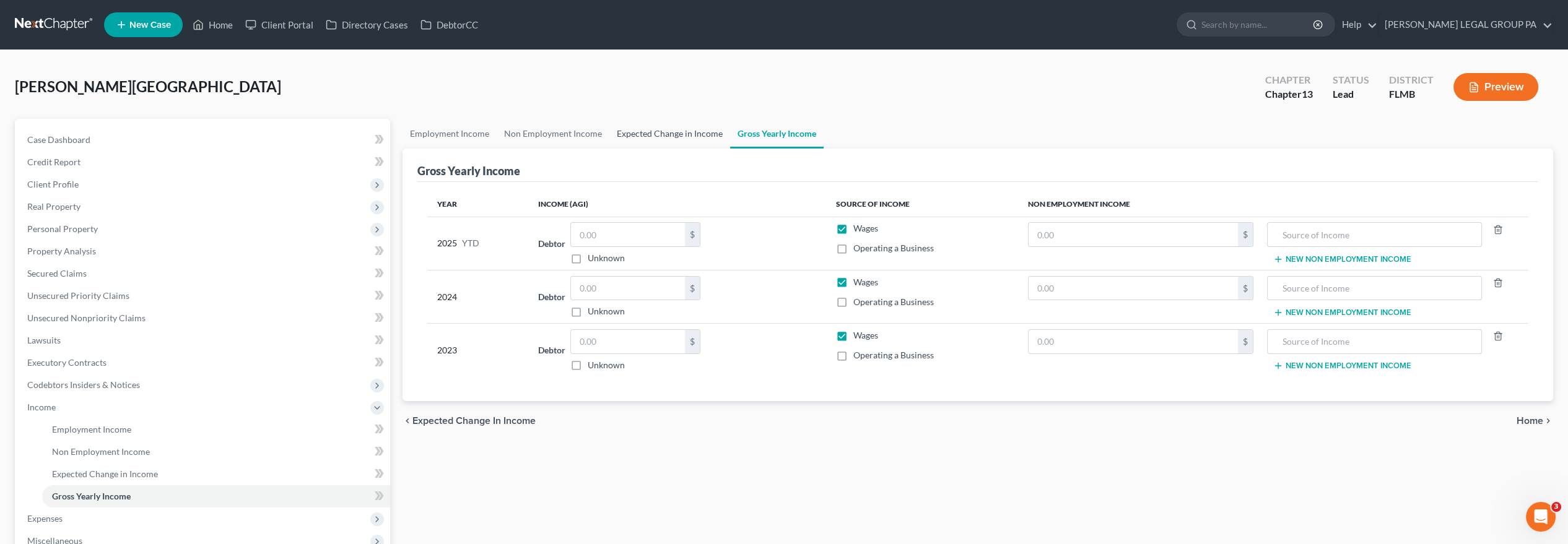
click at [684, 133] on link "Expected Change in Income" at bounding box center [669, 133] width 121 height 30
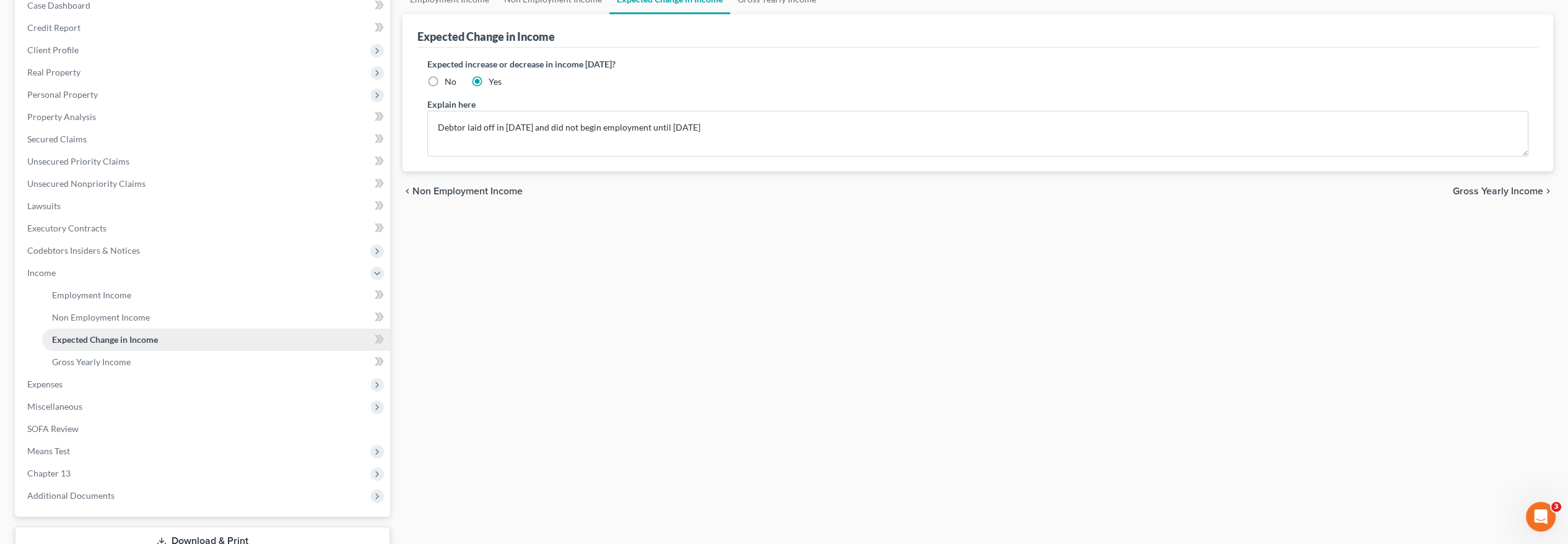
scroll to position [138, 0]
click at [106, 381] on span "Expenses" at bounding box center [204, 381] width 373 height 22
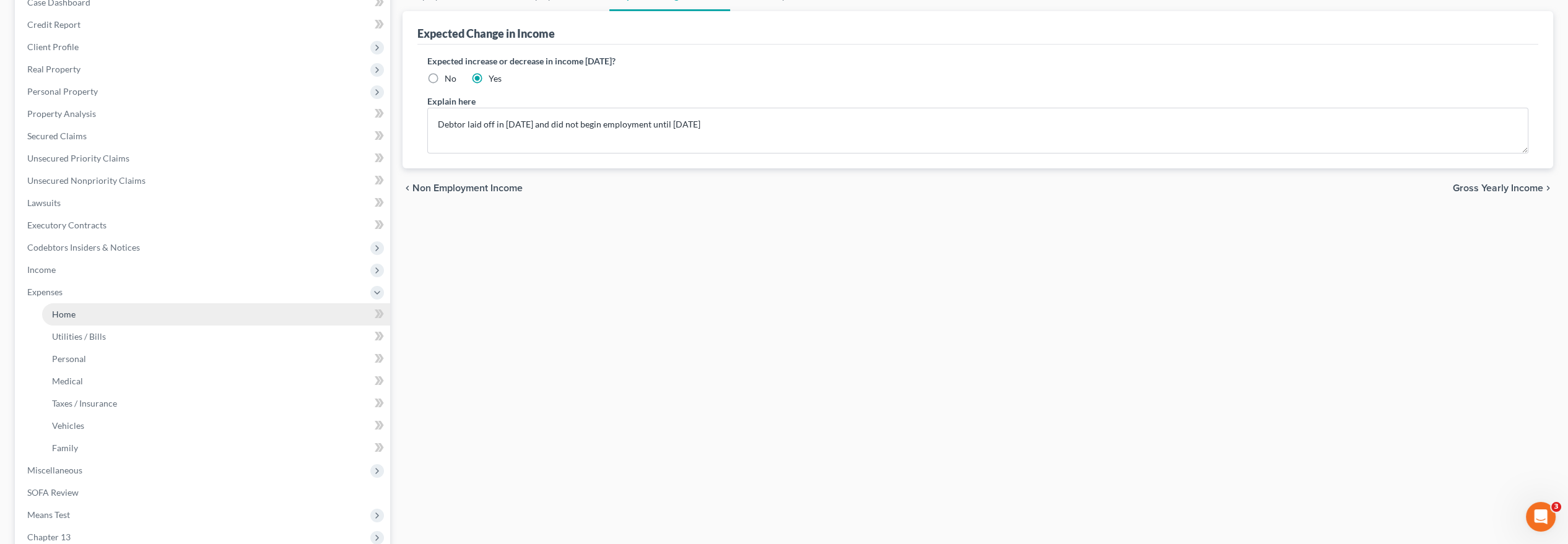
click at [96, 316] on link "Home" at bounding box center [216, 315] width 348 height 22
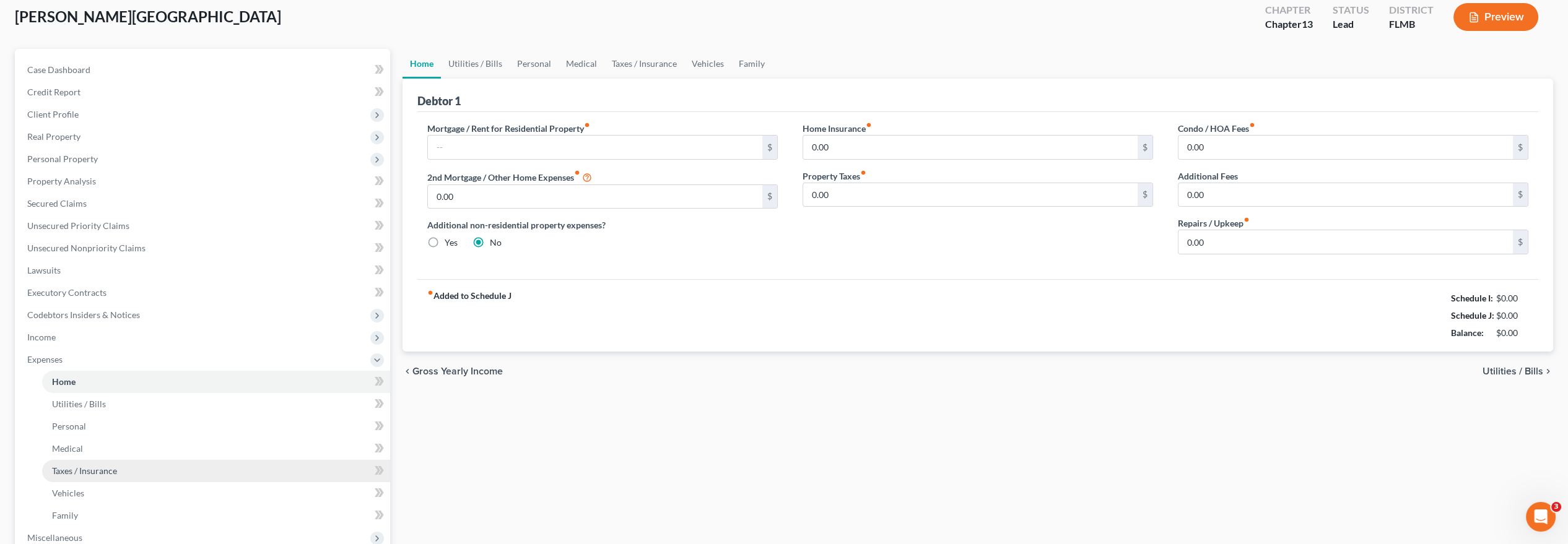
scroll to position [138, 0]
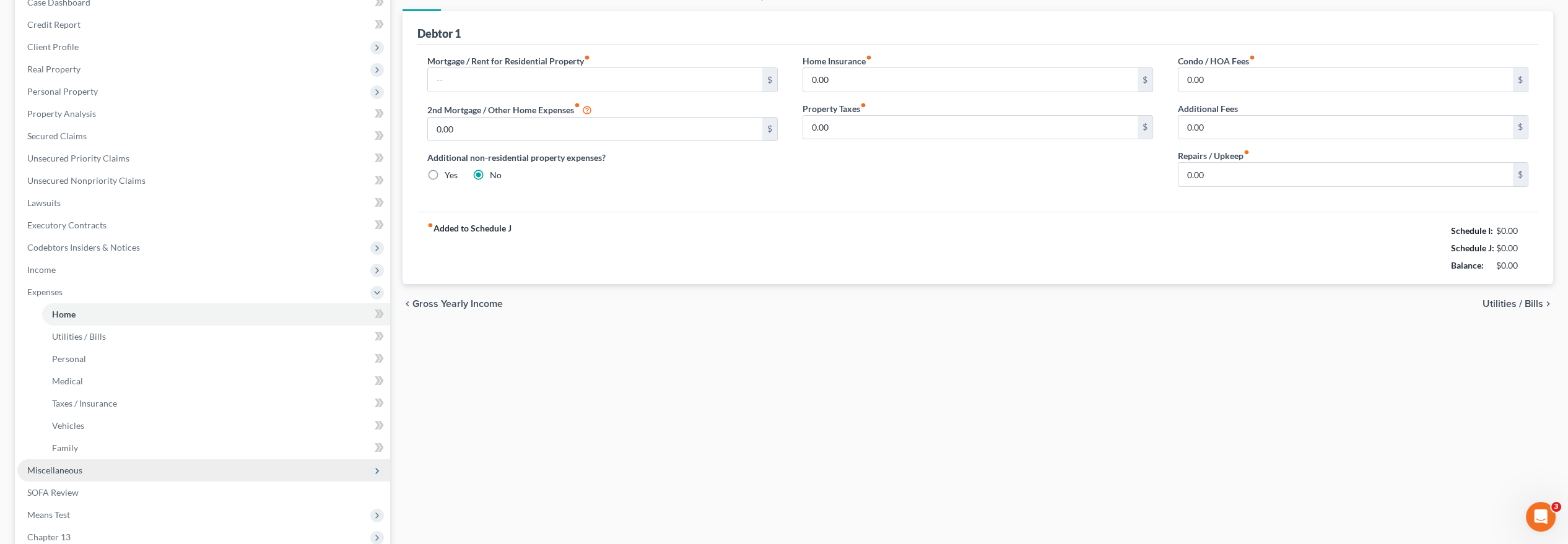
click at [154, 472] on span "Miscellaneous" at bounding box center [204, 470] width 373 height 22
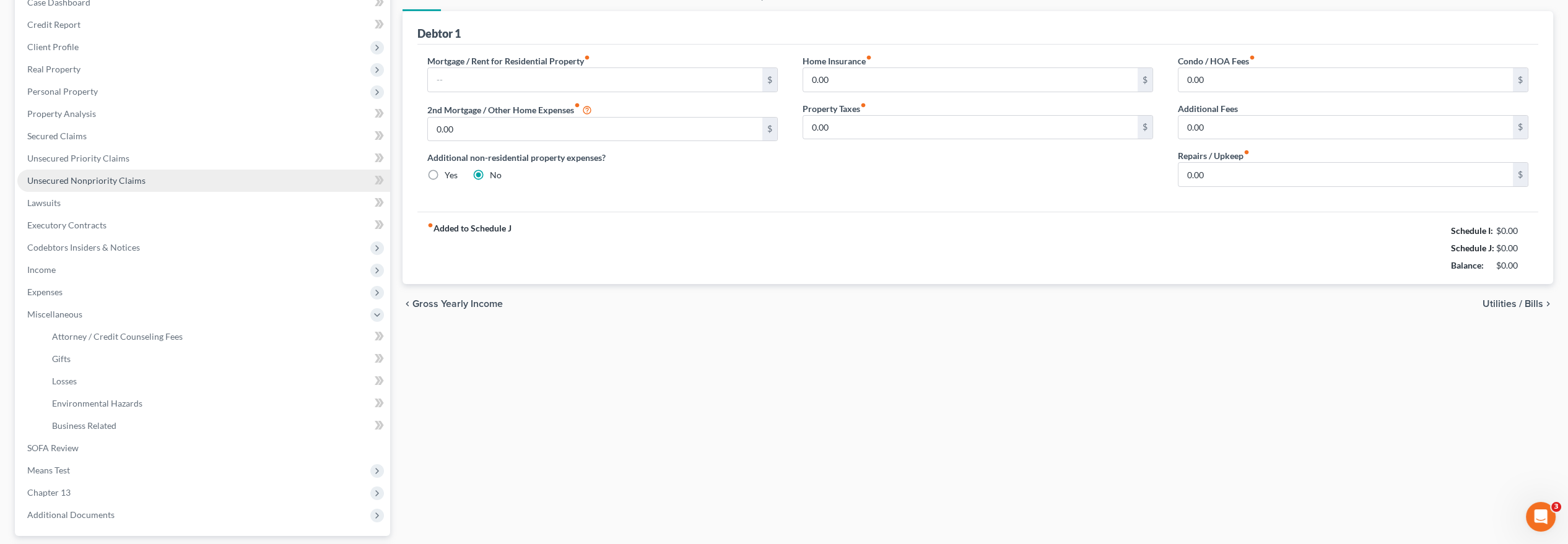
click at [90, 183] on span "Unsecured Nonpriority Claims" at bounding box center [86, 180] width 118 height 10
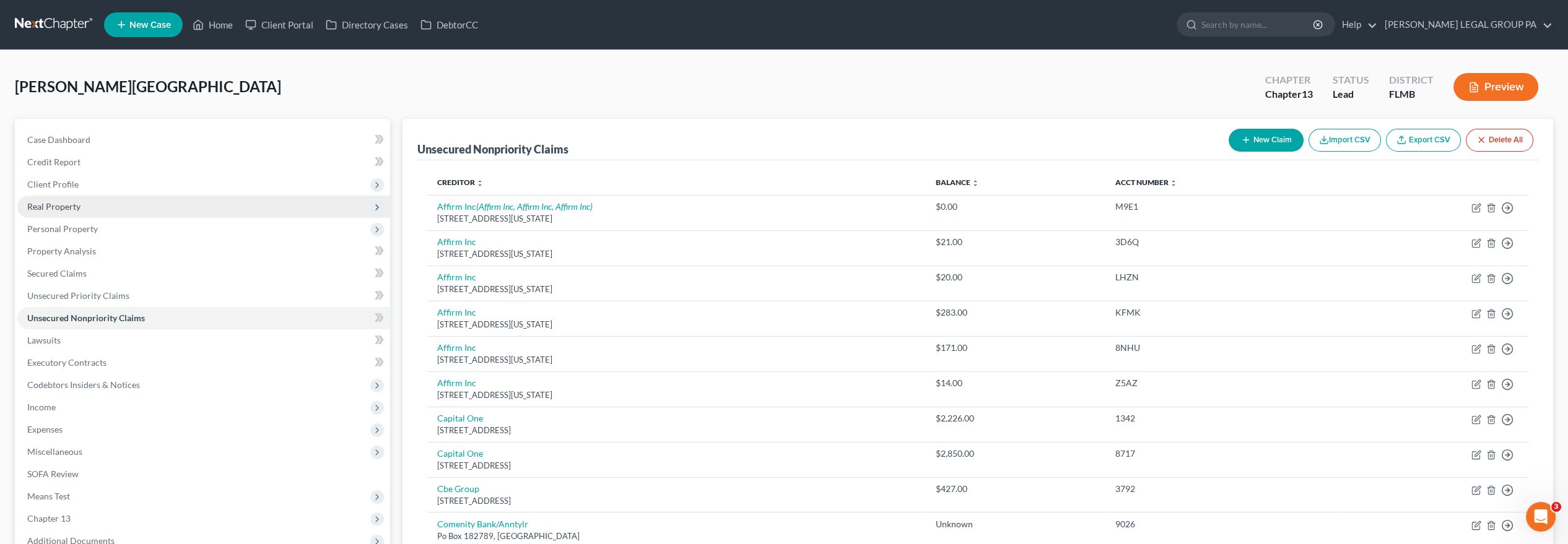
click at [111, 210] on span "Real Property" at bounding box center [204, 207] width 373 height 22
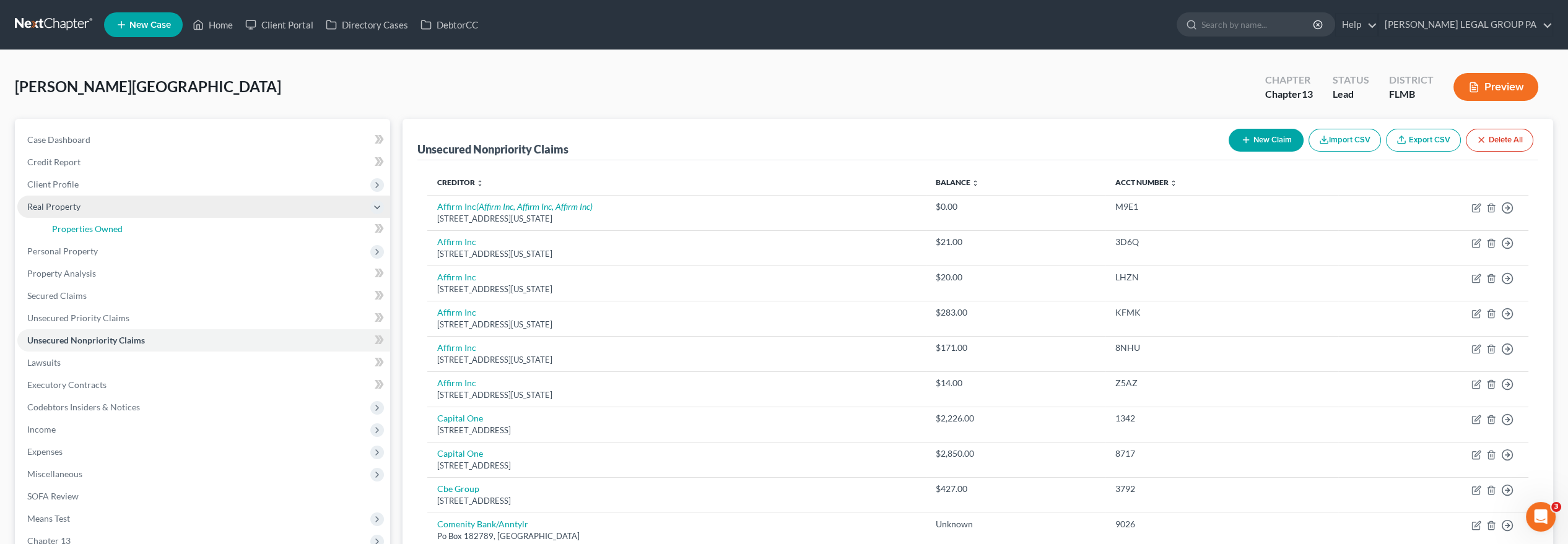
click at [119, 228] on span "Properties Owned" at bounding box center [87, 228] width 71 height 10
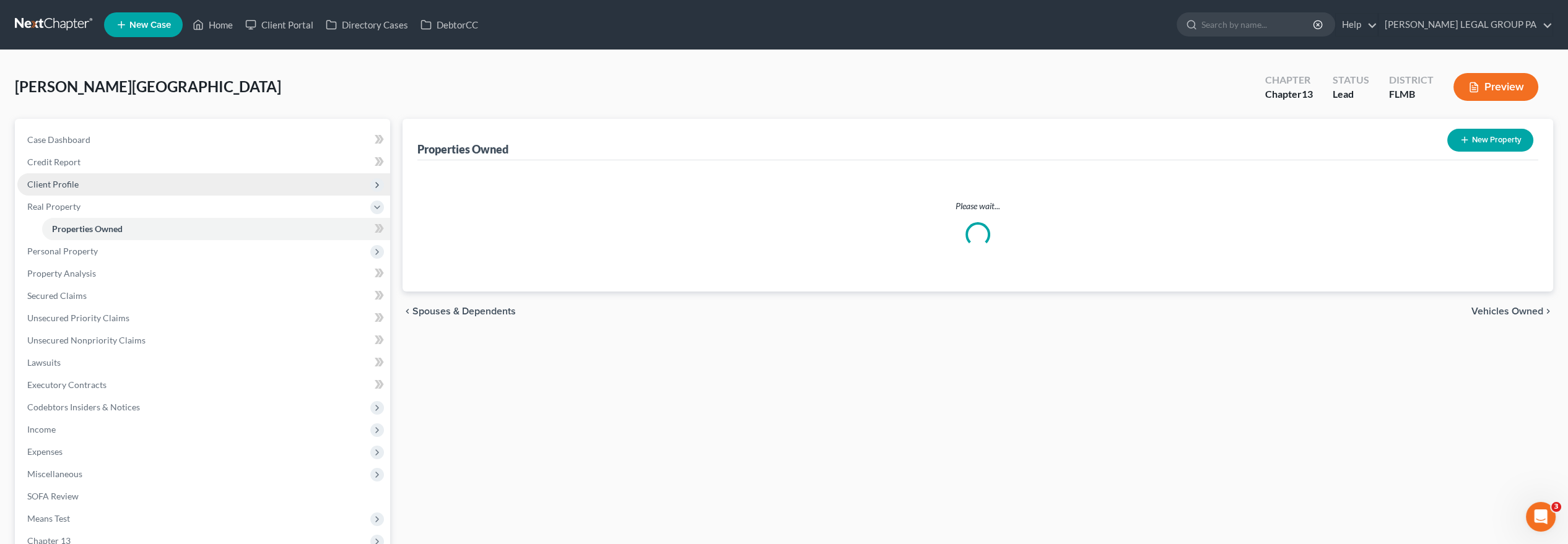
click at [93, 181] on span "Client Profile" at bounding box center [204, 185] width 373 height 22
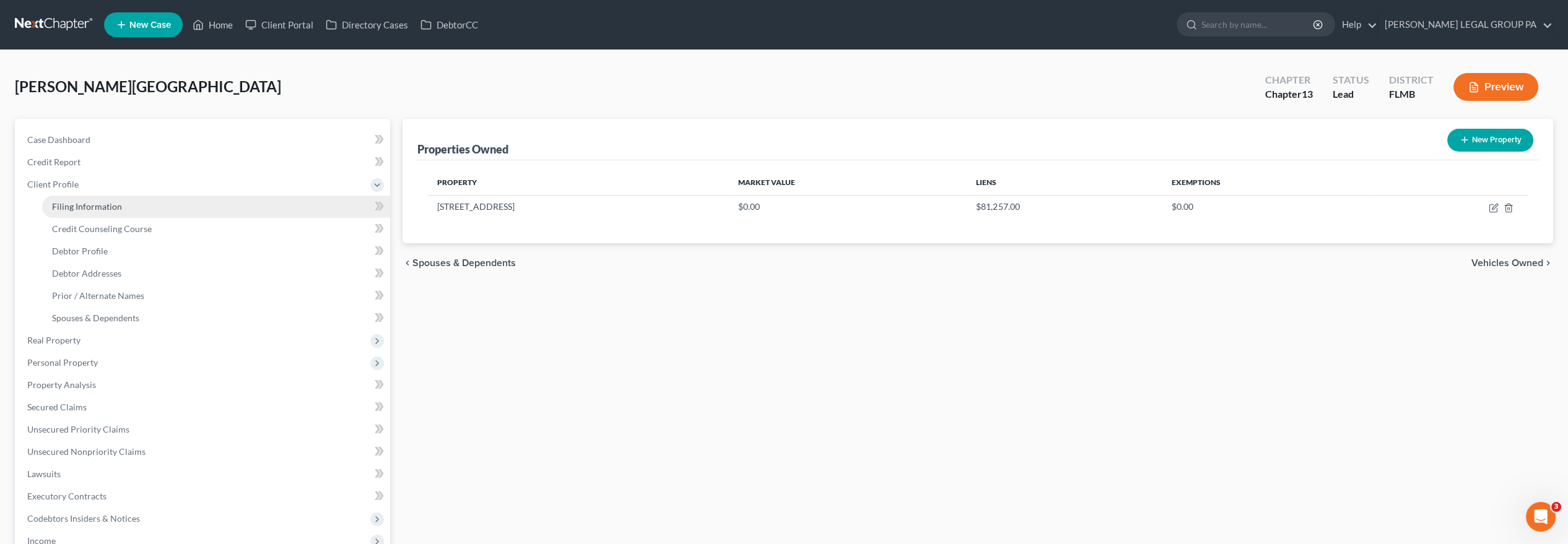
click at [107, 198] on link "Filing Information" at bounding box center [216, 207] width 348 height 22
select select "1"
select select "0"
select select "3"
select select "15"
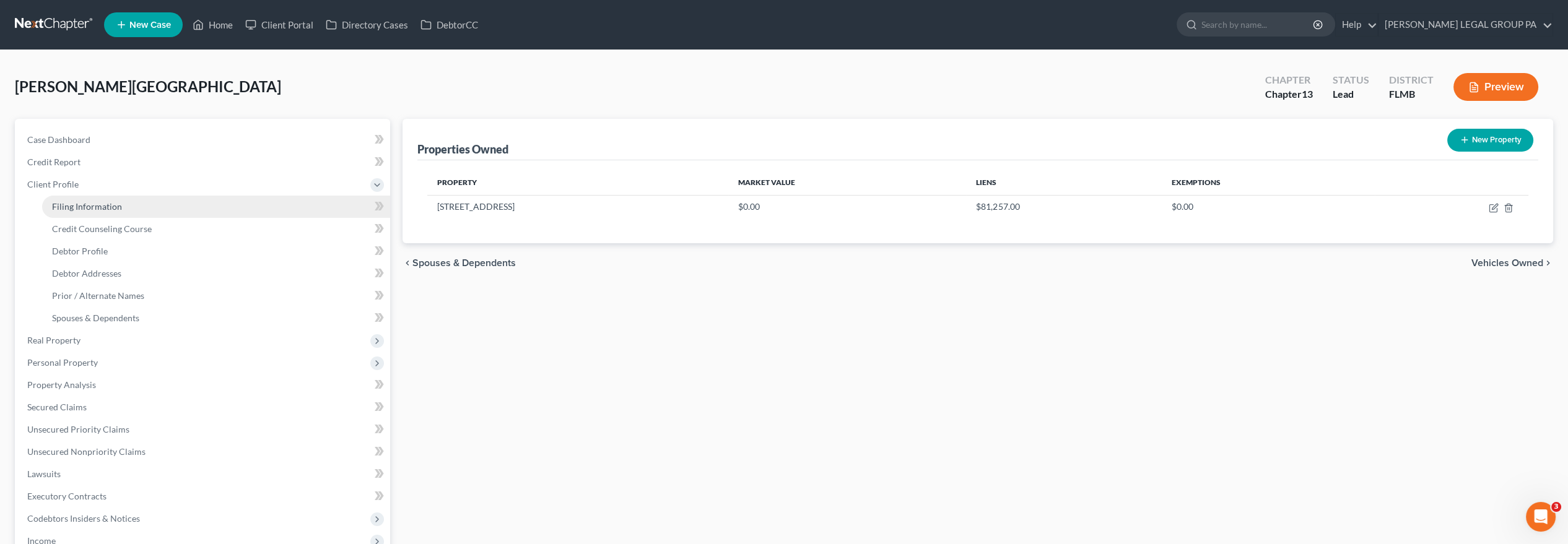
select select "0"
select select "9"
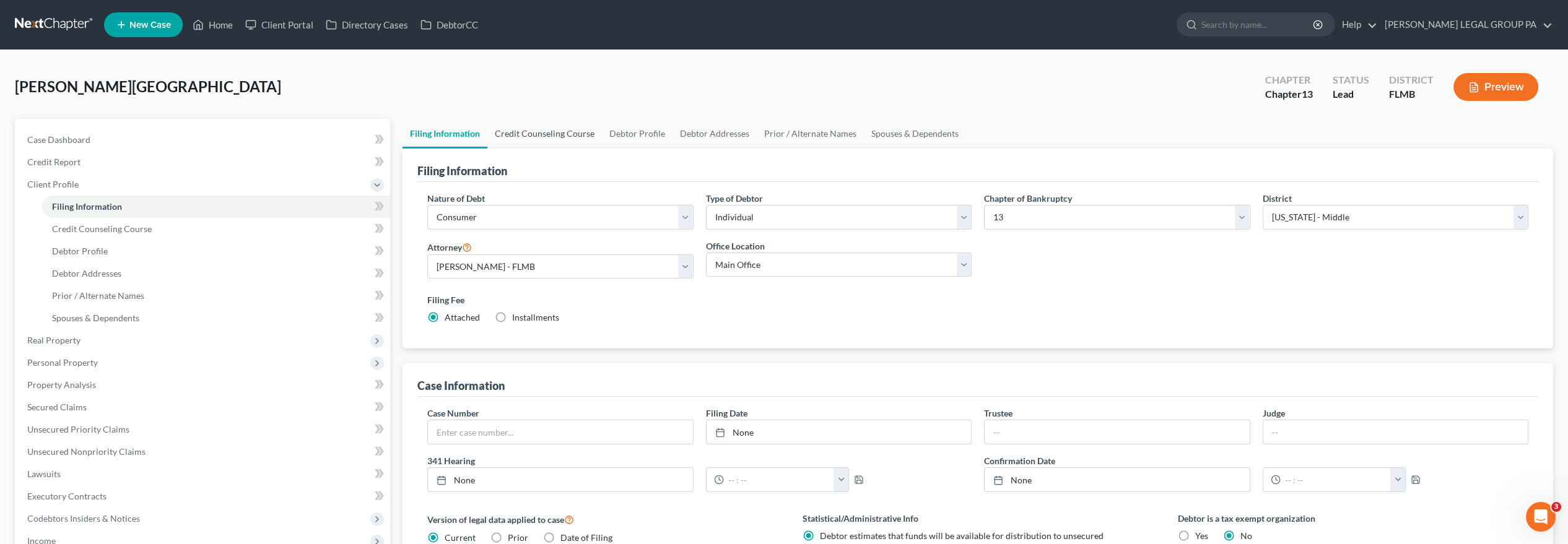
click at [547, 132] on link "Credit Counseling Course" at bounding box center [545, 133] width 115 height 30
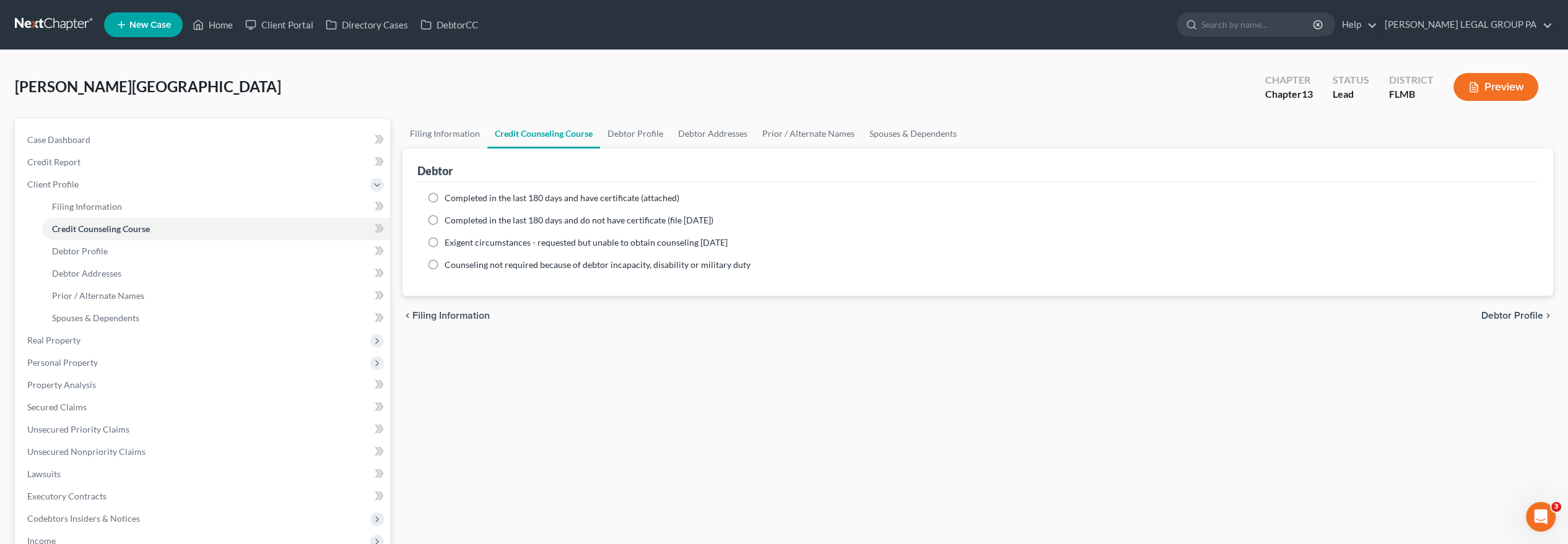
click at [445, 197] on label "Completed in the last 180 days and have certificate (attached)" at bounding box center [562, 198] width 234 height 12
click at [450, 197] on input "Completed in the last 180 days and have certificate (attached)" at bounding box center [453, 195] width 8 height 8
radio input "true"
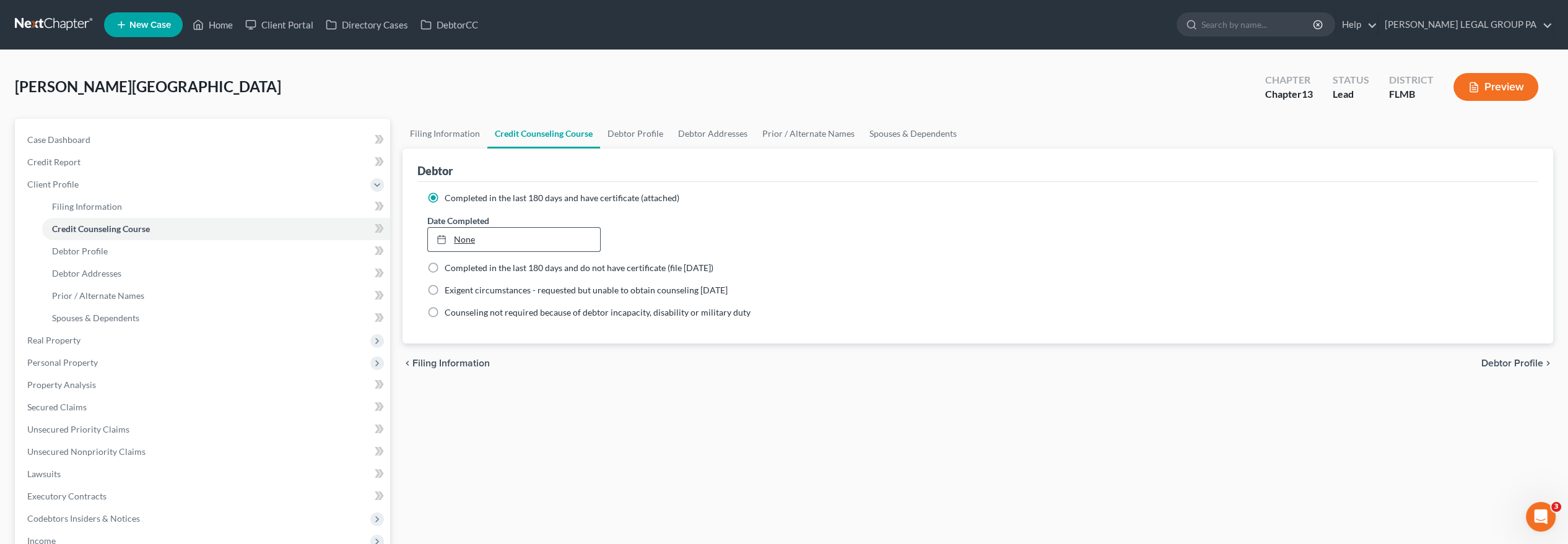
drag, startPoint x: 464, startPoint y: 239, endPoint x: 472, endPoint y: 239, distance: 8.0
click at [464, 239] on link "None" at bounding box center [513, 239] width 172 height 24
type input "[DATE]"
click at [809, 407] on div "Filing Information Credit Counseling Course Debtor Profile Debtor Addresses Pri…" at bounding box center [978, 443] width 1163 height 648
click at [640, 124] on link "Debtor Profile" at bounding box center [636, 133] width 71 height 30
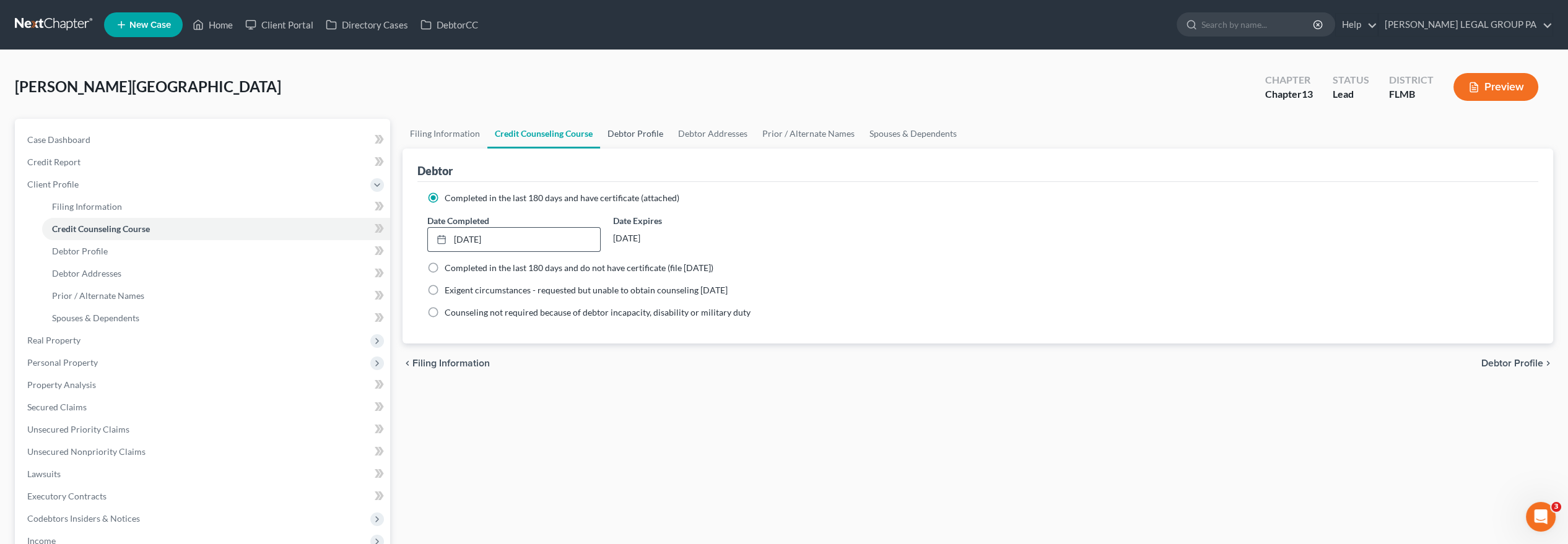
select select "2"
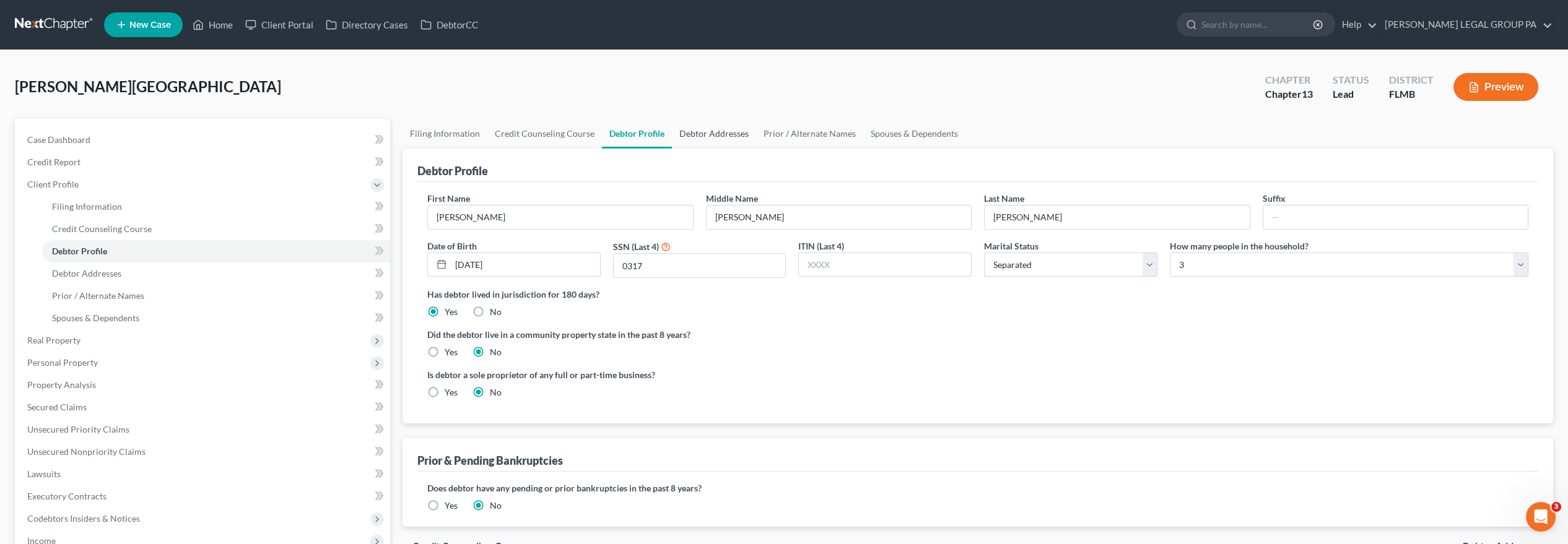
click at [695, 135] on link "Debtor Addresses" at bounding box center [714, 133] width 84 height 30
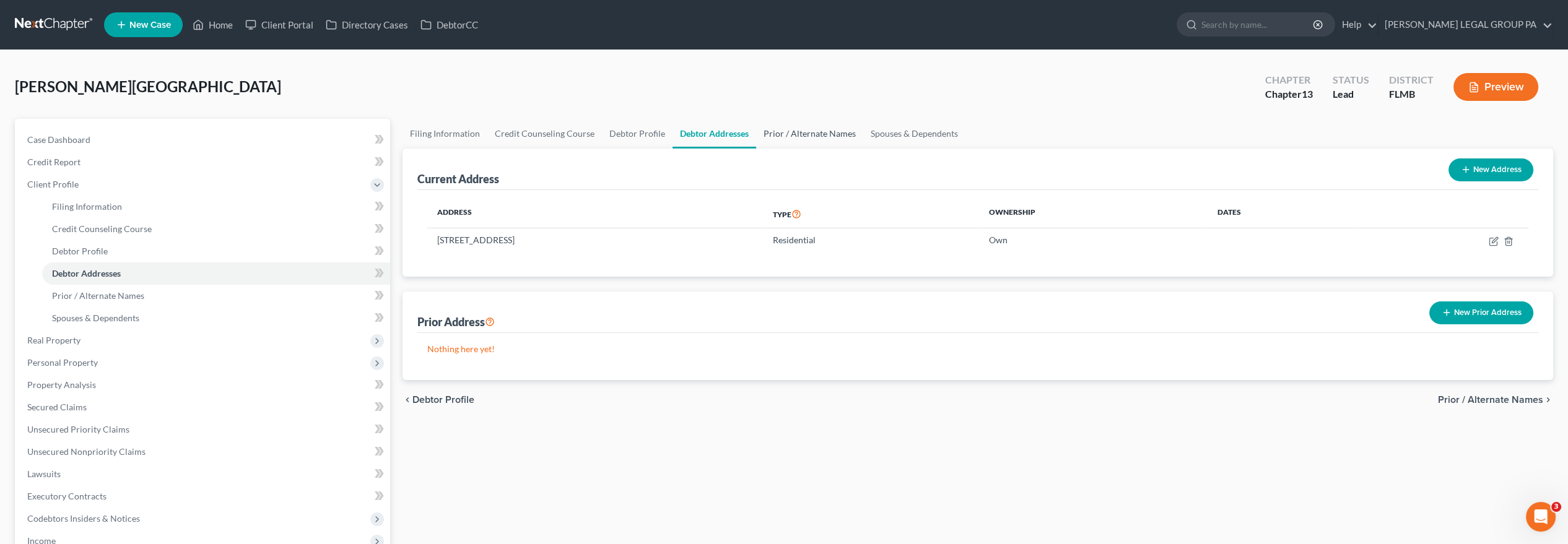
click at [798, 135] on link "Prior / Alternate Names" at bounding box center [809, 133] width 107 height 30
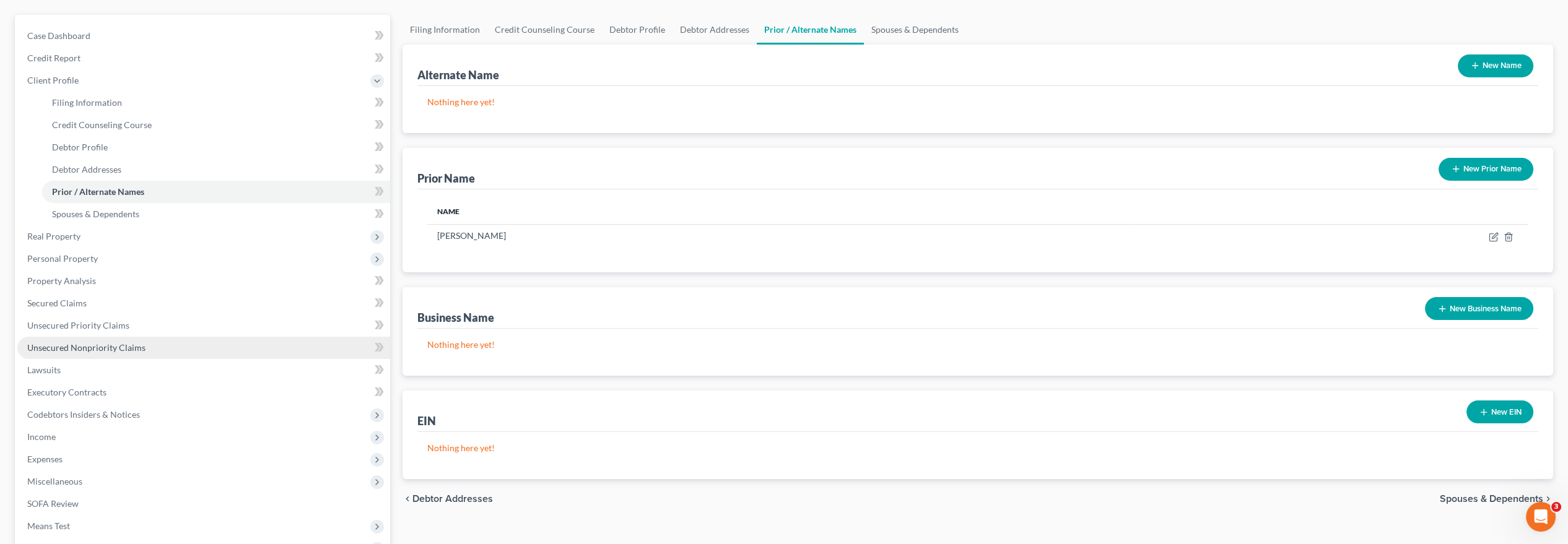
scroll to position [138, 0]
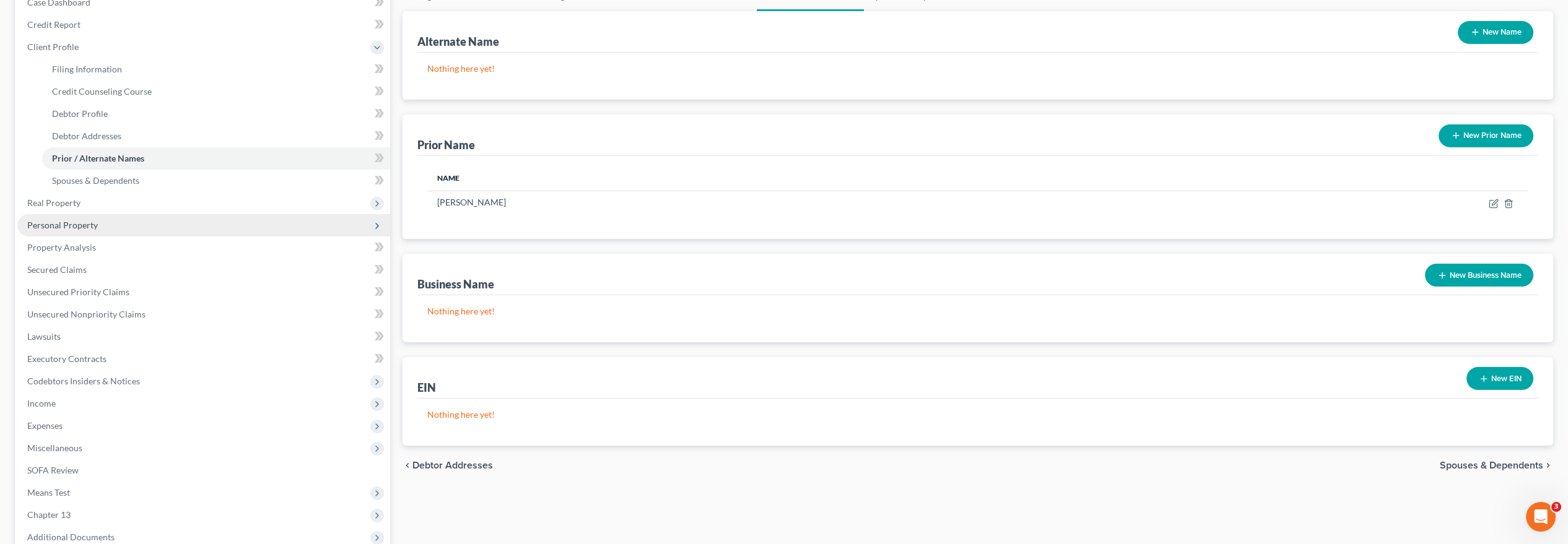
click at [86, 228] on span "Personal Property" at bounding box center [62, 225] width 71 height 10
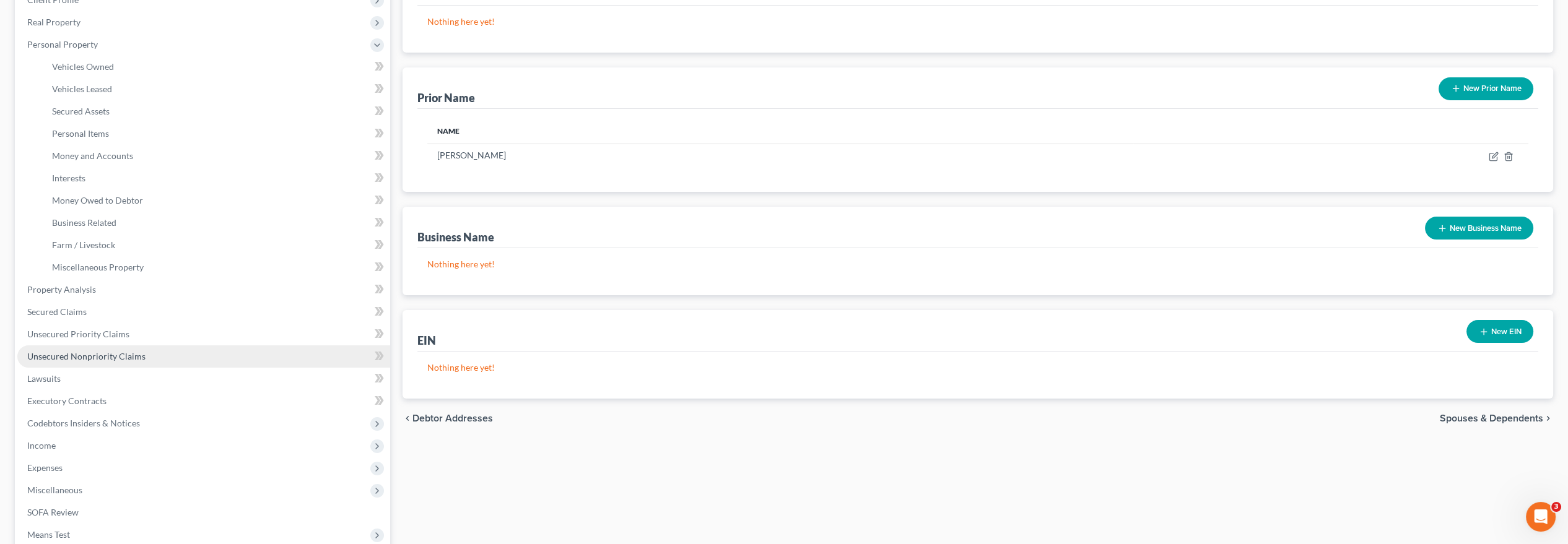
scroll to position [206, 0]
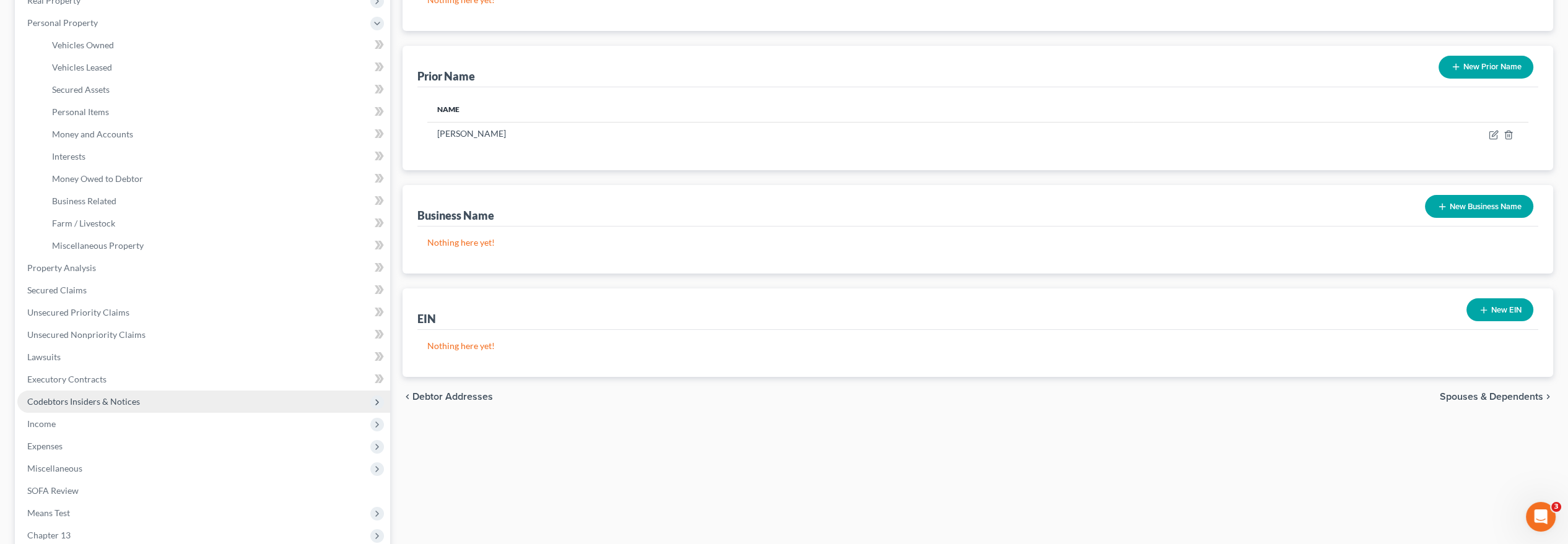
click at [260, 399] on span "Codebtors Insiders & Notices" at bounding box center [204, 402] width 373 height 22
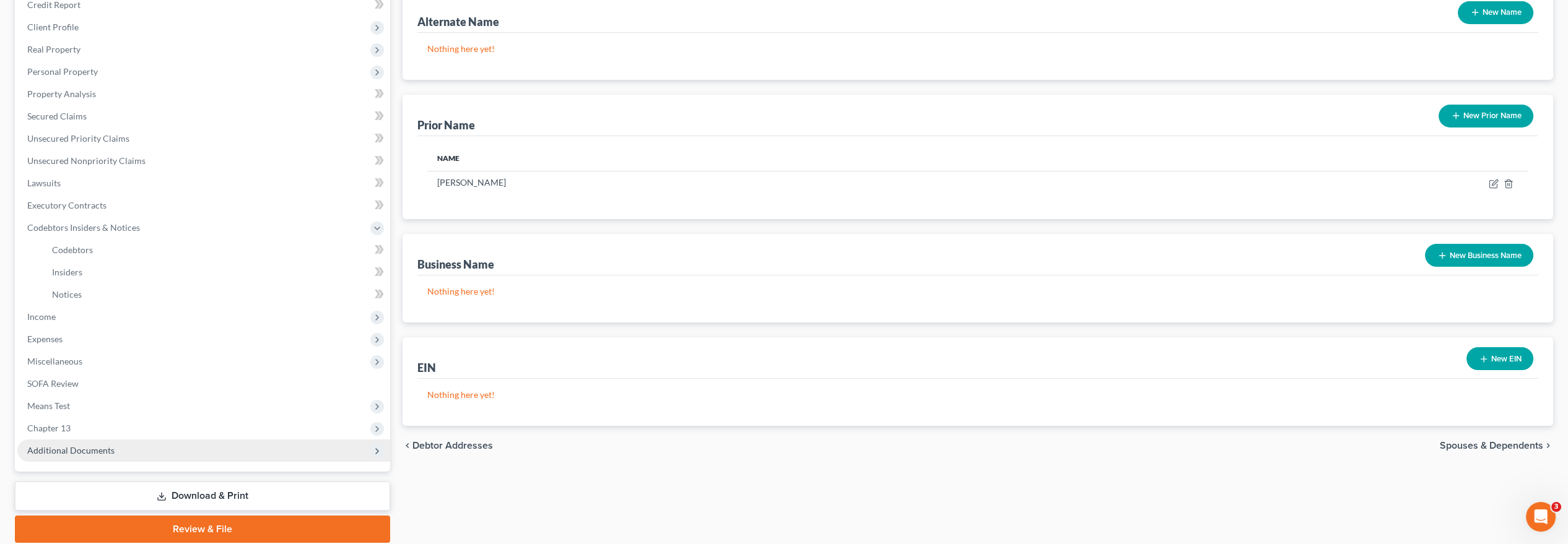
scroll to position [201, 0]
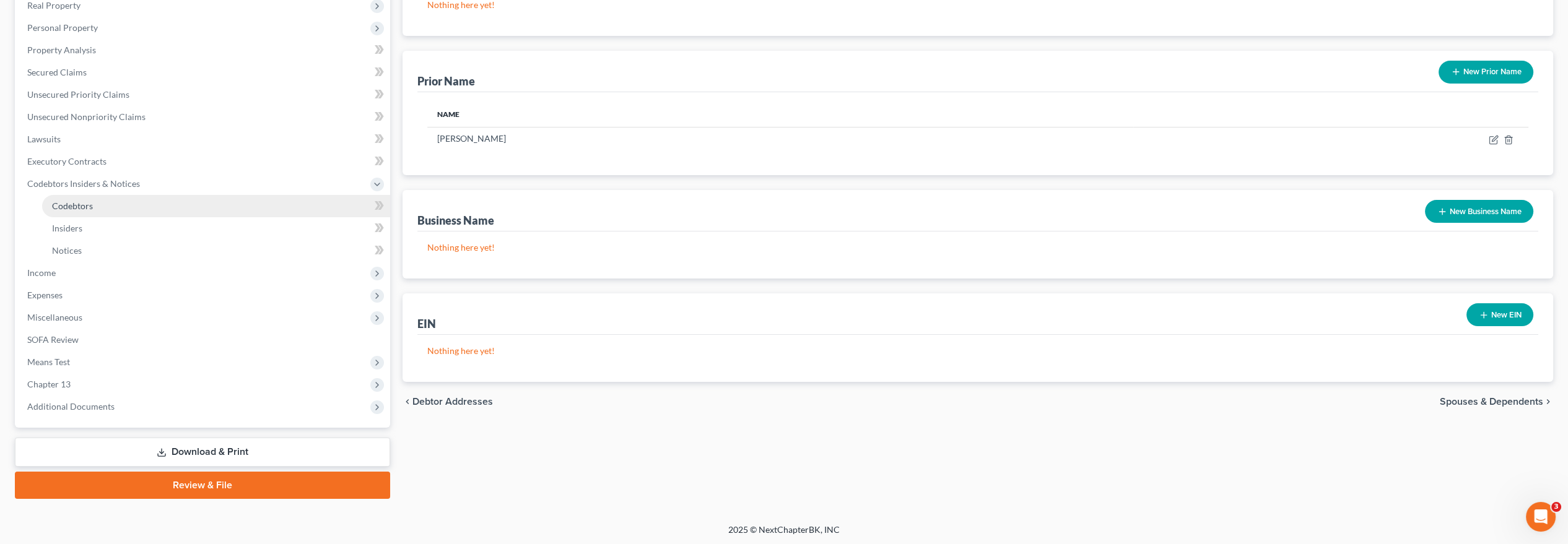
click at [93, 213] on link "Codebtors" at bounding box center [216, 206] width 348 height 22
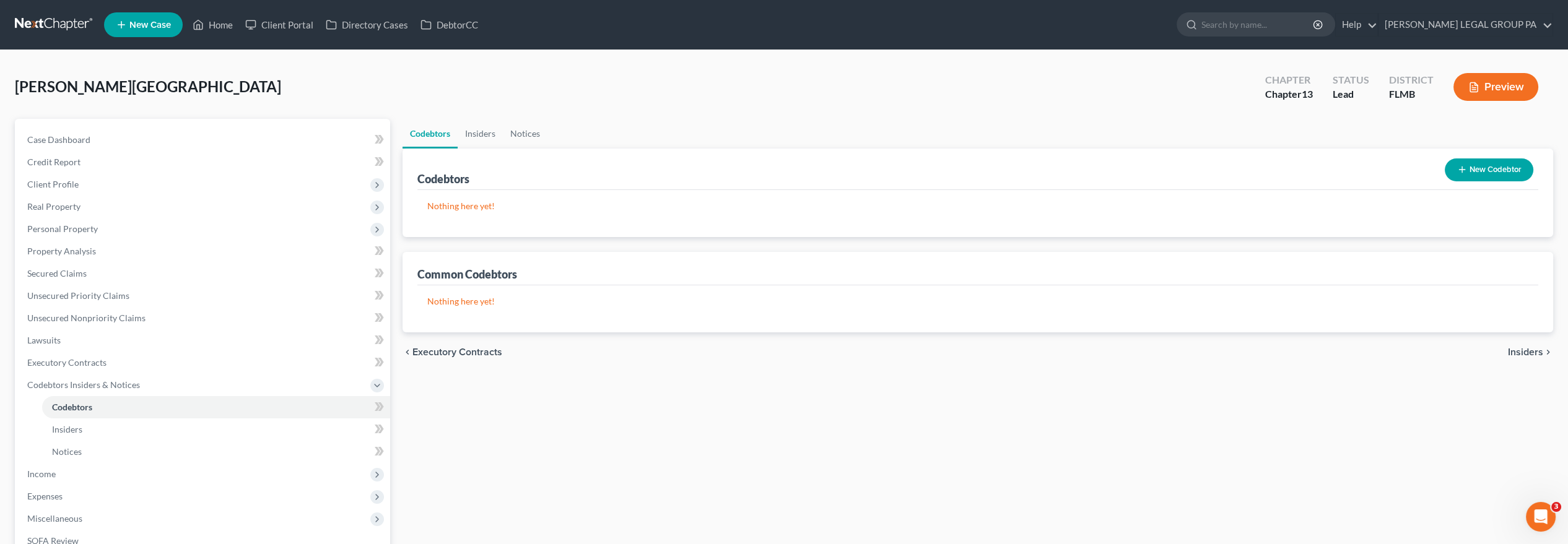
click at [1494, 172] on button "New Codebtor" at bounding box center [1489, 169] width 89 height 23
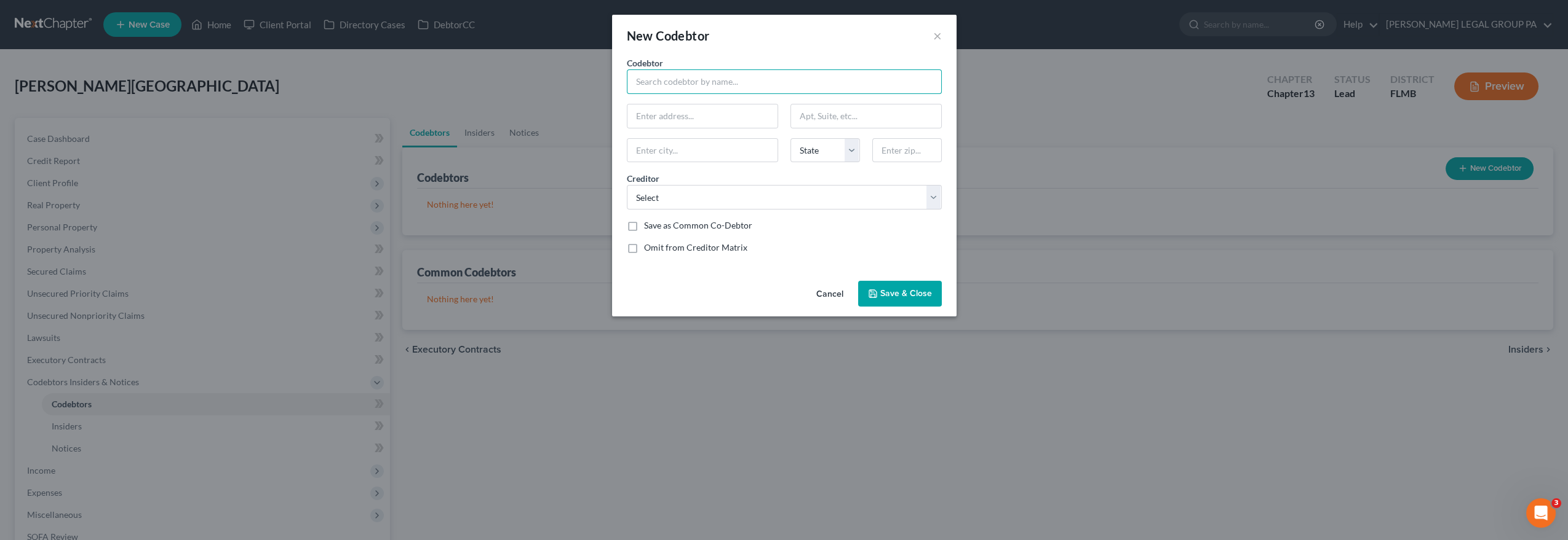
click at [658, 80] on input "text" at bounding box center [784, 82] width 315 height 25
type input "[PERSON_NAME]"
drag, startPoint x: 706, startPoint y: 110, endPoint x: 715, endPoint y: 124, distance: 16.6
click at [707, 110] on input "text" at bounding box center [702, 116] width 150 height 24
click at [740, 195] on select "Select Grow Financial Fcu Dept Of Ed/Aidvantage Mohela/Navient Dept Of Ed/Aidva…" at bounding box center [784, 197] width 315 height 25
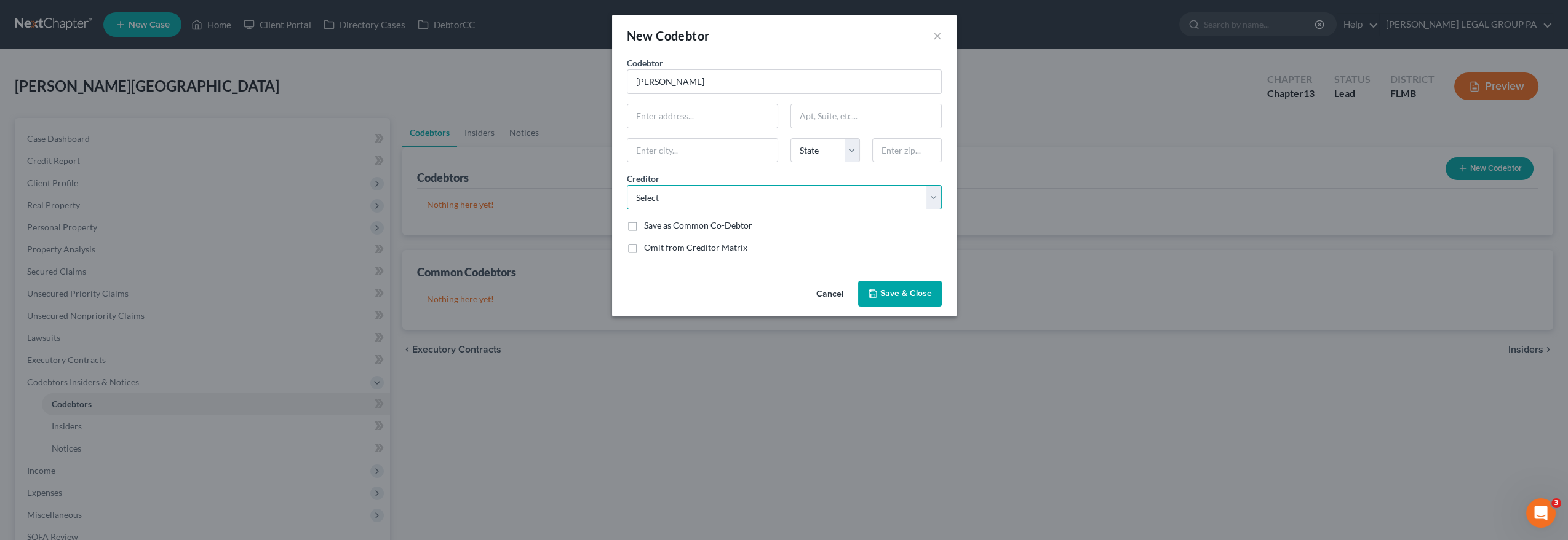
select select "1"
click at [627, 185] on select "Select Grow Financial Fcu Dept Of Ed/Aidvantage Mohela/Navient Dept Of Ed/Aidva…" at bounding box center [784, 197] width 315 height 25
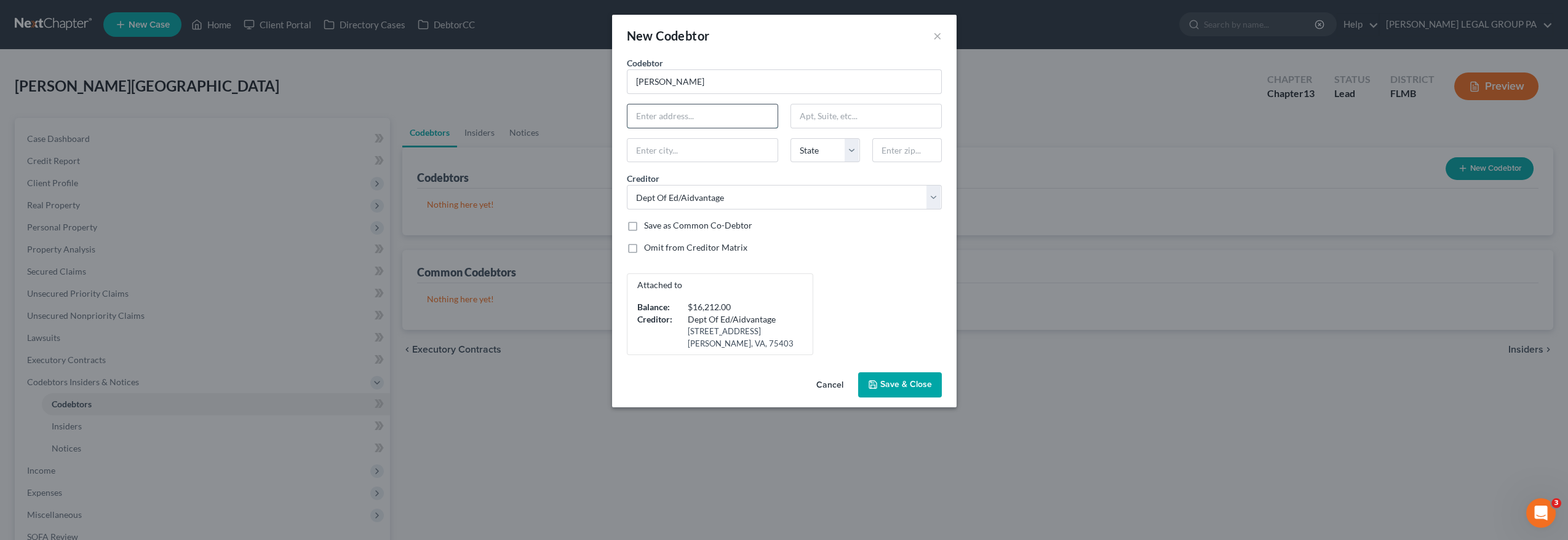
click at [702, 115] on input "text" at bounding box center [702, 116] width 150 height 24
click at [742, 118] on input "text" at bounding box center [702, 116] width 150 height 24
click at [644, 224] on label "Save as Common Co-Debtor" at bounding box center [697, 225] width 108 height 12
click at [649, 224] on input "Save as Common Co-Debtor" at bounding box center [652, 222] width 8 height 8
checkbox input "true"
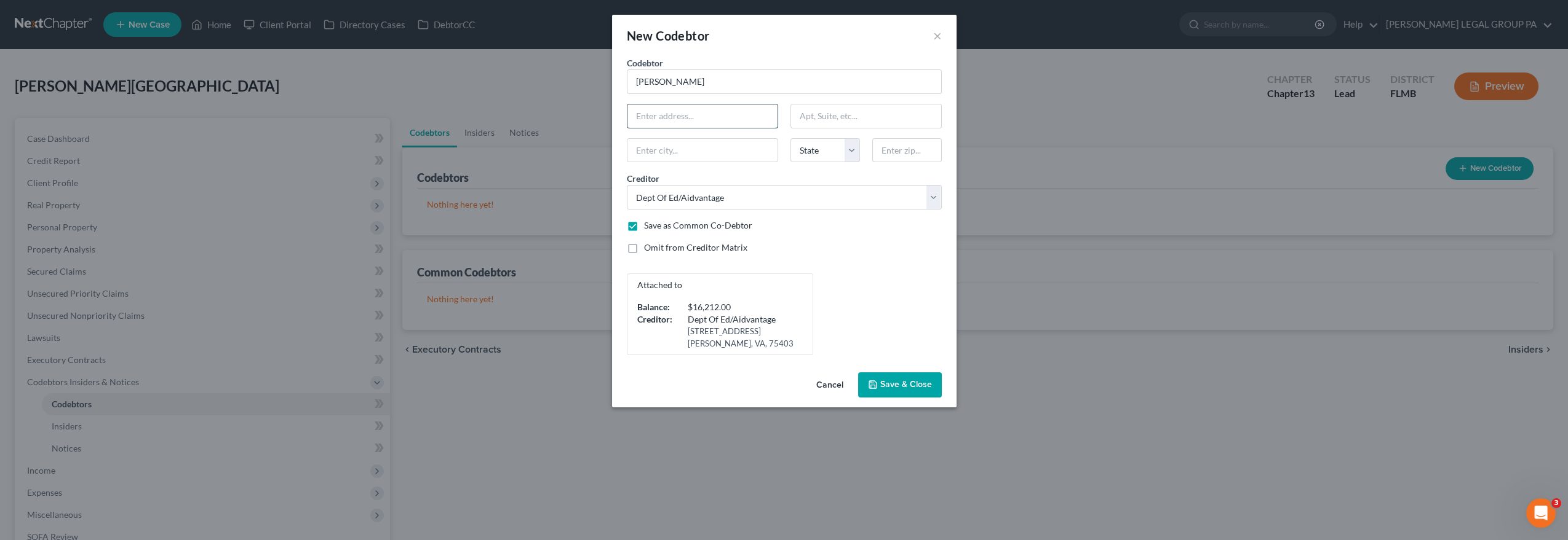
click at [701, 122] on input "text" at bounding box center [702, 116] width 150 height 24
type input "7617 Swilcan Dr"
type input "Apt 2202"
type input "32822"
click at [883, 268] on div "Codebtor * [PERSON_NAME] Sermons Codebtor * [PERSON_NAME] Sermons 7617 Swilcan …" at bounding box center [784, 206] width 327 height 299
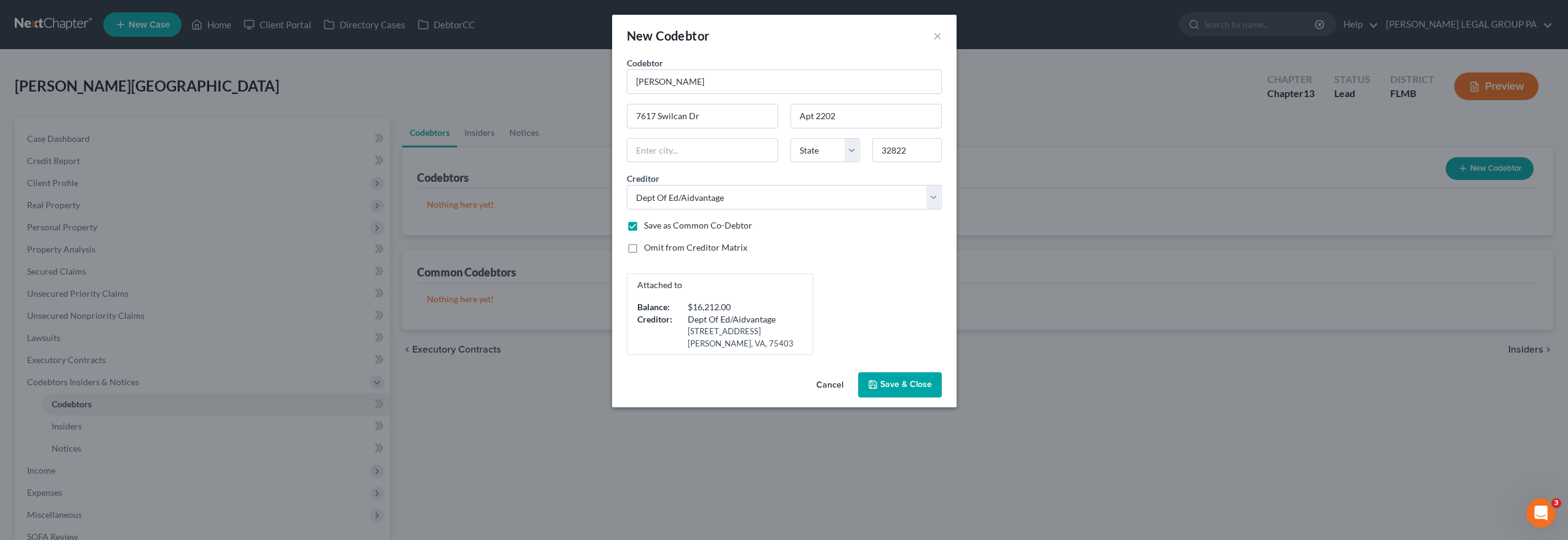
type input "Orlando"
select select "9"
click at [903, 386] on span "Save & Close" at bounding box center [905, 385] width 52 height 10
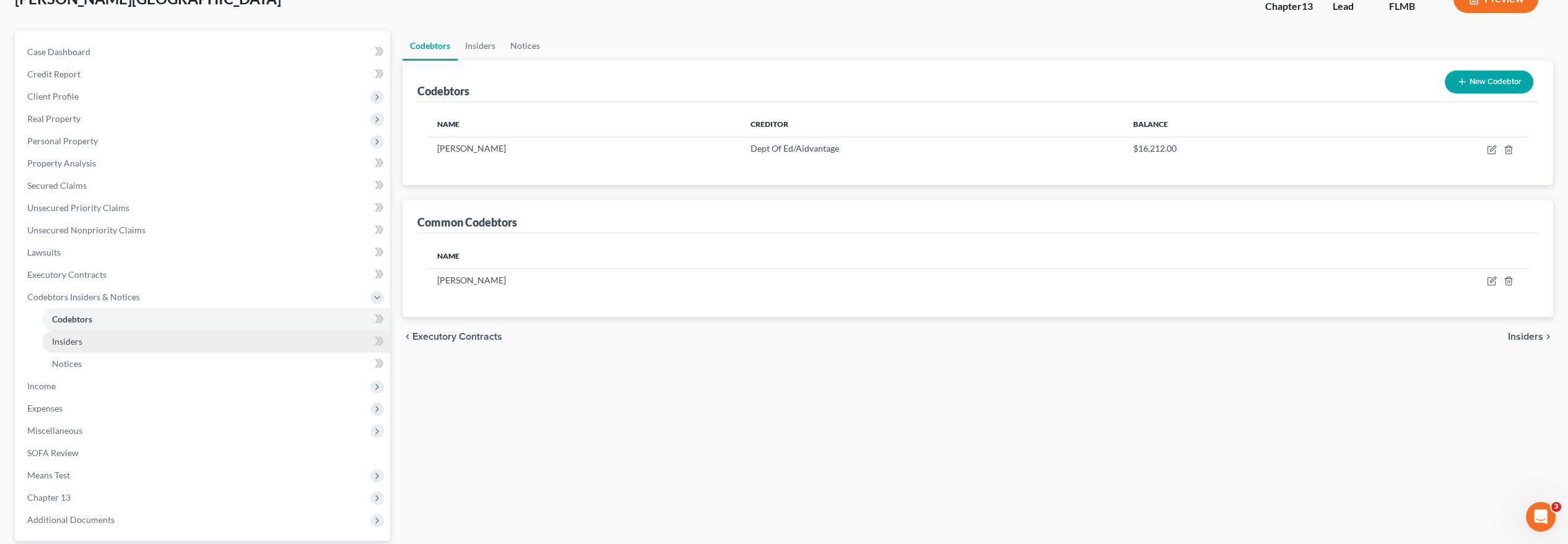
scroll to position [138, 0]
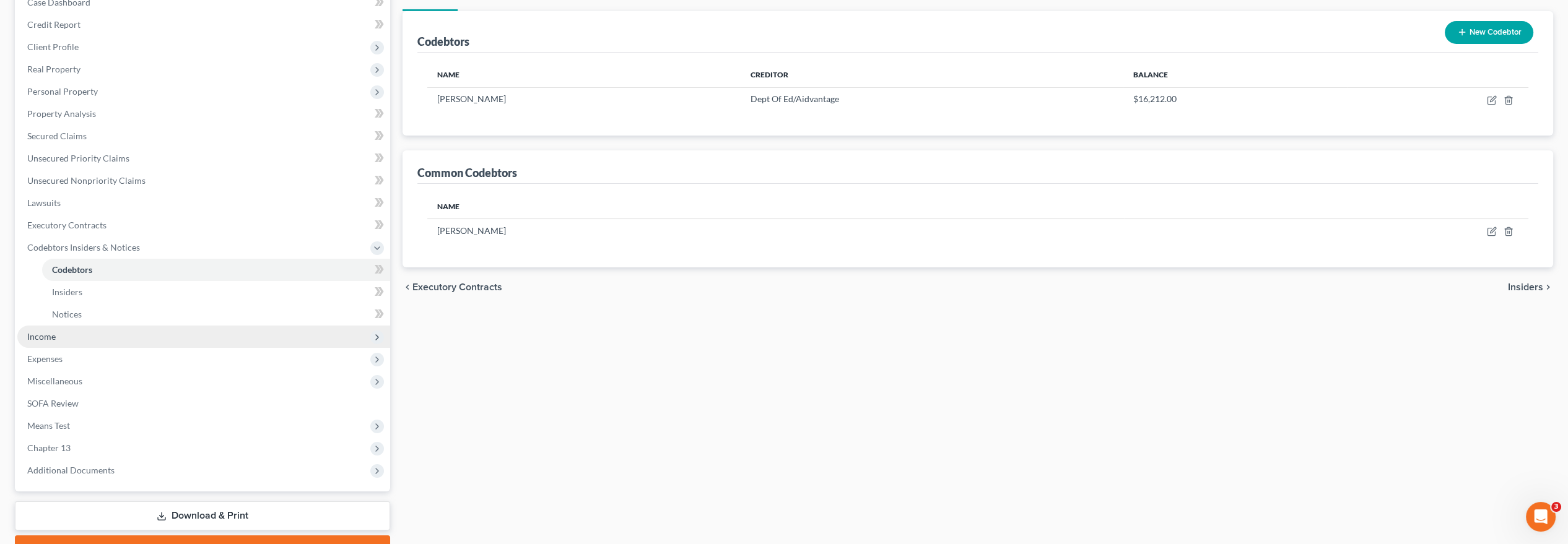
click at [84, 338] on span "Income" at bounding box center [204, 337] width 373 height 22
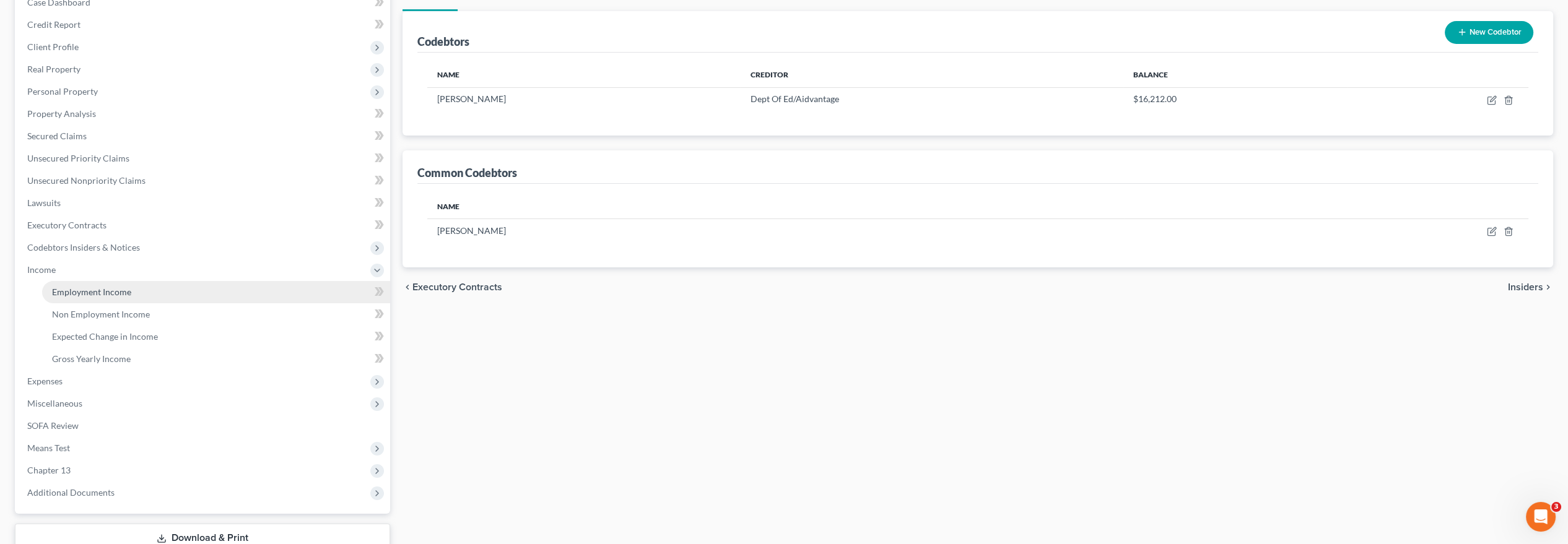
click at [74, 292] on span "Employment Income" at bounding box center [92, 292] width 80 height 10
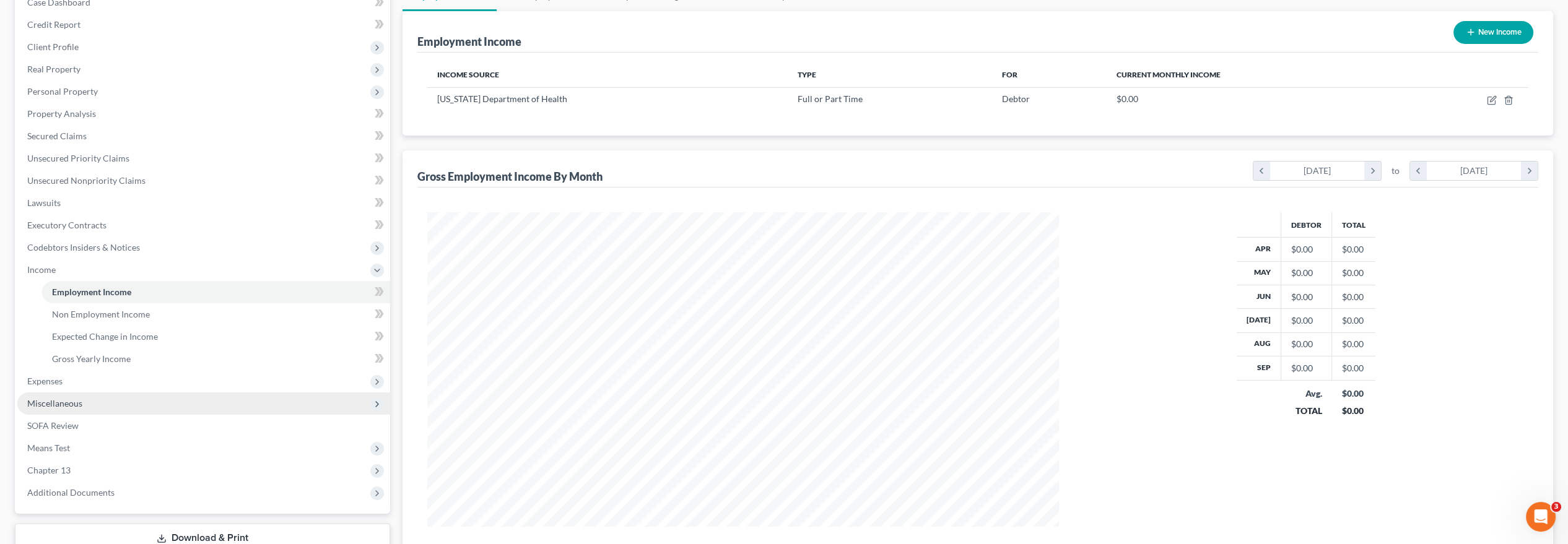
scroll to position [315, 657]
click at [80, 73] on span "Real Property" at bounding box center [204, 69] width 373 height 22
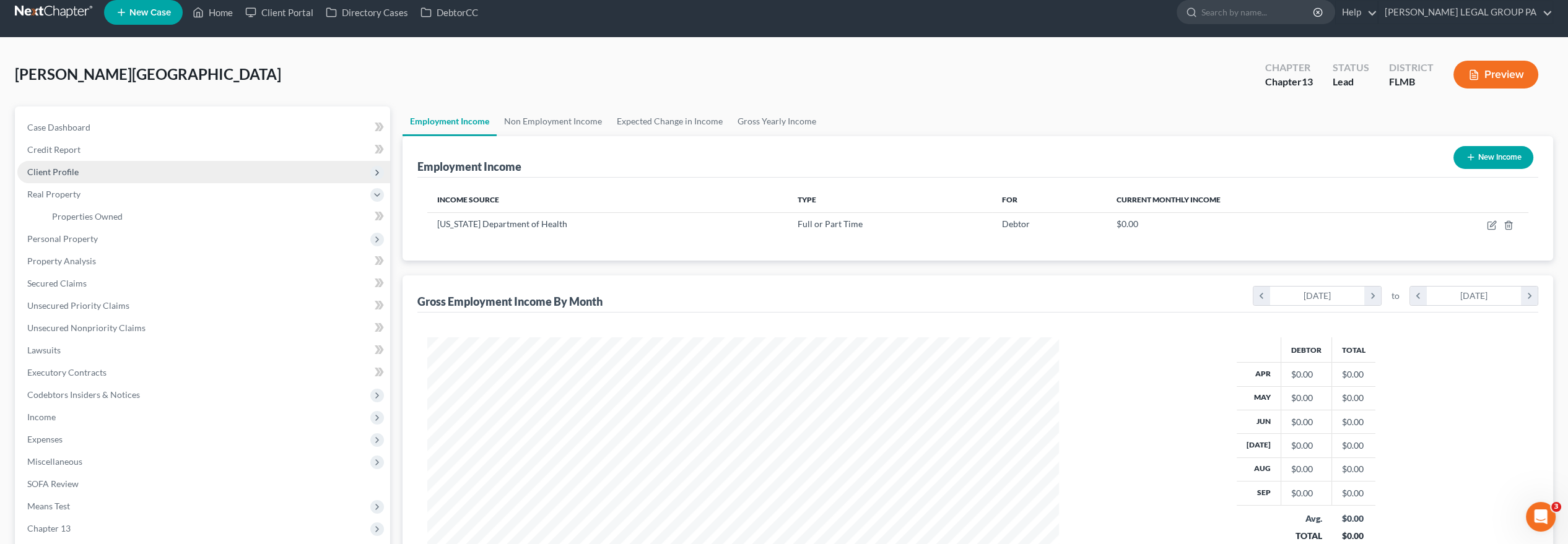
scroll to position [0, 0]
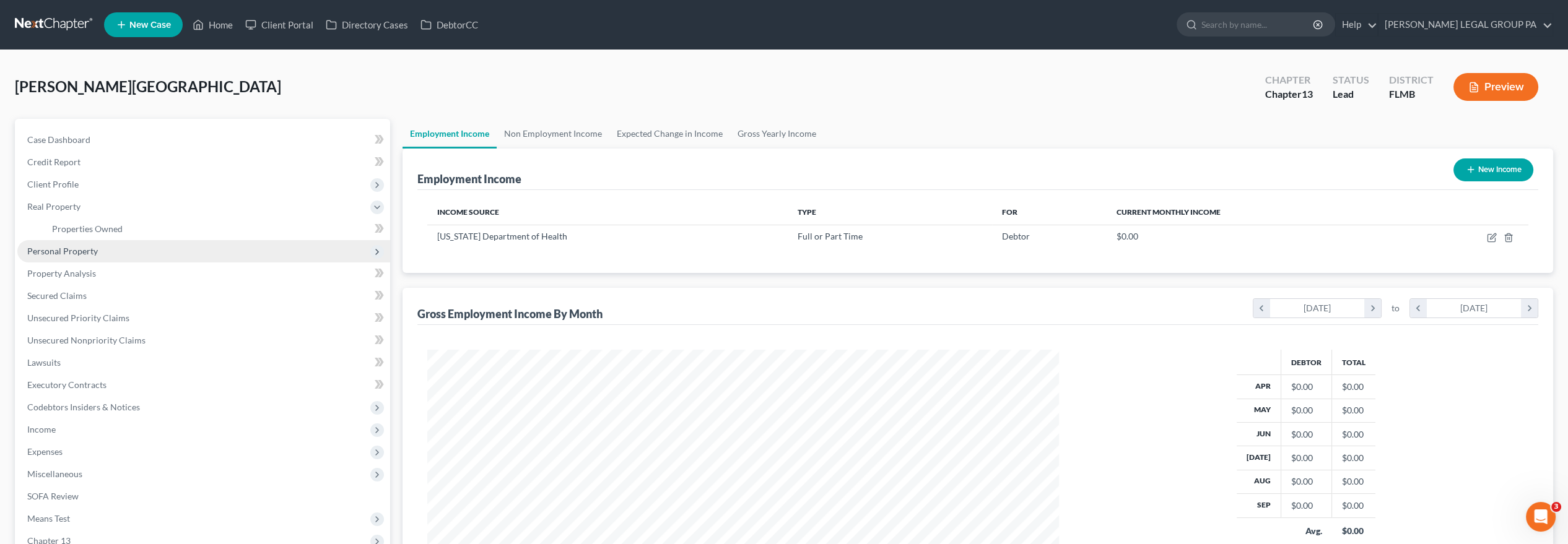
click at [85, 248] on span "Personal Property" at bounding box center [62, 251] width 71 height 10
click at [96, 252] on span "Vehicles Owned" at bounding box center [83, 251] width 62 height 10
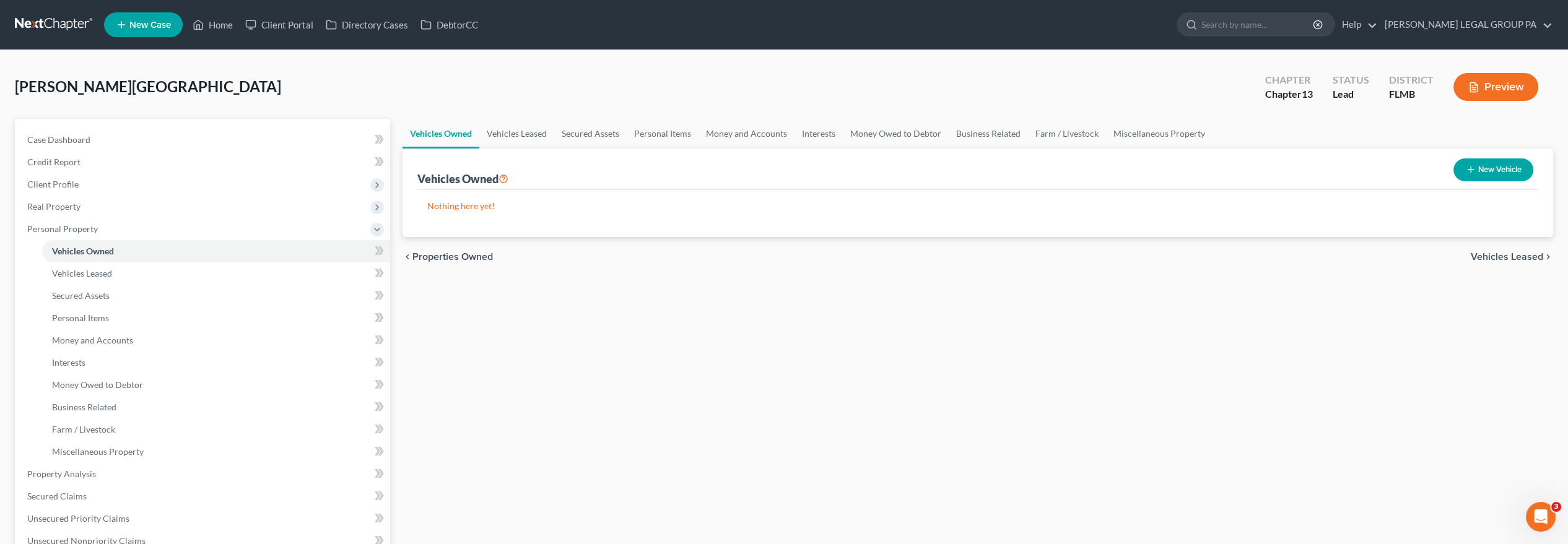
click at [1479, 170] on button "New Vehicle" at bounding box center [1493, 169] width 80 height 23
select select "0"
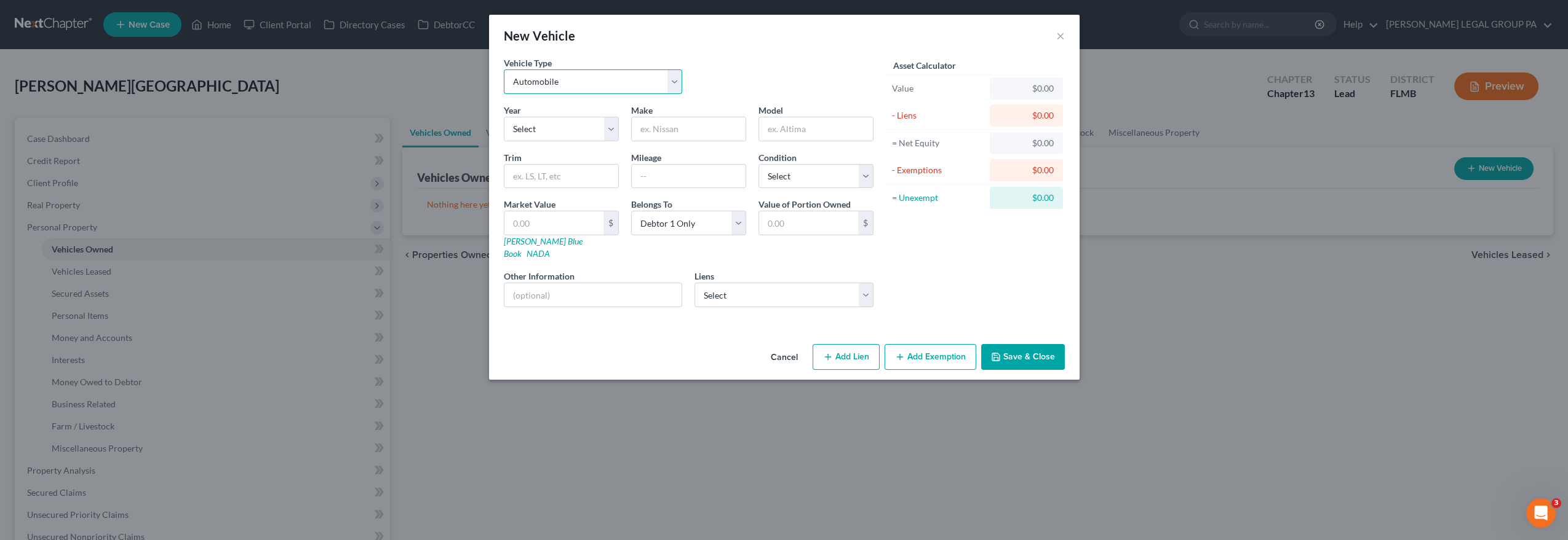
click at [603, 78] on select "Select Automobile Truck Trailer Watercraft Aircraft Motor Home Atv Other Vehicle" at bounding box center [593, 82] width 179 height 25
click at [882, 78] on div "Asset Calculator Value $0.00 - Liens $0.00 = Net Equity $0.00 - Exemptions $0.0…" at bounding box center [974, 187] width 191 height 261
click at [594, 132] on select "Select 2026 2025 2024 2023 2022 2021 2020 2019 2018 2017 2016 2015 2014 2013 20…" at bounding box center [561, 129] width 115 height 25
click at [1061, 33] on button "×" at bounding box center [1060, 35] width 8 height 14
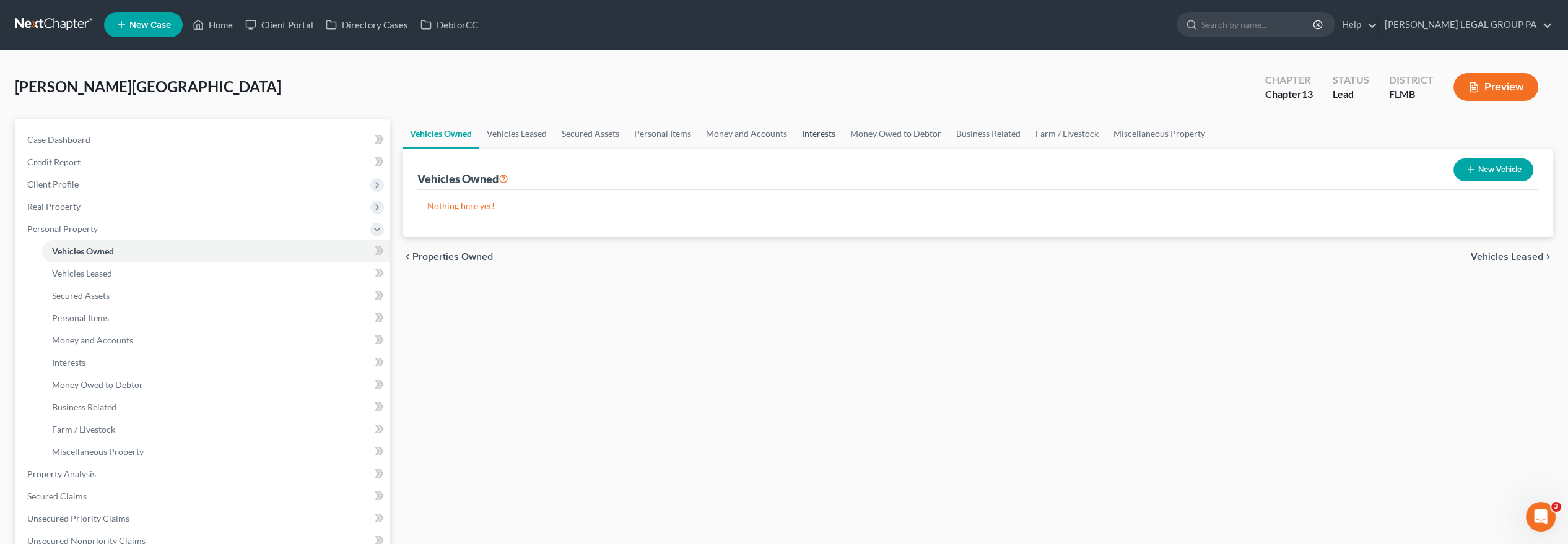
drag, startPoint x: 814, startPoint y: 131, endPoint x: 825, endPoint y: 129, distance: 11.2
click at [814, 130] on link "Interests" at bounding box center [819, 133] width 48 height 30
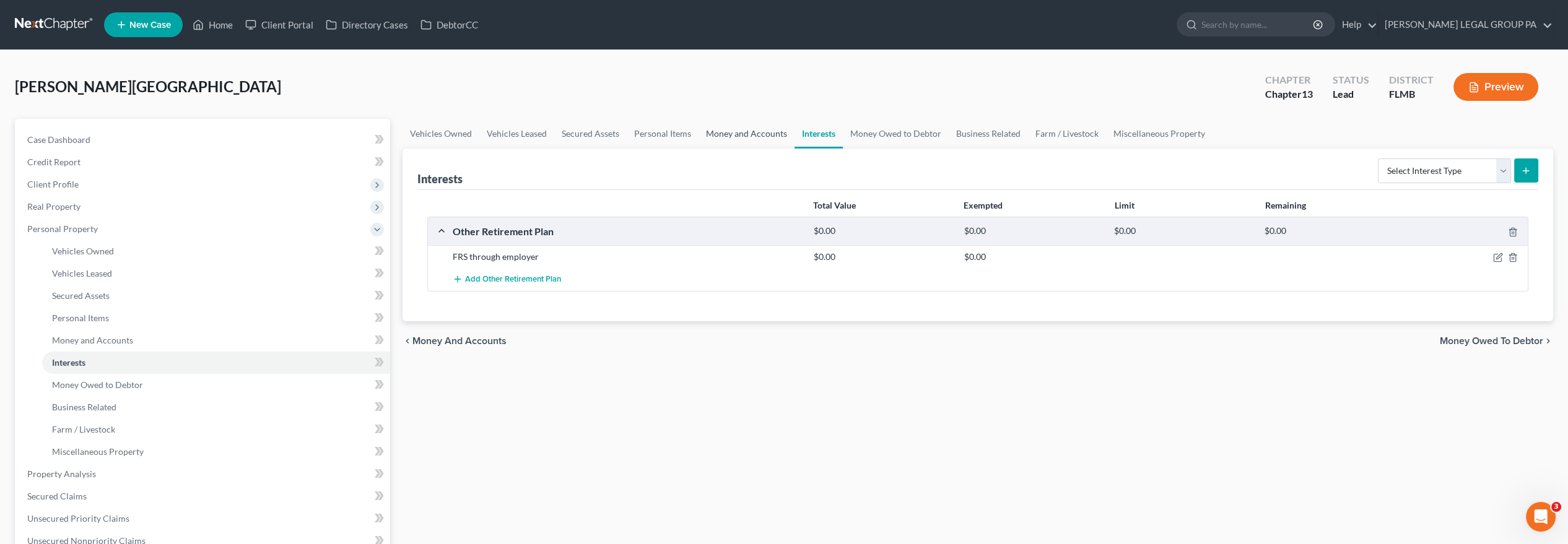
click at [734, 133] on link "Money and Accounts" at bounding box center [747, 133] width 96 height 30
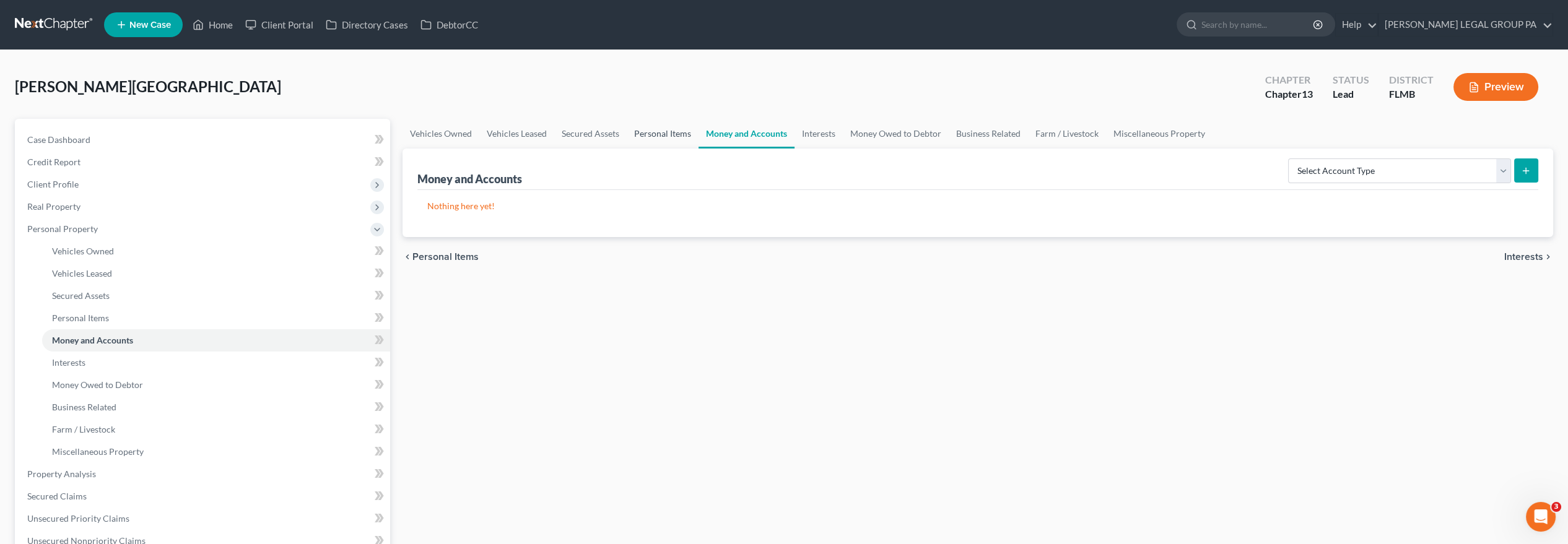
click at [663, 132] on link "Personal Items" at bounding box center [663, 133] width 72 height 30
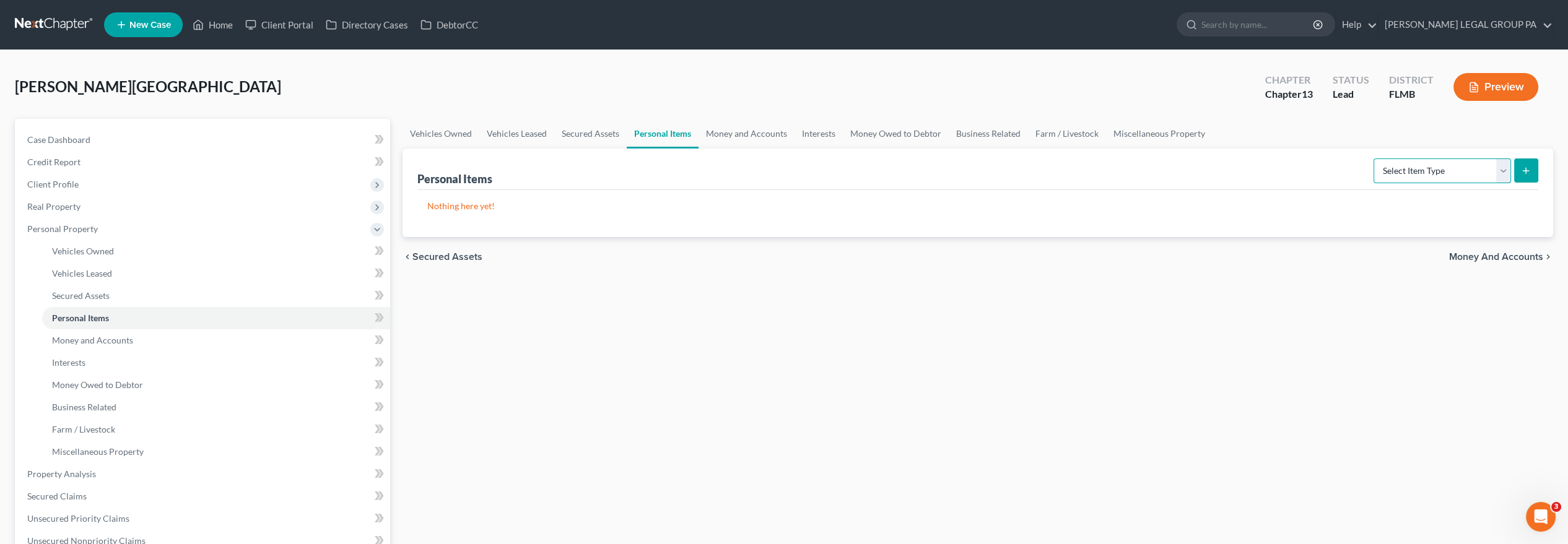
click at [1416, 168] on select "Select Item Type Clothing Collectibles Of Value Electronics Firearms Household …" at bounding box center [1442, 170] width 138 height 25
select select "clothing"
click at [1376, 158] on select "Select Item Type Clothing Collectibles Of Value Electronics Firearms Household …" at bounding box center [1442, 170] width 138 height 25
click at [1515, 165] on button "submit" at bounding box center [1526, 170] width 24 height 24
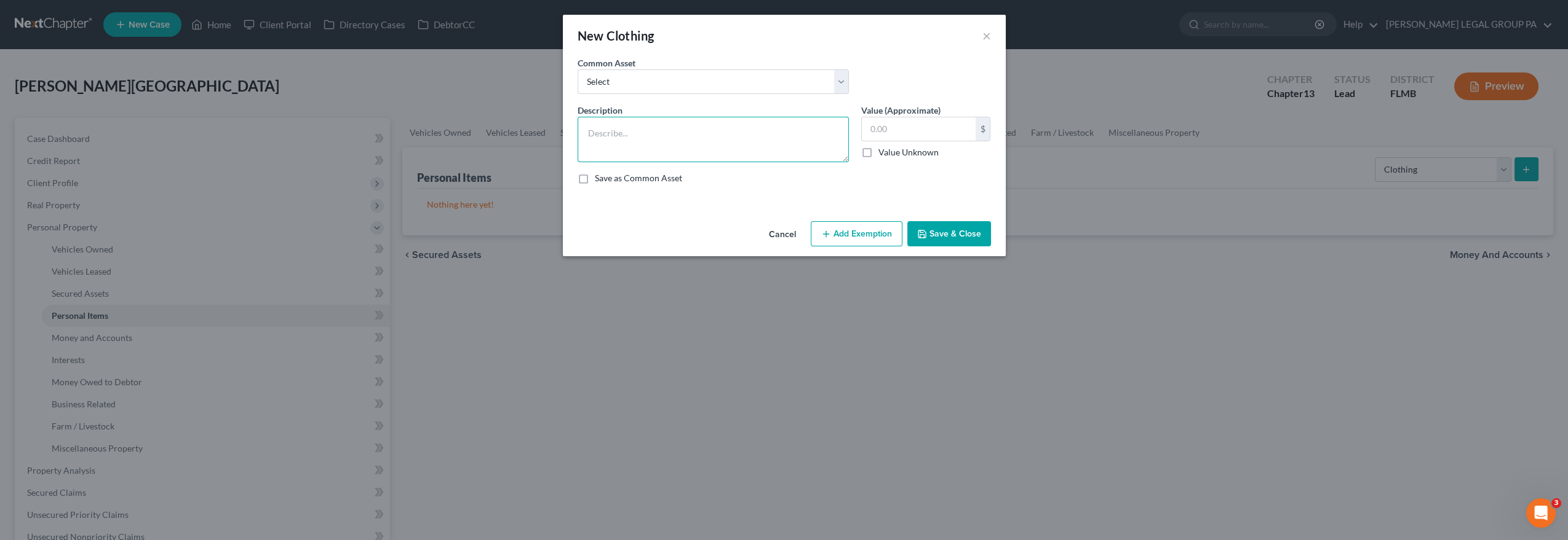
click at [802, 139] on textarea at bounding box center [713, 140] width 271 height 46
click at [762, 89] on select "Select All Clothing General Clothes Various Clothing Apparel Various Clothing A…" at bounding box center [713, 82] width 271 height 25
select select "1"
click at [578, 70] on select "Select All Clothing General Clothes Various Clothing Apparel Various Clothing A…" at bounding box center [713, 82] width 271 height 25
type textarea "General Clothes"
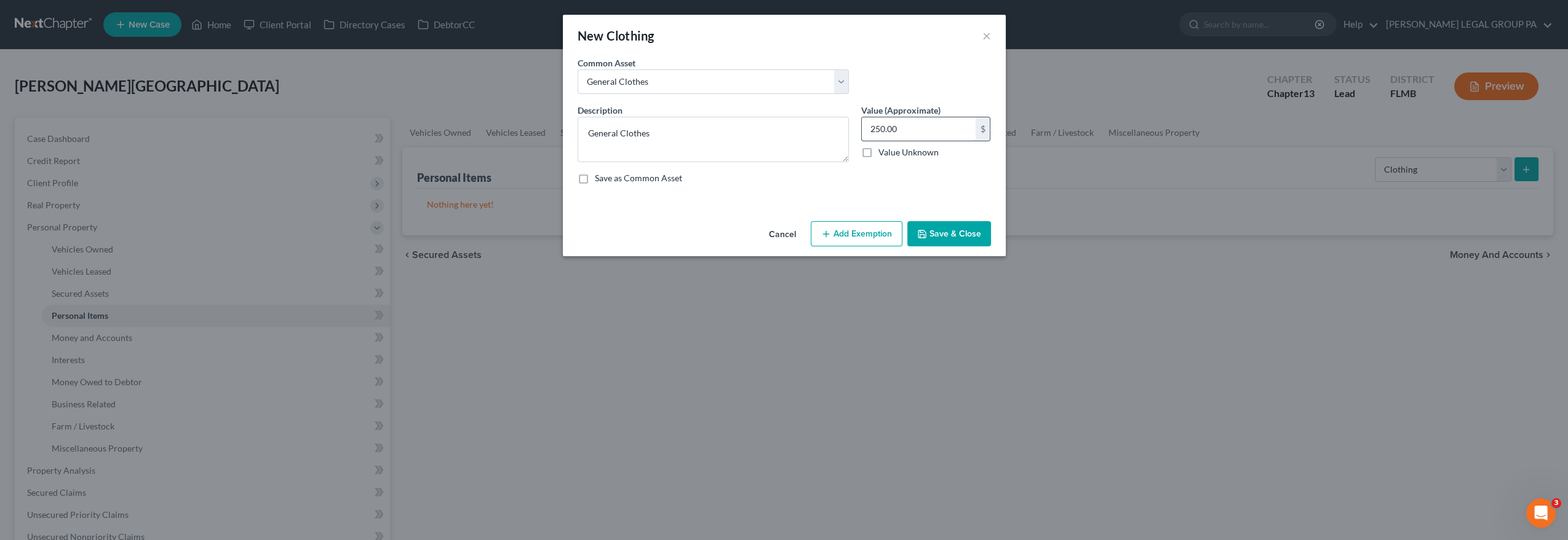
click at [917, 133] on input "250.00" at bounding box center [918, 129] width 114 height 24
type input "50.00"
click at [963, 235] on button "Save & Close" at bounding box center [949, 234] width 83 height 25
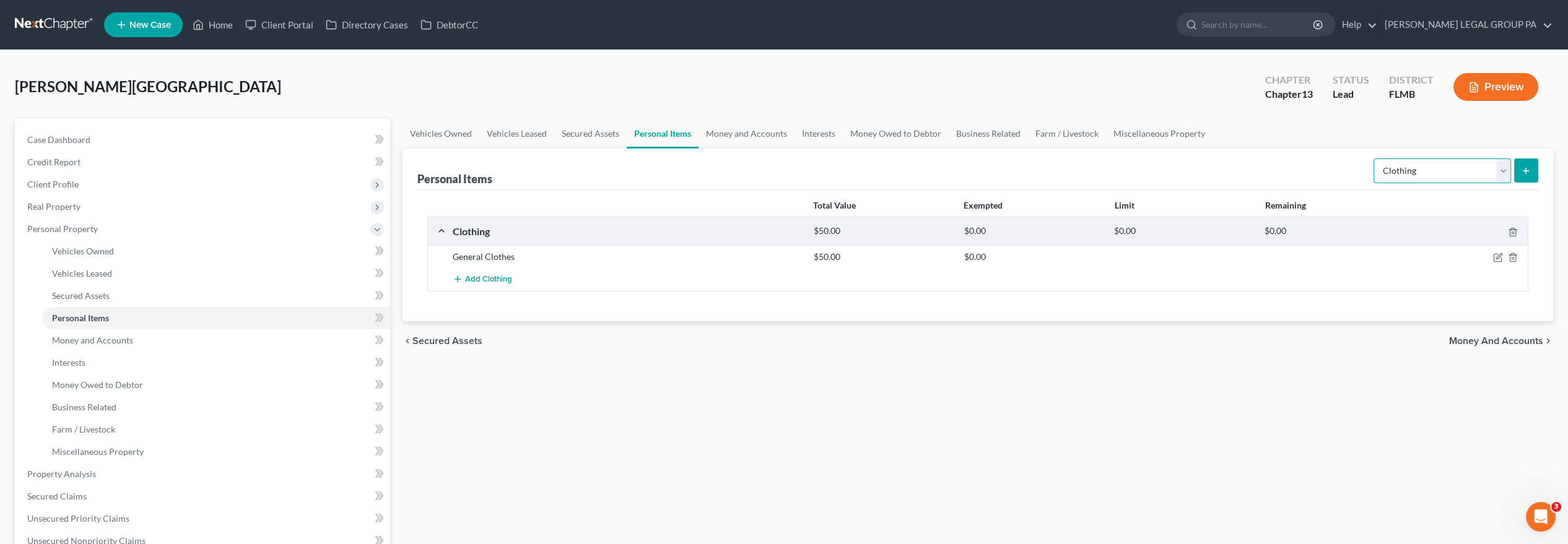
click at [1427, 172] on select "Select Item Type Clothing Collectibles Of Value Electronics Firearms Household …" at bounding box center [1442, 170] width 138 height 25
click at [1218, 363] on div "Vehicles Owned Vehicles Leased Secured Assets Personal Items Money and Accounts…" at bounding box center [978, 488] width 1163 height 737
click at [1463, 169] on select "Select Item Type Clothing Collectibles Of Value Electronics Firearms Household …" at bounding box center [1442, 170] width 138 height 25
click at [1376, 158] on select "Select Item Type Clothing Collectibles Of Value Electronics Firearms Household …" at bounding box center [1442, 170] width 138 height 25
click at [1527, 172] on icon "submit" at bounding box center [1526, 171] width 10 height 10
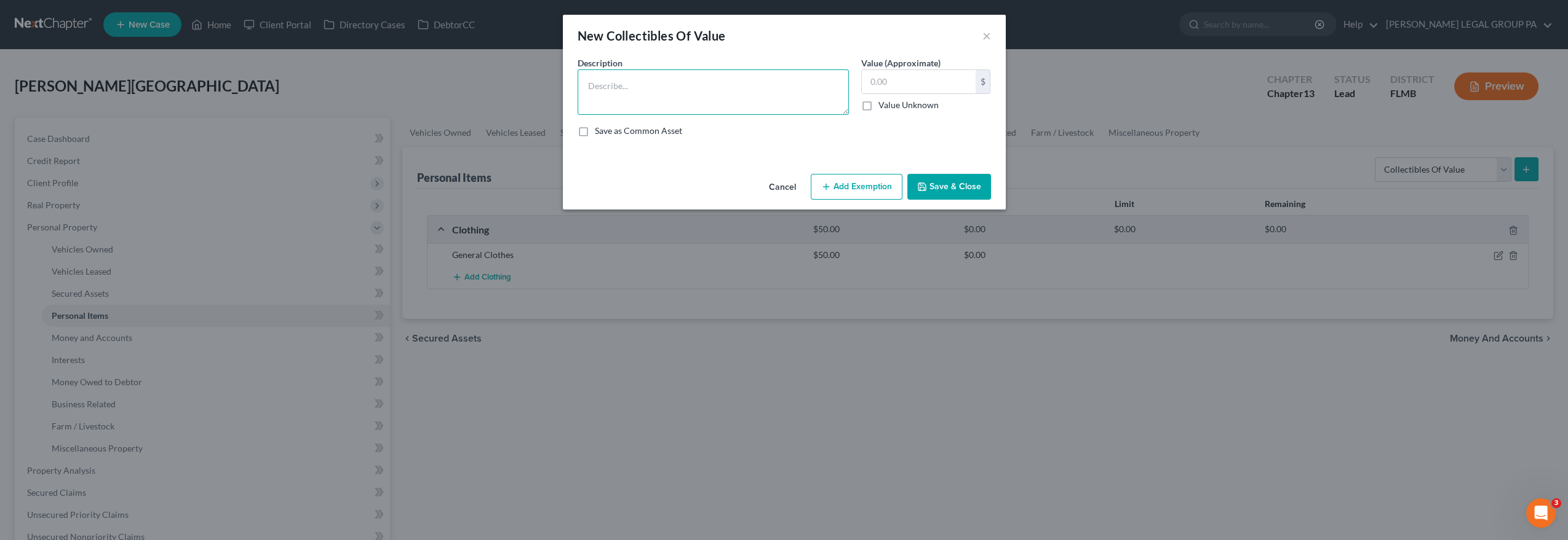
click at [715, 83] on textarea at bounding box center [713, 93] width 271 height 46
click at [984, 34] on button "×" at bounding box center [986, 35] width 8 height 14
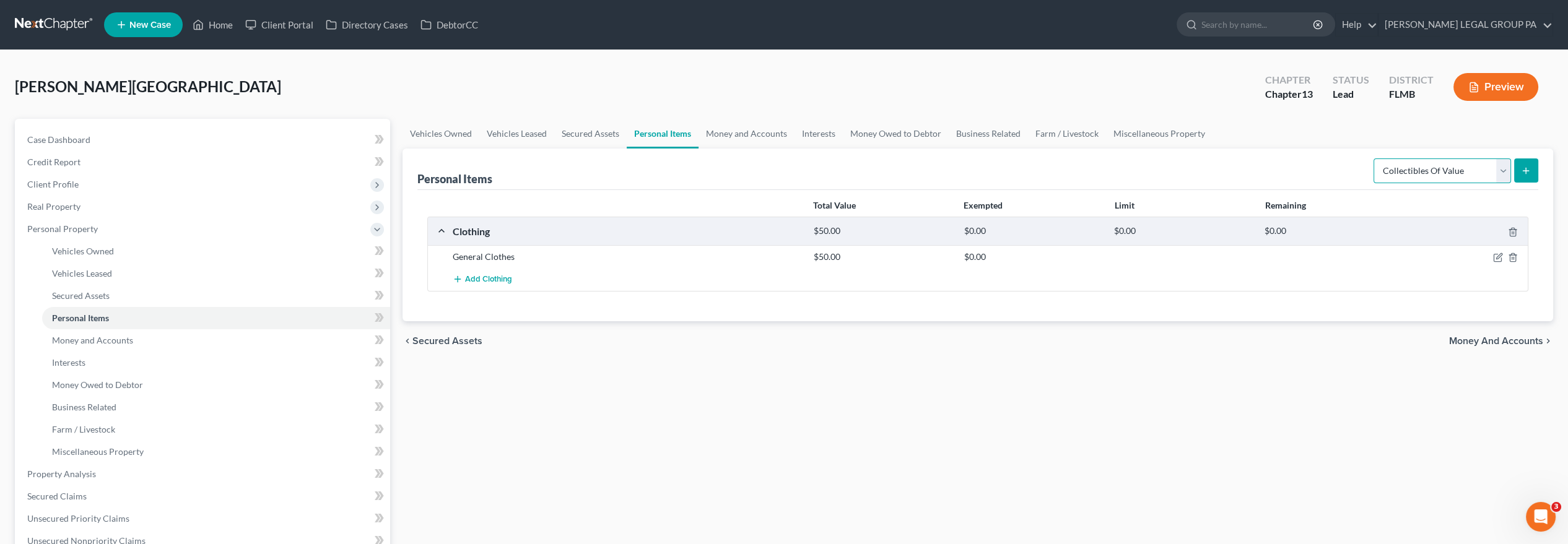
click at [1435, 165] on select "Select Item Type Clothing Collectibles Of Value Electronics Firearms Household …" at bounding box center [1442, 170] width 138 height 25
select select "electronics"
click at [1376, 158] on select "Select Item Type Clothing Collectibles Of Value Electronics Firearms Household …" at bounding box center [1442, 170] width 138 height 25
click at [1520, 172] on button "submit" at bounding box center [1526, 170] width 24 height 24
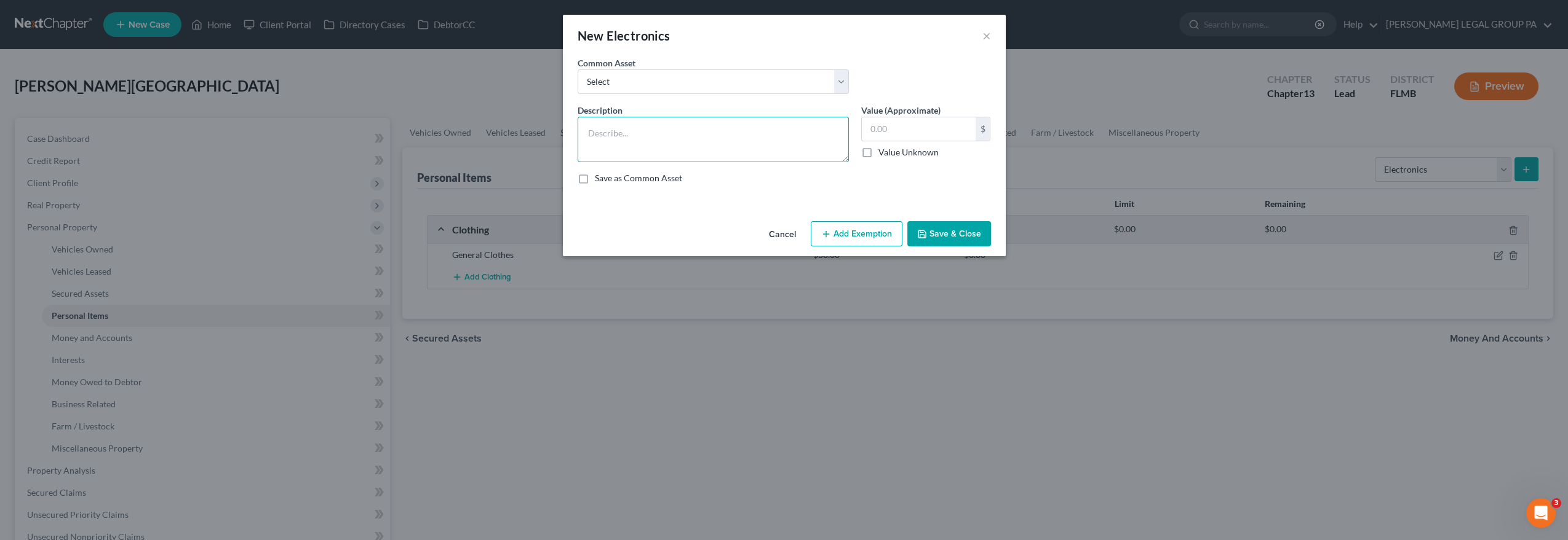
drag, startPoint x: 690, startPoint y: 134, endPoint x: 701, endPoint y: 127, distance: 13.0
click at [694, 127] on textarea at bounding box center [713, 140] width 271 height 46
type textarea "4 TVs, apple watch, laptop"
click at [917, 132] on input "text" at bounding box center [918, 129] width 114 height 24
type input "300.00"
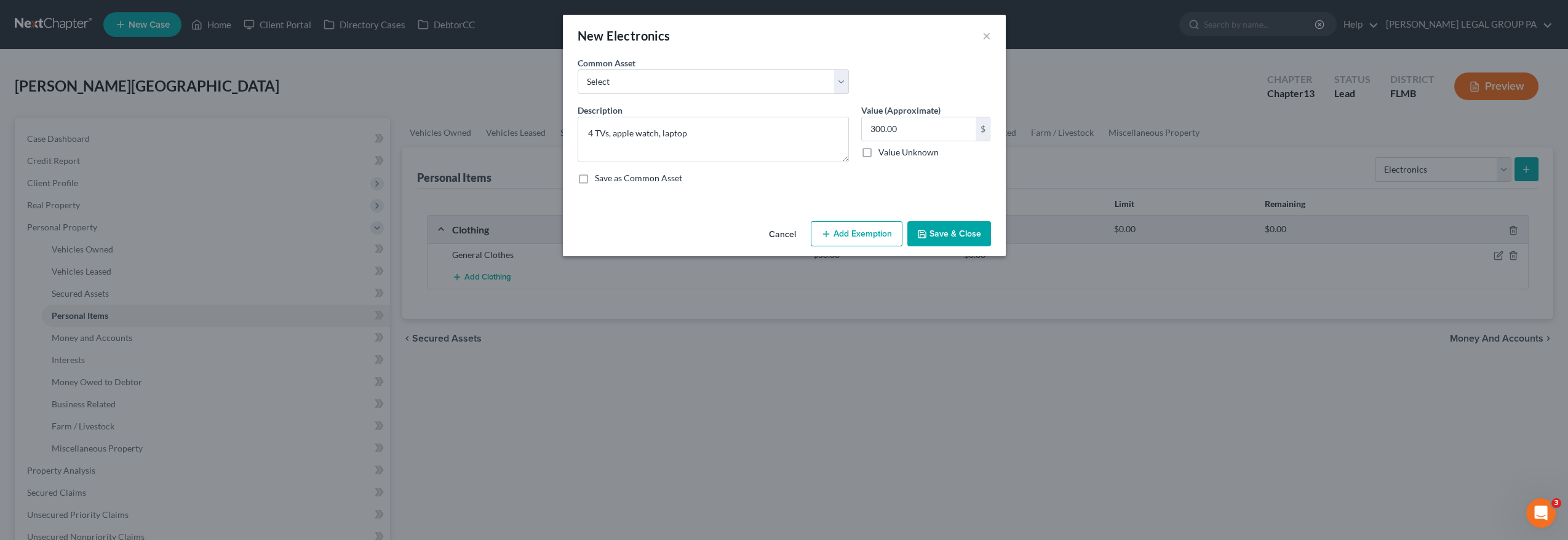
click at [956, 230] on button "Save & Close" at bounding box center [949, 234] width 83 height 25
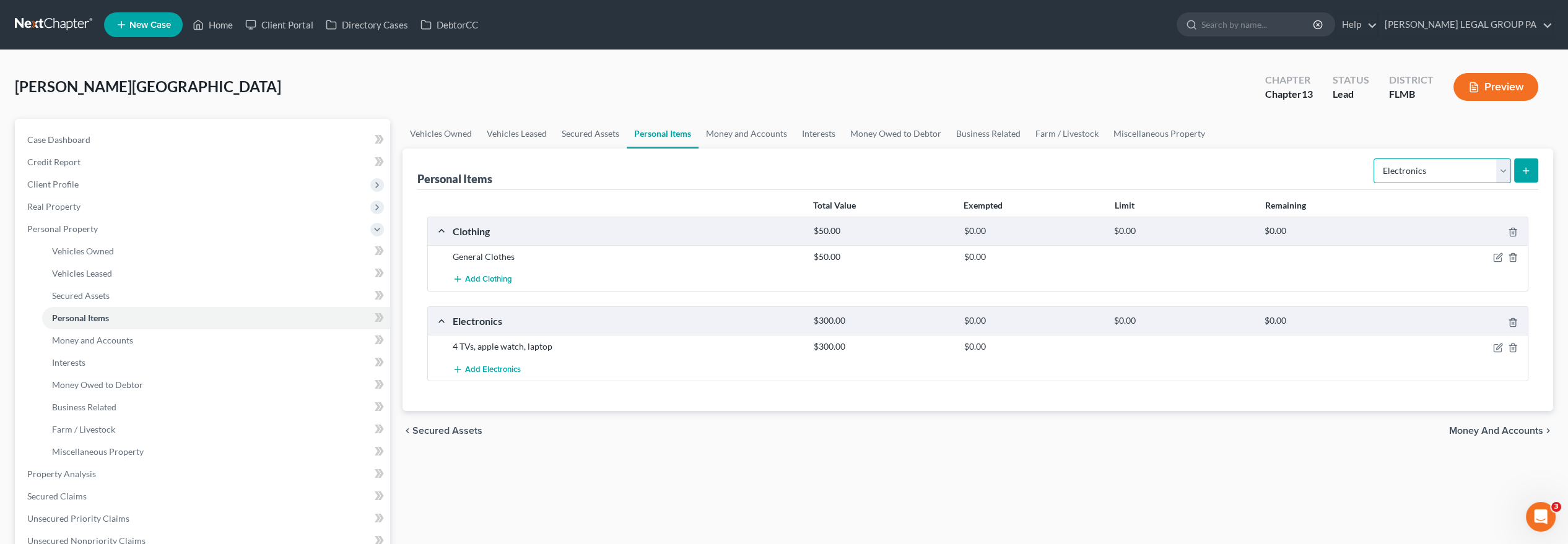
click at [1429, 172] on select "Select Item Type Clothing Collectibles Of Value Electronics Firearms Household …" at bounding box center [1442, 170] width 138 height 25
click at [1376, 158] on select "Select Item Type Clothing Collectibles Of Value Electronics Firearms Household …" at bounding box center [1442, 170] width 138 height 25
click at [1494, 163] on select "Select Item Type Clothing Collectibles Of Value Electronics Firearms Household …" at bounding box center [1442, 170] width 138 height 25
select select "household_goods"
click at [1376, 158] on select "Select Item Type Clothing Collectibles Of Value Electronics Firearms Household …" at bounding box center [1442, 170] width 138 height 25
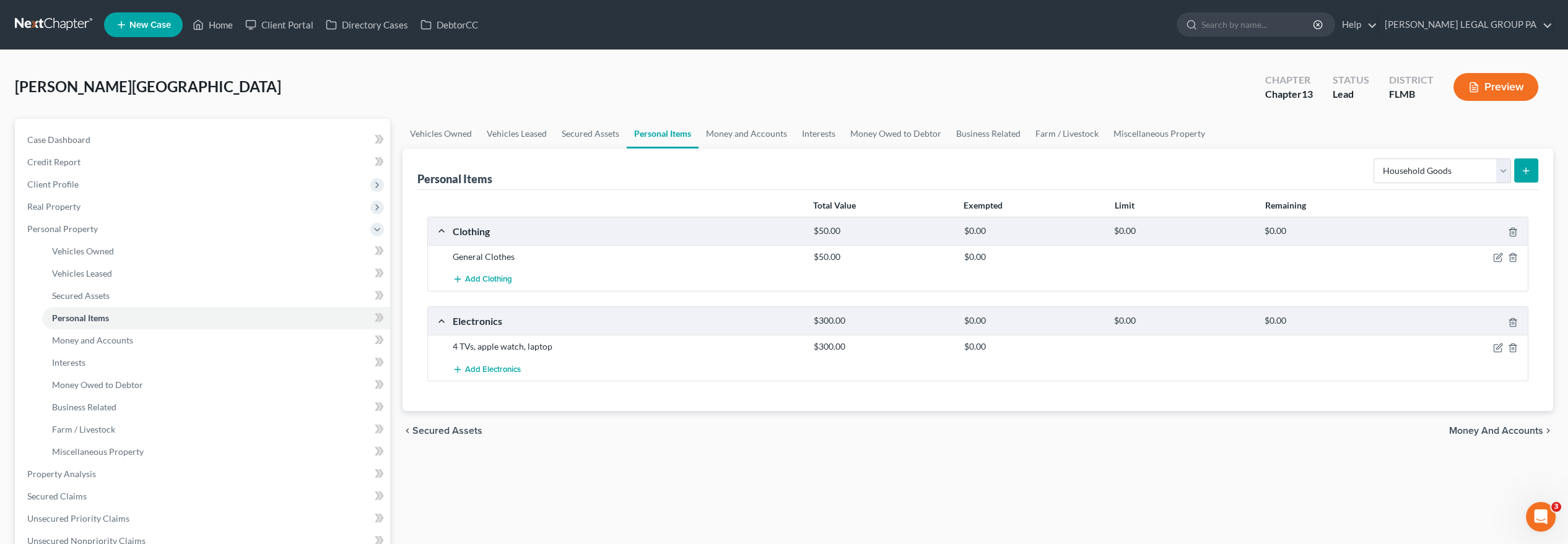
drag, startPoint x: 1342, startPoint y: 136, endPoint x: 1348, endPoint y: 135, distance: 6.1
click at [1344, 136] on ul "Vehicles Owned Vehicles Leased Secured Assets Personal Items Money and Accounts…" at bounding box center [978, 133] width 1151 height 30
click at [1326, 163] on div "Personal Items Select Item Type Clothing Collectibles Of Value Electronics Fire…" at bounding box center [978, 169] width 1121 height 42
click at [1527, 172] on icon "submit" at bounding box center [1526, 171] width 10 height 10
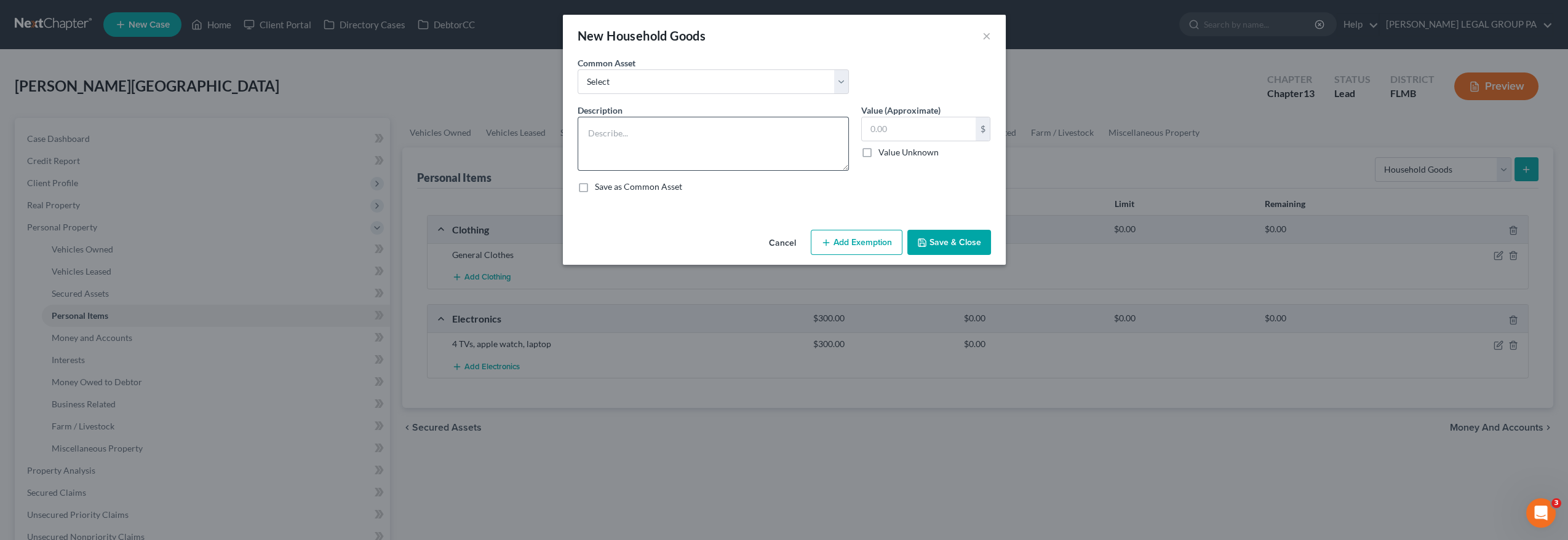
click at [847, 164] on textarea at bounding box center [713, 144] width 271 height 54
click at [832, 138] on textarea at bounding box center [713, 143] width 271 height 52
click at [981, 36] on div "New Household Goods ×" at bounding box center [784, 35] width 443 height 42
click at [685, 132] on textarea at bounding box center [713, 143] width 271 height 52
drag, startPoint x: 845, startPoint y: 161, endPoint x: 818, endPoint y: 174, distance: 30.0
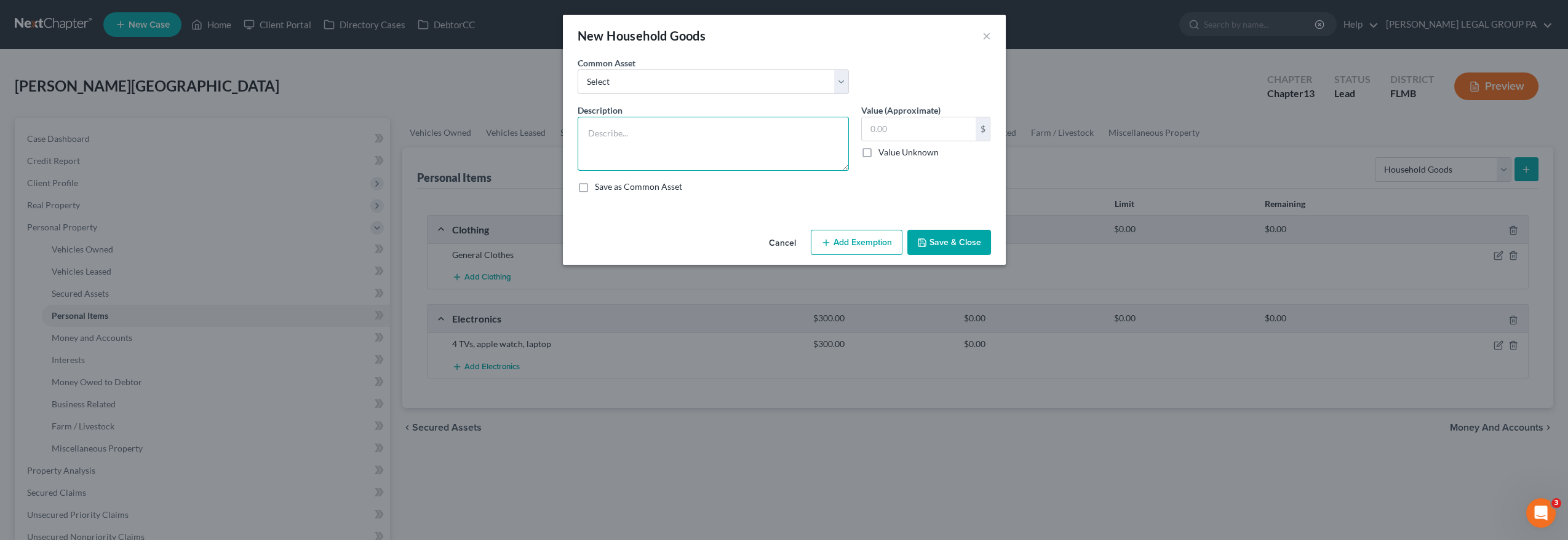
click at [843, 171] on textarea at bounding box center [713, 144] width 271 height 54
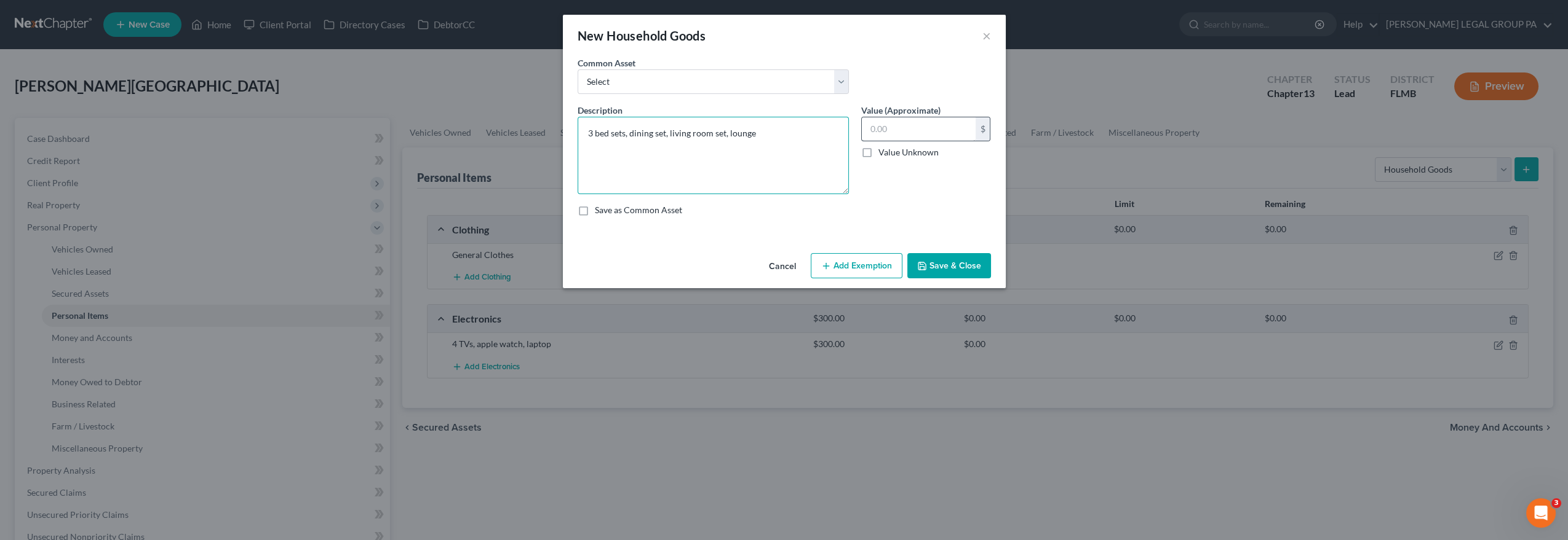
type textarea "3 bed sets, dining set, living room set, lounge"
click at [903, 127] on input "text" at bounding box center [918, 129] width 114 height 24
type input "1"
type input "800.00"
drag, startPoint x: 966, startPoint y: 267, endPoint x: 981, endPoint y: 237, distance: 33.5
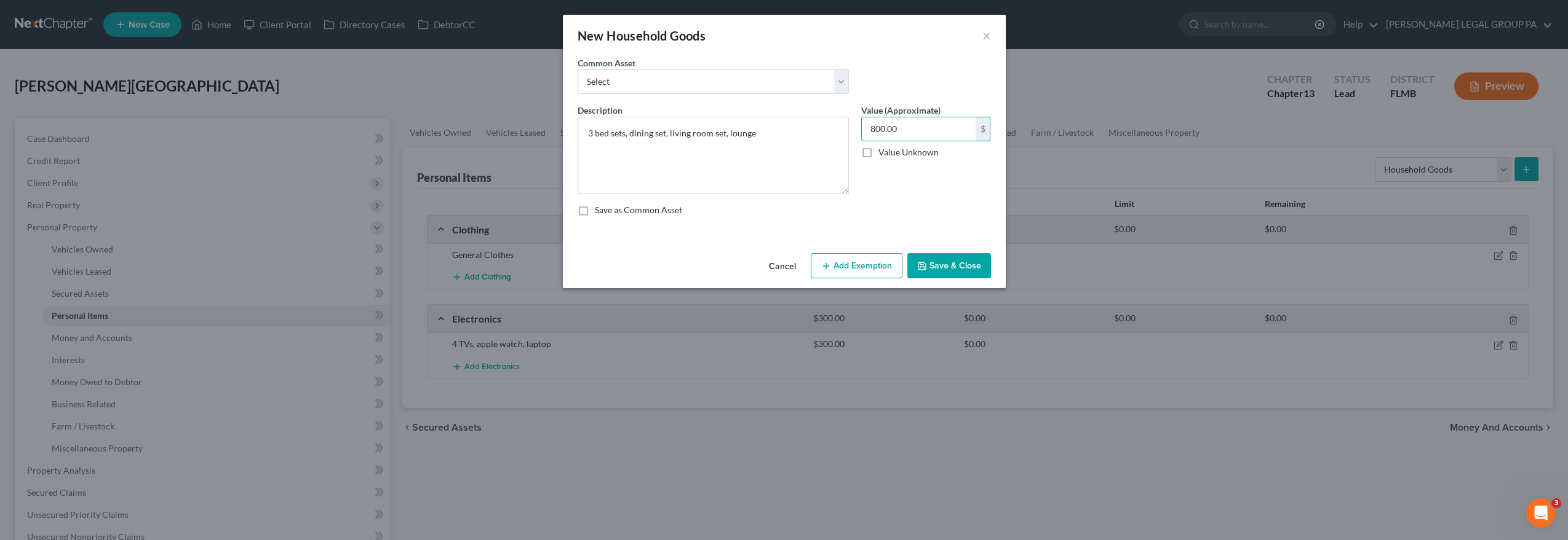
click at [970, 255] on button "Save & Close" at bounding box center [949, 266] width 83 height 25
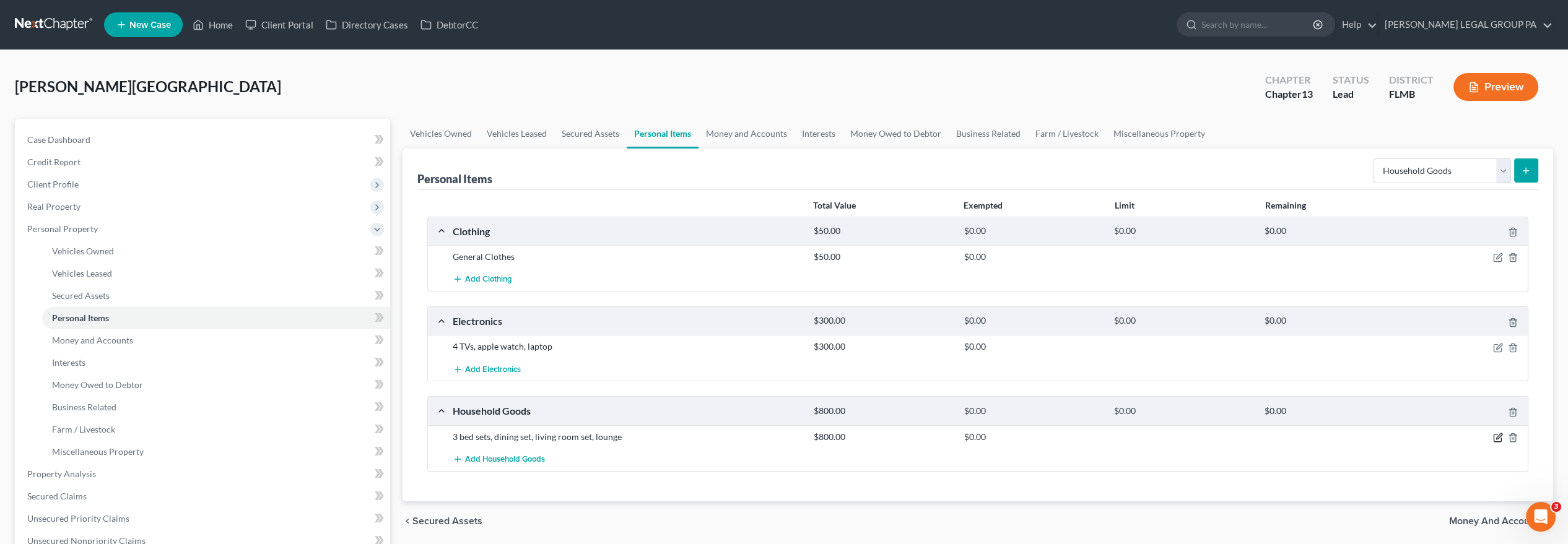
click at [1494, 436] on icon "button" at bounding box center [1497, 438] width 8 height 8
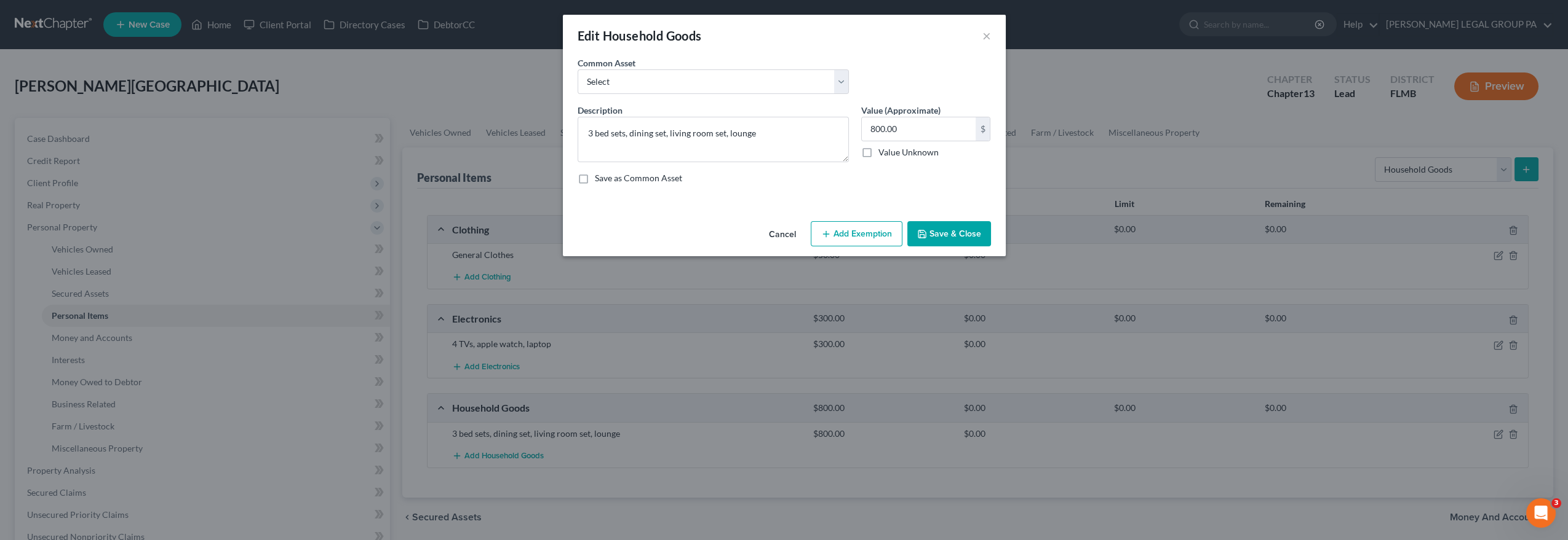
click at [970, 234] on button "Save & Close" at bounding box center [949, 234] width 83 height 25
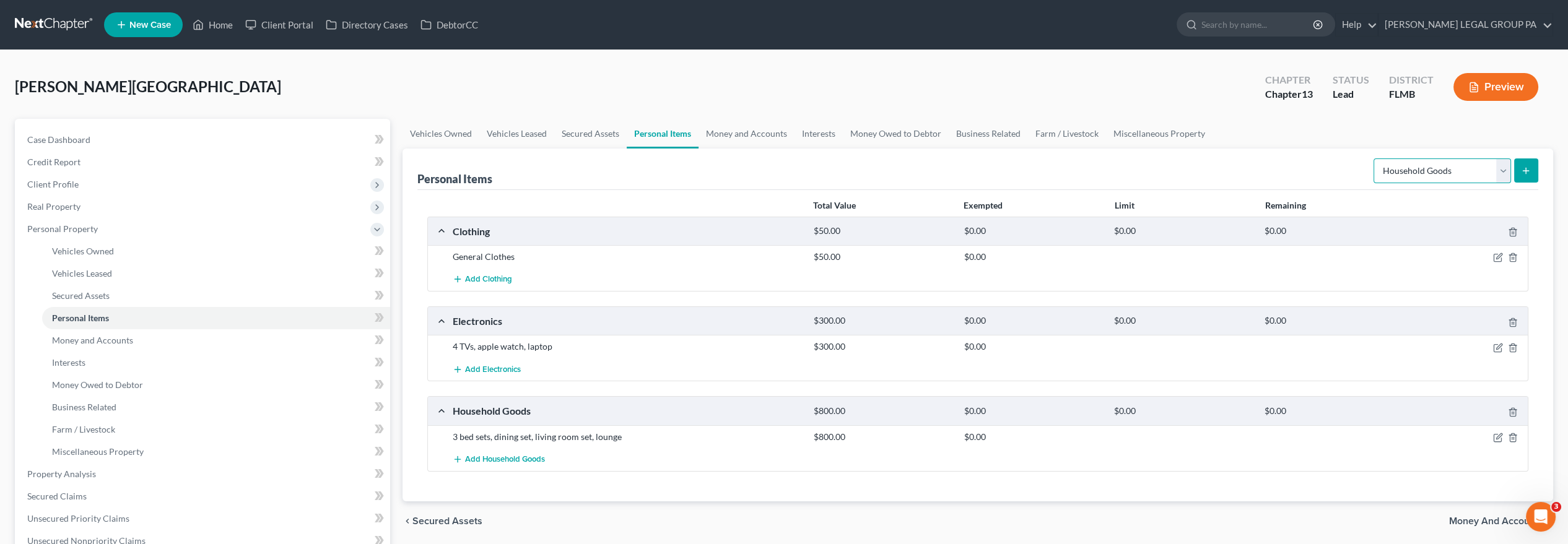
click at [1416, 174] on select "Select Item Type Clothing Collectibles Of Value Electronics Firearms Household …" at bounding box center [1442, 170] width 138 height 25
click at [1328, 450] on div "Add Household Goods" at bounding box center [988, 459] width 1083 height 23
click at [1422, 159] on select "Select Item Type Clothing Collectibles Of Value Electronics Firearms Household …" at bounding box center [1442, 170] width 138 height 25
click at [1376, 158] on select "Select Item Type Clothing Collectibles Of Value Electronics Firearms Household …" at bounding box center [1442, 170] width 138 height 25
click at [1517, 176] on button "submit" at bounding box center [1526, 170] width 24 height 24
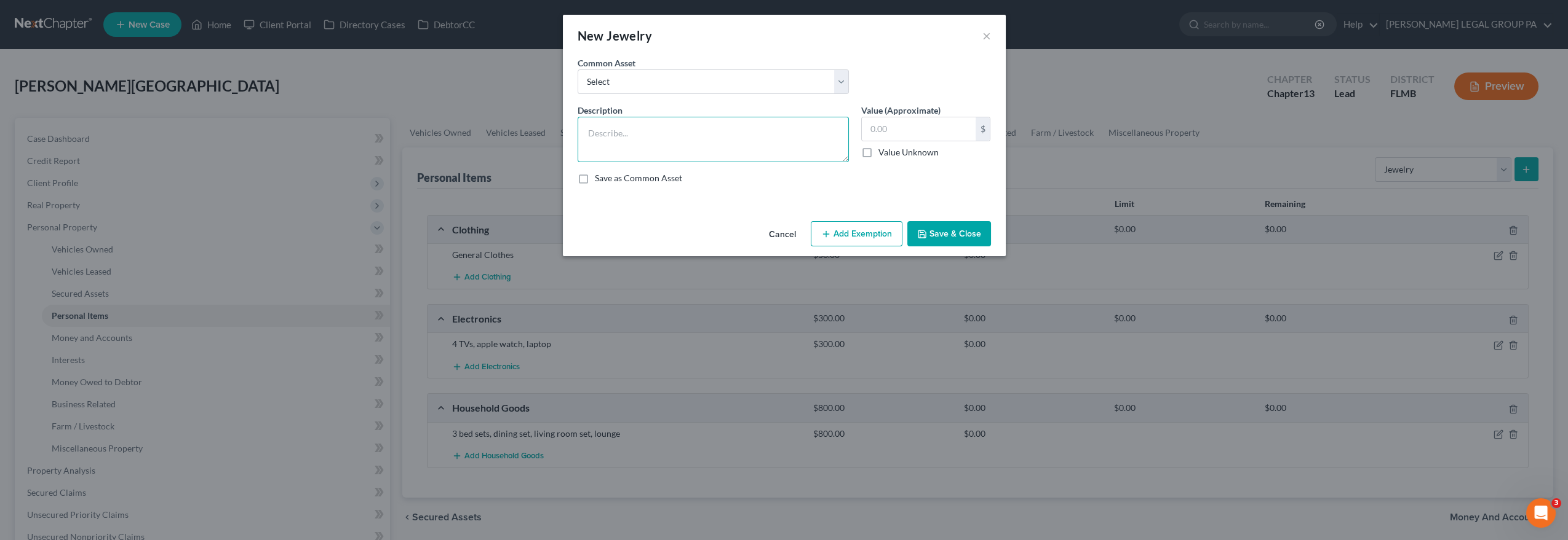
click at [795, 163] on div "Description * Value (Approximate) $ Value Unknown Balance Undetermined $ Value …" at bounding box center [784, 149] width 426 height 90
click at [989, 31] on button "×" at bounding box center [986, 35] width 8 height 14
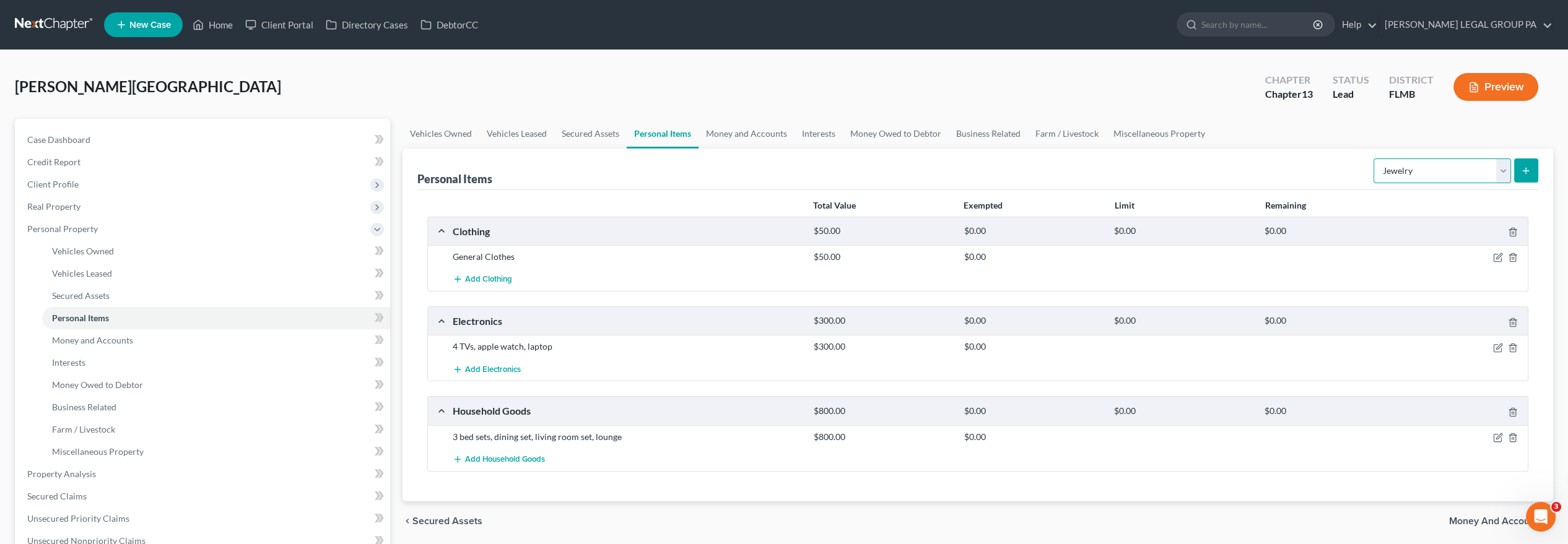
click at [1444, 175] on select "Select Item Type Clothing Collectibles Of Value Electronics Firearms Household …" at bounding box center [1442, 170] width 138 height 25
click at [1376, 158] on select "Select Item Type Clothing Collectibles Of Value Electronics Firearms Household …" at bounding box center [1442, 170] width 138 height 25
drag, startPoint x: 1435, startPoint y: 171, endPoint x: 1437, endPoint y: 180, distance: 9.2
click at [1435, 172] on select "Select Item Type Clothing Collectibles Of Value Electronics Firearms Household …" at bounding box center [1442, 170] width 138 height 25
select select "sports_and_hobby_equipment"
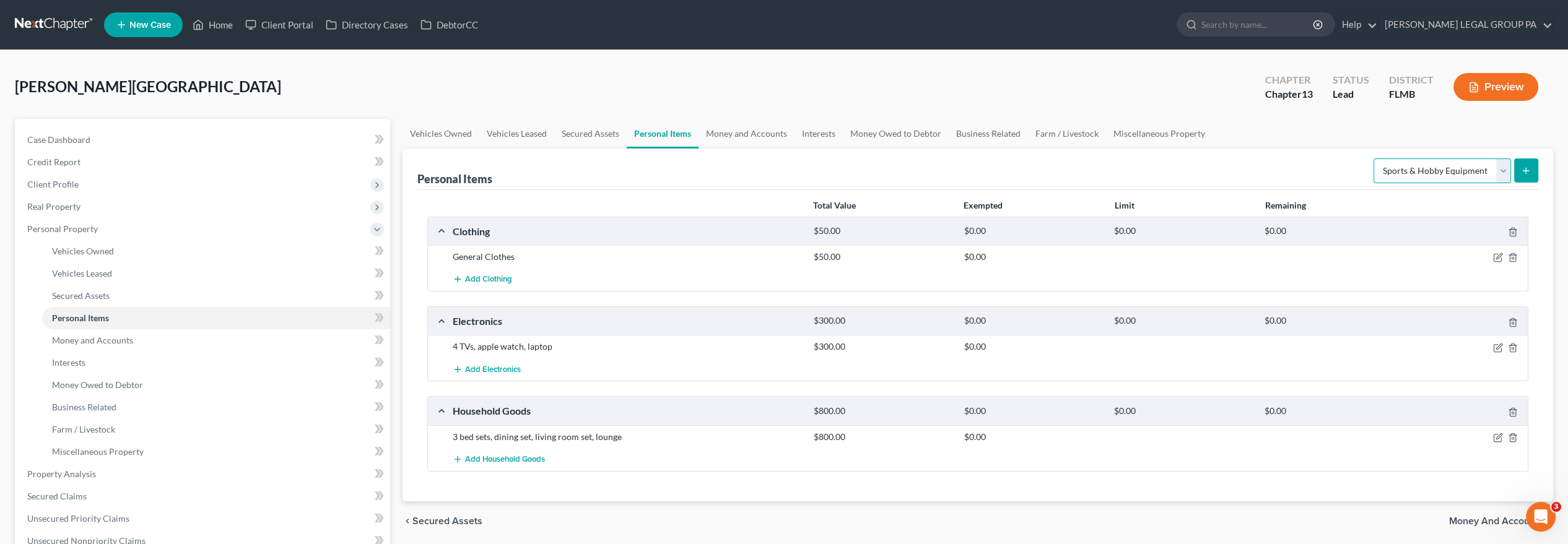
click at [1376, 158] on select "Select Item Type Clothing Collectibles Of Value Electronics Firearms Household …" at bounding box center [1442, 170] width 138 height 25
click at [1530, 164] on button "submit" at bounding box center [1526, 170] width 24 height 24
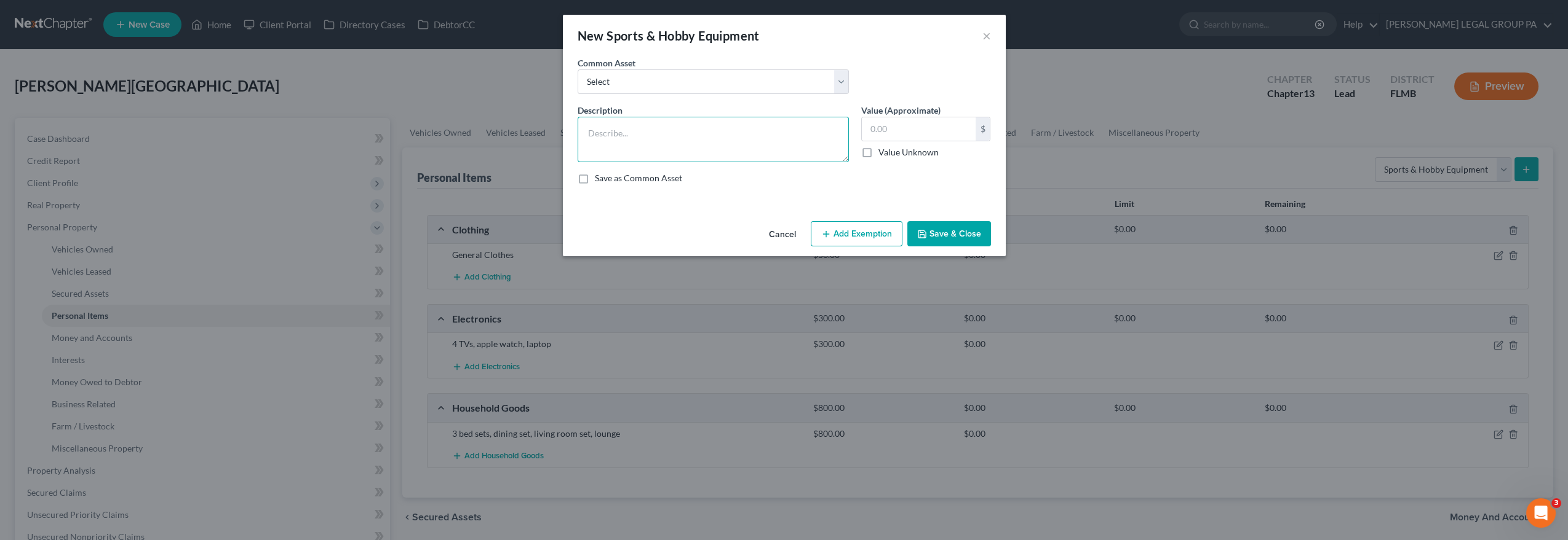
click at [747, 138] on textarea at bounding box center [713, 140] width 271 height 46
type textarea "Treadmill"
click at [897, 131] on input "text" at bounding box center [918, 129] width 114 height 24
type input "2"
type input "40.00"
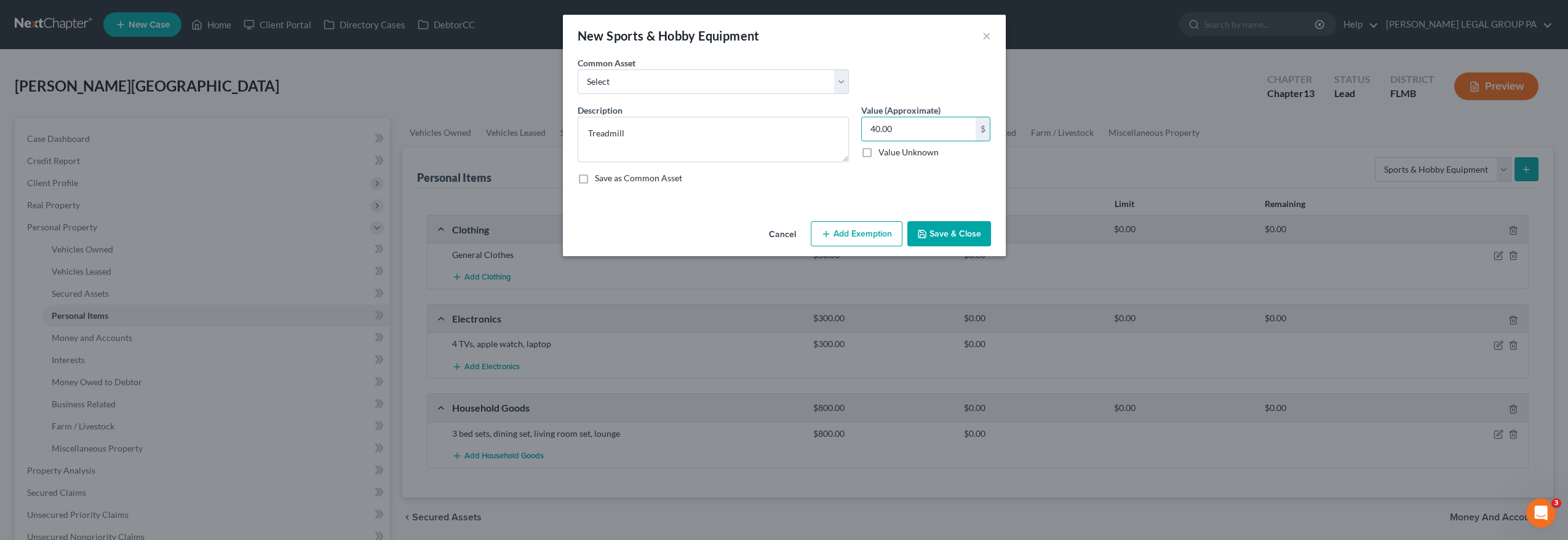
click at [770, 220] on div "Cancel Add Exemption Save & Close" at bounding box center [784, 237] width 443 height 41
click at [732, 134] on textarea "Treadmill" at bounding box center [713, 140] width 271 height 46
type textarea "Treadmill, cable machine"
click at [939, 126] on input "40.00" at bounding box center [918, 129] width 114 height 24
type input "125.00"
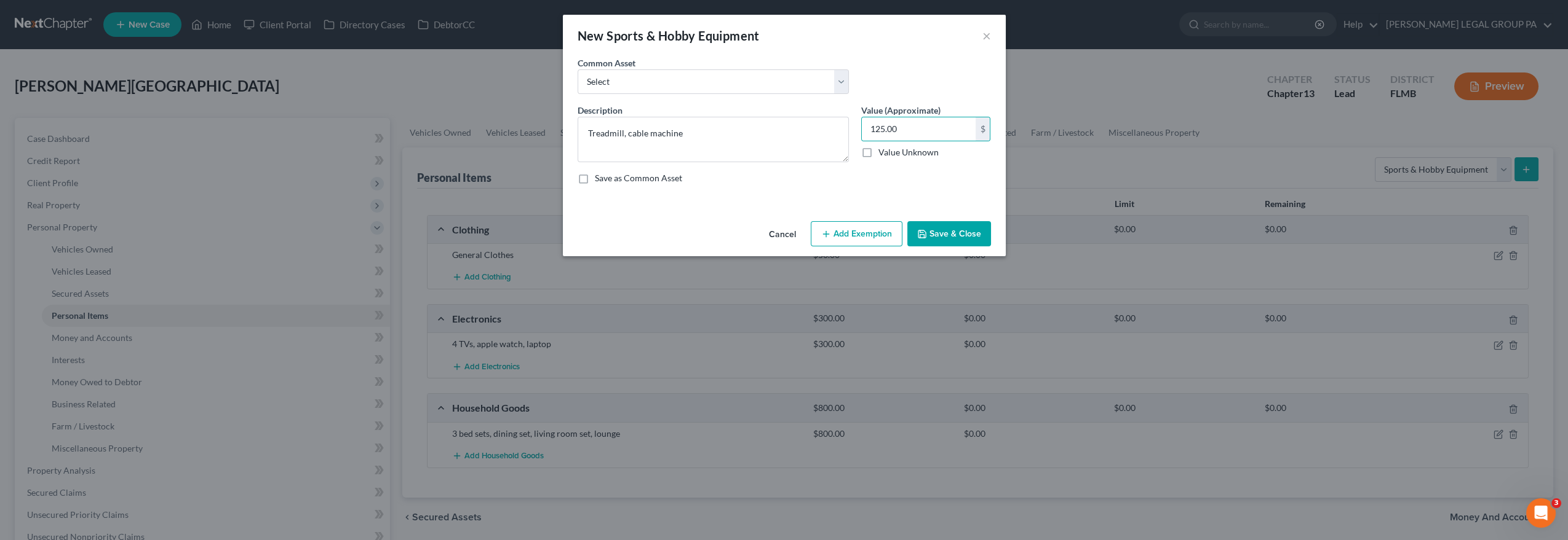
click at [939, 234] on button "Save & Close" at bounding box center [949, 234] width 83 height 25
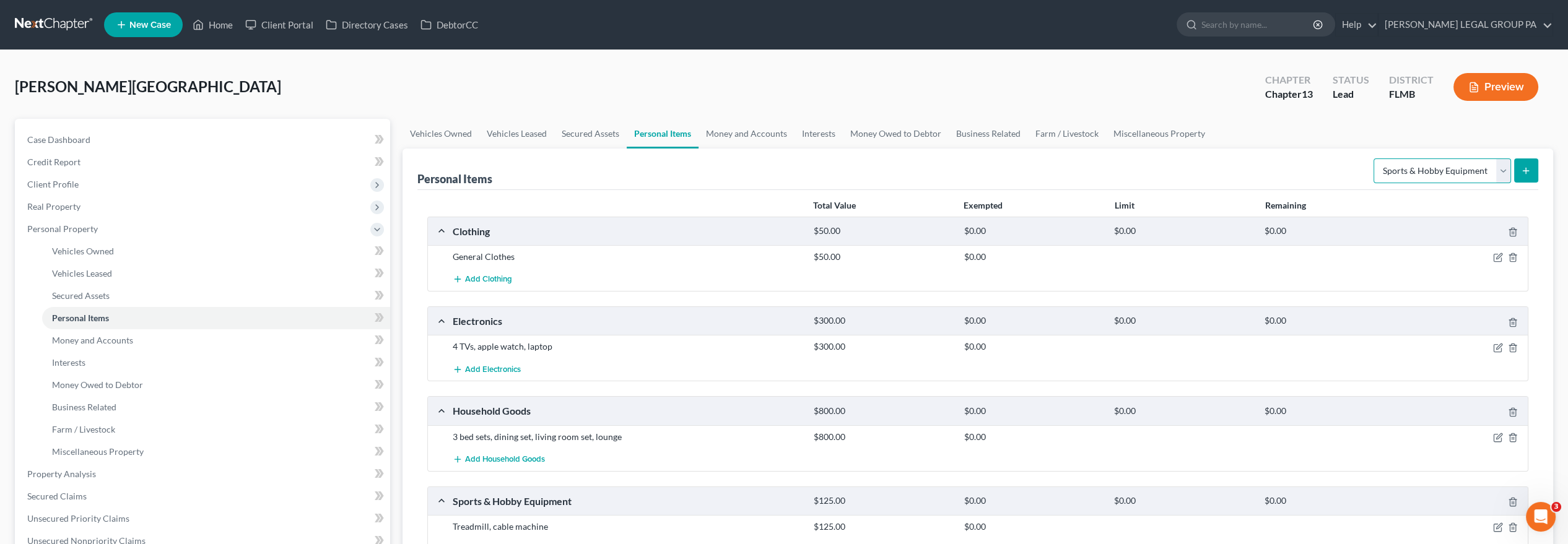
click at [1460, 176] on select "Select Item Type Clothing Collectibles Of Value Electronics Firearms Household …" at bounding box center [1442, 170] width 138 height 25
drag, startPoint x: 1284, startPoint y: 203, endPoint x: 1293, endPoint y: 225, distance: 23.8
click at [1284, 203] on strong "Remaining" at bounding box center [1286, 205] width 41 height 10
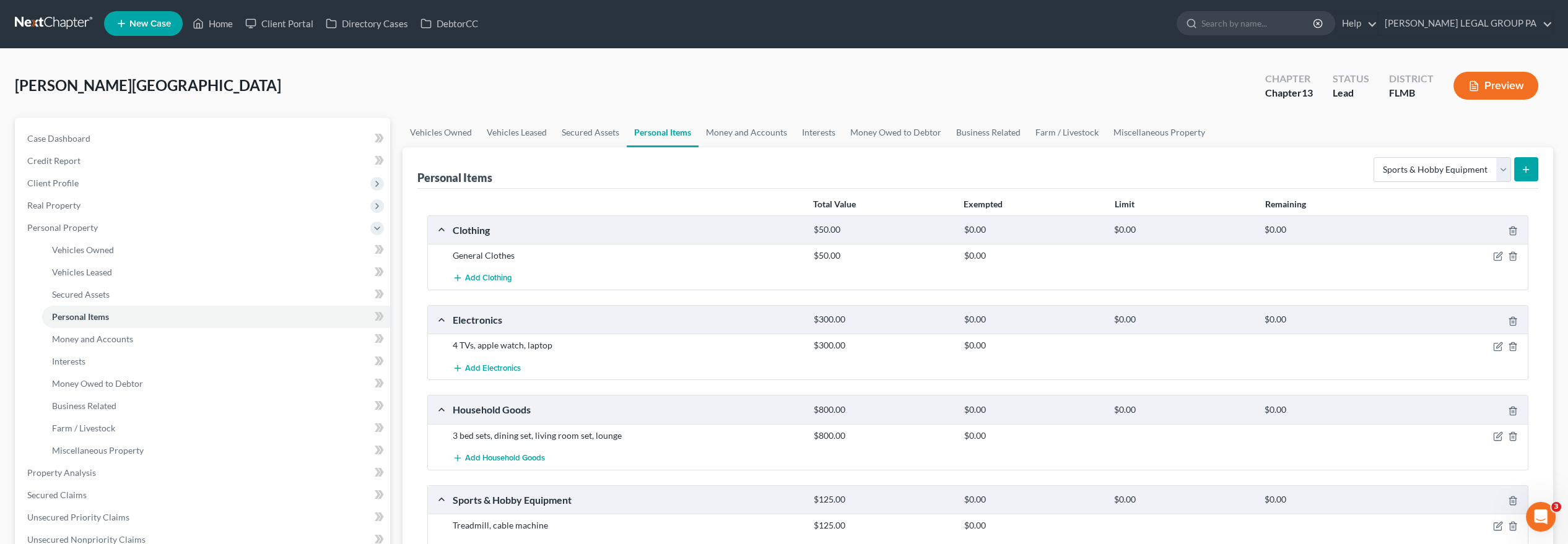
scroll to position [138, 0]
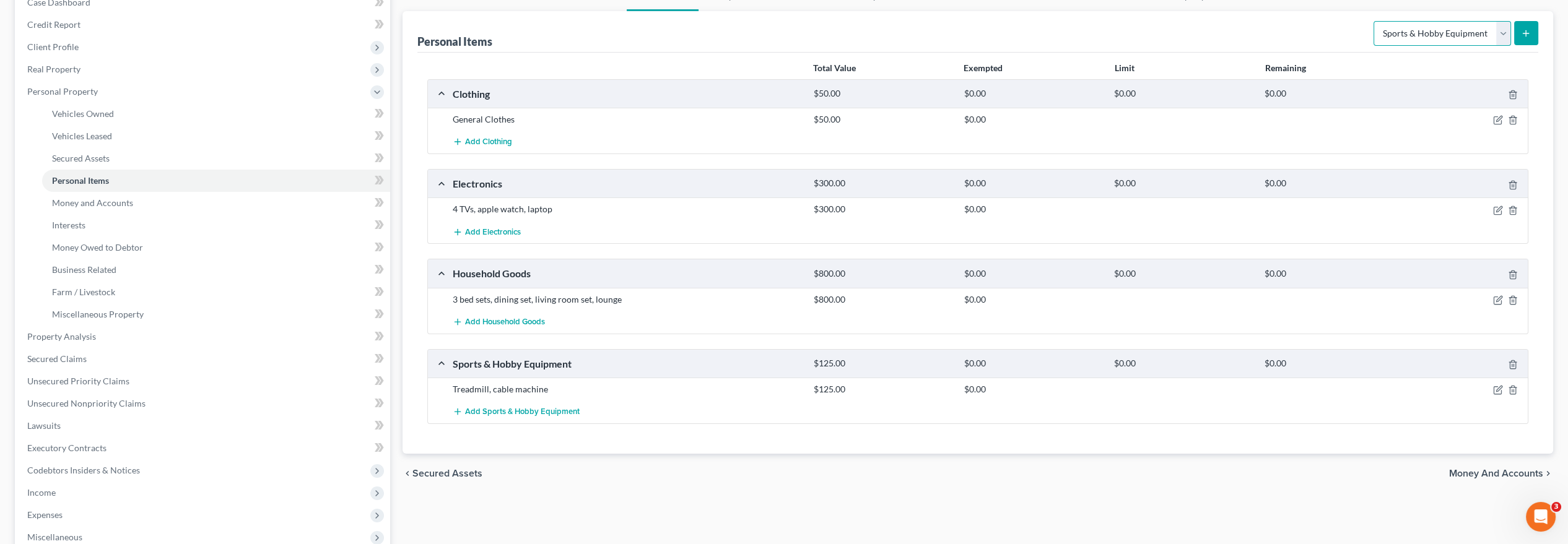
click at [1453, 43] on select "Select Item Type Clothing Collectibles Of Value Electronics Firearms Household …" at bounding box center [1442, 33] width 138 height 25
select select "other"
click at [1376, 21] on select "Select Item Type Clothing Collectibles Of Value Electronics Firearms Household …" at bounding box center [1442, 33] width 138 height 25
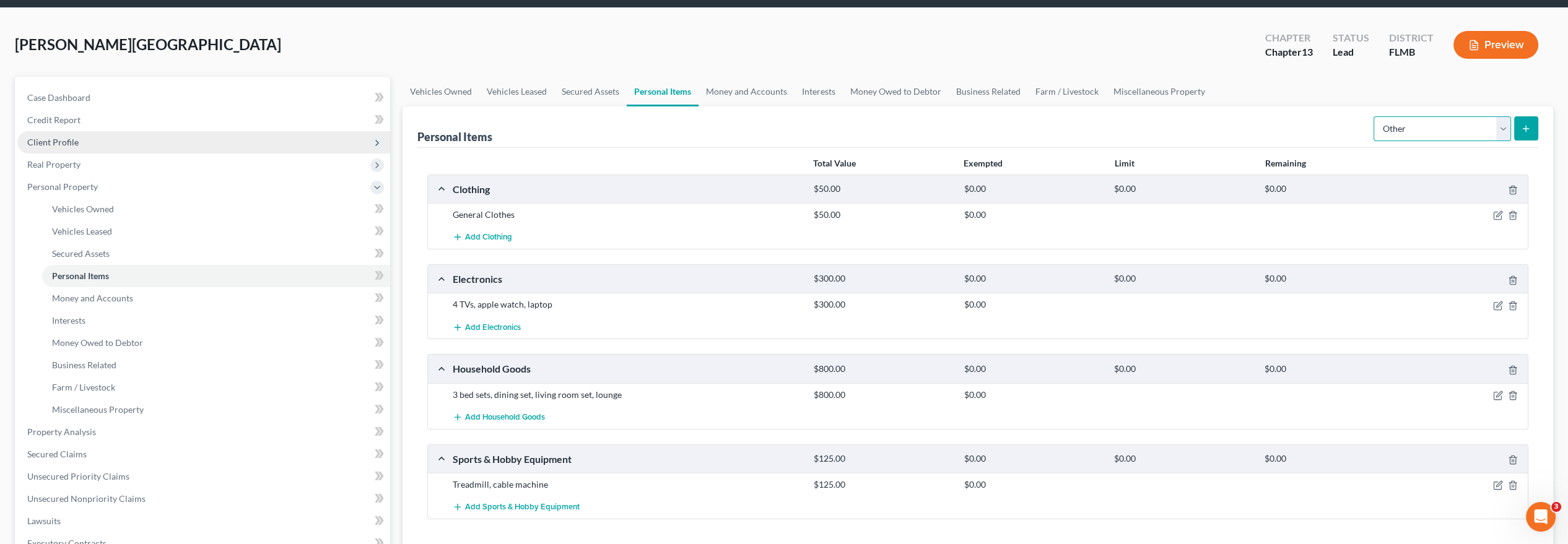
scroll to position [0, 0]
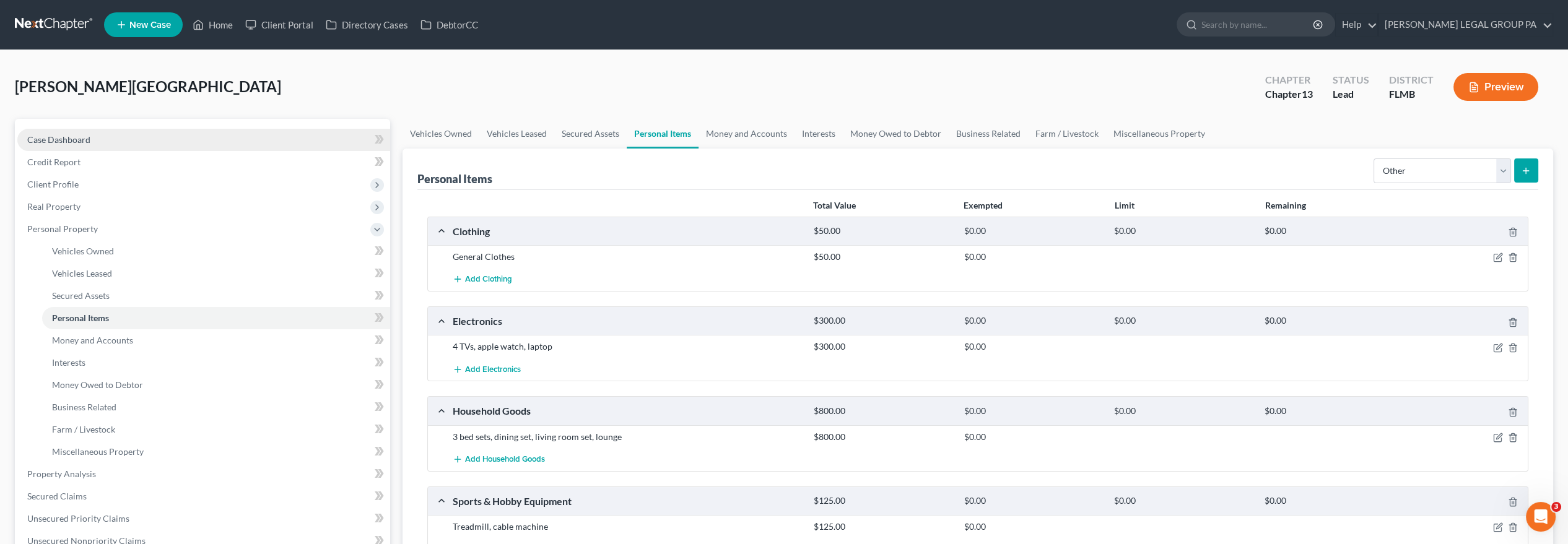
click at [98, 133] on link "Case Dashboard" at bounding box center [204, 140] width 373 height 22
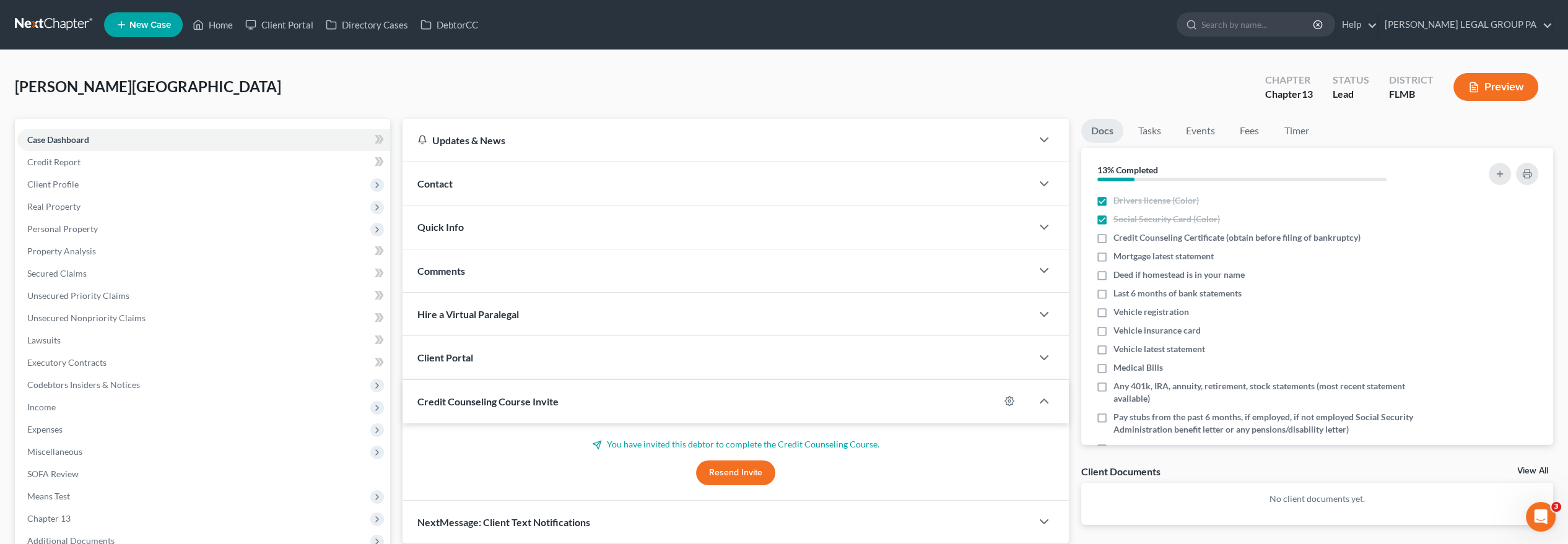
drag, startPoint x: 1103, startPoint y: 237, endPoint x: 906, endPoint y: 16, distance: 296.1
click at [1114, 238] on label "Credit Counseling Certificate (obtain before filing of bankruptcy)" at bounding box center [1237, 238] width 247 height 12
click at [1119, 238] on input "Credit Counseling Certificate (obtain before filing of bankruptcy)" at bounding box center [1122, 235] width 8 height 8
checkbox input "true"
